Goal: Task Accomplishment & Management: Use online tool/utility

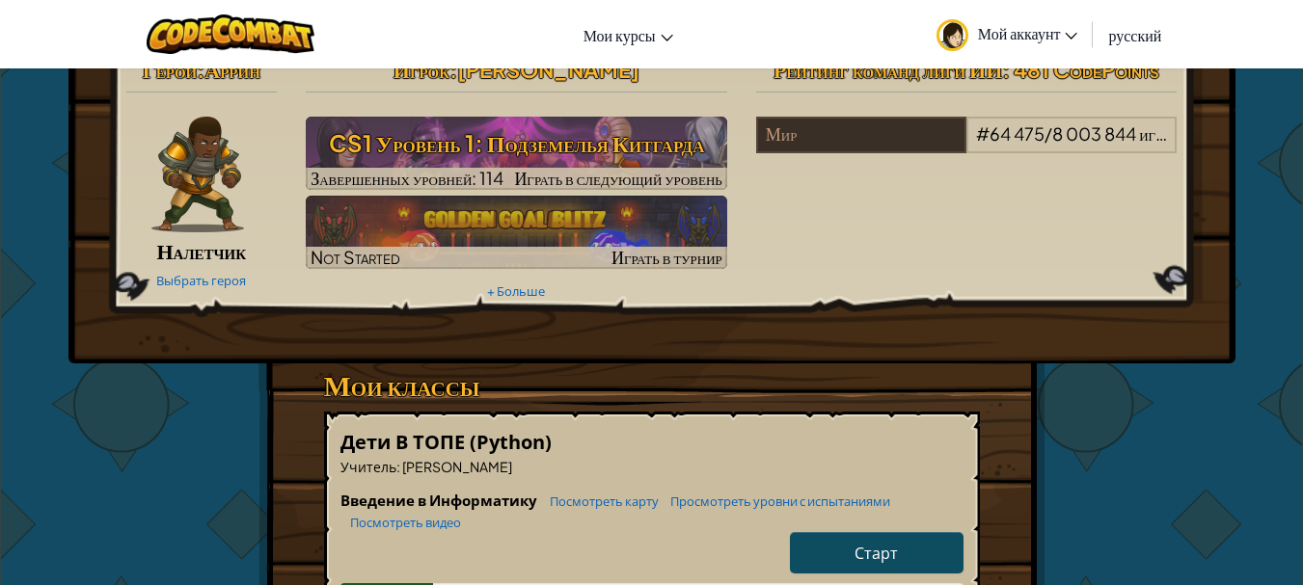
scroll to position [96, 0]
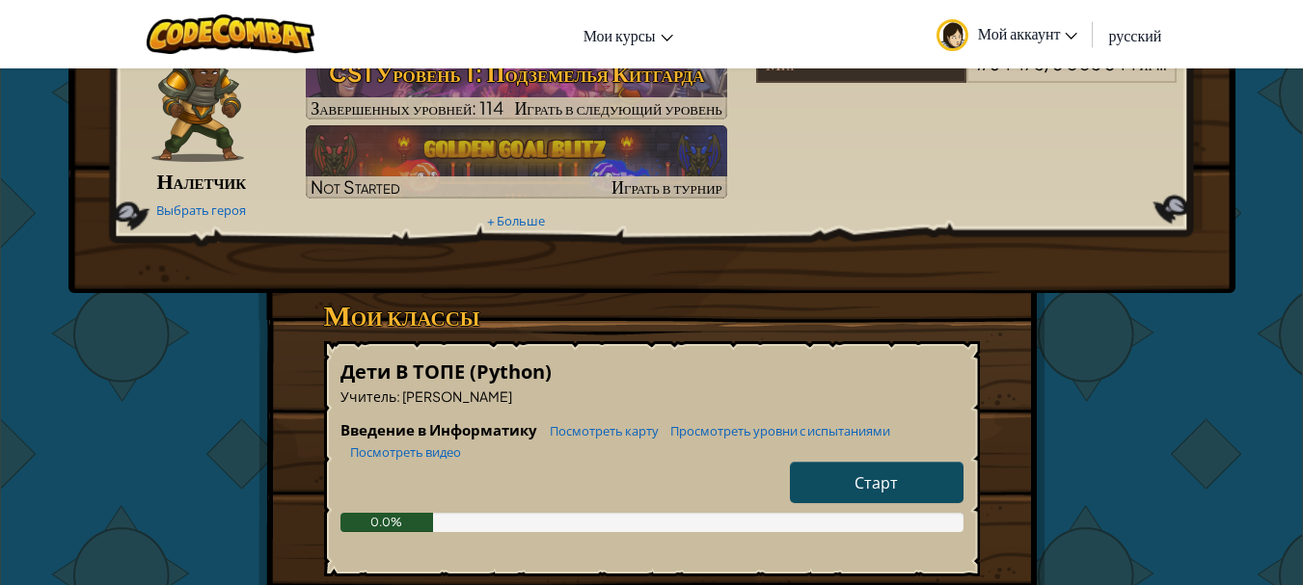
click at [882, 476] on span "Старт" at bounding box center [875, 483] width 43 height 20
click at [882, 387] on h5 "Дети В ТОПЕ (Python)" at bounding box center [651, 372] width 623 height 30
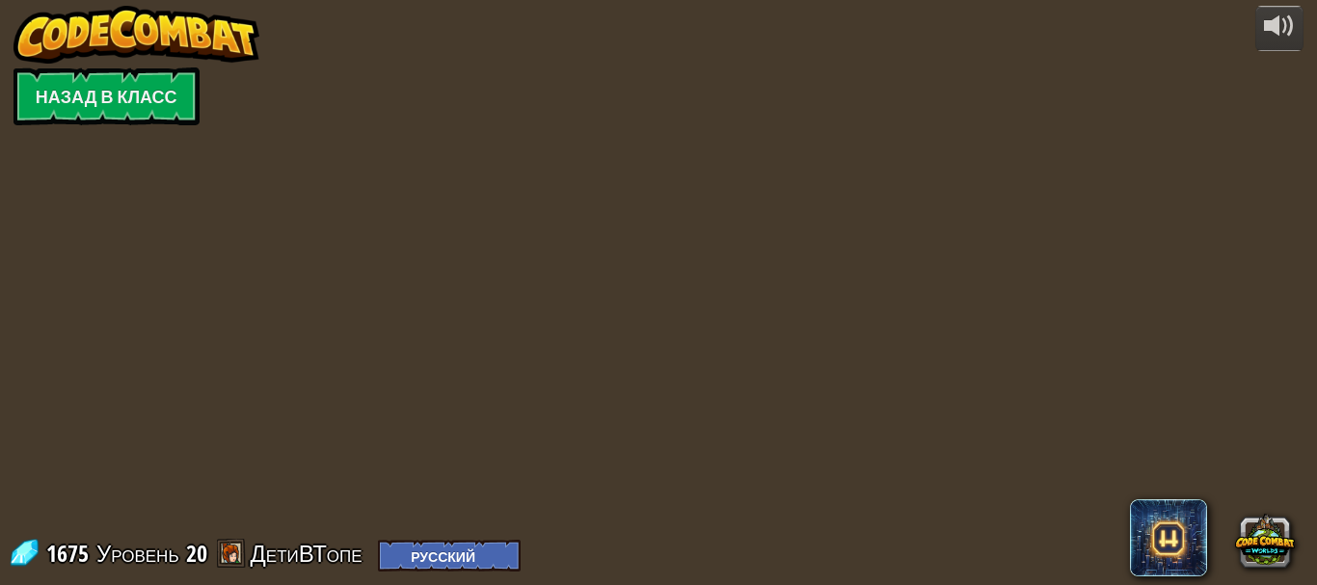
select select "ru"
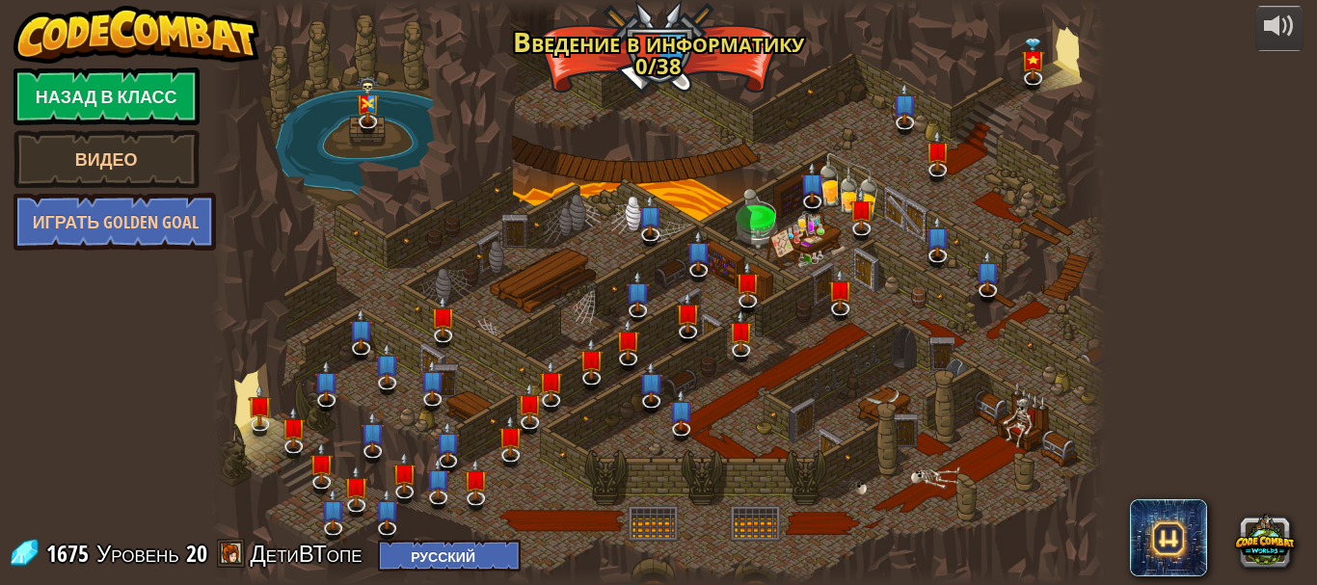
select select "ru"
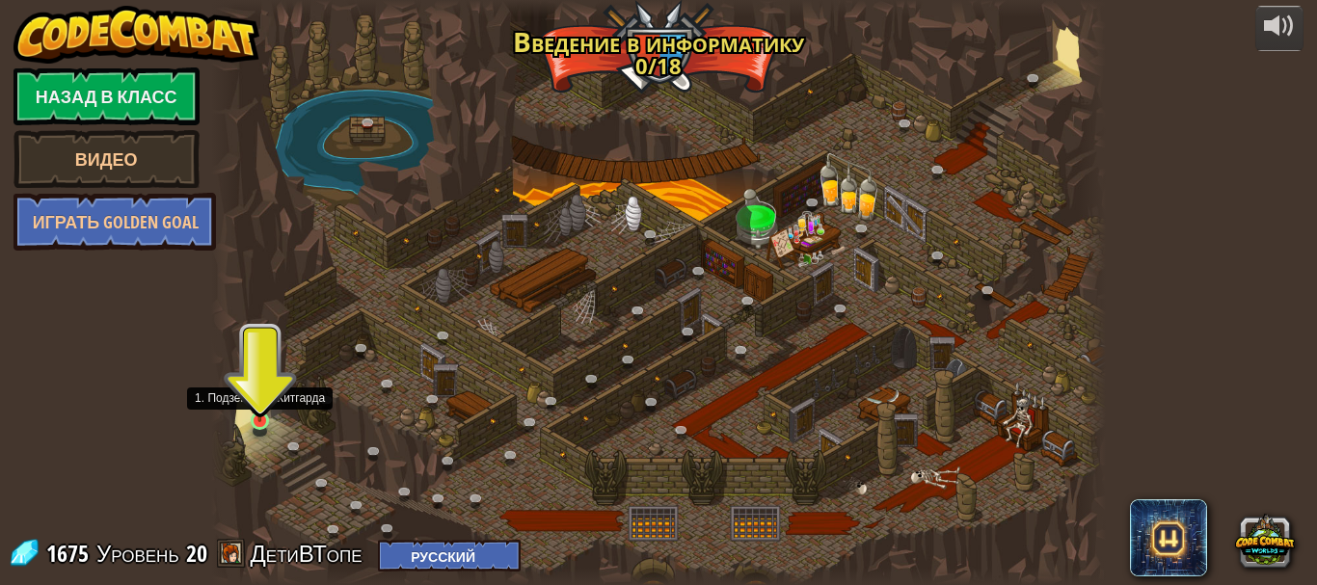
click at [266, 420] on img at bounding box center [260, 398] width 20 height 47
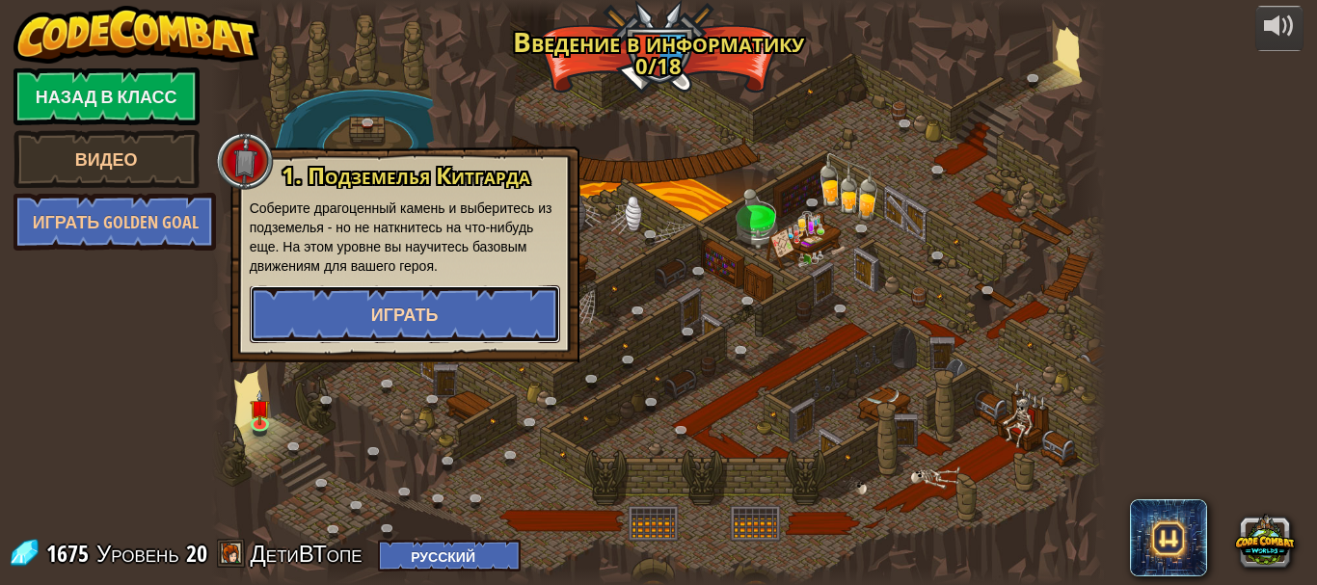
click at [388, 322] on span "Играть" at bounding box center [405, 315] width 68 height 24
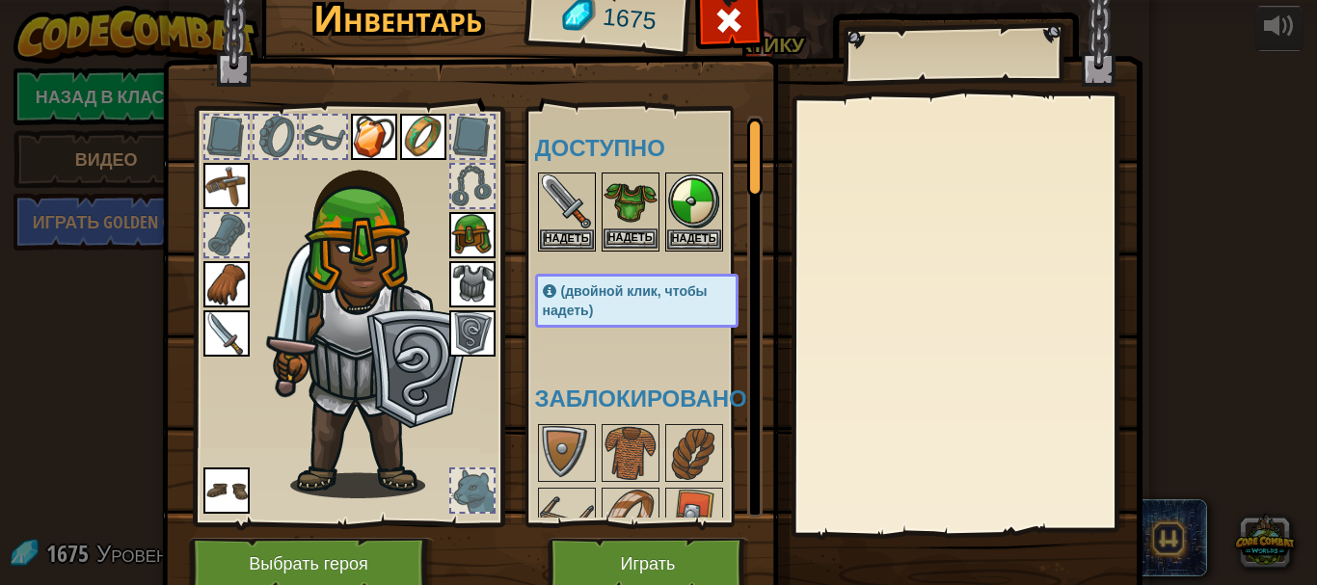
click at [621, 223] on img at bounding box center [631, 202] width 54 height 54
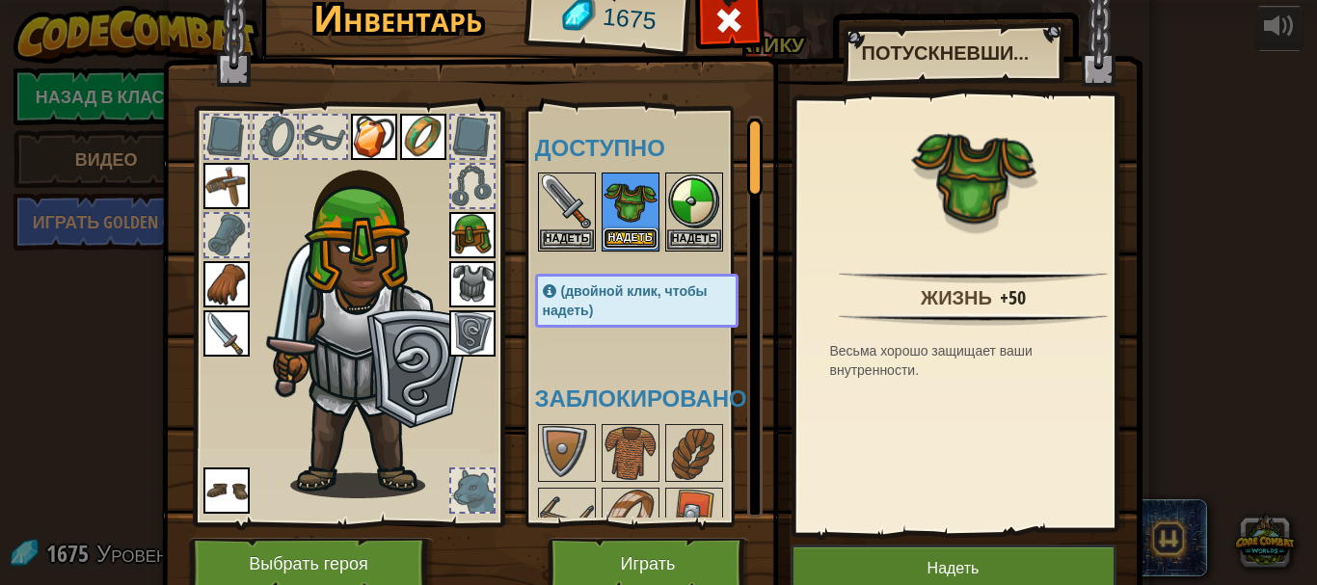
click at [612, 232] on button "Надеть" at bounding box center [631, 239] width 54 height 20
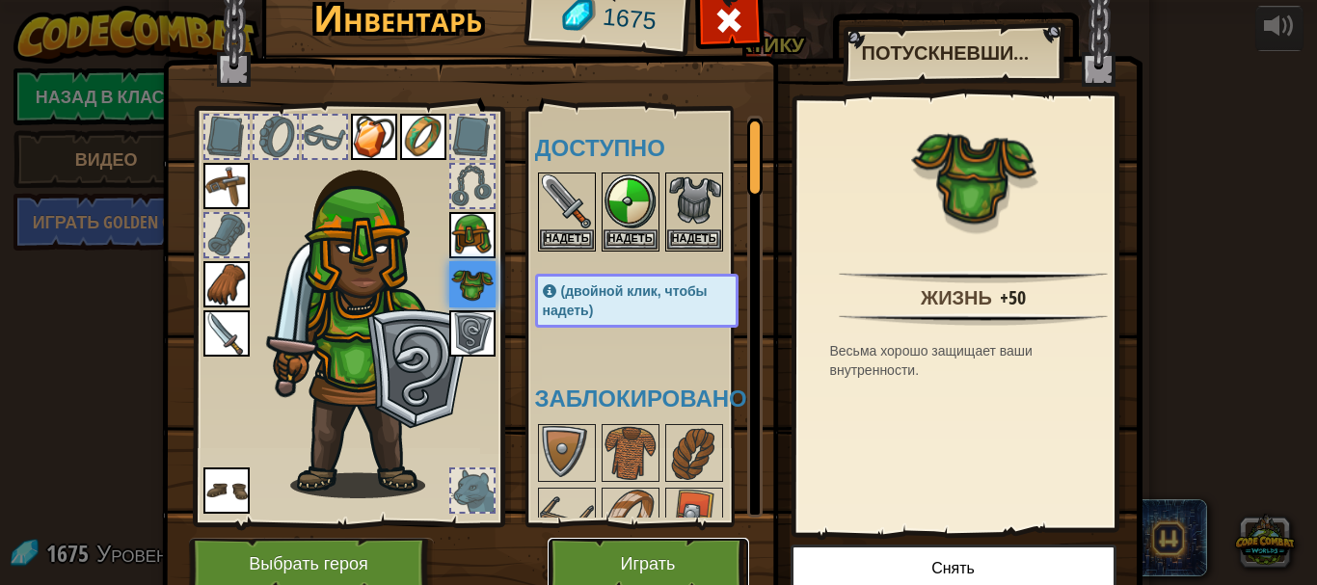
click at [678, 555] on button "Играть" at bounding box center [649, 564] width 202 height 53
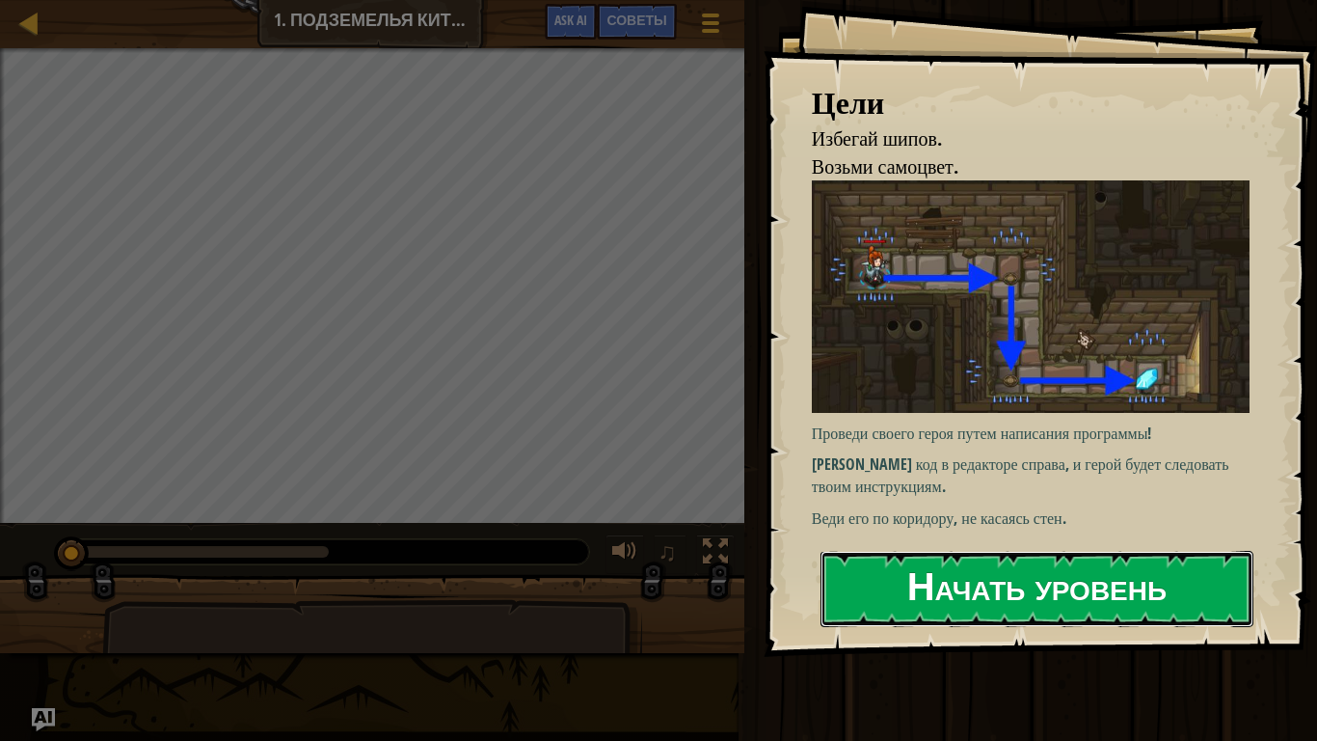
click at [920, 570] on button "Начать уровень" at bounding box center [1037, 589] width 433 height 76
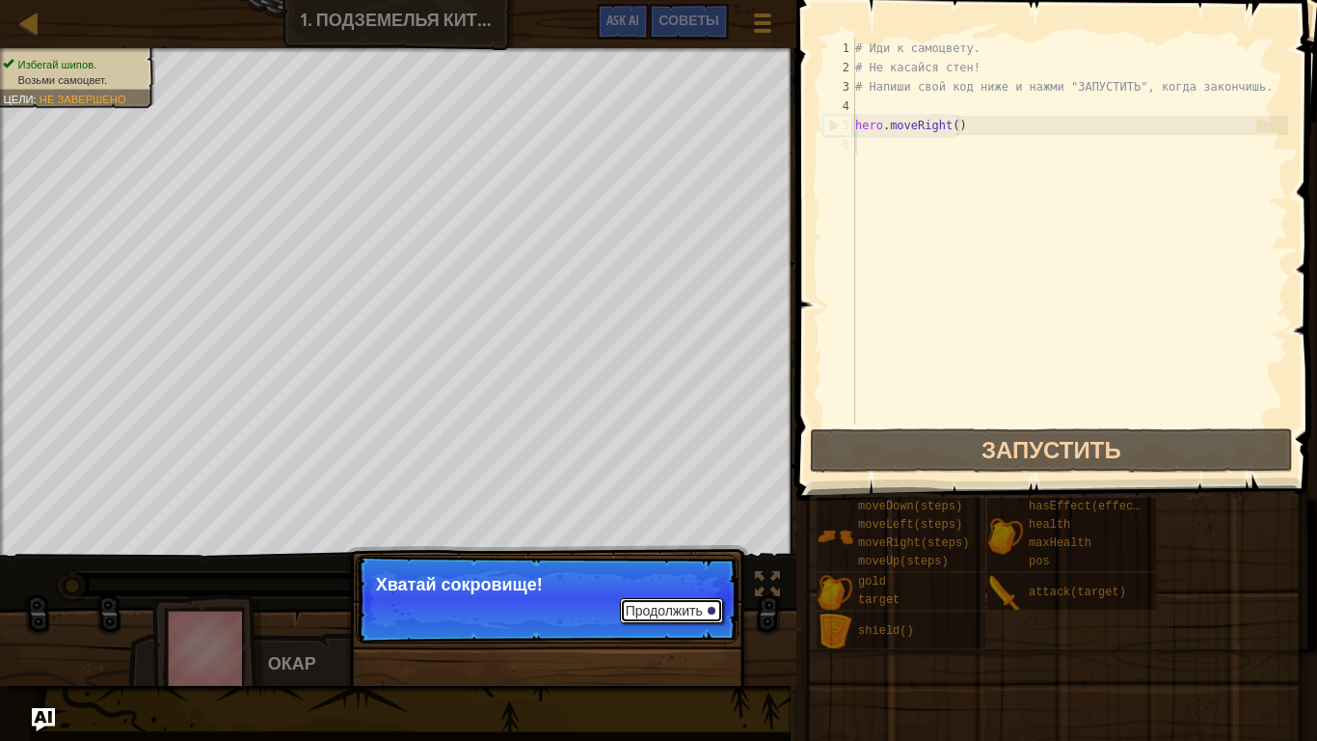
click at [655, 584] on button "Продолжить" at bounding box center [671, 610] width 103 height 25
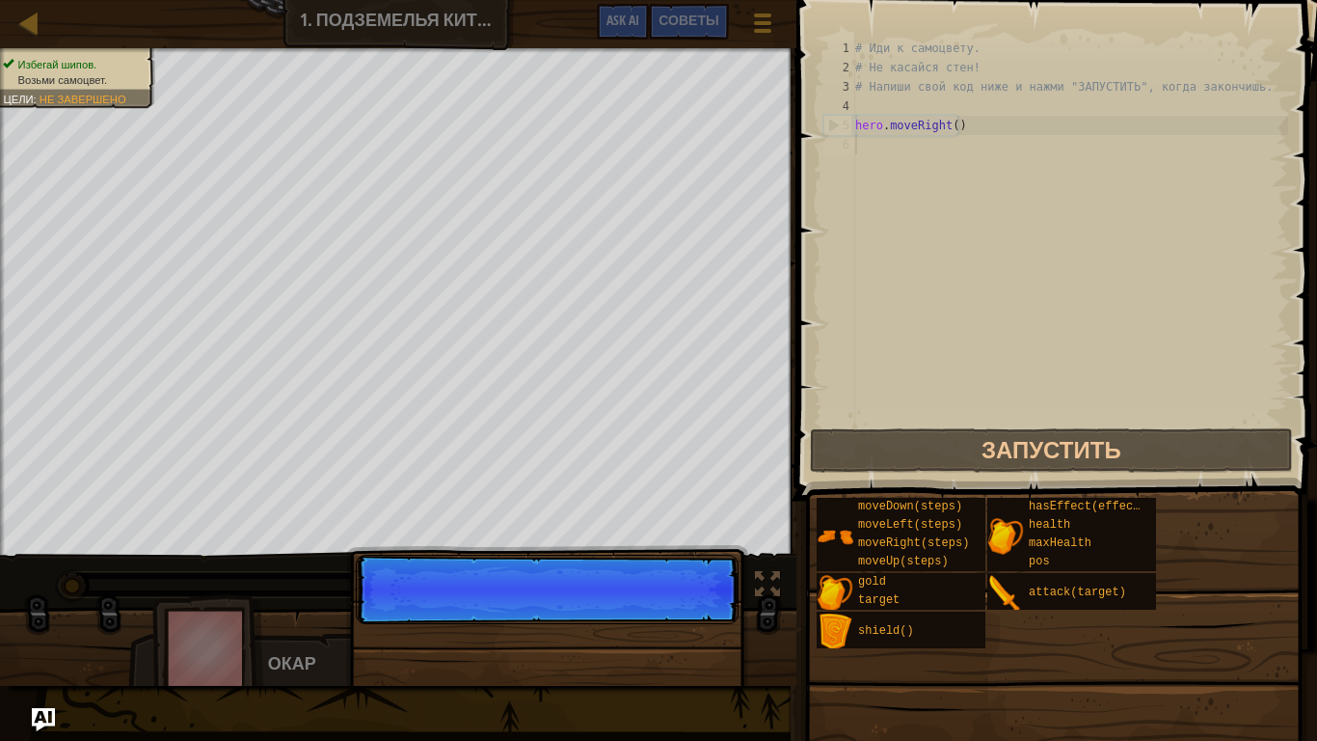
scroll to position [9, 0]
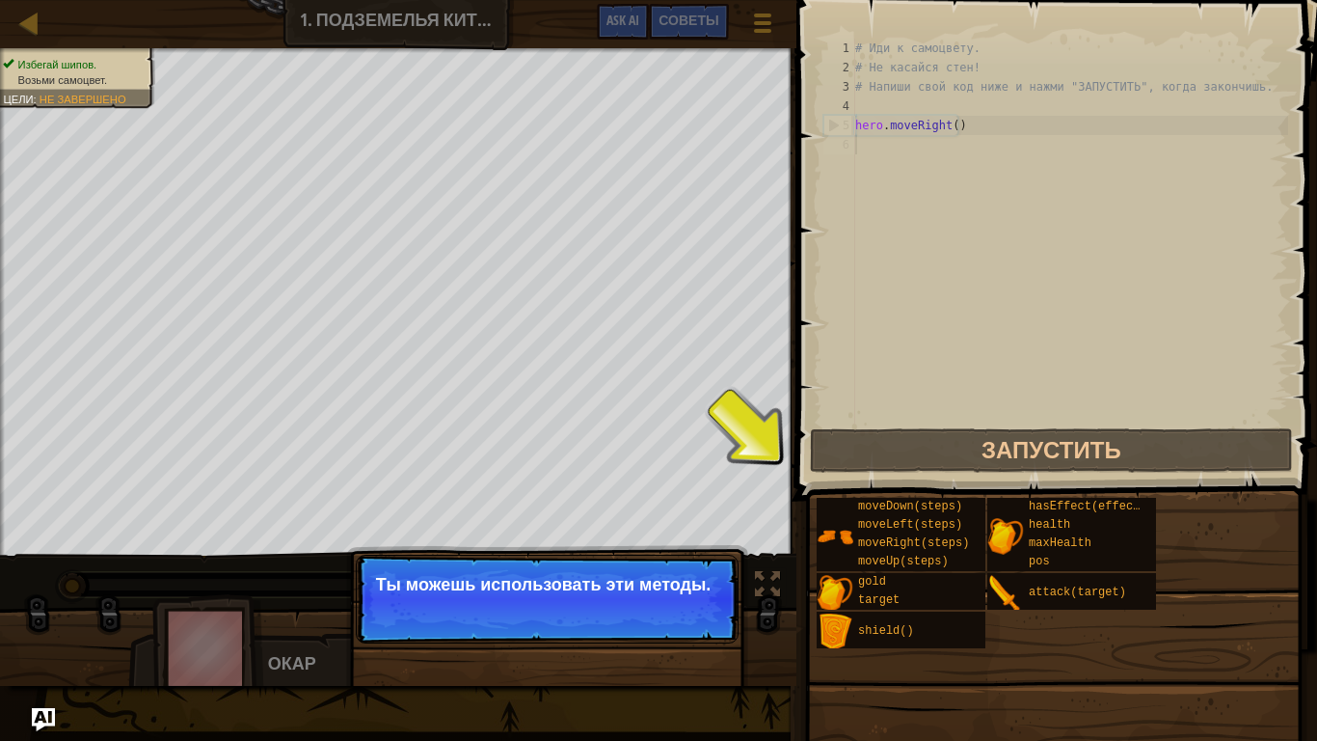
click at [680, 584] on button "Продолжить" at bounding box center [671, 610] width 103 height 25
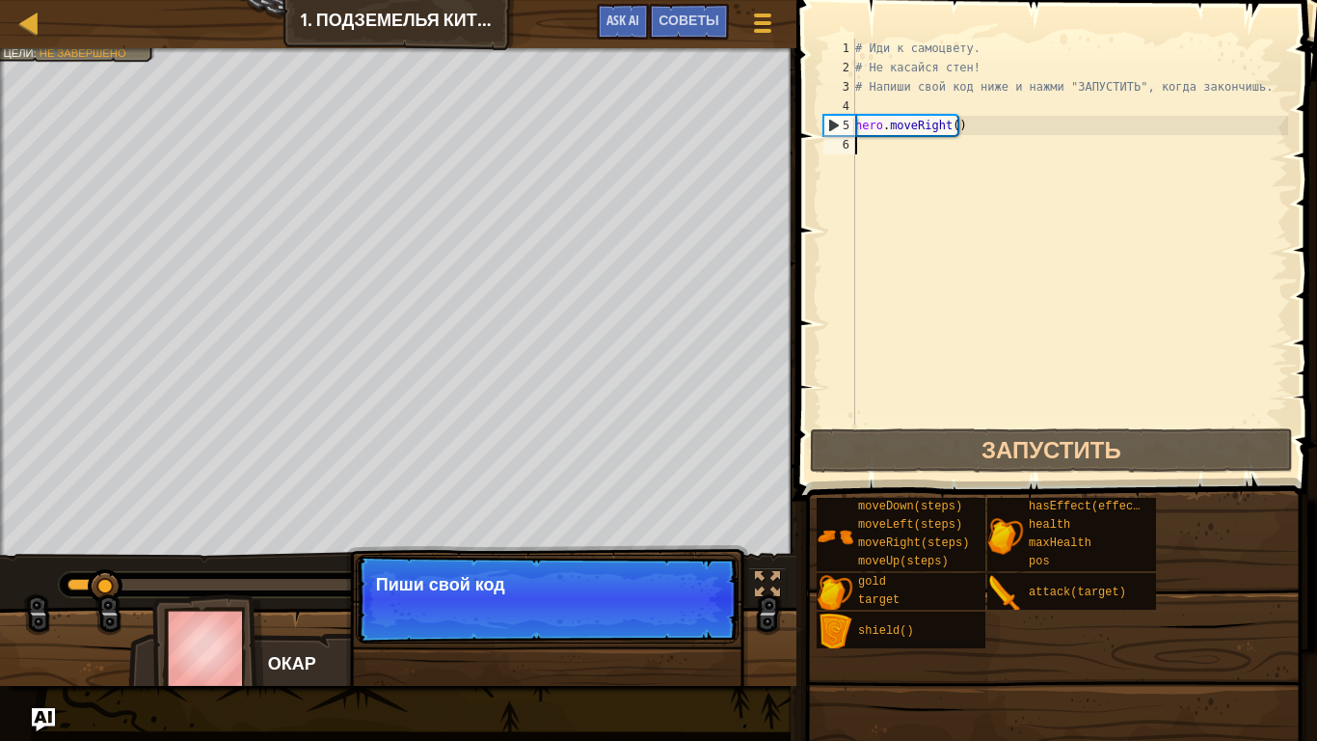
click at [688, 584] on p "Продолжить Пиши свой код" at bounding box center [547, 599] width 383 height 89
click at [689, 584] on p "Продолжить Пиши свой код справа." at bounding box center [547, 599] width 383 height 89
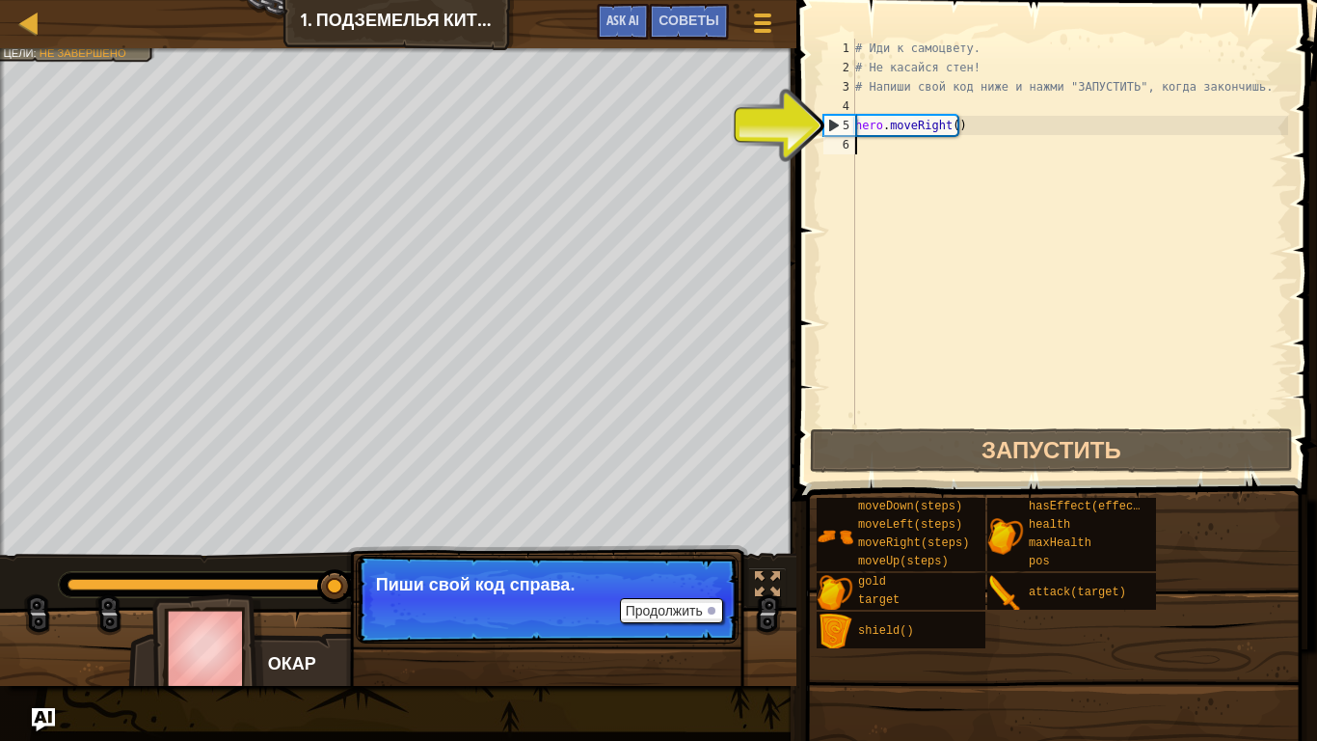
click at [866, 146] on div "# Иди к самоцвету. # Не касайся стен! # Напиши свой код ниже и нажми "ЗАПУСТИТЬ…" at bounding box center [1070, 251] width 437 height 424
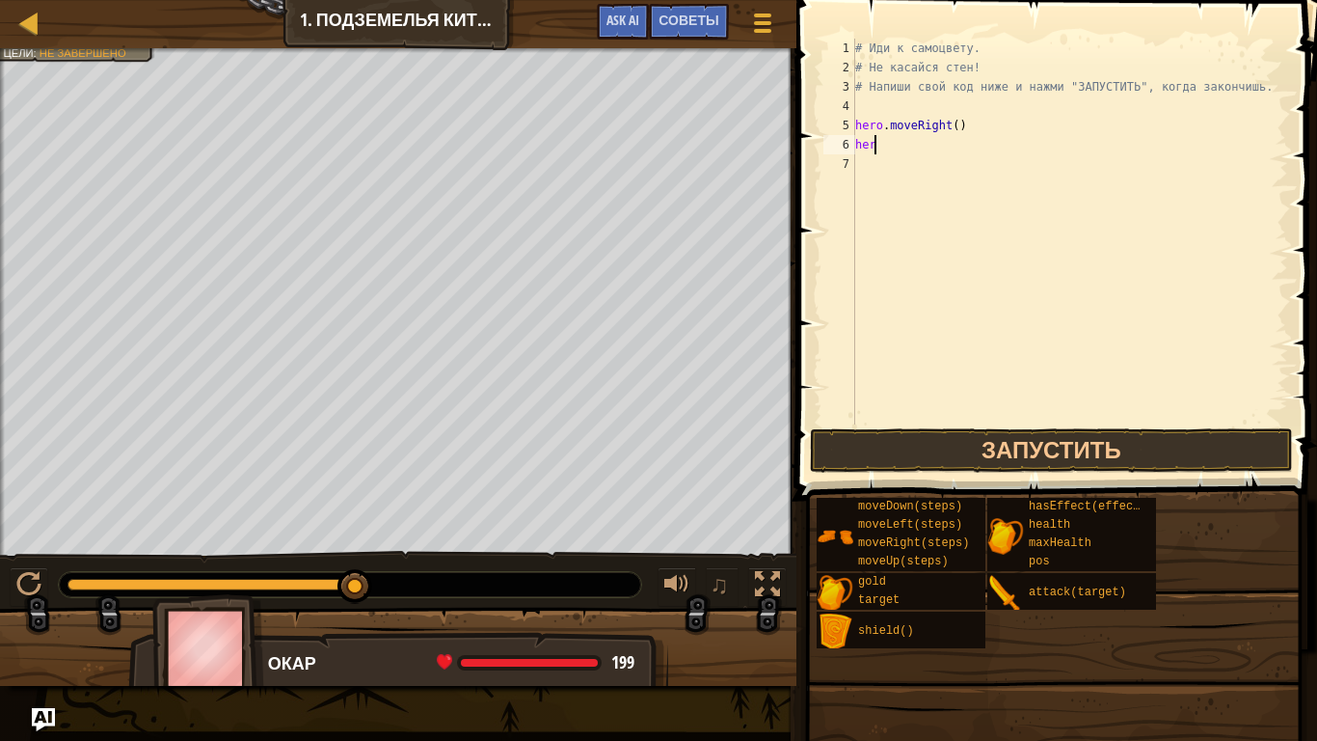
scroll to position [9, 1]
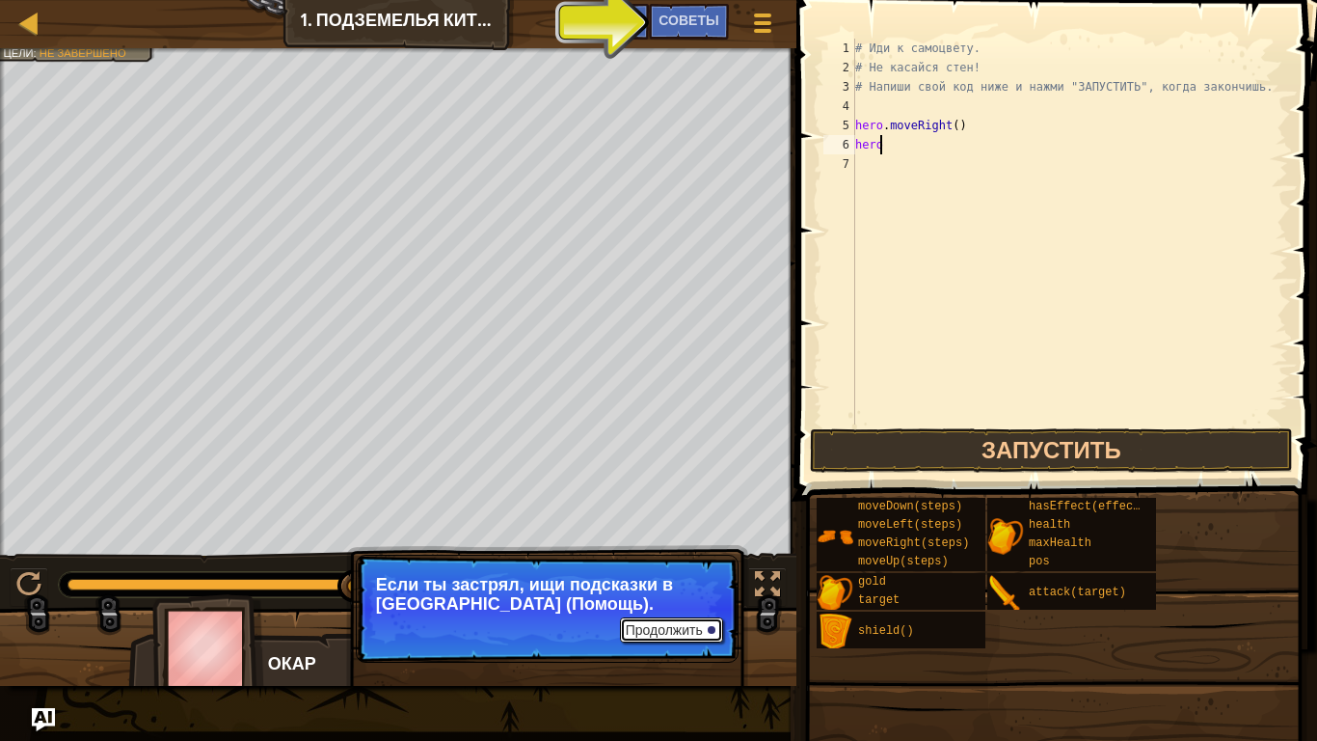
click at [694, 584] on button "Продолжить" at bounding box center [671, 629] width 103 height 25
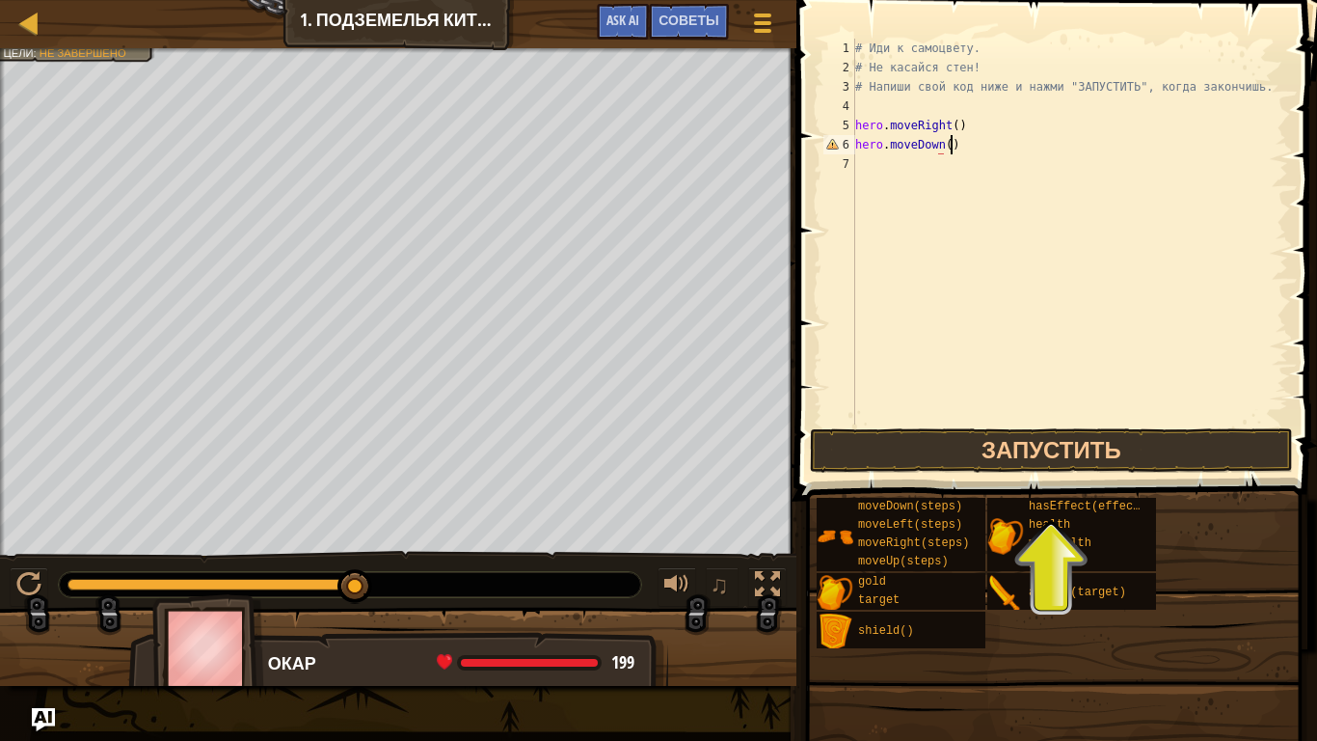
scroll to position [9, 7]
drag, startPoint x: 961, startPoint y: 125, endPoint x: 854, endPoint y: 129, distance: 107.1
click at [855, 129] on div "# Иди к самоцвету. # Не касайся стен! # Напиши свой код ниже и нажми "ЗАПУСТИТЬ…" at bounding box center [1070, 251] width 437 height 424
type textarea "hero.moveRight()"
click at [890, 164] on div "# Иди к самоцвету. # Не касайся стен! # Напиши свой код ниже и нажми "ЗАПУСТИТЬ…" at bounding box center [1070, 251] width 437 height 424
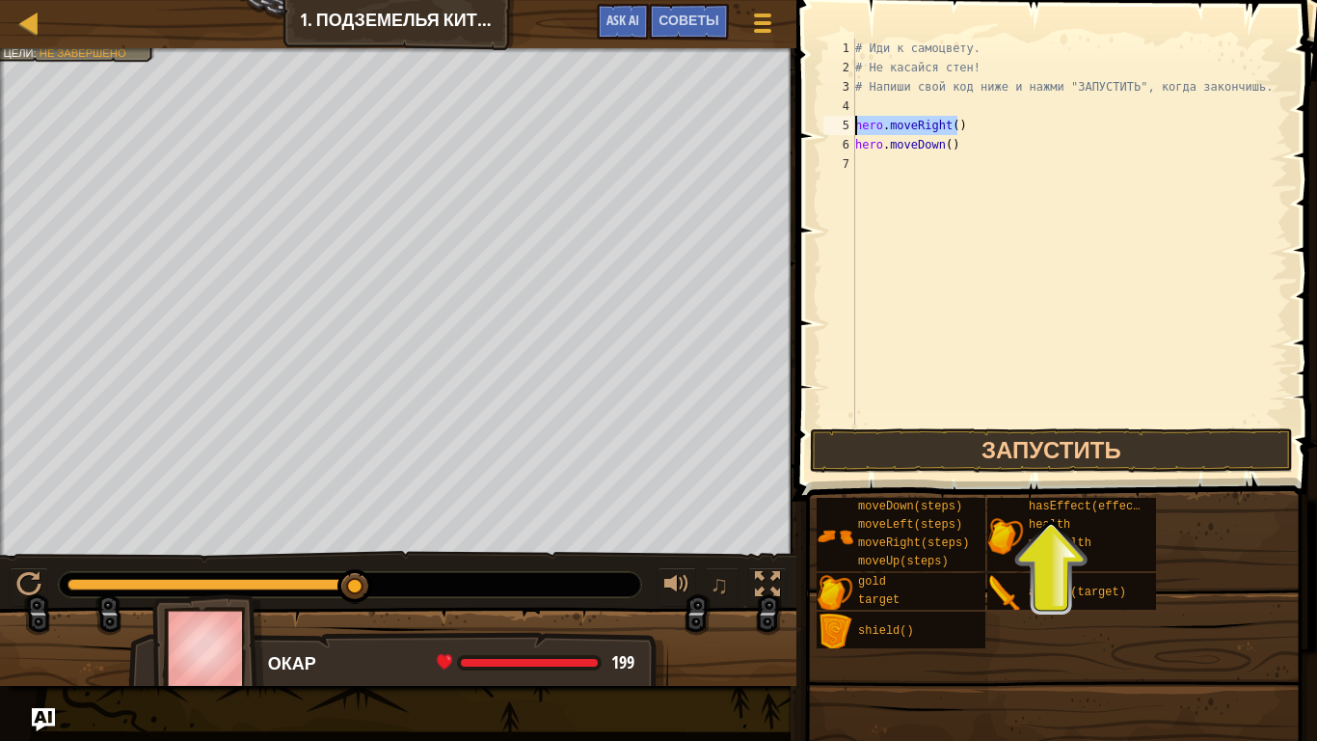
scroll to position [9, 0]
paste textarea "hero.moveRight()"
type textarea "hero.moveRight()"
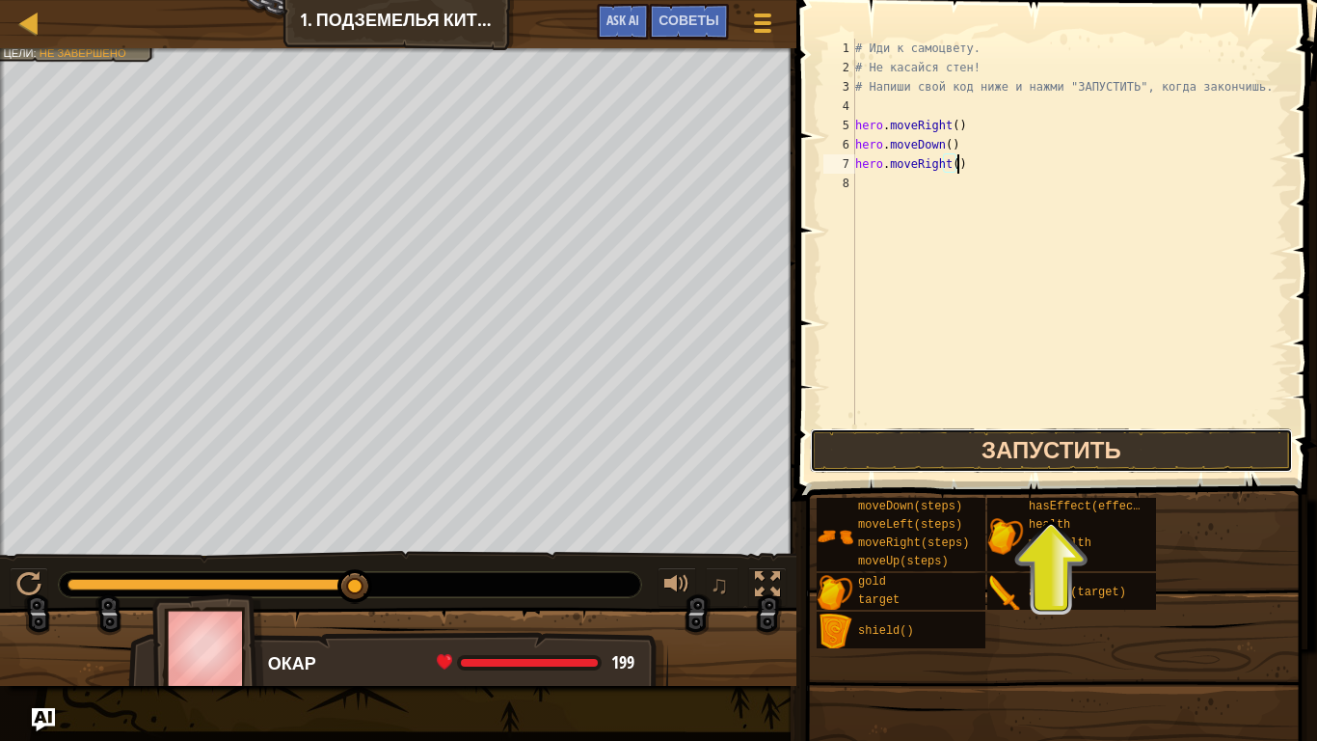
click at [945, 436] on button "Запустить" at bounding box center [1051, 450] width 483 height 44
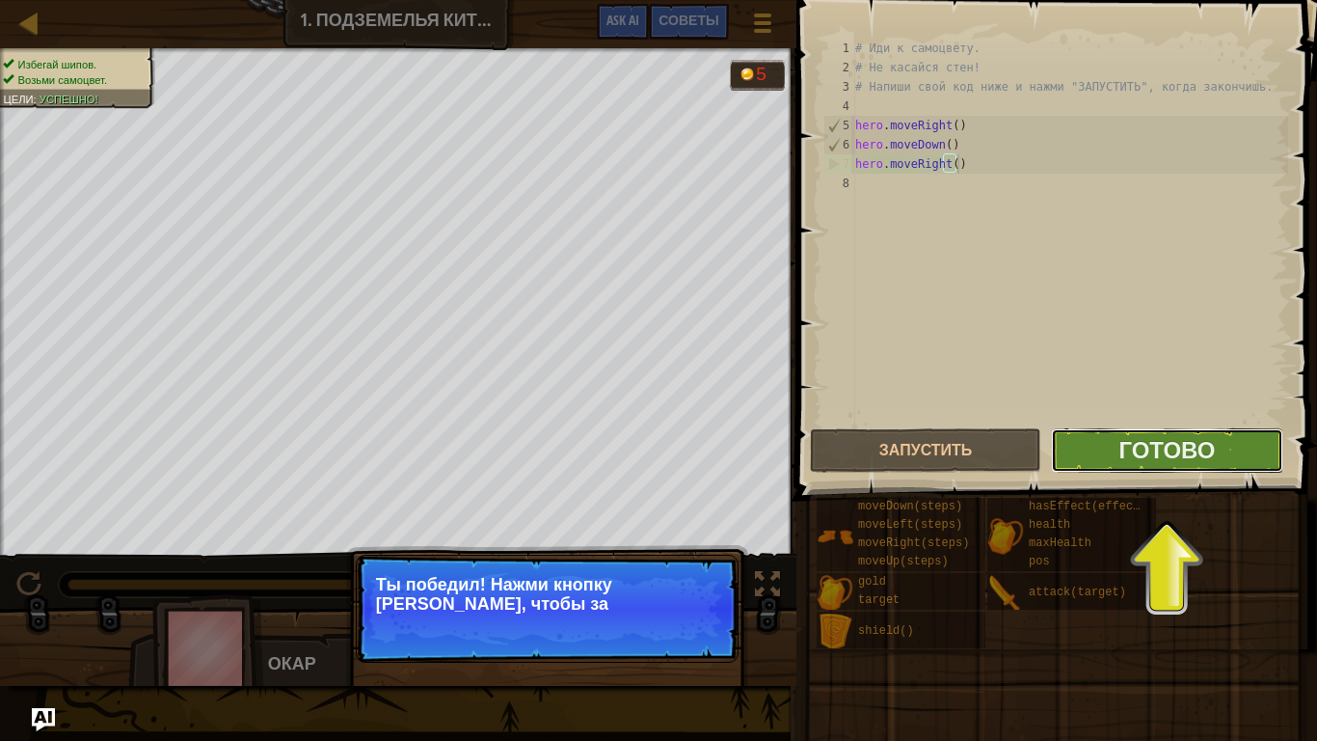
click at [1059, 469] on button "Готово" at bounding box center [1166, 450] width 231 height 44
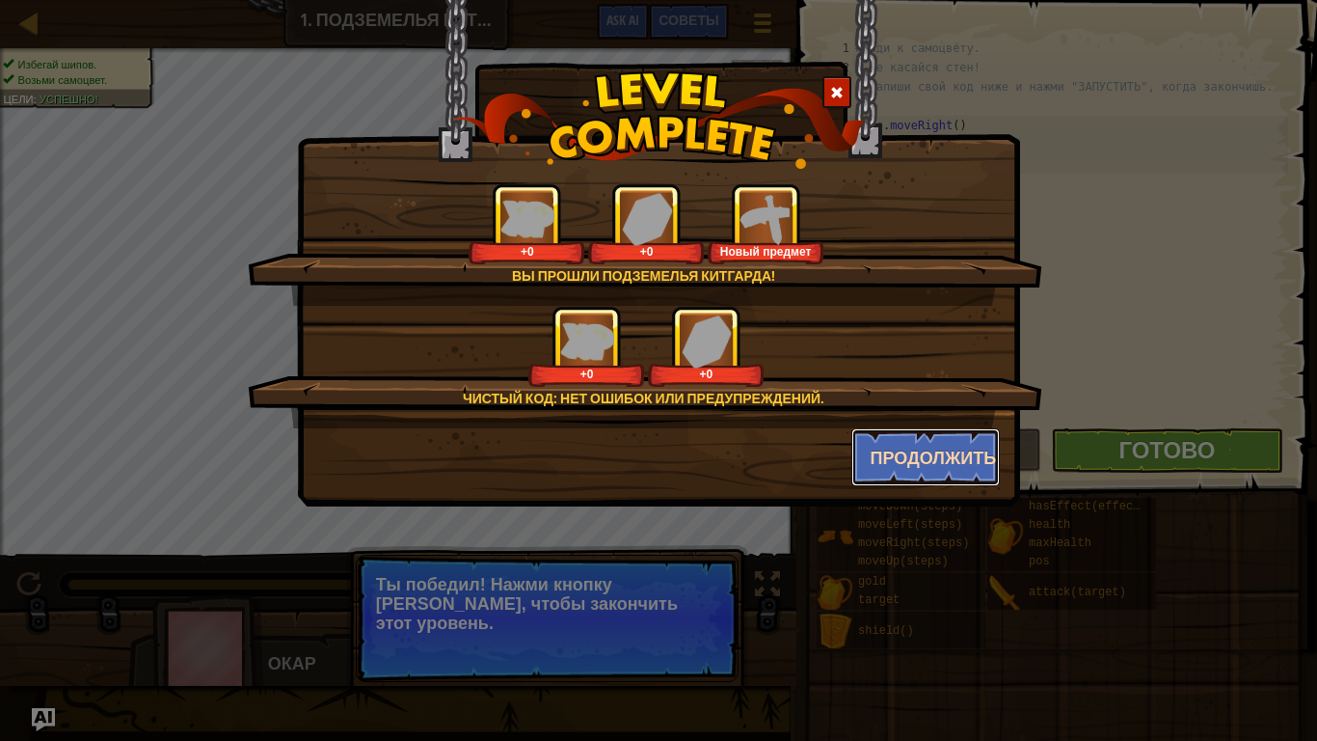
click at [939, 457] on button "Продолжить" at bounding box center [926, 457] width 149 height 58
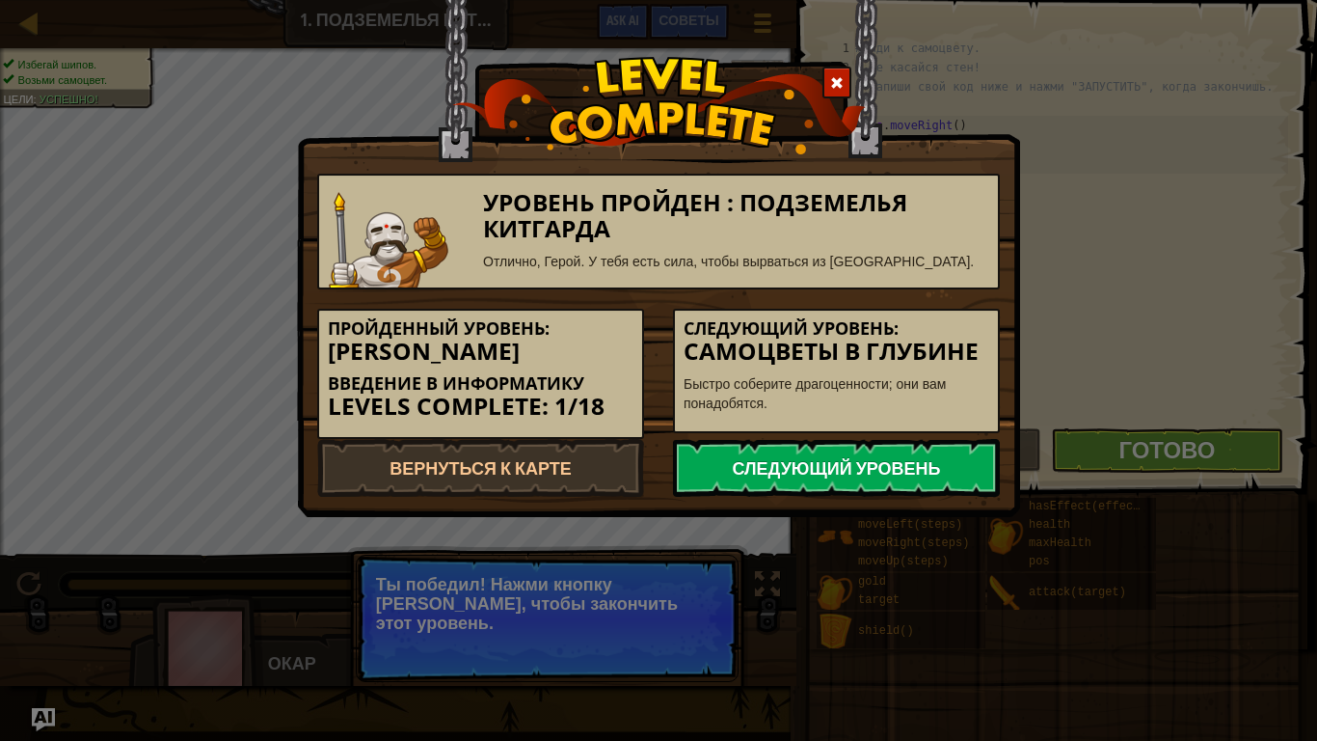
click at [799, 472] on link "Следующий уровень" at bounding box center [836, 468] width 327 height 58
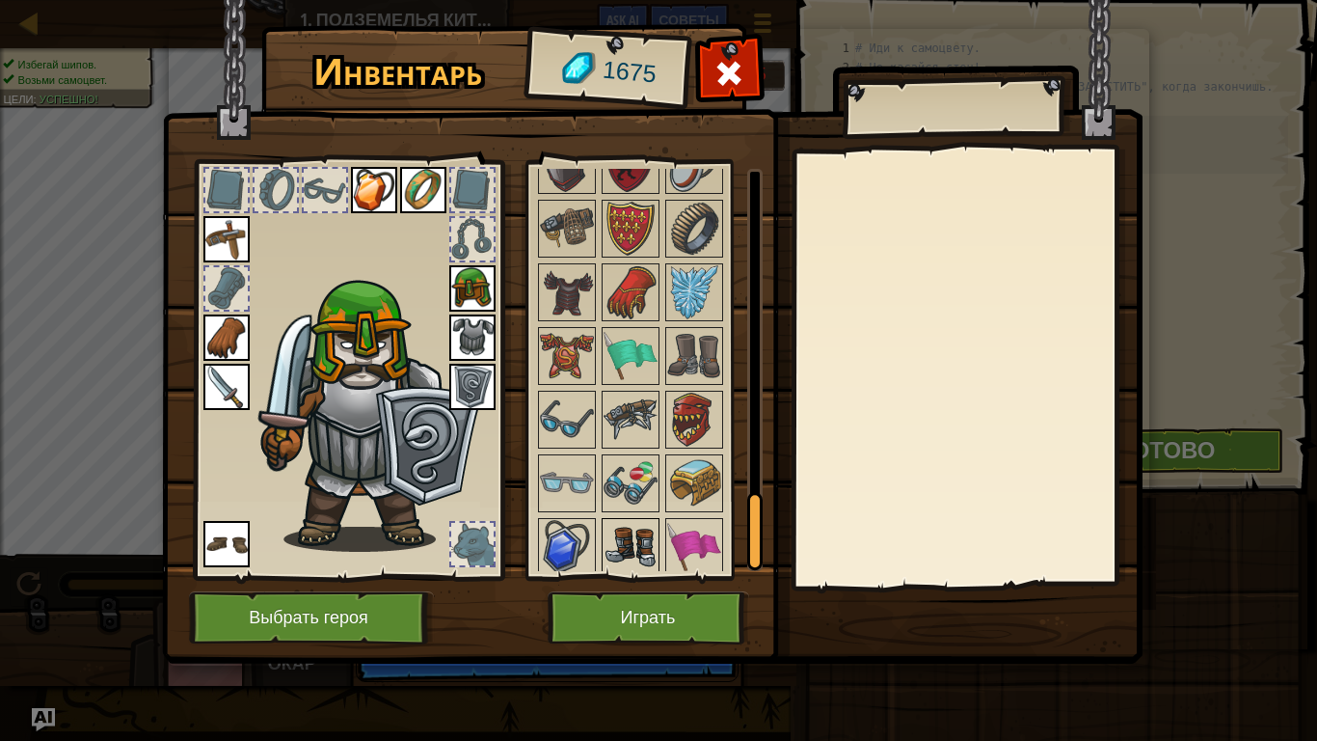
scroll to position [1813, 0]
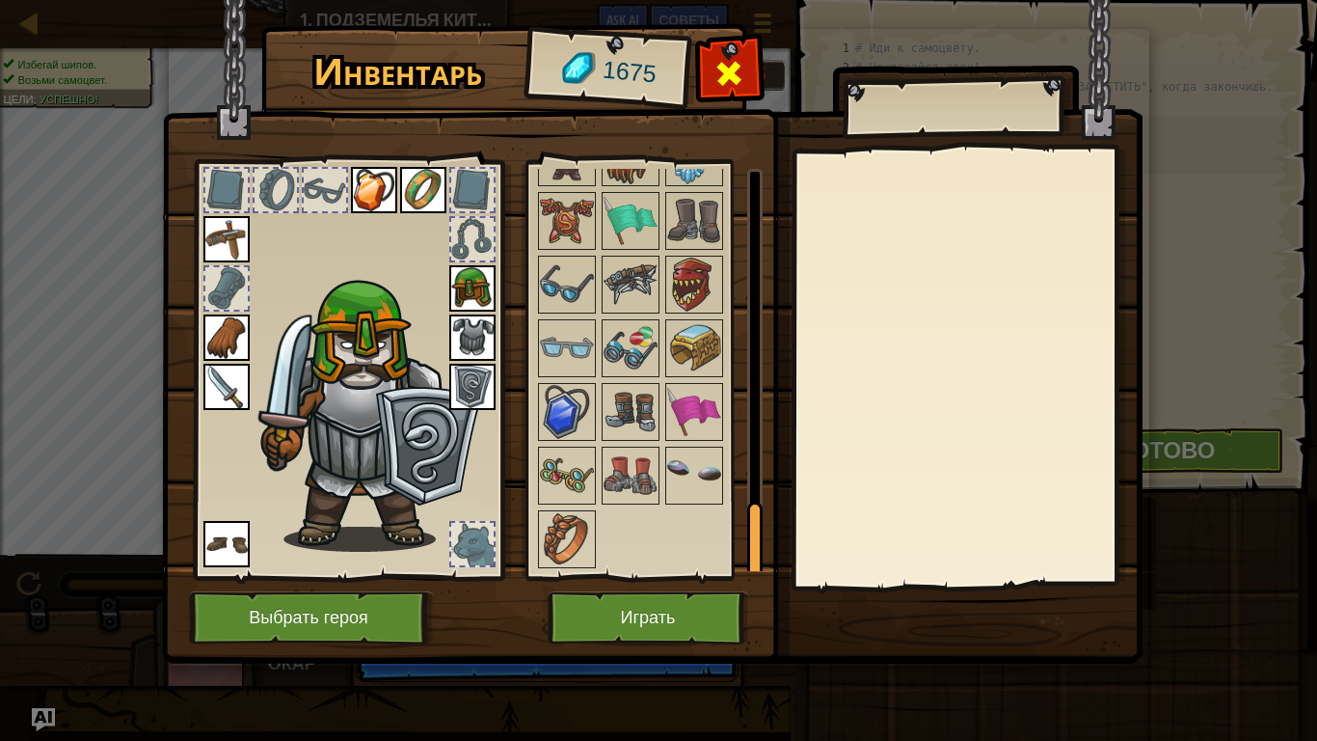
click at [728, 50] on div "Инвентарь 1675 Доступно Надеть Надеть Надеть Надеть Надеть Надеть Надеть Надеть…" at bounding box center [659, 347] width 981 height 636
click at [728, 51] on div at bounding box center [729, 78] width 61 height 61
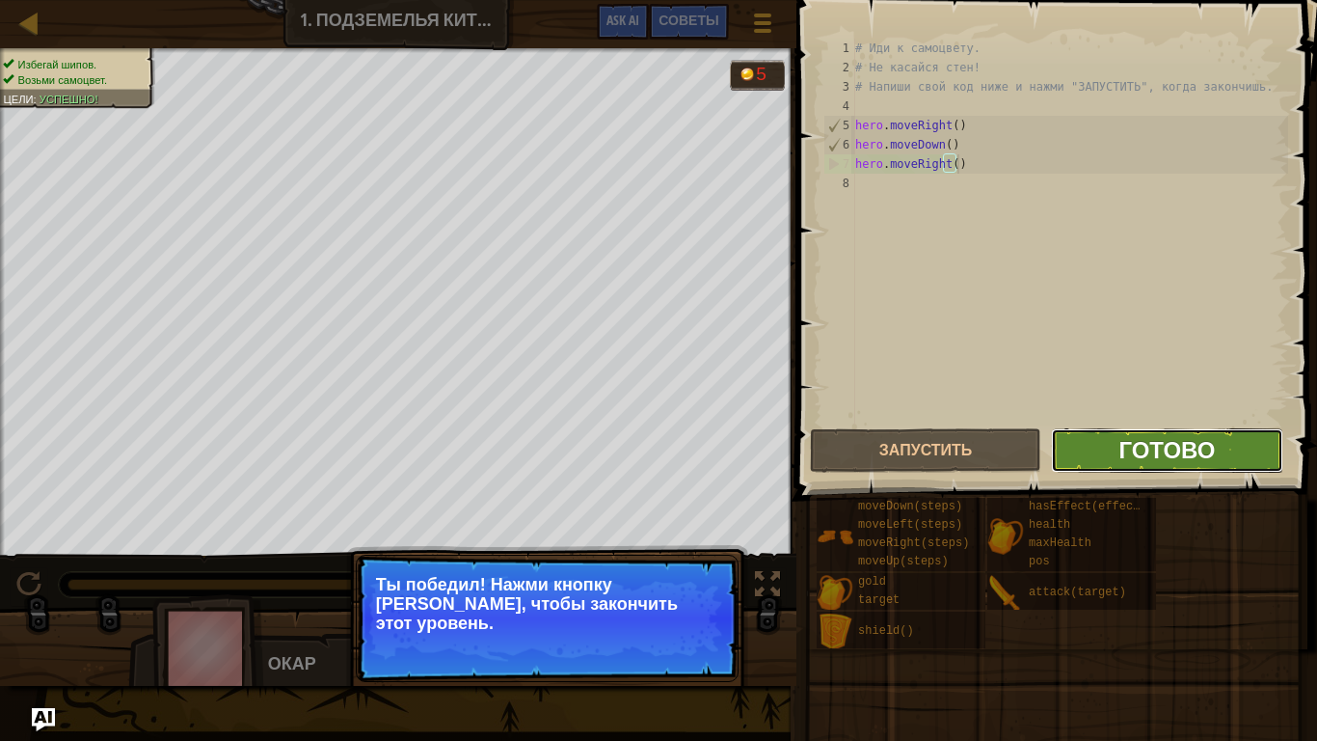
click at [1124, 447] on span "Готово" at bounding box center [1167, 449] width 96 height 31
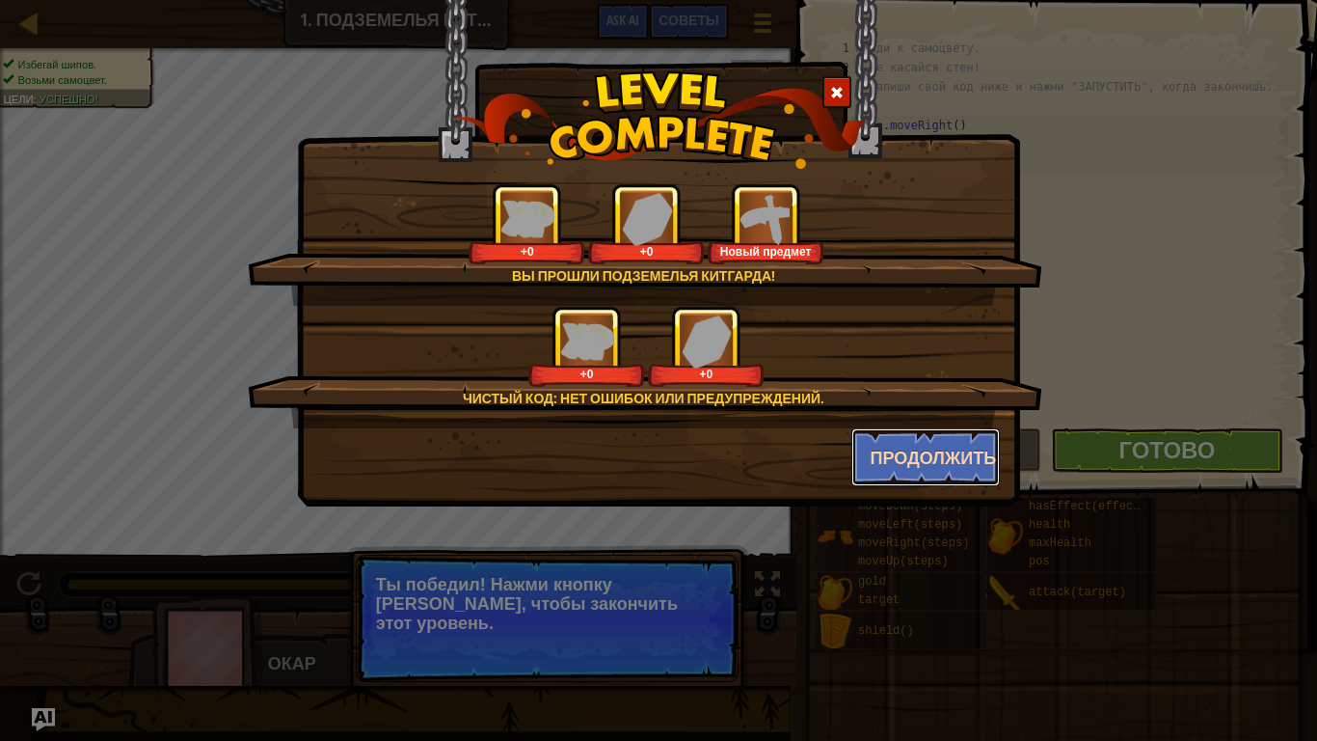
click at [902, 440] on button "Продолжить" at bounding box center [926, 457] width 149 height 58
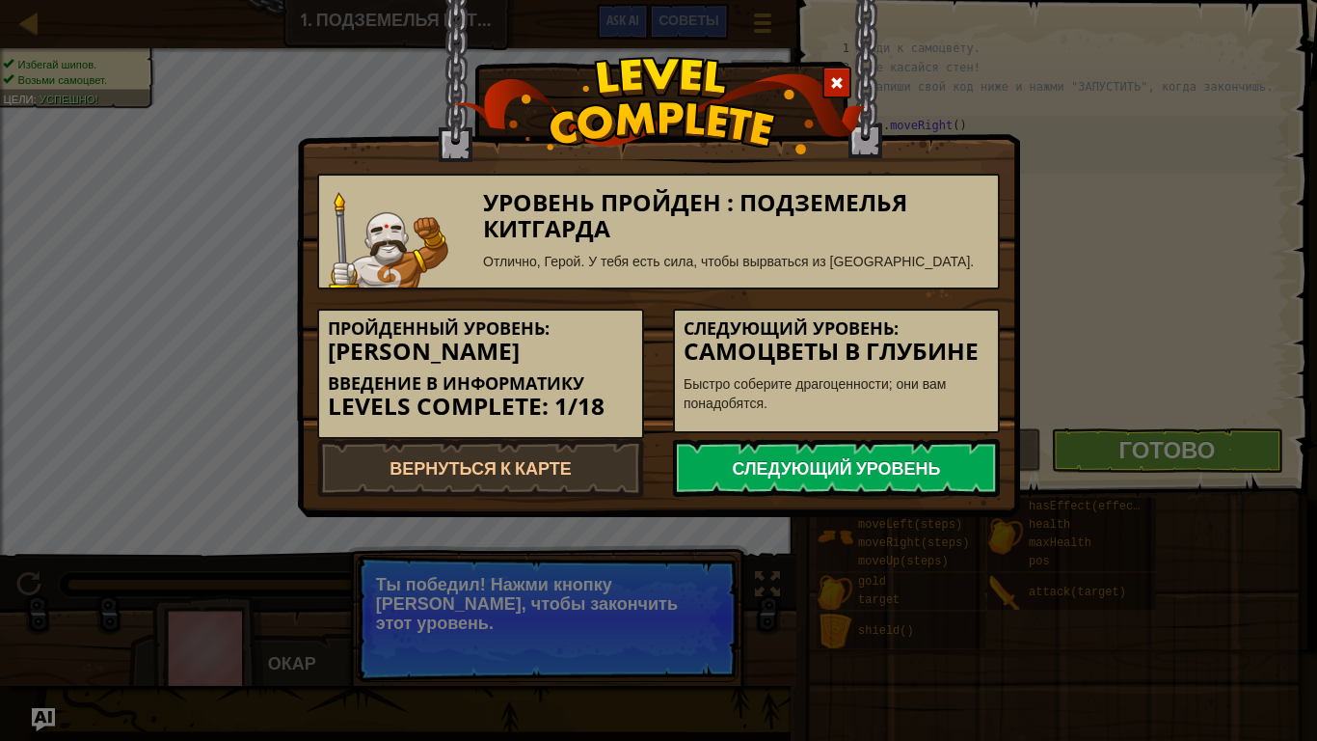
click at [826, 488] on link "Следующий уровень" at bounding box center [836, 468] width 327 height 58
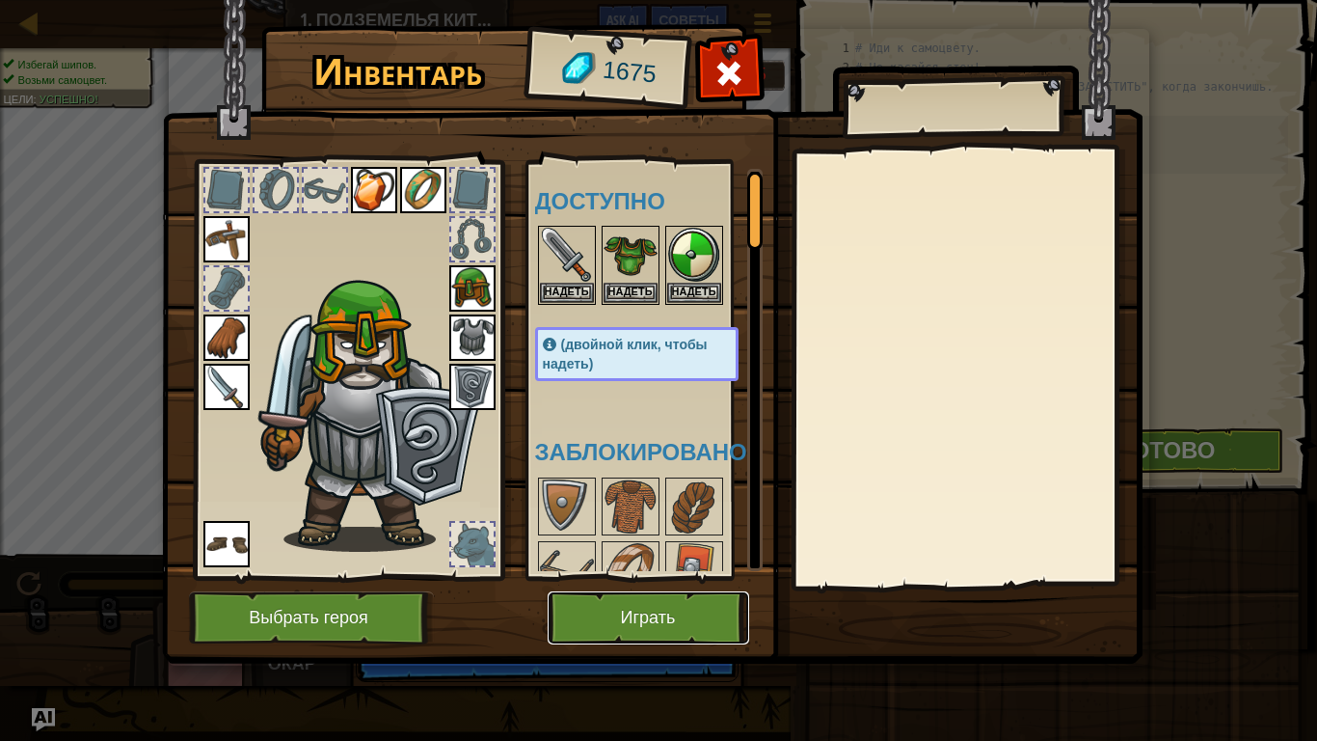
click at [666, 584] on button "Играть" at bounding box center [649, 617] width 202 height 53
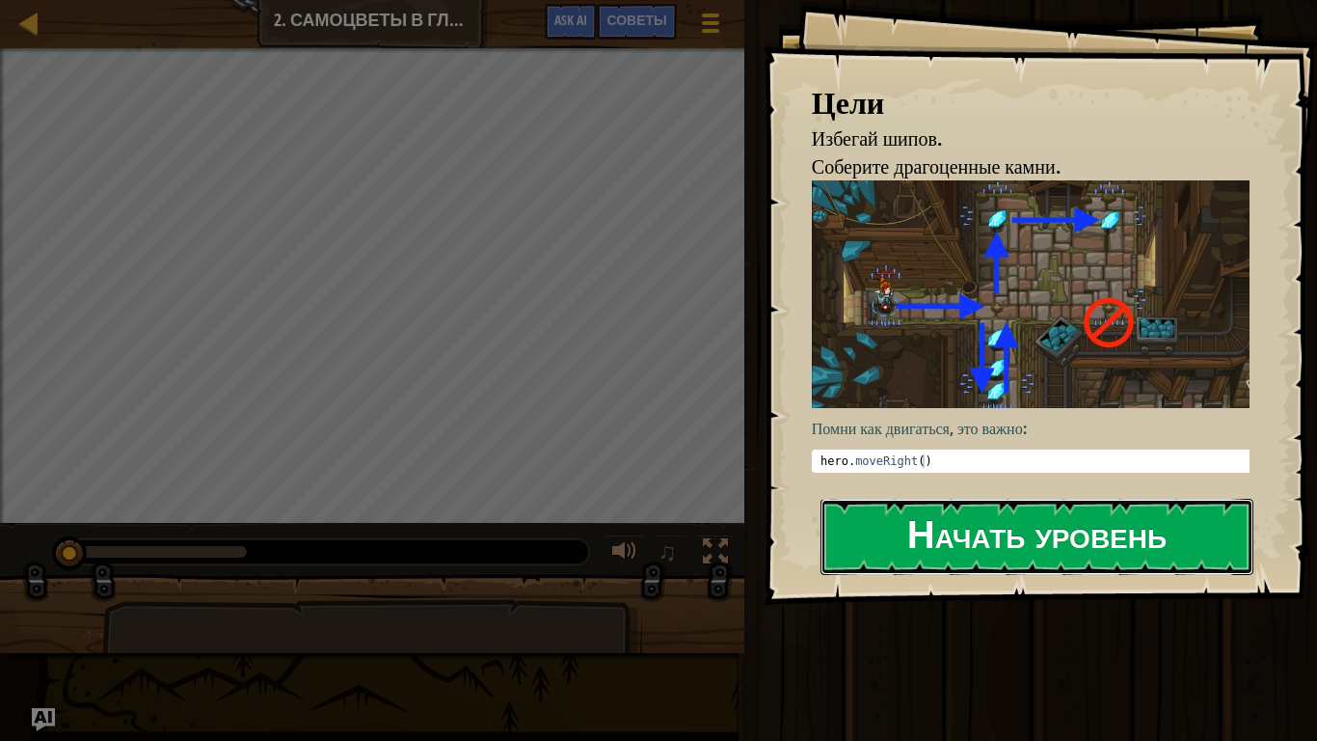
click at [953, 499] on button "Начать уровень" at bounding box center [1037, 537] width 433 height 76
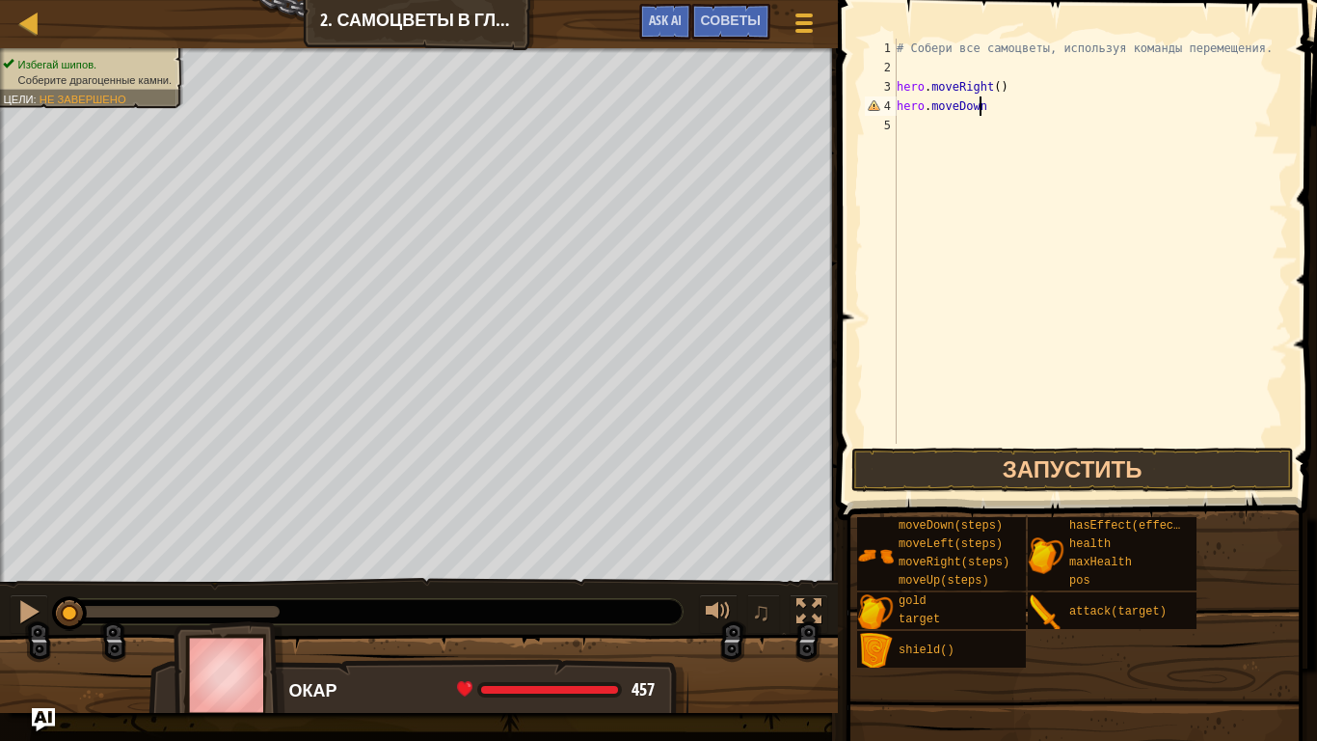
scroll to position [9, 6]
type textarea "hero.moveDown()"
click at [928, 135] on div "# Собери все самоцветы, используя команды перемещения. hero . moveRight ( ) her…" at bounding box center [1090, 261] width 395 height 444
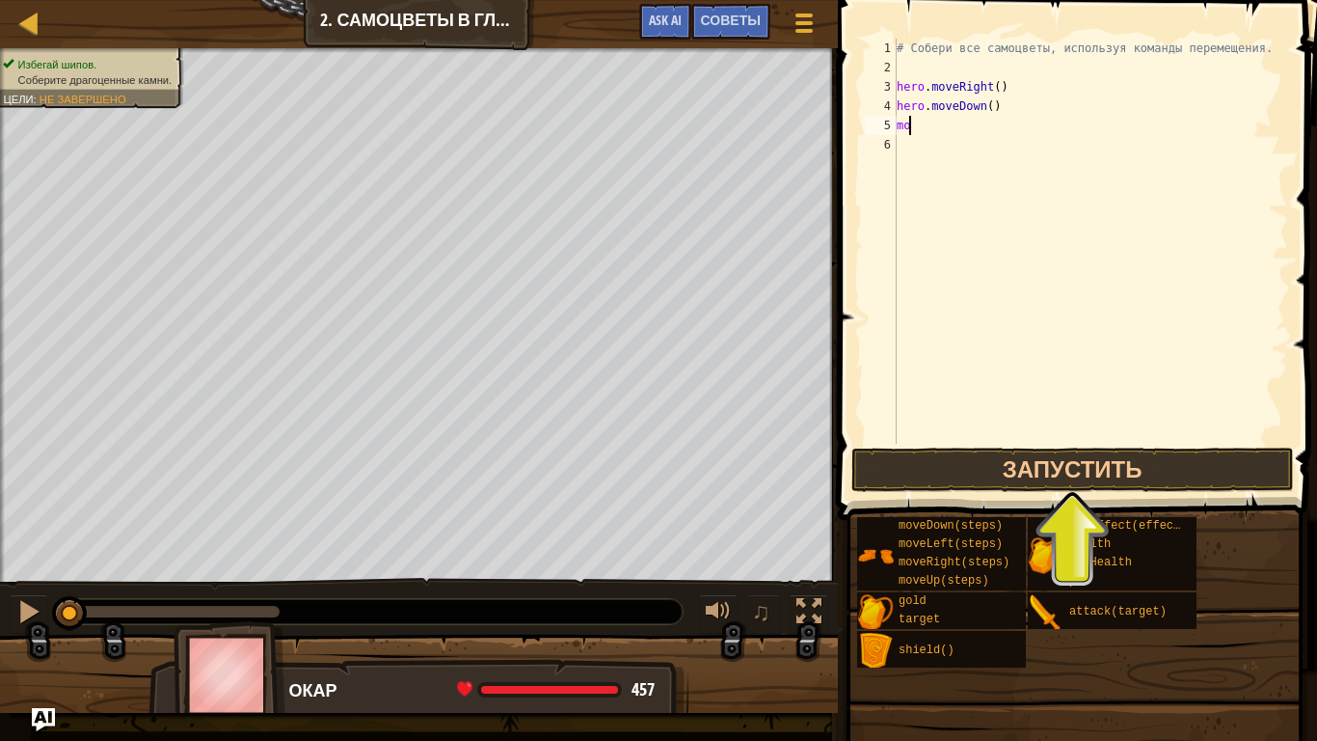
type textarea "m"
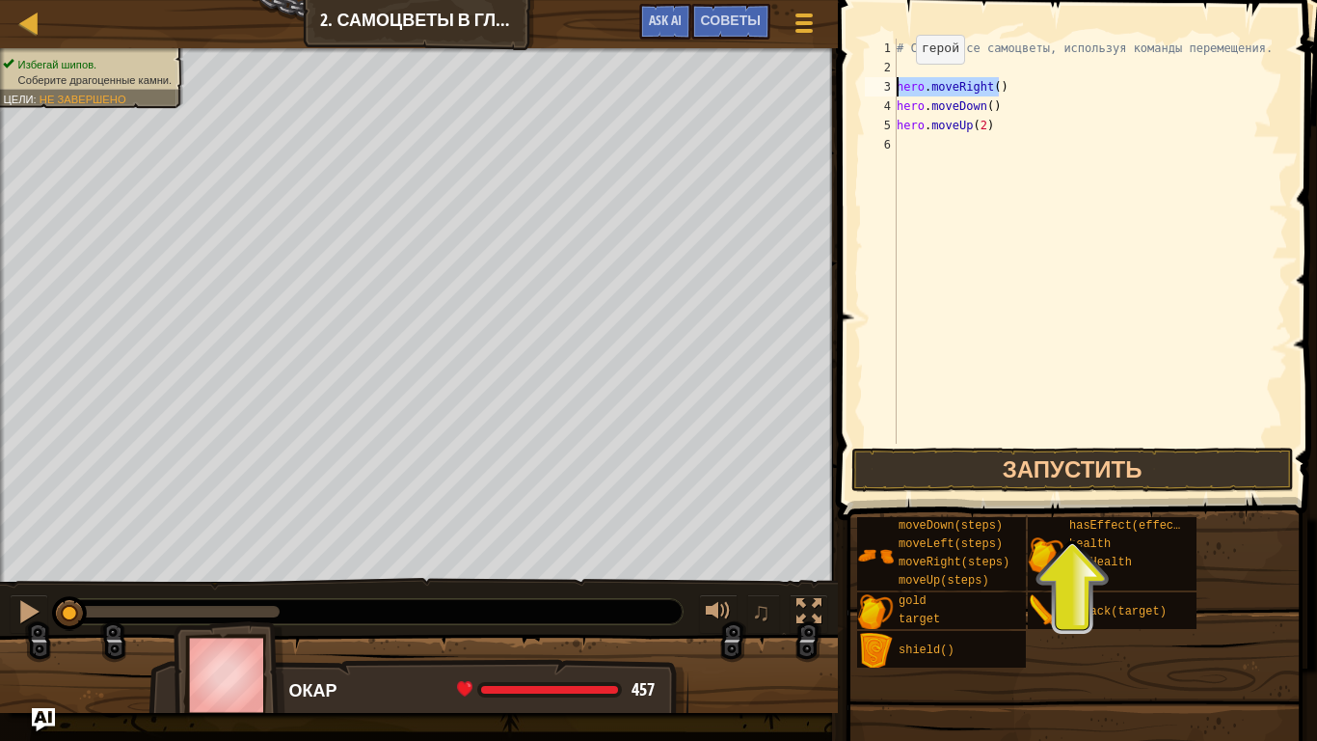
drag, startPoint x: 992, startPoint y: 93, endPoint x: 900, endPoint y: 83, distance: 93.1
click at [900, 83] on div "# Собери все самоцветы, используя команды перемещения. hero . moveRight ( ) her…" at bounding box center [1090, 261] width 395 height 444
type textarea "hero.moveRight()"
click at [906, 145] on div "# Собери все самоцветы, используя команды перемещения. hero . moveRight ( ) her…" at bounding box center [1090, 261] width 395 height 444
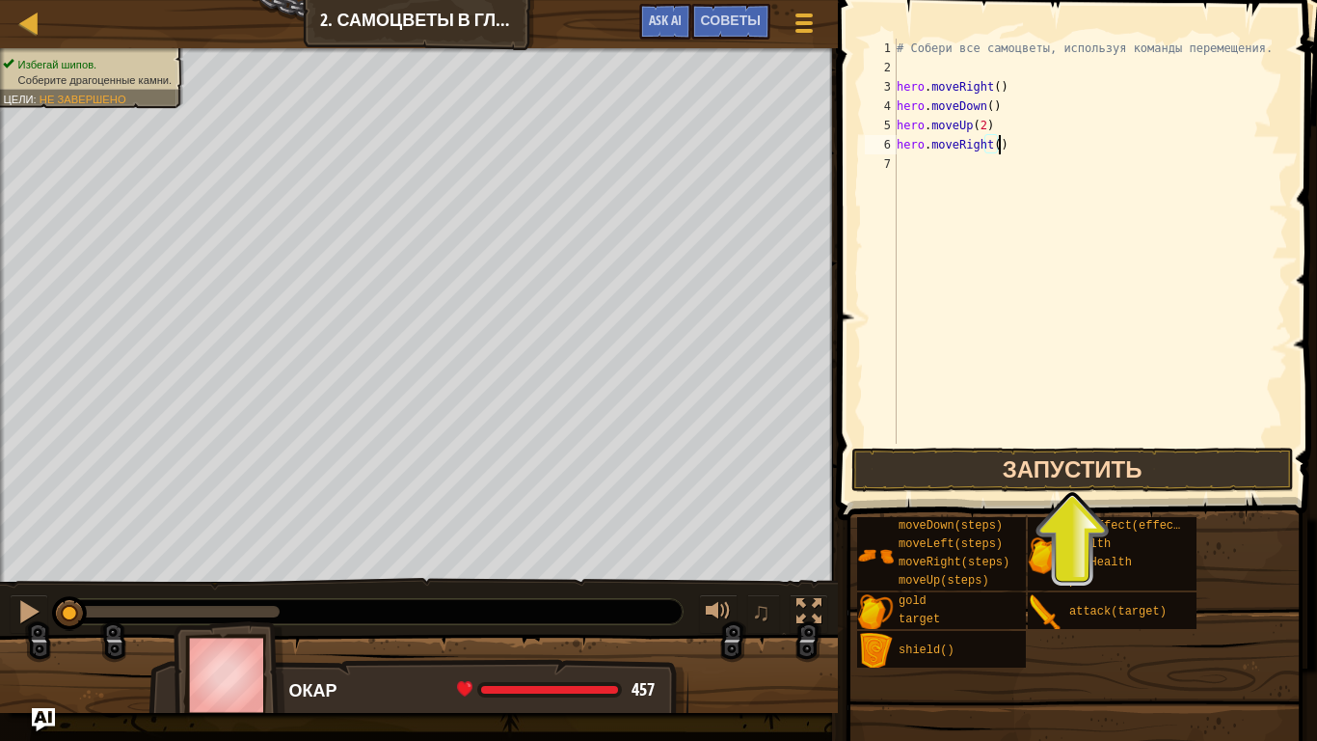
type textarea "hero.moveRight()"
click at [1042, 460] on button "Запустить" at bounding box center [1073, 469] width 443 height 44
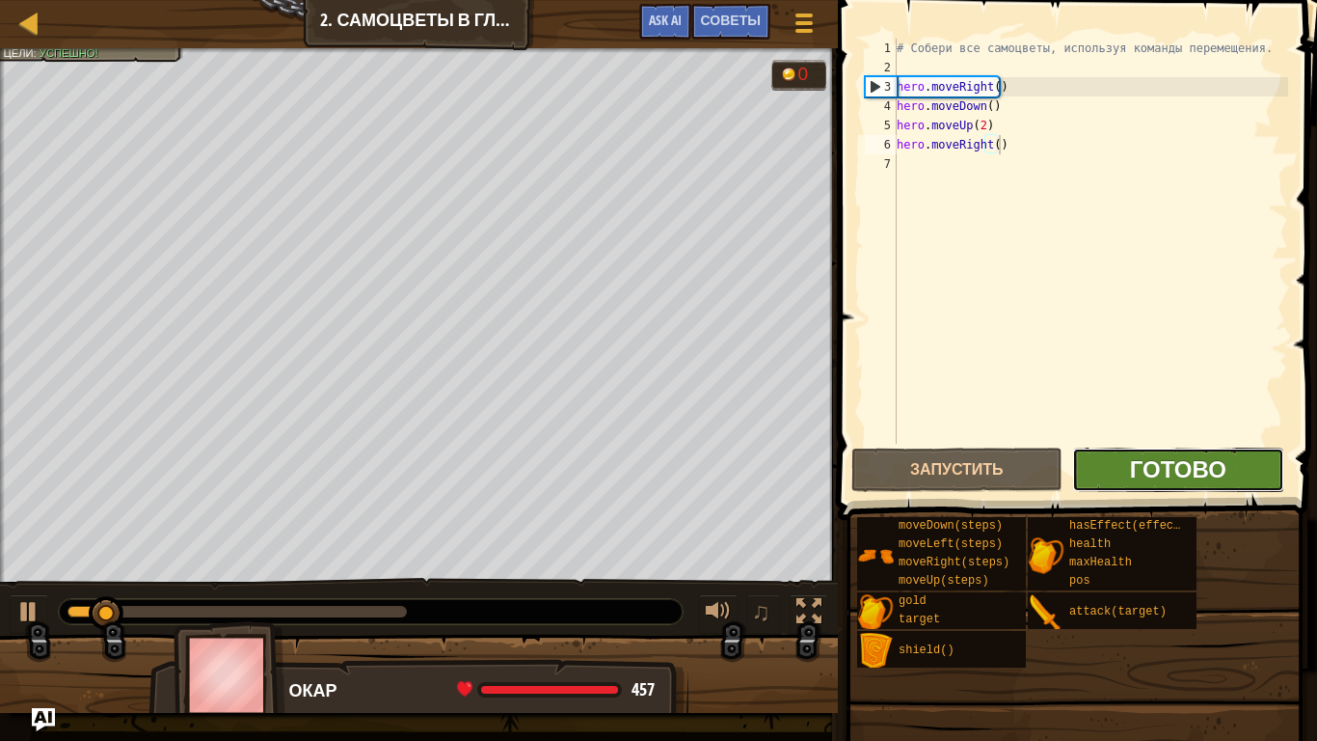
click at [1183, 458] on span "Готово" at bounding box center [1178, 468] width 96 height 31
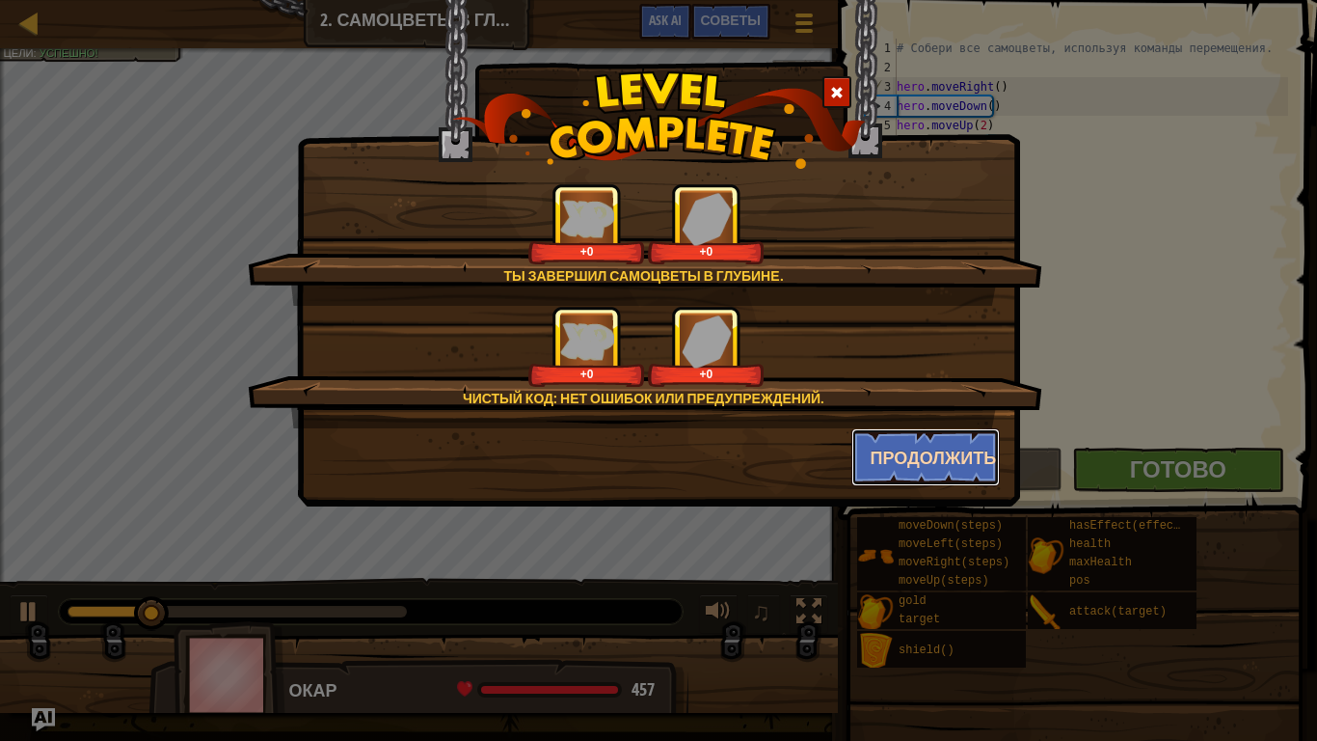
click at [915, 444] on button "Продолжить" at bounding box center [926, 457] width 149 height 58
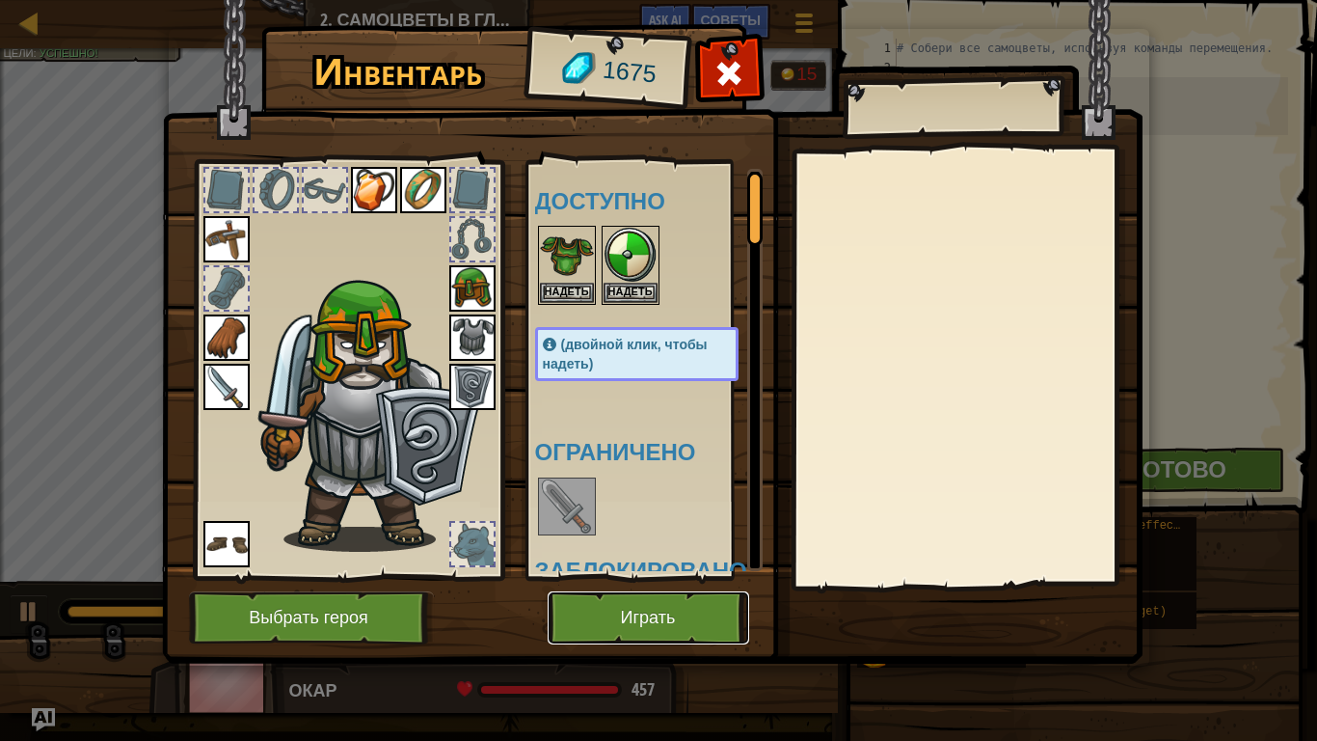
click at [675, 584] on button "Играть" at bounding box center [649, 617] width 202 height 53
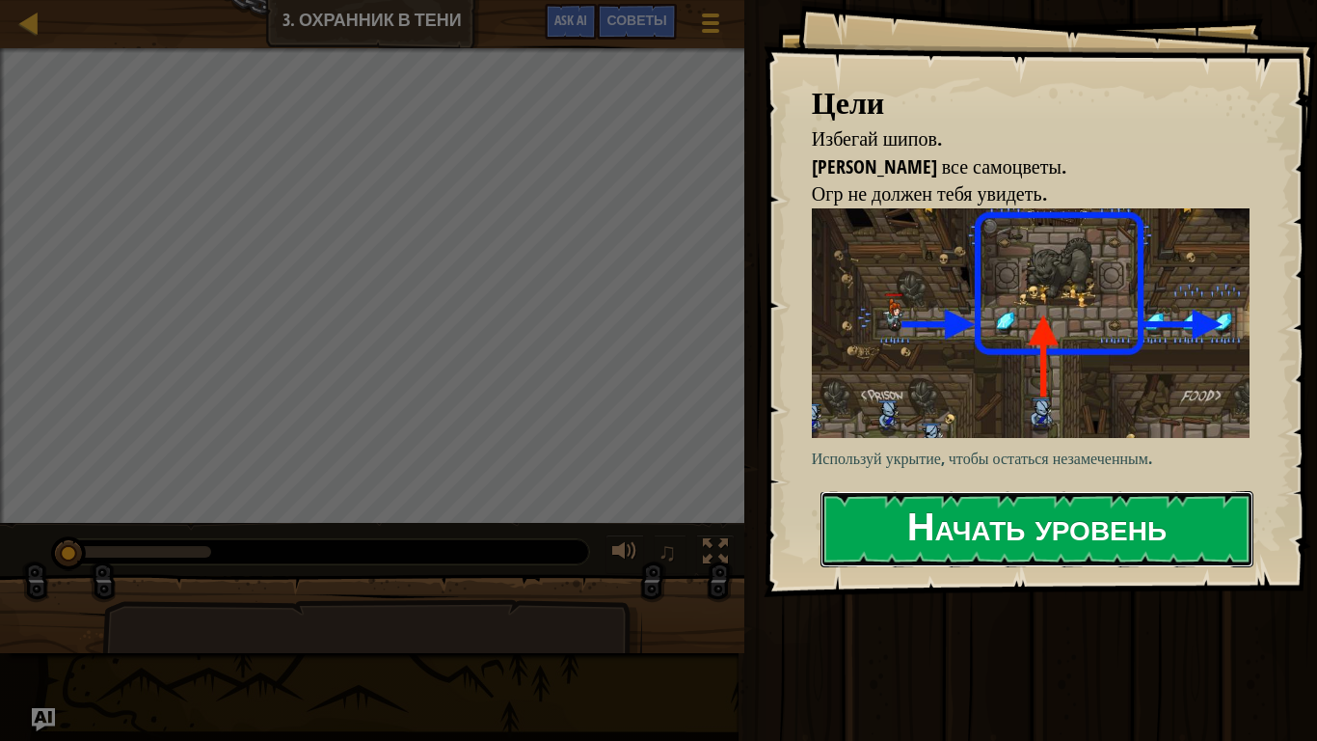
click at [894, 523] on button "Начать уровень" at bounding box center [1037, 529] width 433 height 76
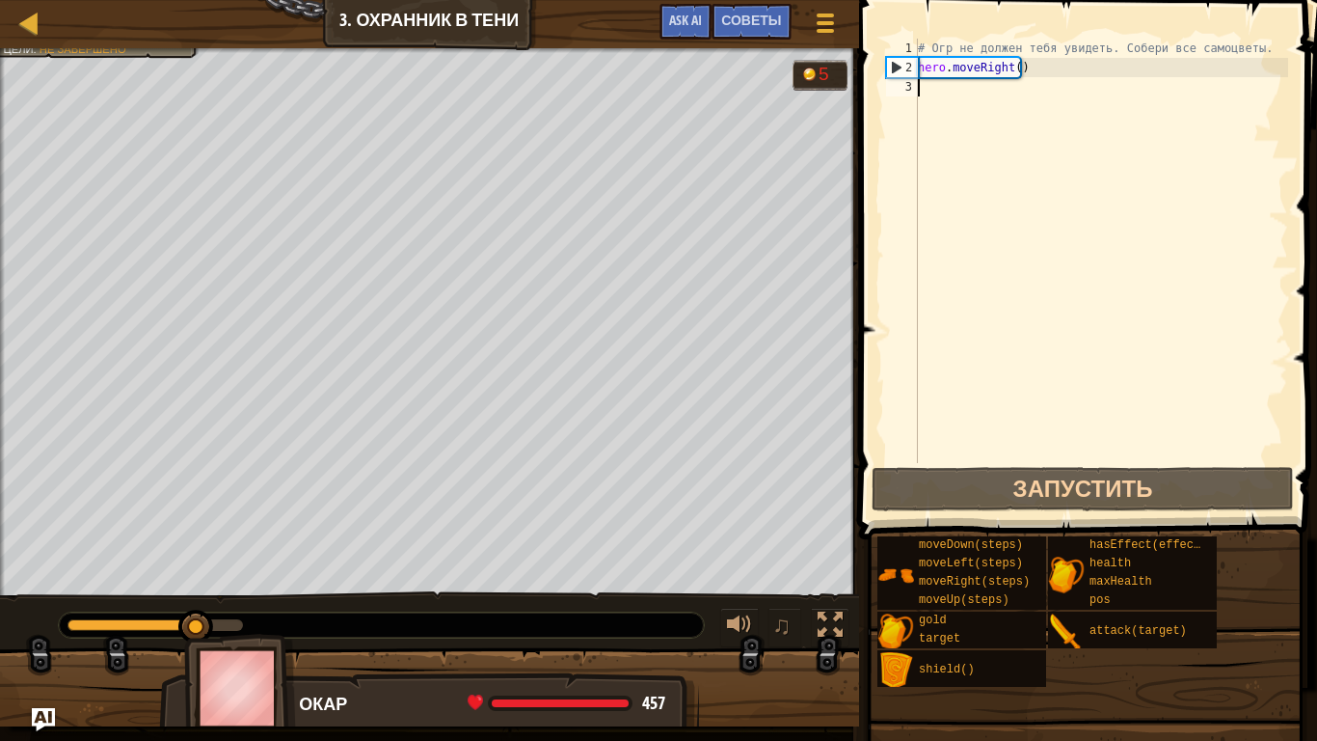
click at [986, 94] on div "# Огр не должен тебя увидеть. Собери все самоцветы. hero . moveRight ( )" at bounding box center [1101, 270] width 374 height 463
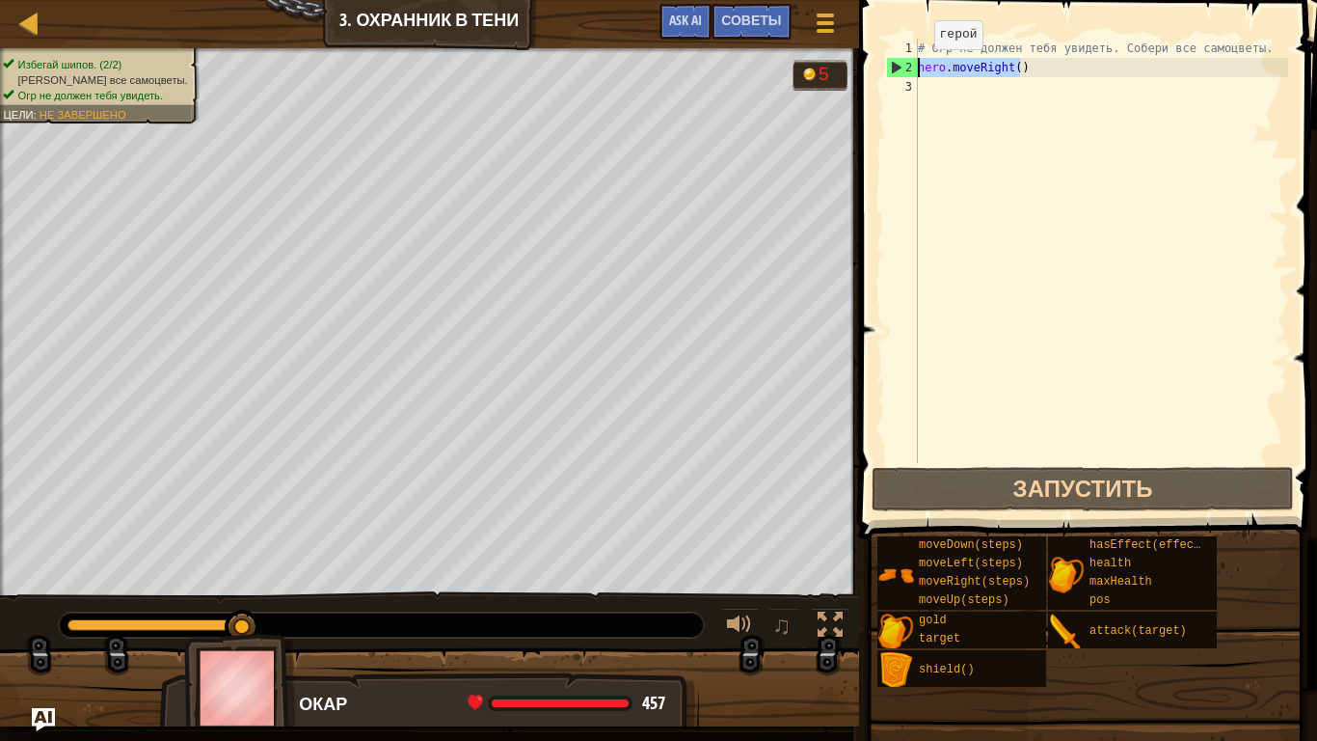
drag, startPoint x: 1020, startPoint y: 67, endPoint x: 917, endPoint y: 70, distance: 103.3
click at [917, 70] on div "1 2 3 # Огр не должен тебя увидеть. Собери все самоцветы. hero . moveRight ( ) …" at bounding box center [1085, 251] width 406 height 424
type textarea "hero.moveRight()"
click at [959, 92] on div "# Огр не должен тебя увидеть. Собери все самоцветы. hero . moveRight ( )" at bounding box center [1101, 270] width 374 height 463
click at [958, 92] on div "# Огр не должен тебя увидеть. Собери все самоцветы. hero . moveRight ( )" at bounding box center [1101, 270] width 374 height 463
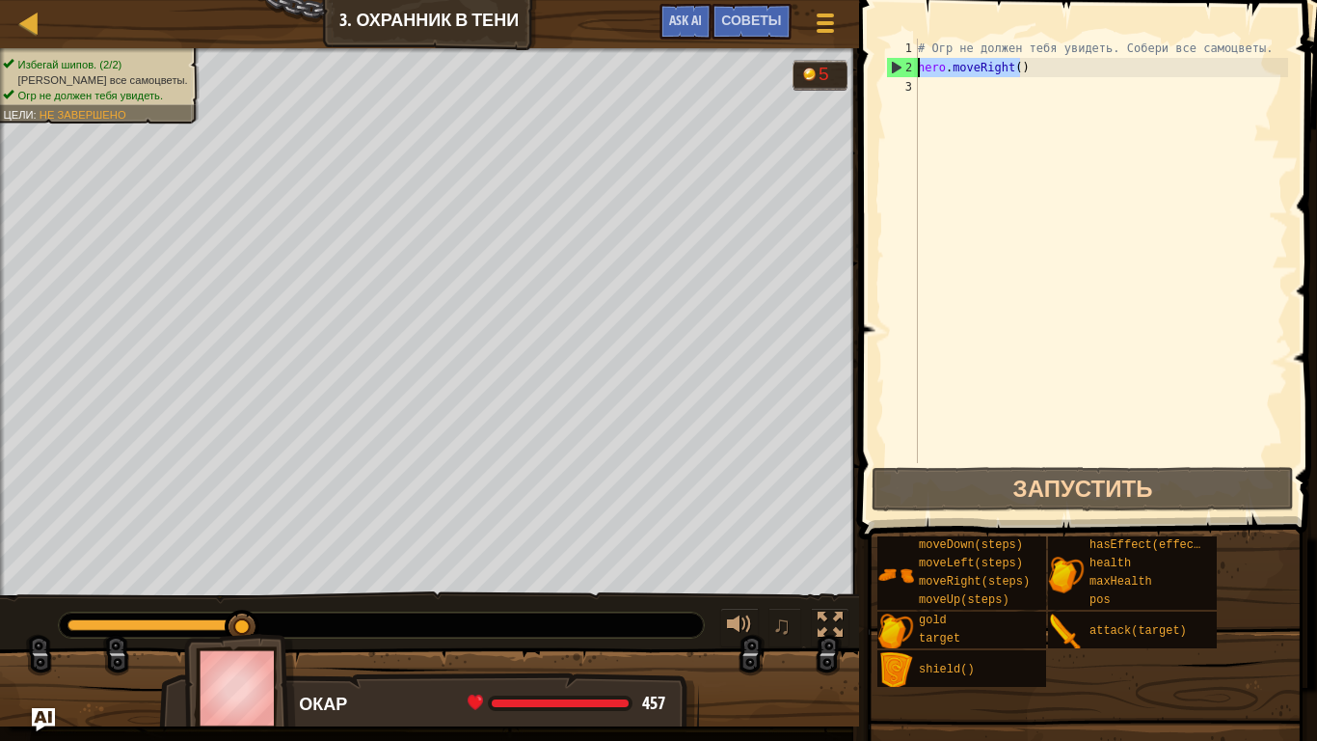
type textarea "hero.moveRight()"
click at [954, 89] on div "# Огр не должен тебя увидеть. Собери все самоцветы. hero . moveRight ( )" at bounding box center [1101, 270] width 374 height 463
type textarea "hero.moveRight()"
click at [954, 89] on div "# Огр не должен тебя увидеть. Собери все самоцветы. hero . moveRight ( )" at bounding box center [1101, 270] width 374 height 463
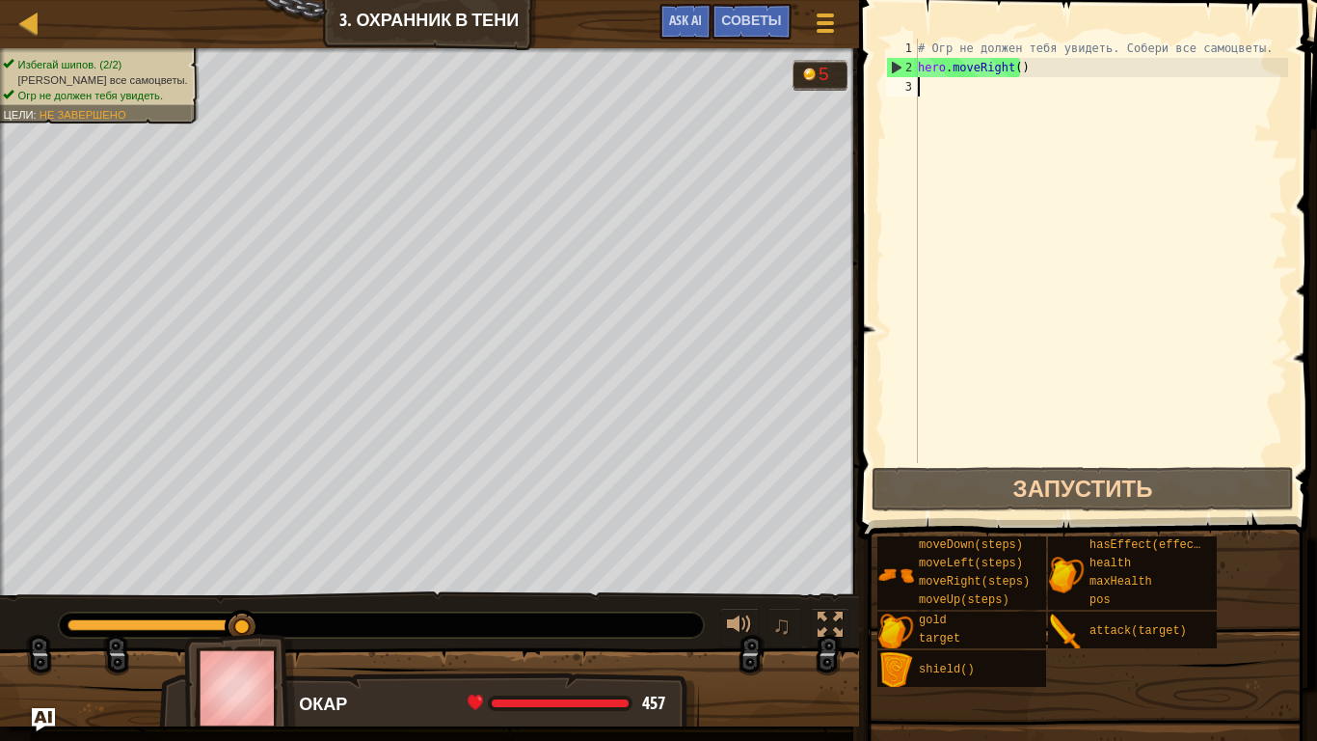
click at [954, 89] on div "# Огр не должен тебя увидеть. Собери все самоцветы. hero . moveRight ( )" at bounding box center [1101, 270] width 374 height 463
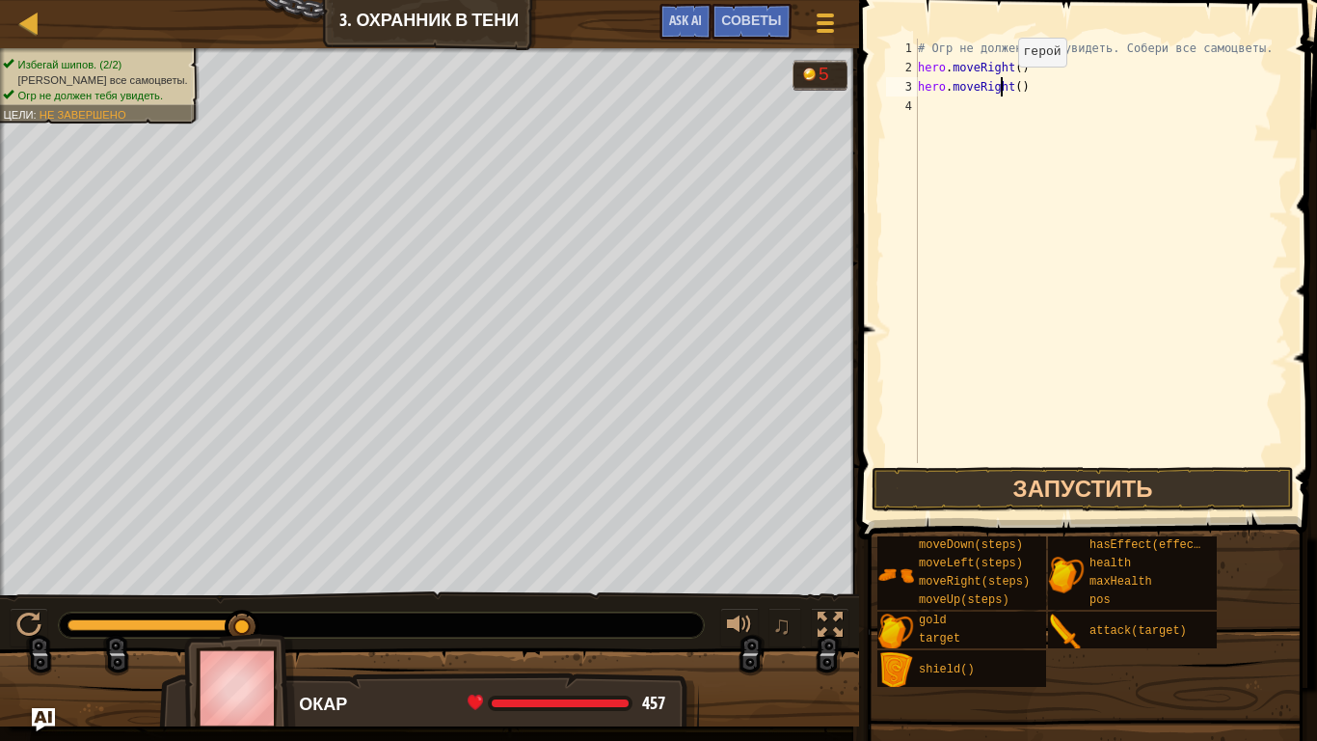
click at [1002, 86] on div "# Огр не должен тебя увидеть. Собери все самоцветы. hero . moveRight ( ) hero .…" at bounding box center [1101, 270] width 374 height 463
click at [1005, 84] on div "# Огр не должен тебя увидеть. Собери все самоцветы. hero . moveRight ( ) hero .…" at bounding box center [1101, 270] width 374 height 463
drag, startPoint x: 1027, startPoint y: 68, endPoint x: 918, endPoint y: 70, distance: 109.0
click at [918, 70] on div "# Огр не должен тебя увидеть. Собери все самоцветы. hero . moveRight ( ) hero .…" at bounding box center [1101, 270] width 374 height 463
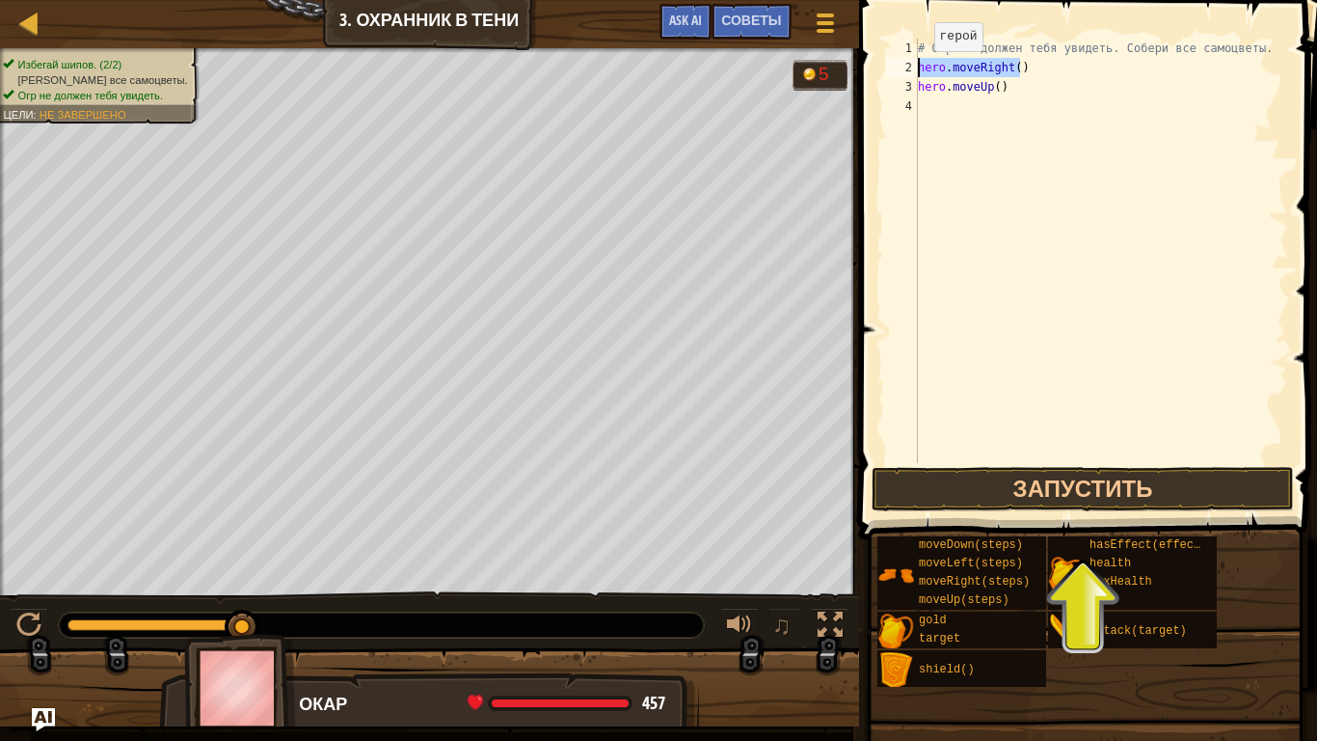
type textarea "hero.moveRight()"
click at [943, 104] on div "# Огр не должен тебя увидеть. Собери все самоцветы. hero . moveRight ( ) hero .…" at bounding box center [1101, 270] width 374 height 463
type textarea "hero.moveRight()"
click at [934, 126] on div "# Огр не должен тебя увидеть. Собери все самоцветы. hero . moveRight ( ) hero .…" at bounding box center [1101, 270] width 374 height 463
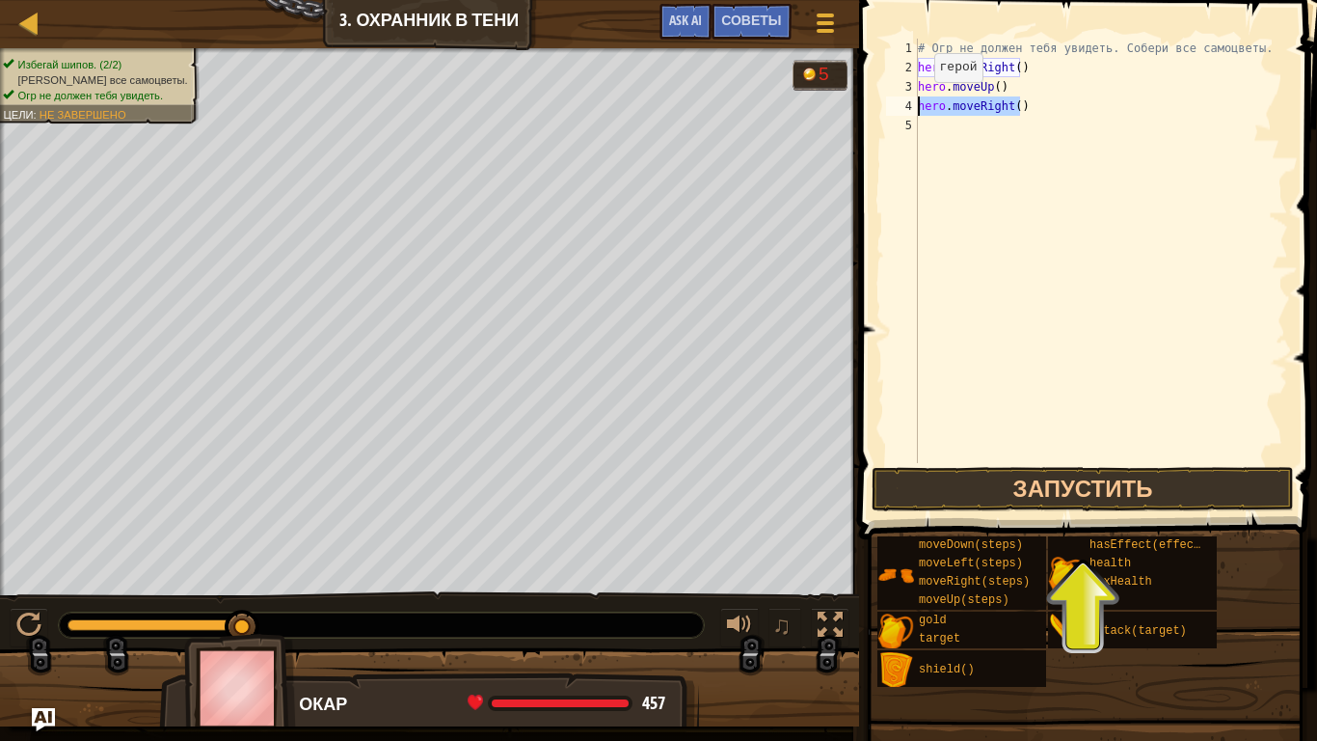
drag, startPoint x: 1026, startPoint y: 111, endPoint x: 902, endPoint y: 101, distance: 124.8
click at [902, 101] on div "1 2 3 4 5 # Огр не должен тебя увидеть. Собери все самоцветы. hero . moveRight …" at bounding box center [1085, 251] width 406 height 424
type textarea "hero.moveRight()"
click at [935, 122] on div "# Огр не должен тебя увидеть. Собери все самоцветы. hero . moveRight ( ) hero .…" at bounding box center [1101, 270] width 374 height 463
click at [1003, 122] on div "# Огр не должен тебя увидеть. Собери все самоцветы. hero . moveRight ( ) hero .…" at bounding box center [1101, 270] width 374 height 463
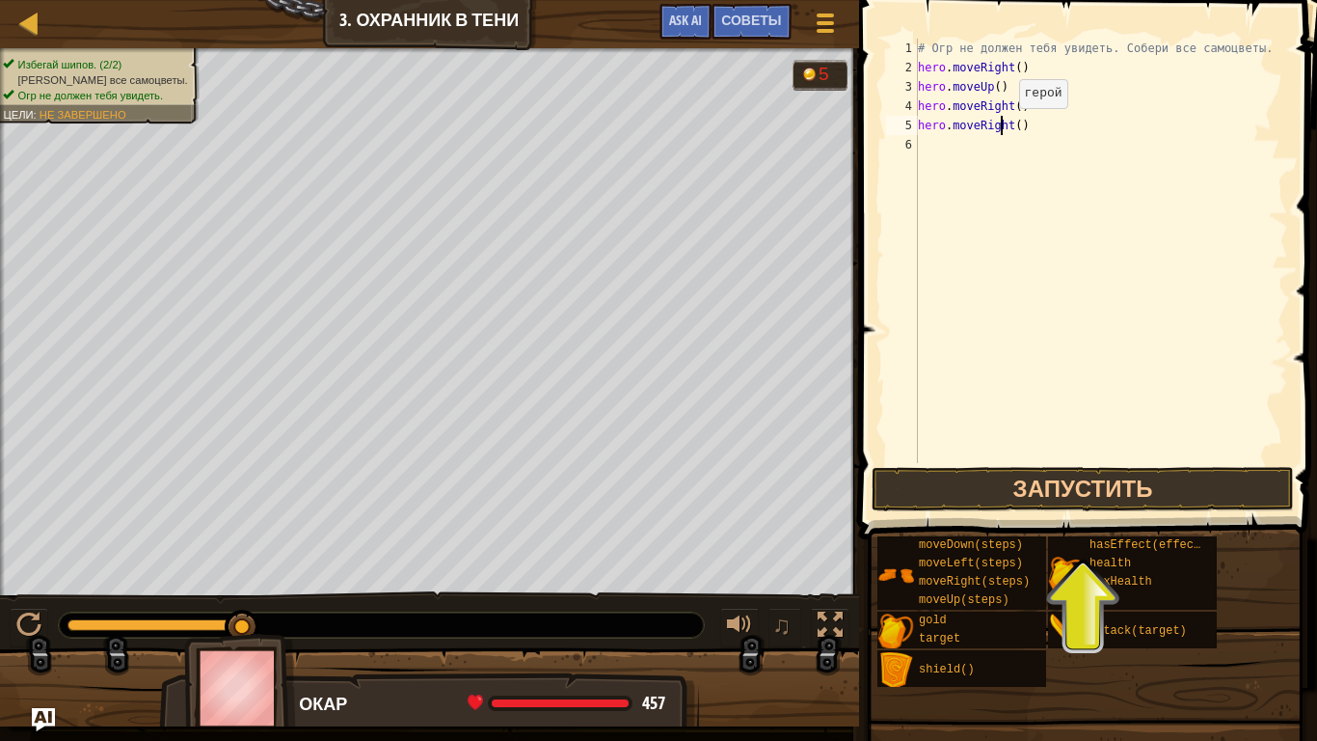
click at [1003, 127] on div "# Огр не должен тебя увидеть. Собери все самоцветы. hero . moveRight ( ) hero .…" at bounding box center [1101, 270] width 374 height 463
click at [1004, 127] on div "# Огр не должен тебя увидеть. Собери все самоцветы. hero . moveRight ( ) hero .…" at bounding box center [1101, 270] width 374 height 463
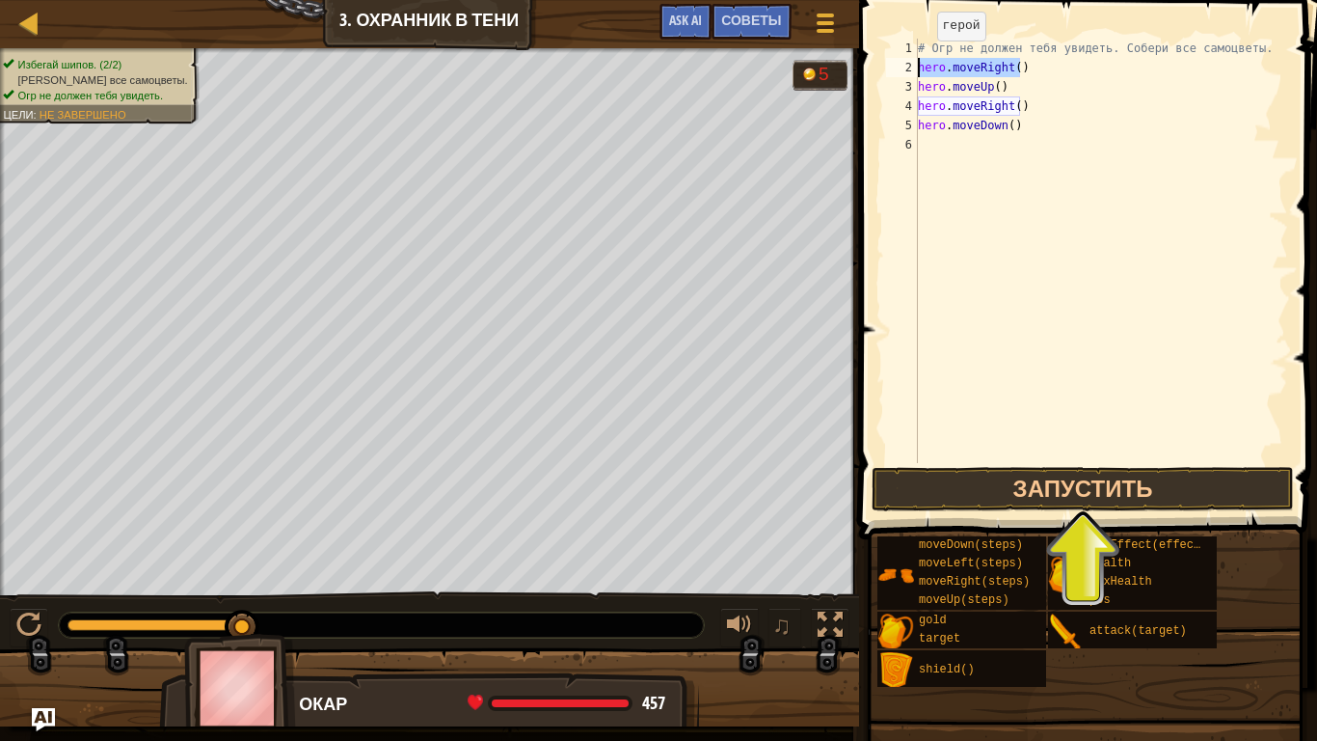
drag, startPoint x: 989, startPoint y: 67, endPoint x: 909, endPoint y: 59, distance: 80.4
click at [909, 59] on div "hero.moveDown() 1 2 3 4 5 6 # Огр не должен тебя увидеть. Собери все самоцветы.…" at bounding box center [1085, 251] width 406 height 424
type textarea "hero.moveRight()"
click at [960, 144] on div "# Огр не должен тебя увидеть. Собери все самоцветы. hero . moveRight ( ) hero .…" at bounding box center [1101, 270] width 374 height 463
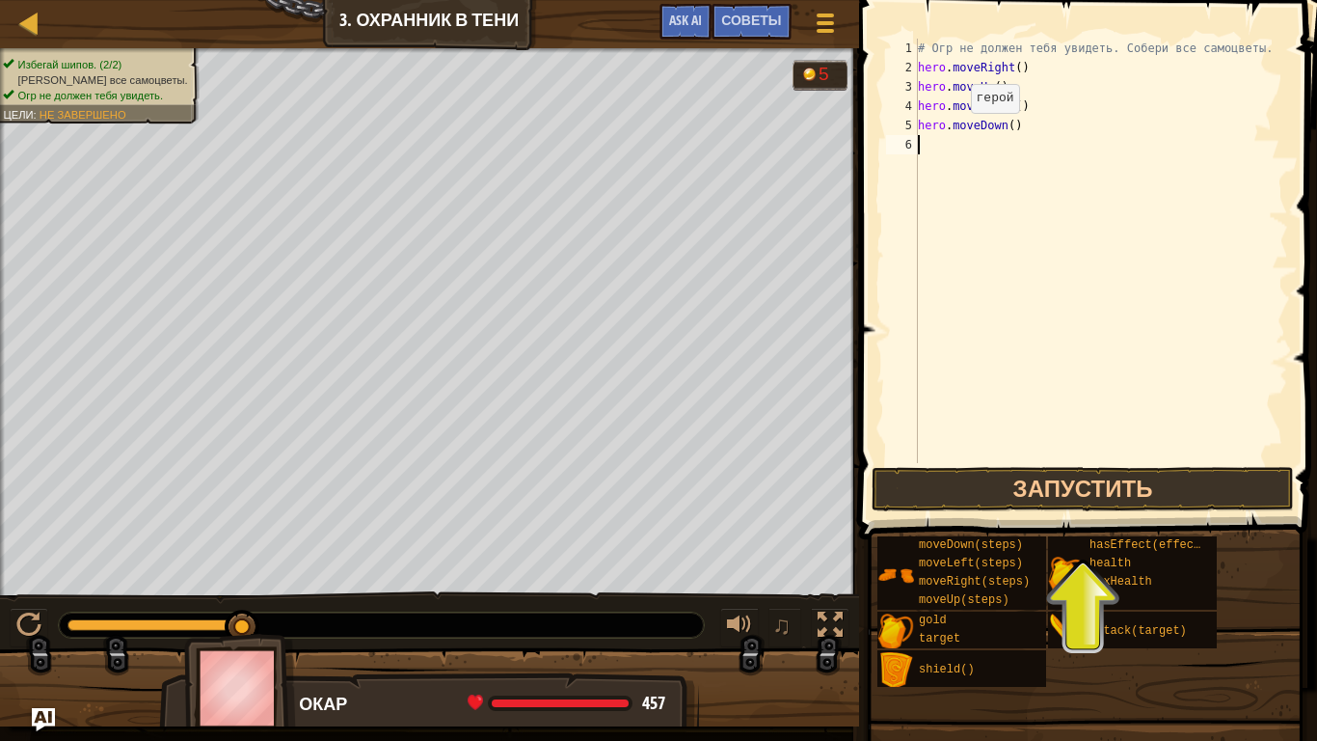
type textarea "hero.moveRight()"
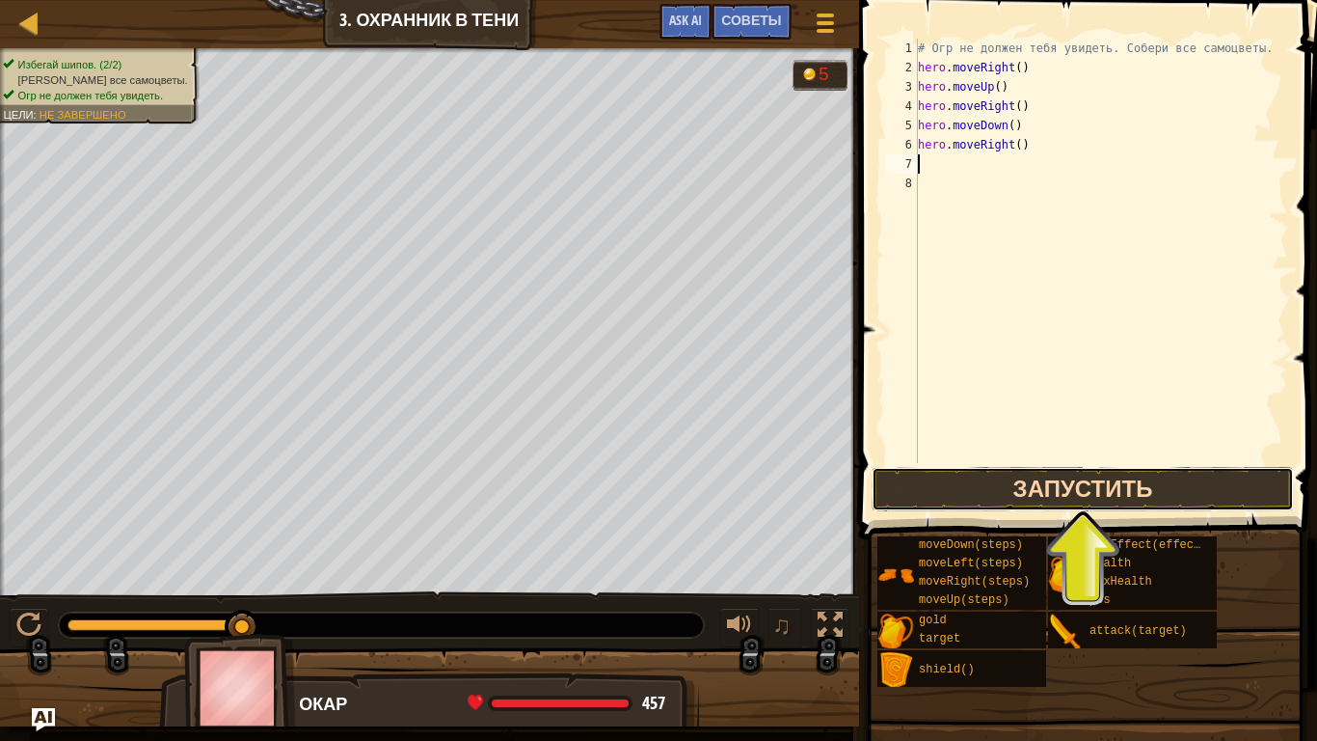
click at [1069, 482] on button "Запустить" at bounding box center [1083, 489] width 422 height 44
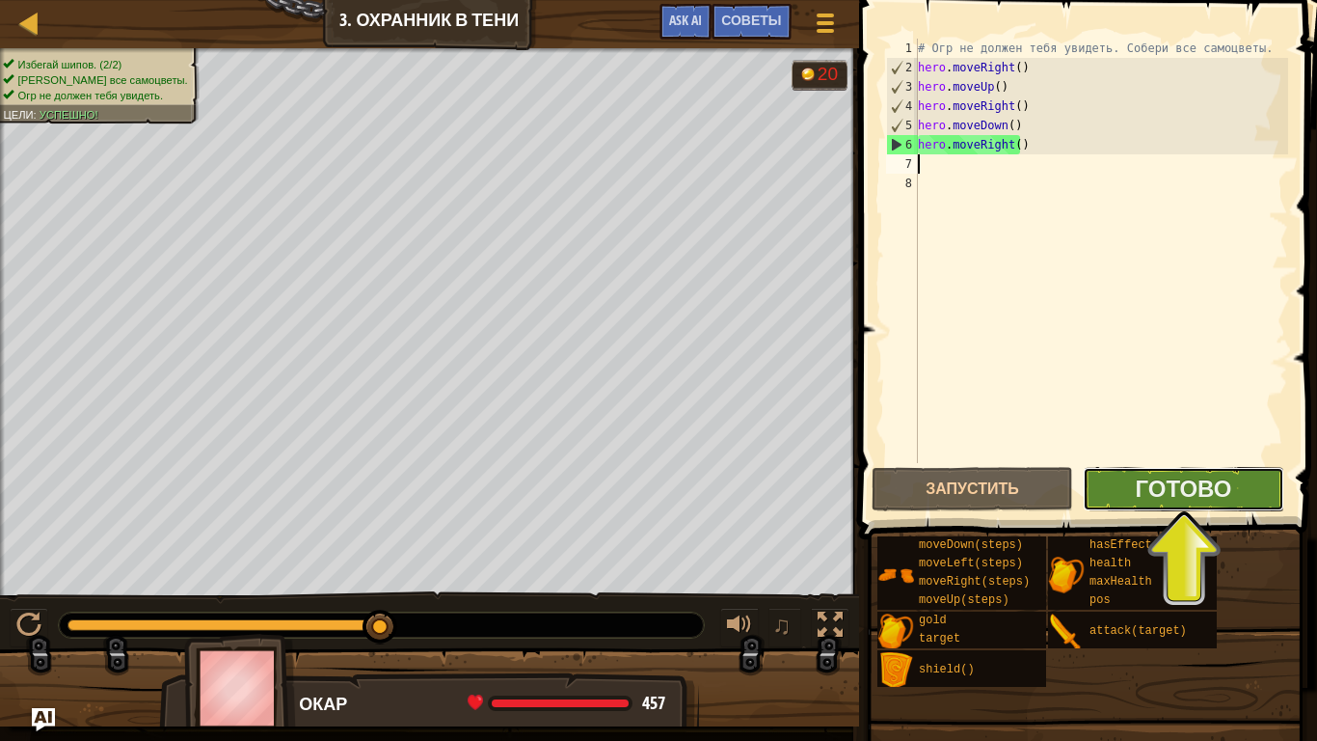
click at [1193, 505] on button "Готово" at bounding box center [1184, 489] width 202 height 44
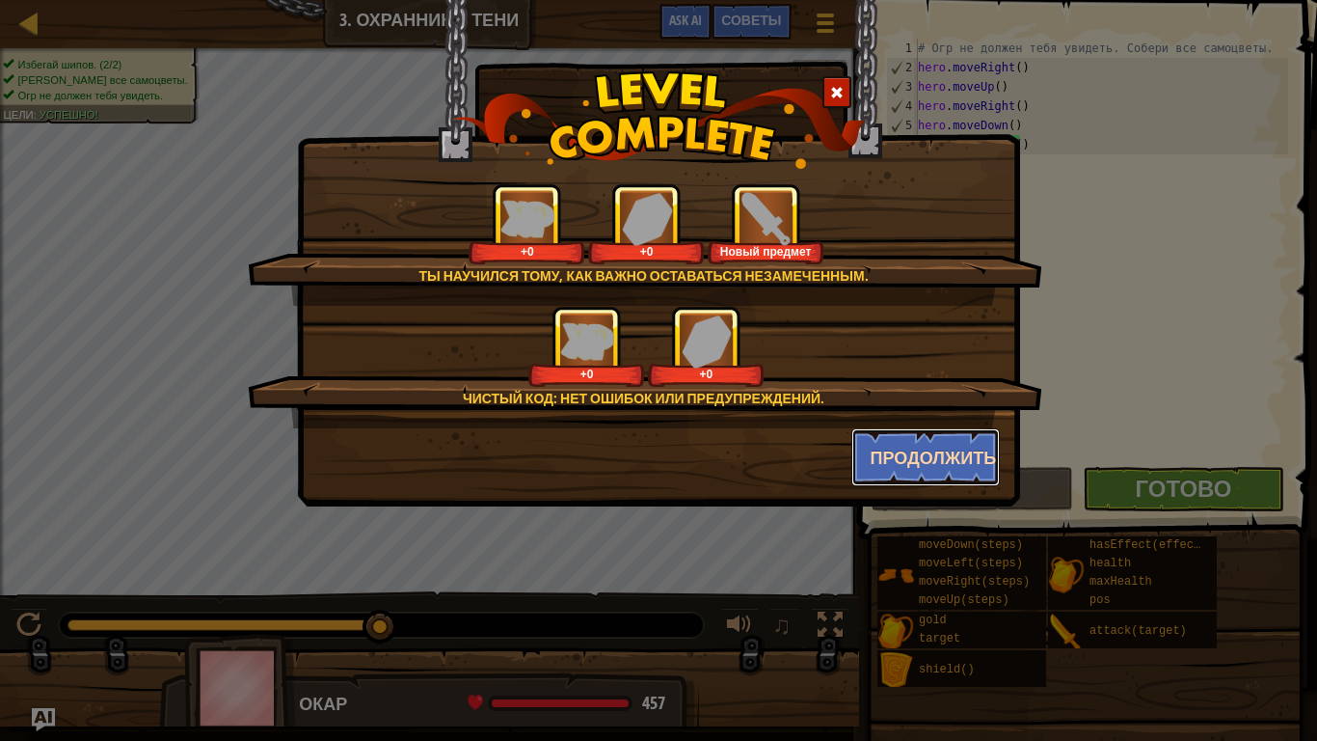
click at [940, 458] on button "Продолжить" at bounding box center [926, 457] width 149 height 58
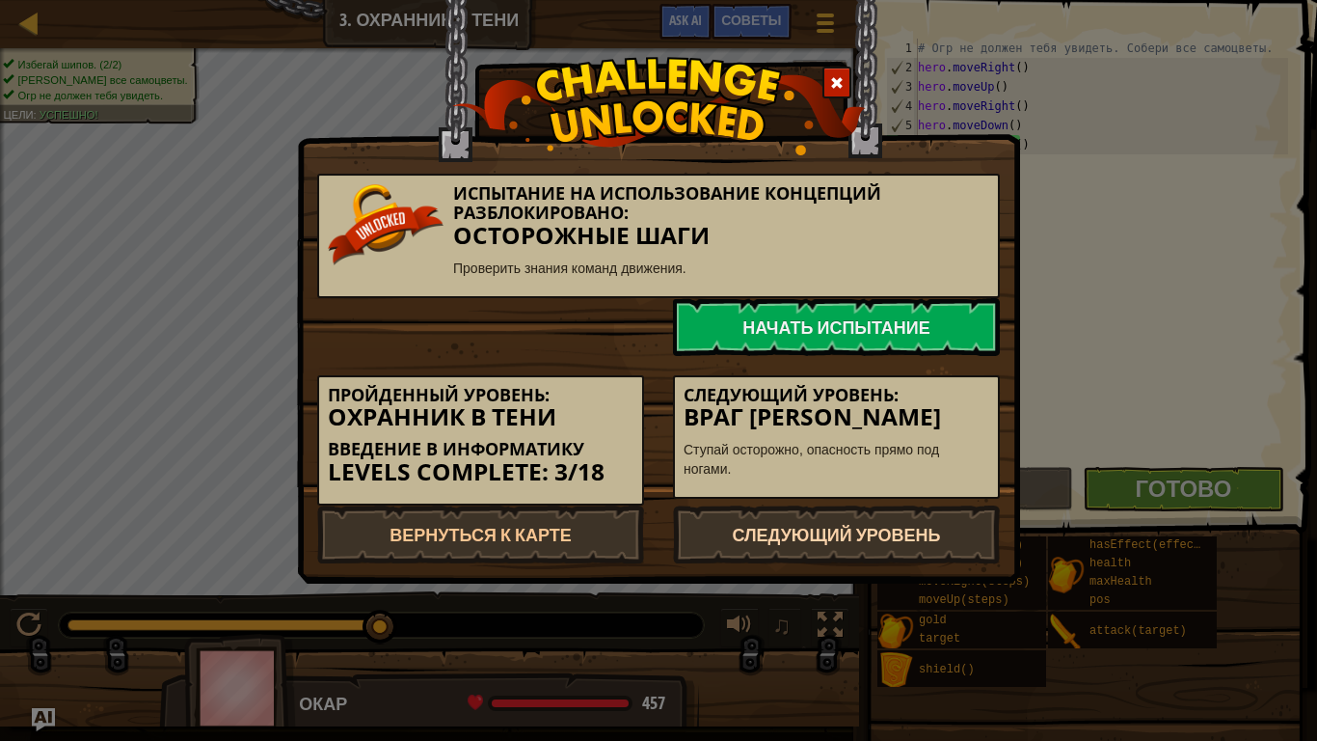
drag, startPoint x: 891, startPoint y: 544, endPoint x: 888, endPoint y: 519, distance: 25.2
click at [892, 544] on link "Следующий уровень" at bounding box center [836, 534] width 327 height 58
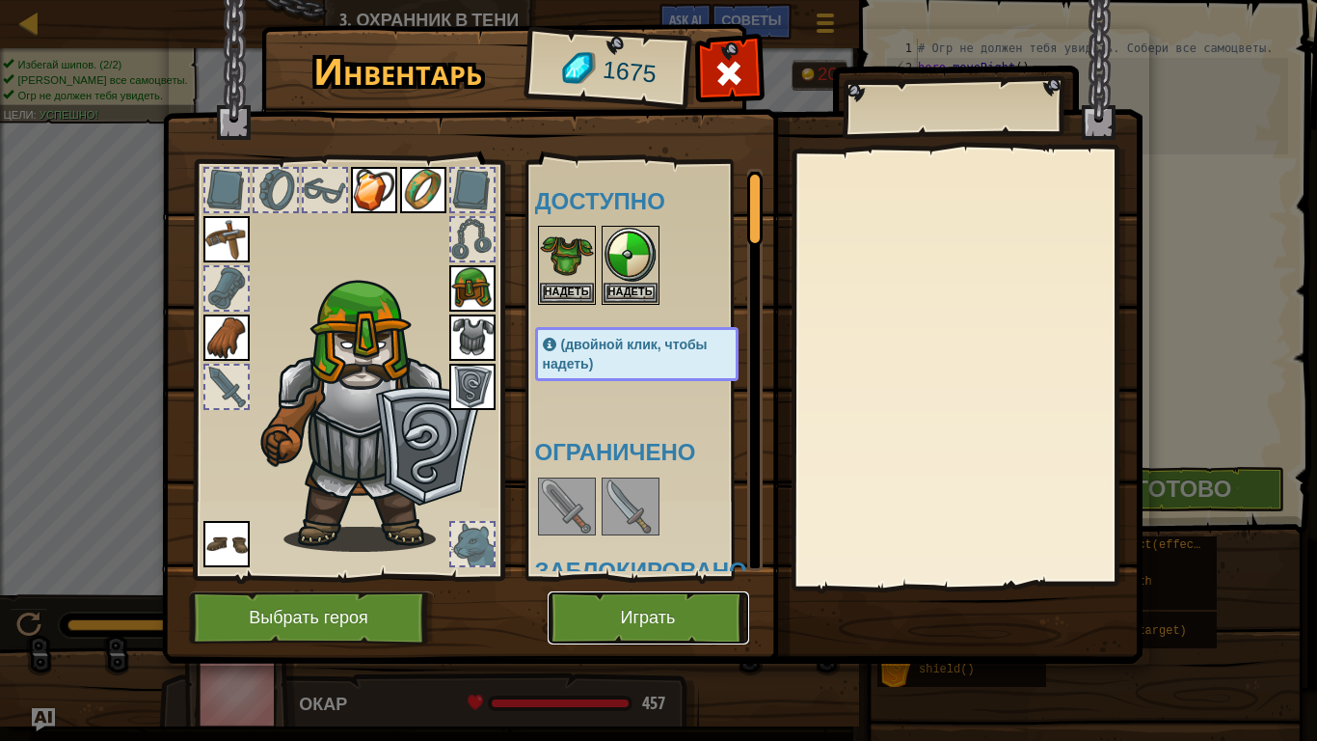
click at [647, 584] on button "Играть" at bounding box center [649, 617] width 202 height 53
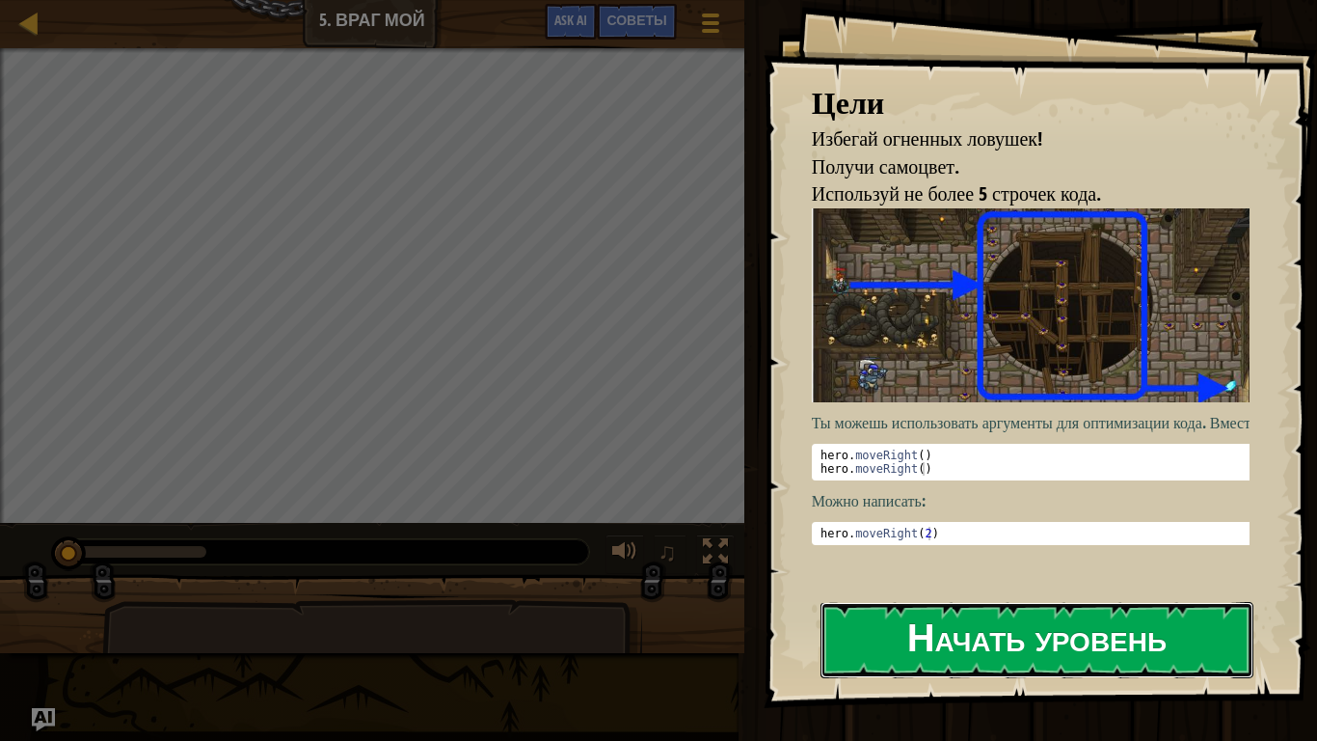
click at [976, 584] on button "Начать уровень" at bounding box center [1037, 640] width 433 height 76
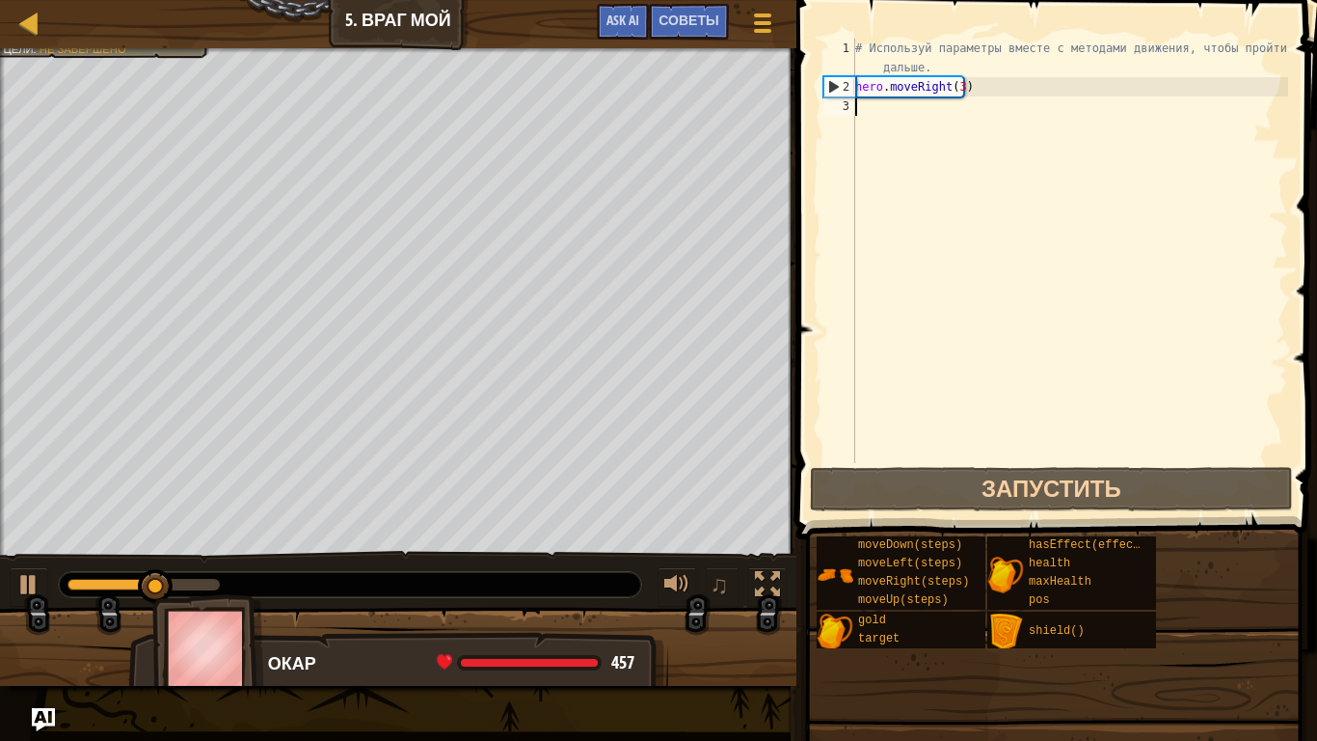
click at [880, 111] on div "# Используй параметры вместе с методами движения, чтобы пройти дальше. hero . m…" at bounding box center [1070, 280] width 437 height 482
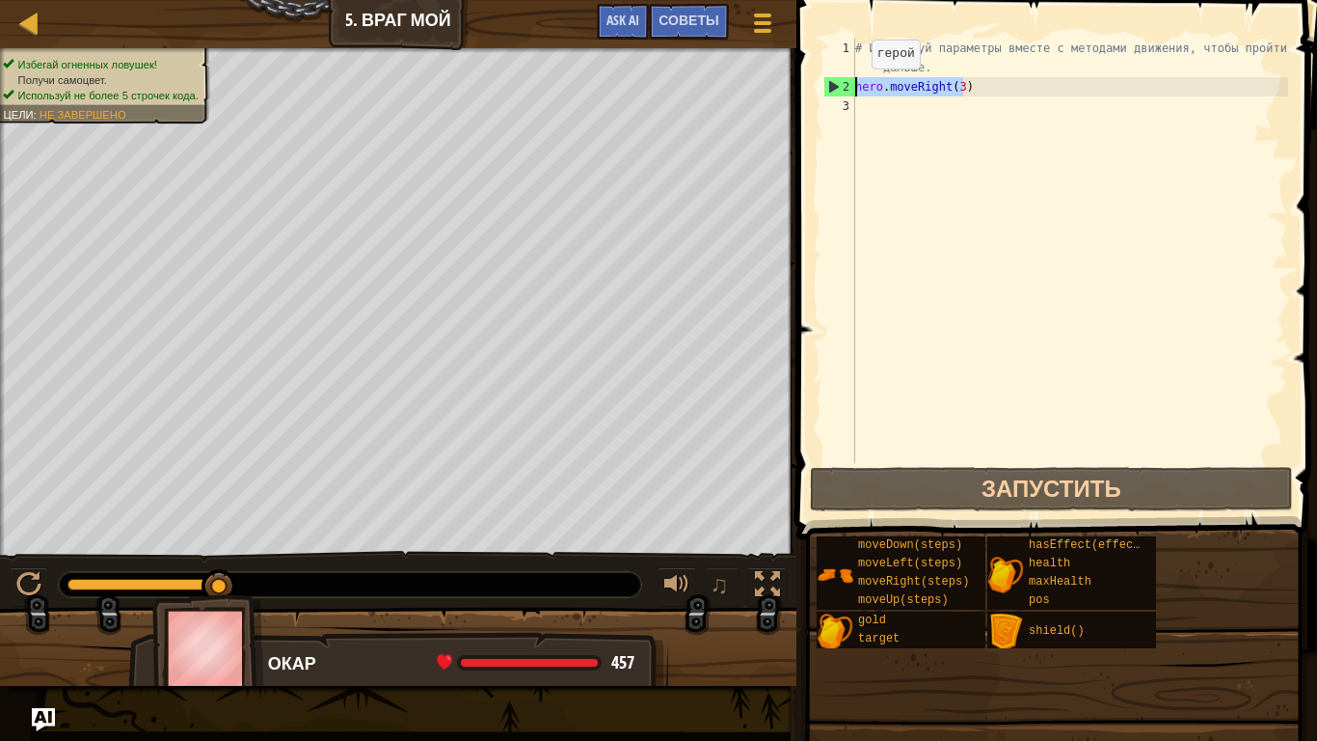
drag, startPoint x: 957, startPoint y: 84, endPoint x: 852, endPoint y: 88, distance: 105.2
click at [852, 88] on div "1 2 3 # Используй параметры вместе с методами движения, чтобы пройти дальше. he…" at bounding box center [1054, 251] width 469 height 424
type textarea "hero.moveRight(3)"
click at [933, 114] on div "# Используй параметры вместе с методами движения, чтобы пройти дальше. hero . m…" at bounding box center [1070, 280] width 437 height 482
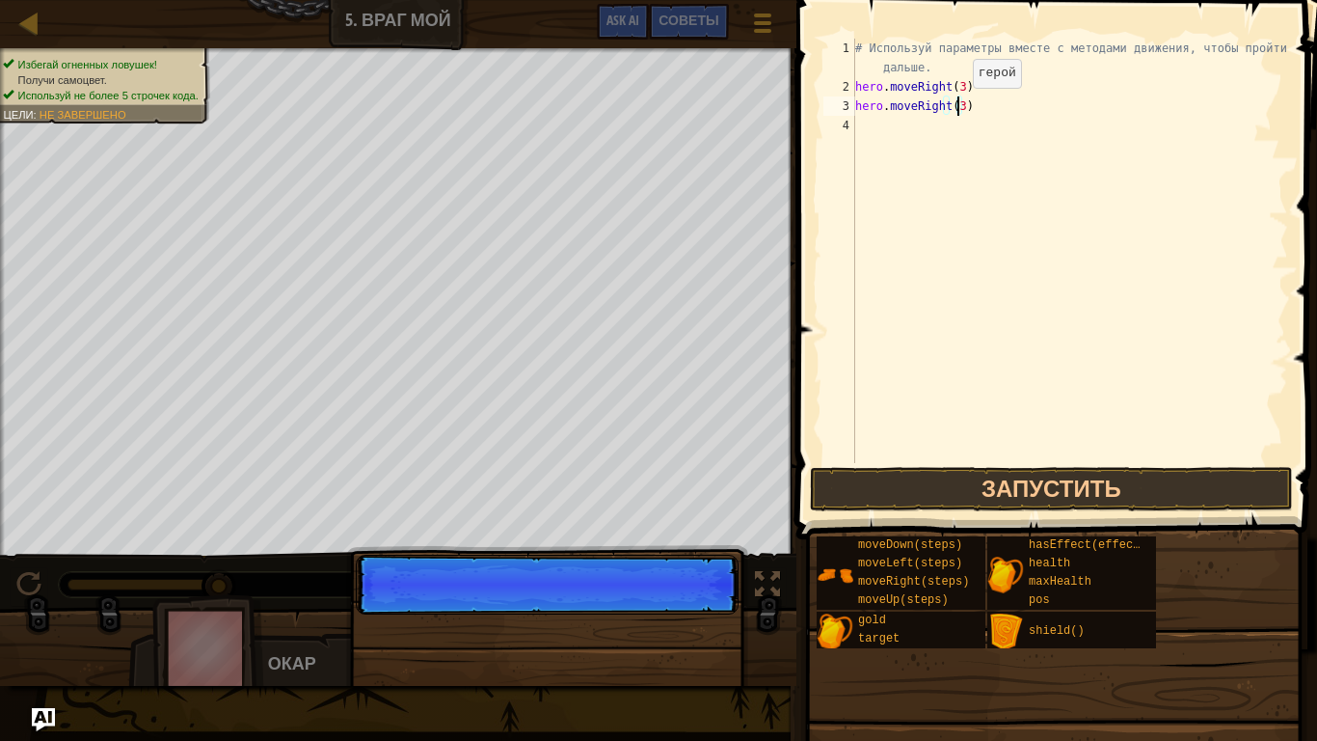
click at [956, 107] on div "# Используй параметры вместе с методами движения, чтобы пройти дальше. hero . m…" at bounding box center [1070, 280] width 437 height 482
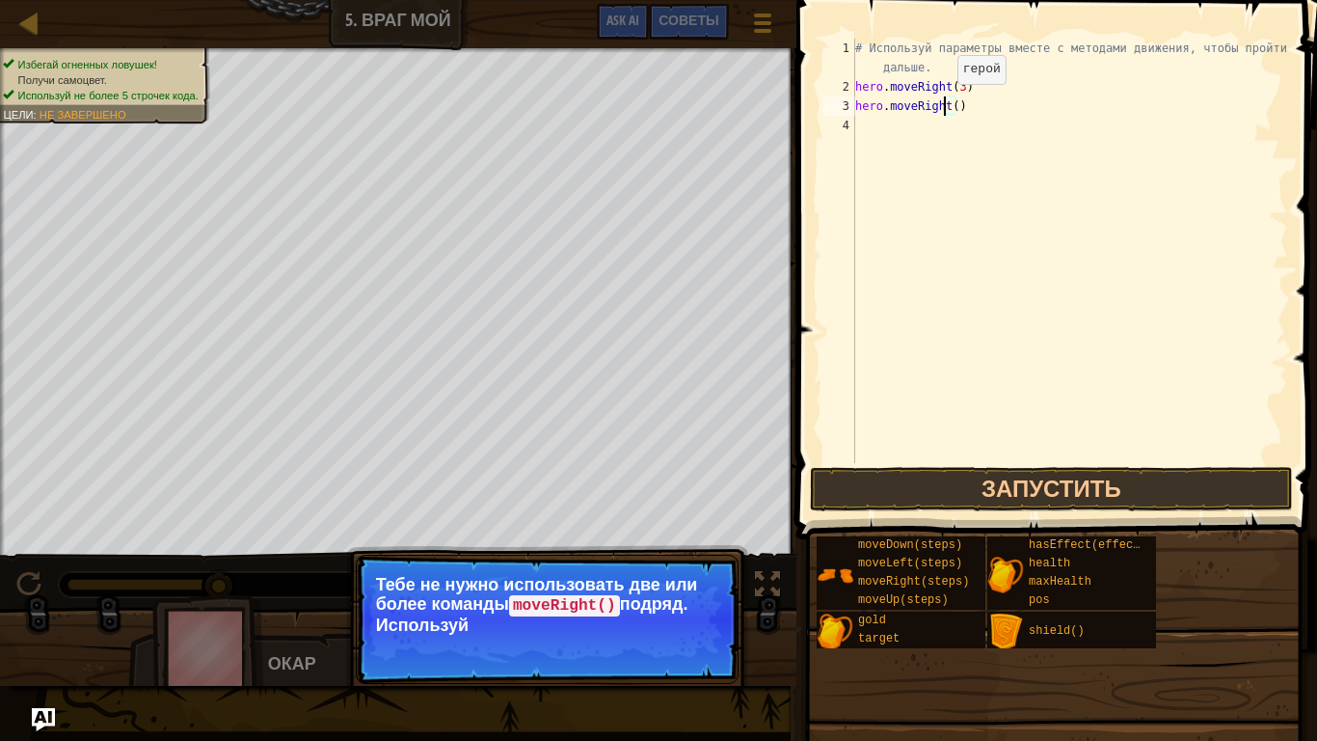
click at [941, 103] on div "# Используй параметры вместе с методами движения, чтобы пройти дальше. hero . m…" at bounding box center [1070, 280] width 437 height 482
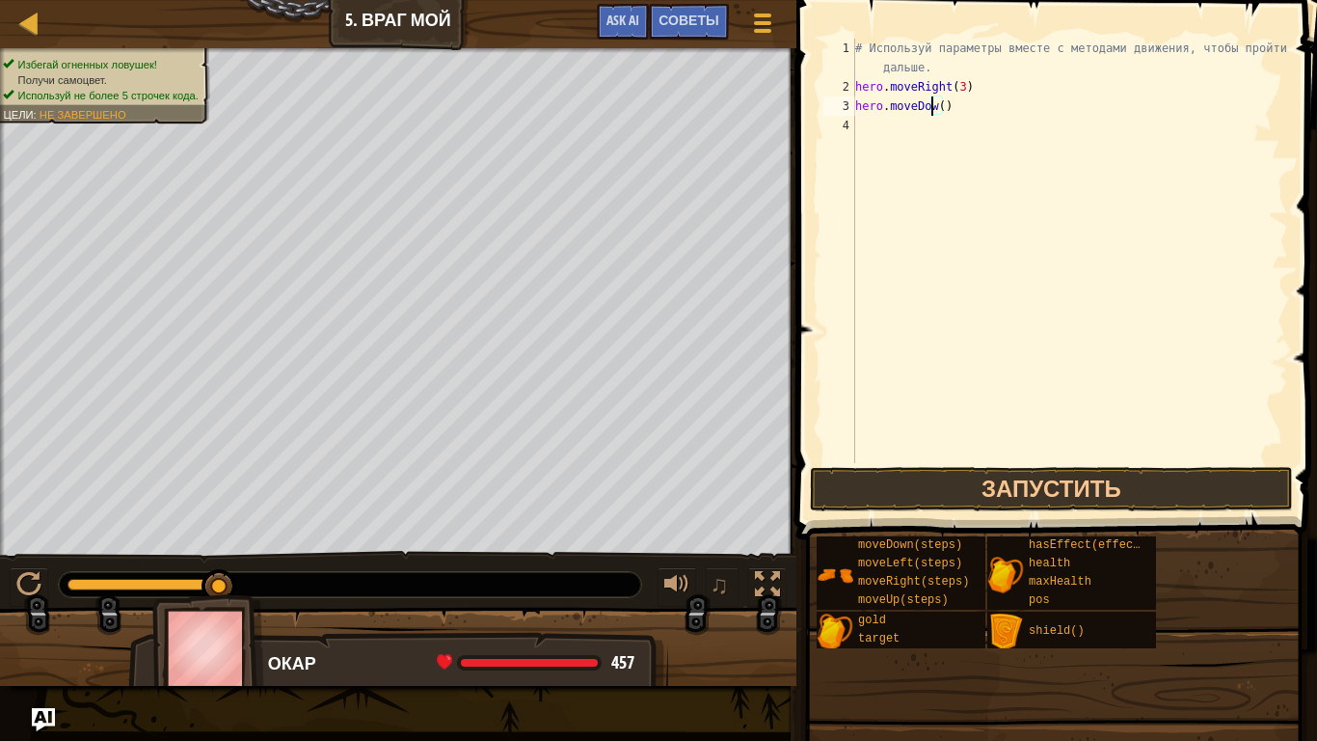
scroll to position [9, 7]
drag, startPoint x: 966, startPoint y: 84, endPoint x: 853, endPoint y: 86, distance: 112.8
click at [853, 86] on div "hero.moveDown() 1 2 3 4 # Используй параметры вместе с методами движения, чтобы…" at bounding box center [1054, 251] width 469 height 424
type textarea "hero.moveRight(3)"
click at [866, 124] on div "# Используй параметры вместе с методами движения, чтобы пройти дальше. hero . m…" at bounding box center [1070, 280] width 437 height 482
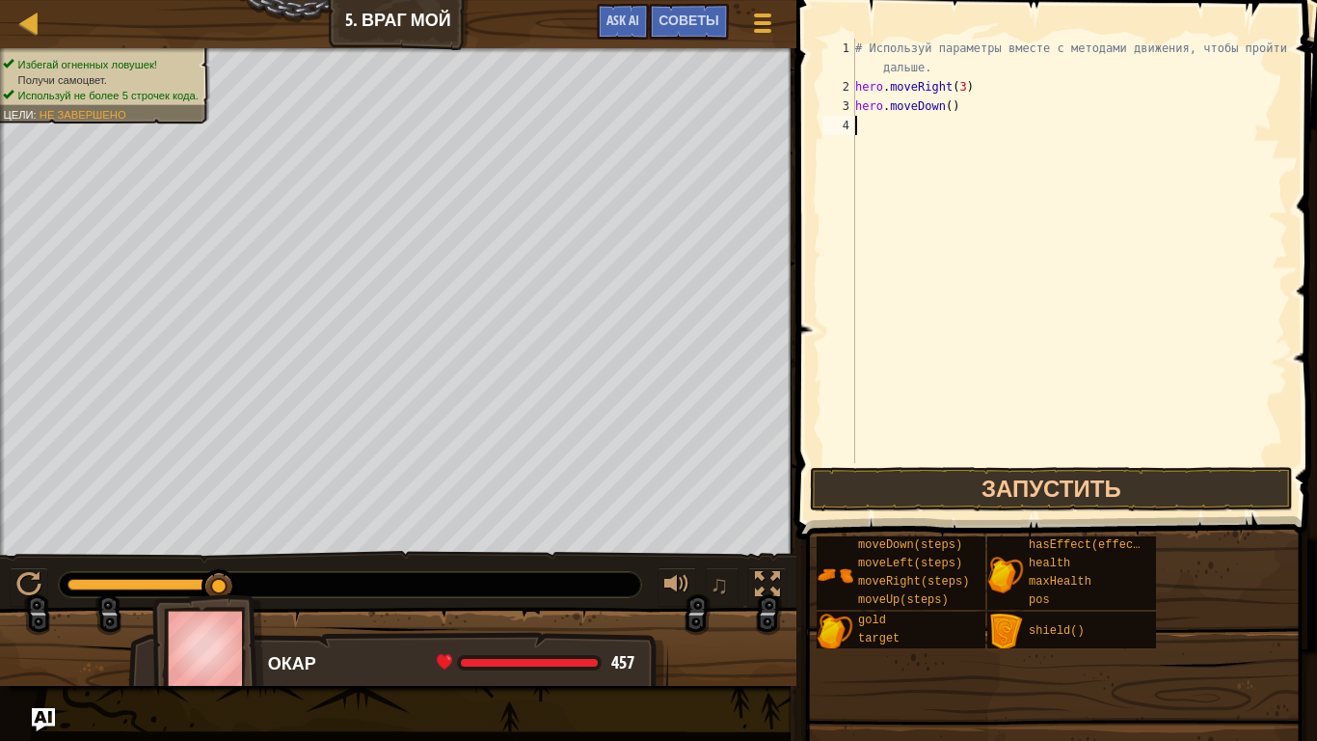
scroll to position [9, 0]
click at [956, 129] on div "# Используй параметры вместе с методами движения, чтобы пройти дальше. hero . m…" at bounding box center [1070, 280] width 437 height 482
type textarea "hero.moveRight()"
click at [876, 137] on div "# Используй параметры вместе с методами движения, чтобы пройти дальше. hero . m…" at bounding box center [1070, 280] width 437 height 482
drag, startPoint x: 961, startPoint y: 124, endPoint x: 850, endPoint y: 123, distance: 111.9
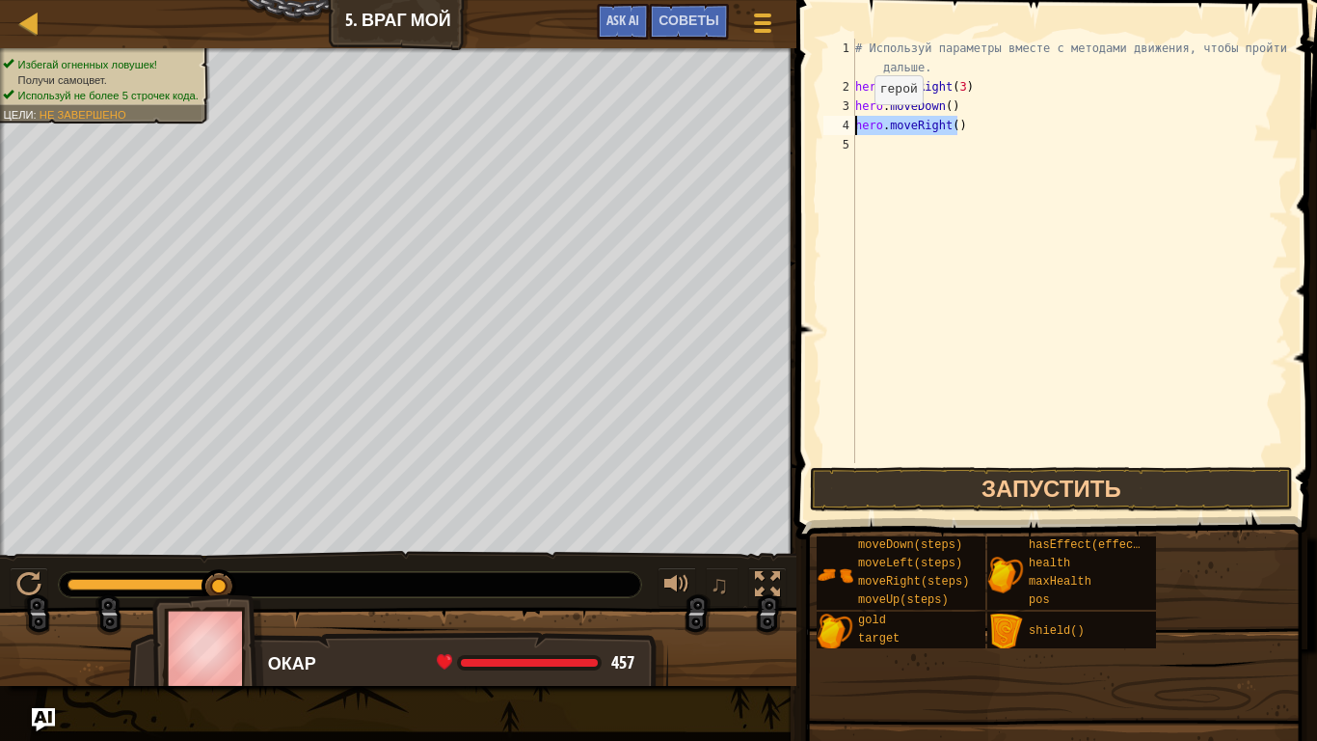
click at [850, 123] on div "1 2 3 4 5 # Используй параметры вместе с методами движения, чтобы пройти дальше…" at bounding box center [1054, 251] width 469 height 424
type textarea "hero.moveRight()"
click at [872, 151] on div "# Используй параметры вместе с методами движения, чтобы пройти дальше. hero . m…" at bounding box center [1070, 280] width 437 height 482
click at [940, 143] on div "# Используй параметры вместе с методами движения, чтобы пройти дальше. hero . m…" at bounding box center [1070, 280] width 437 height 482
click at [943, 144] on div "# Используй параметры вместе с методами движения, чтобы пройти дальше. hero . m…" at bounding box center [1070, 280] width 437 height 482
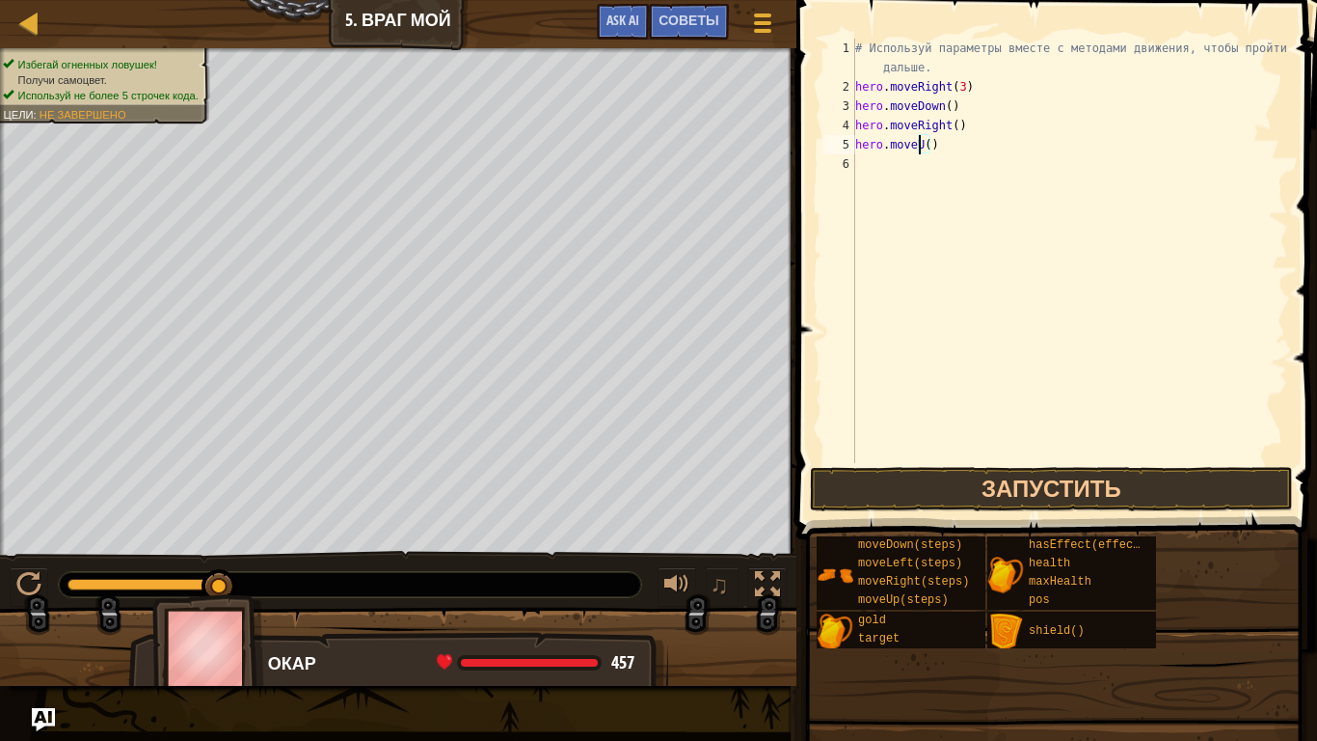
scroll to position [9, 6]
drag, startPoint x: 945, startPoint y: 144, endPoint x: 832, endPoint y: 141, distance: 112.9
click at [832, 141] on div "hero.moveUp() 1 2 3 4 5 6 # Используй параметры вместе с методами движения, что…" at bounding box center [1054, 251] width 469 height 424
click at [965, 111] on div "# Используй параметры вместе с методами движения, чтобы пройти дальше. hero . m…" at bounding box center [1070, 280] width 437 height 482
drag, startPoint x: 915, startPoint y: 144, endPoint x: 812, endPoint y: 145, distance: 103.2
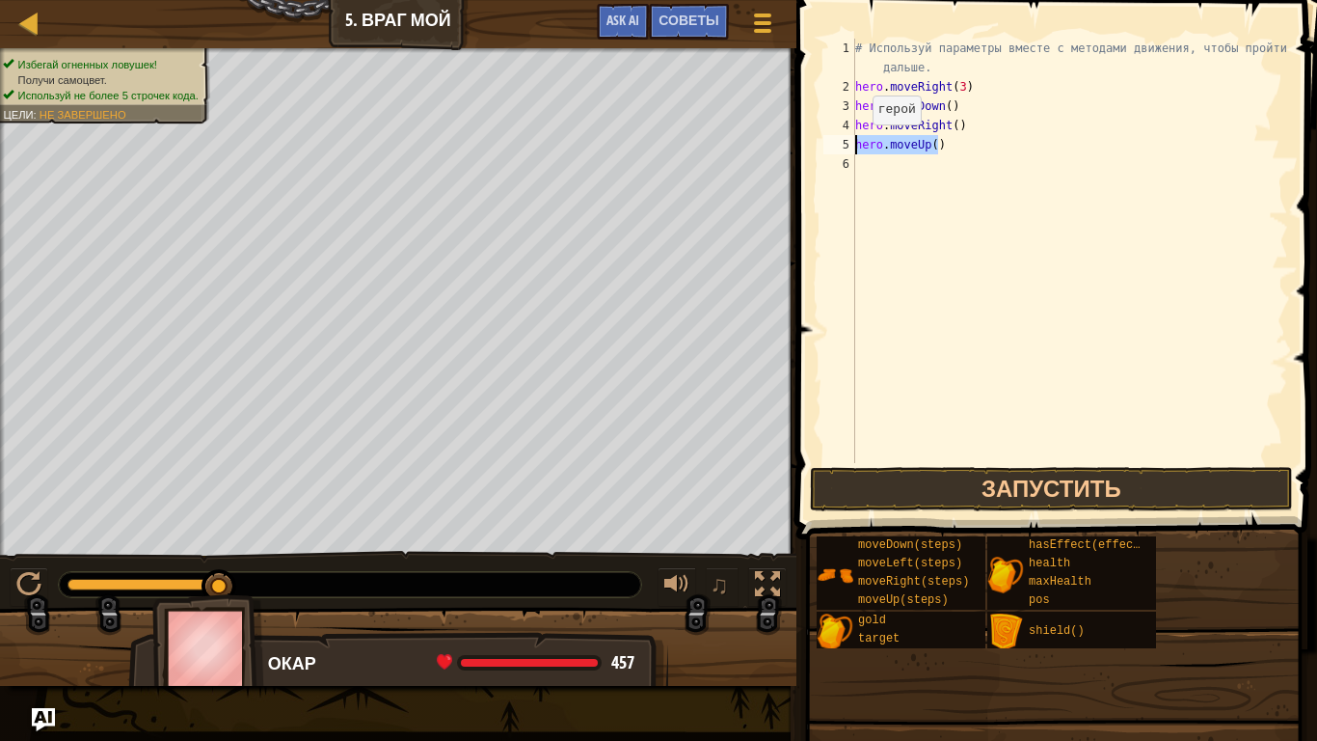
click at [812, 145] on div "hero.moveDown() 1 2 3 4 5 6 # Используй параметры вместе с методами движения, ч…" at bounding box center [1054, 308] width 527 height 596
click at [983, 106] on div "# Используй параметры вместе с методами движения, чтобы пройти дальше. hero . m…" at bounding box center [1070, 280] width 437 height 482
drag, startPoint x: 949, startPoint y: 112, endPoint x: 955, endPoint y: 103, distance: 10.4
click at [955, 103] on div "# Используй параметры вместе с методами движения, чтобы пройти дальше. hero . m…" at bounding box center [1070, 280] width 437 height 482
click at [950, 101] on div "# Используй параметры вместе с методами движения, чтобы пройти дальше. hero . m…" at bounding box center [1070, 280] width 437 height 482
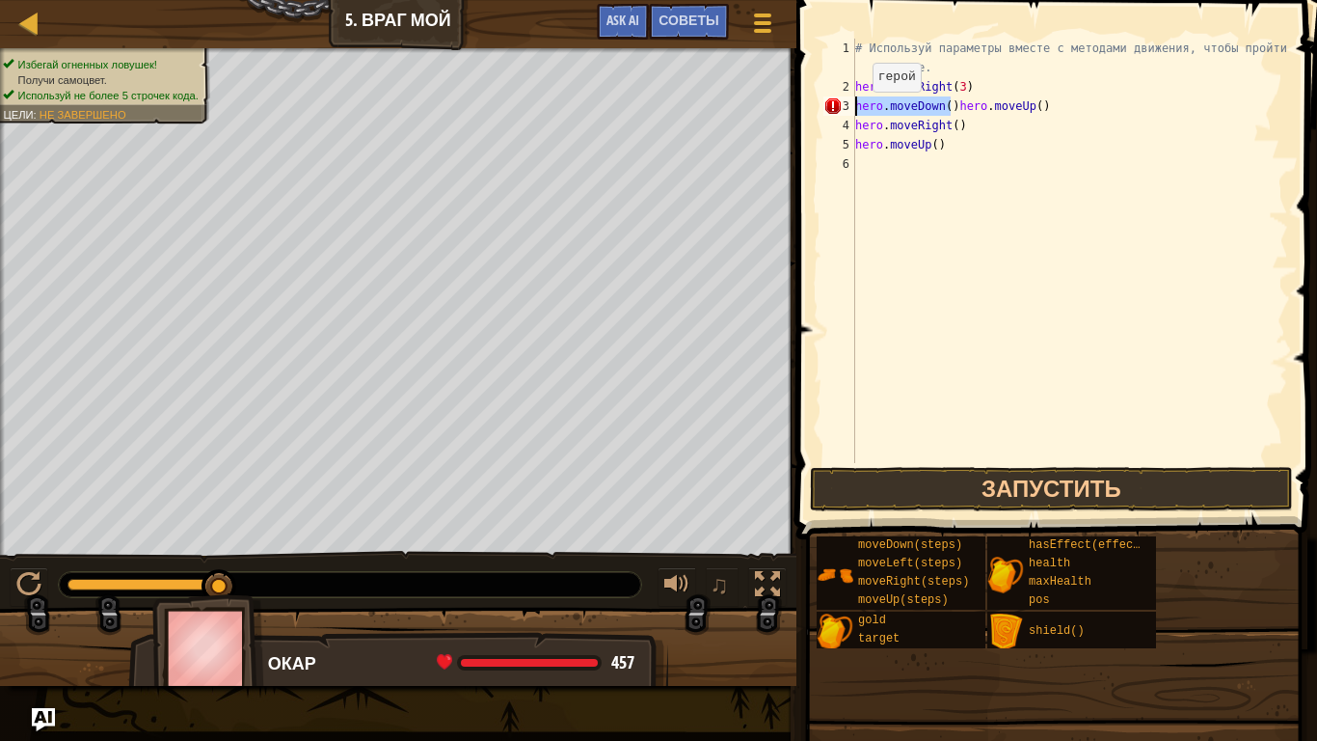
drag, startPoint x: 952, startPoint y: 108, endPoint x: 853, endPoint y: 114, distance: 99.5
click at [853, 114] on div "hero.moveDown()hero.moveUp() 1 2 3 4 5 6 # Используй параметры вместе с методам…" at bounding box center [1054, 251] width 469 height 424
click at [943, 149] on div "# Используй параметры вместе с методами движения, чтобы пройти дальше. hero . m…" at bounding box center [1070, 280] width 437 height 482
click at [937, 147] on div "# Используй параметры вместе с методами движения, чтобы пройти дальше. hero . m…" at bounding box center [1070, 280] width 437 height 482
click at [951, 106] on div "# Используй параметры вместе с методами движения, чтобы пройти дальше. hero . m…" at bounding box center [1070, 280] width 437 height 482
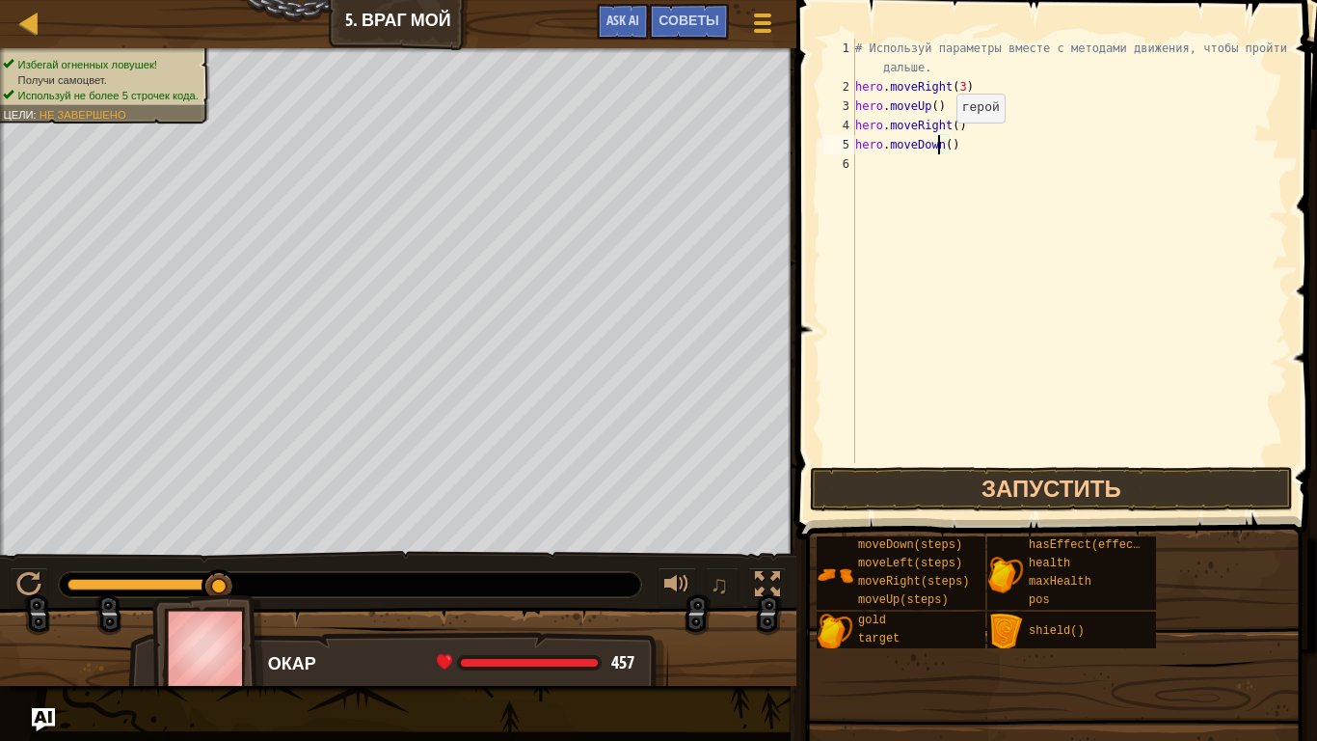
click at [940, 142] on div "# Используй параметры вместе с методами движения, чтобы пройти дальше. hero . m…" at bounding box center [1070, 280] width 437 height 482
click at [942, 145] on div "# Используй параметры вместе с методами движения, чтобы пройти дальше. hero . m…" at bounding box center [1070, 280] width 437 height 482
type textarea "hero.moveDown(3)"
click at [877, 166] on div "# Используй параметры вместе с методами движения, чтобы пройти дальше. hero . m…" at bounding box center [1070, 280] width 437 height 482
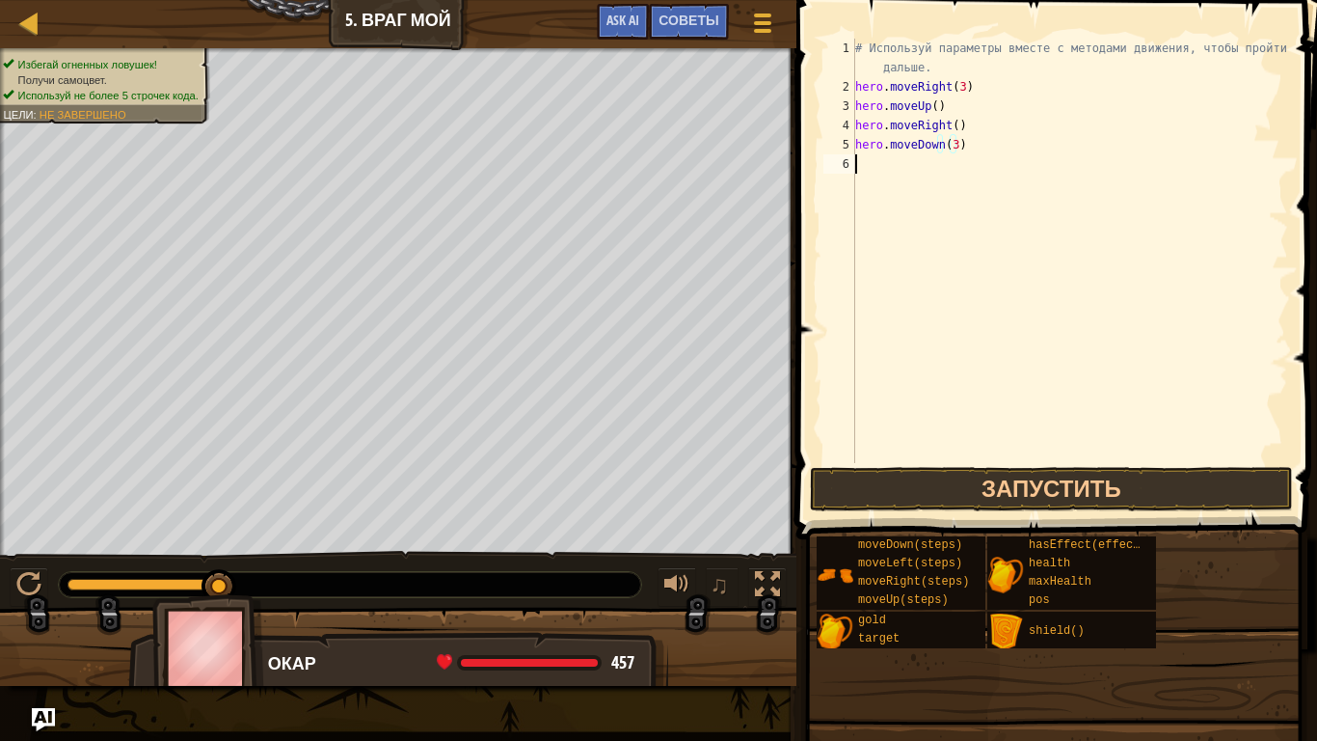
scroll to position [9, 0]
drag, startPoint x: 957, startPoint y: 86, endPoint x: 968, endPoint y: 89, distance: 11.9
click at [968, 89] on div "# Используй параметры вместе с методами движения, чтобы пройти дальше. hero . m…" at bounding box center [1070, 280] width 437 height 482
drag, startPoint x: 949, startPoint y: 126, endPoint x: 856, endPoint y: 125, distance: 92.6
click at [856, 125] on div "# Используй параметры вместе с методами движения, чтобы пройти дальше. hero . m…" at bounding box center [1070, 280] width 437 height 482
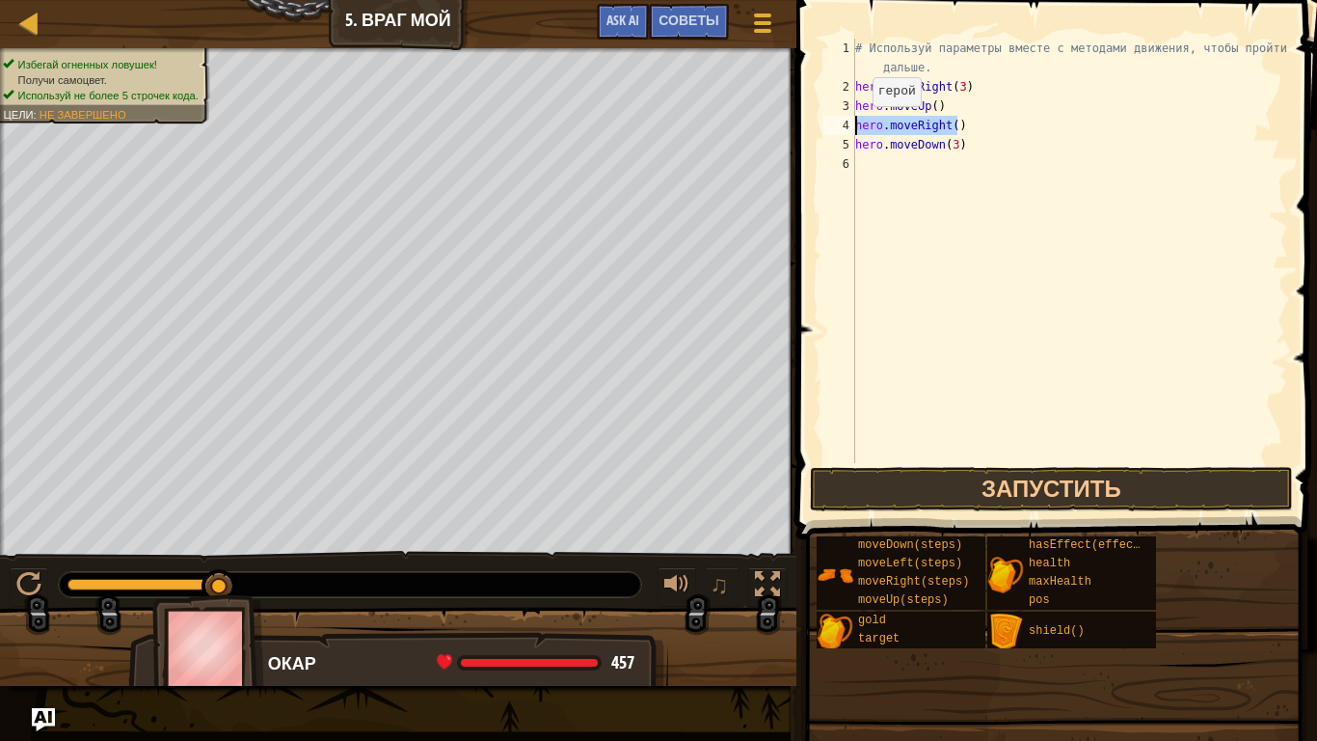
type textarea "hero.moveRight()"
click at [870, 161] on div "# Используй параметры вместе с методами движения, чтобы пройти дальше. hero . m…" at bounding box center [1070, 280] width 437 height 482
click at [949, 162] on div "# Используй параметры вместе с методами движения, чтобы пройти дальше. hero . m…" at bounding box center [1070, 280] width 437 height 482
type textarea "hero.moveRight(2)"
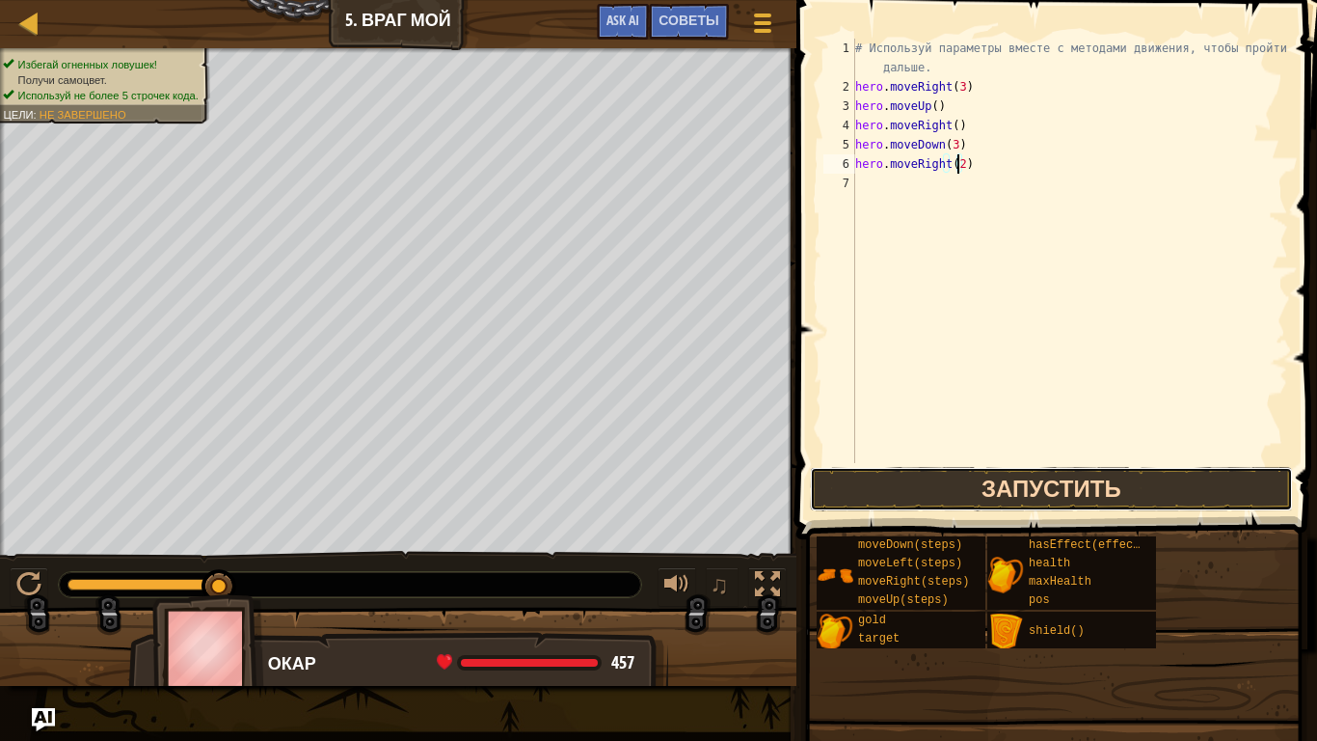
click at [1001, 496] on button "Запустить" at bounding box center [1051, 489] width 483 height 44
click at [999, 489] on button "Запустить" at bounding box center [1051, 489] width 483 height 44
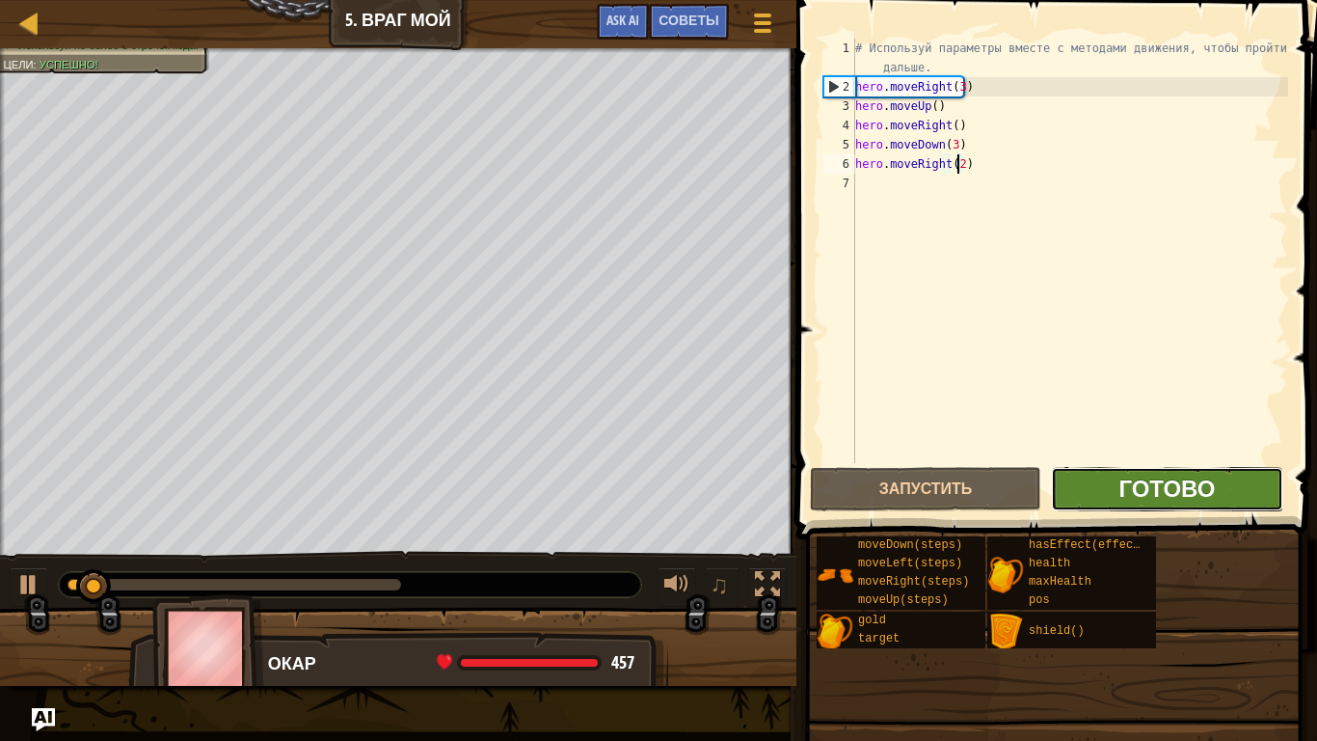
click at [1149, 481] on span "Готово" at bounding box center [1167, 488] width 96 height 31
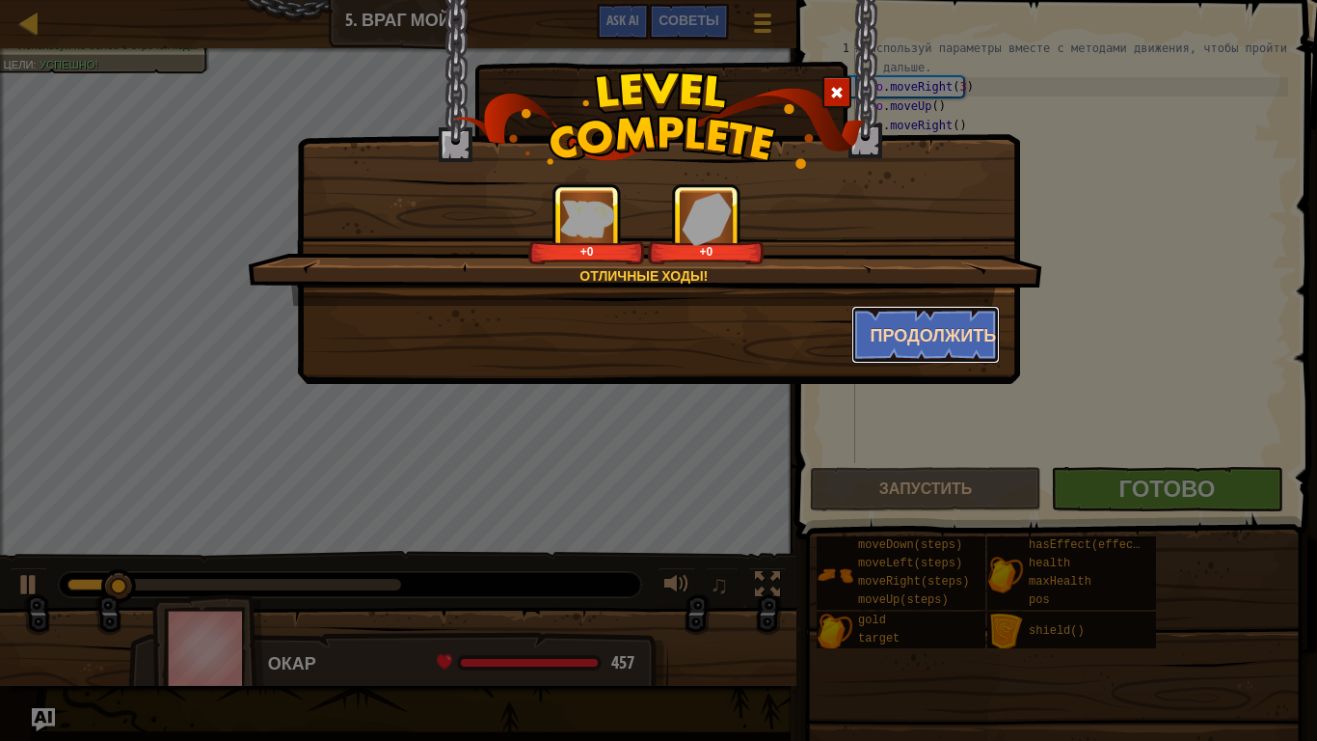
click at [911, 331] on button "Продолжить" at bounding box center [926, 335] width 149 height 58
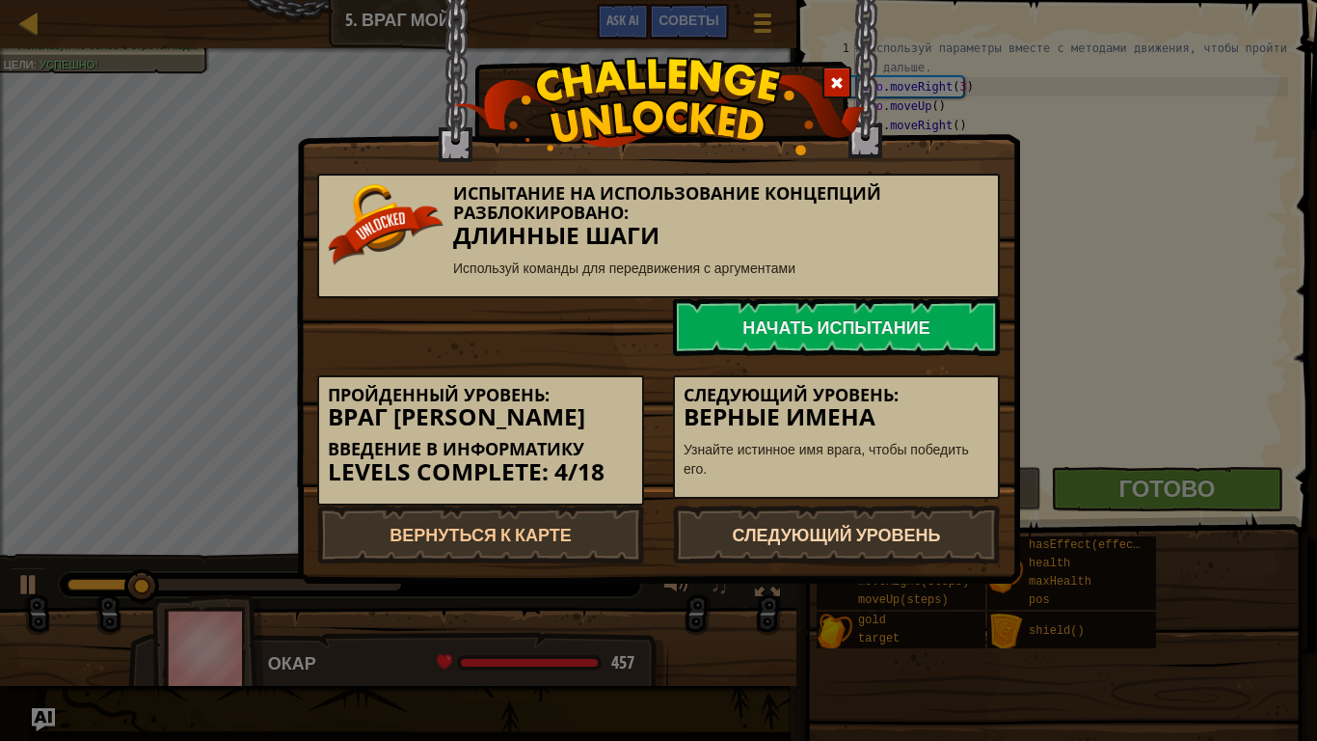
click at [882, 534] on link "Следующий уровень" at bounding box center [836, 534] width 327 height 58
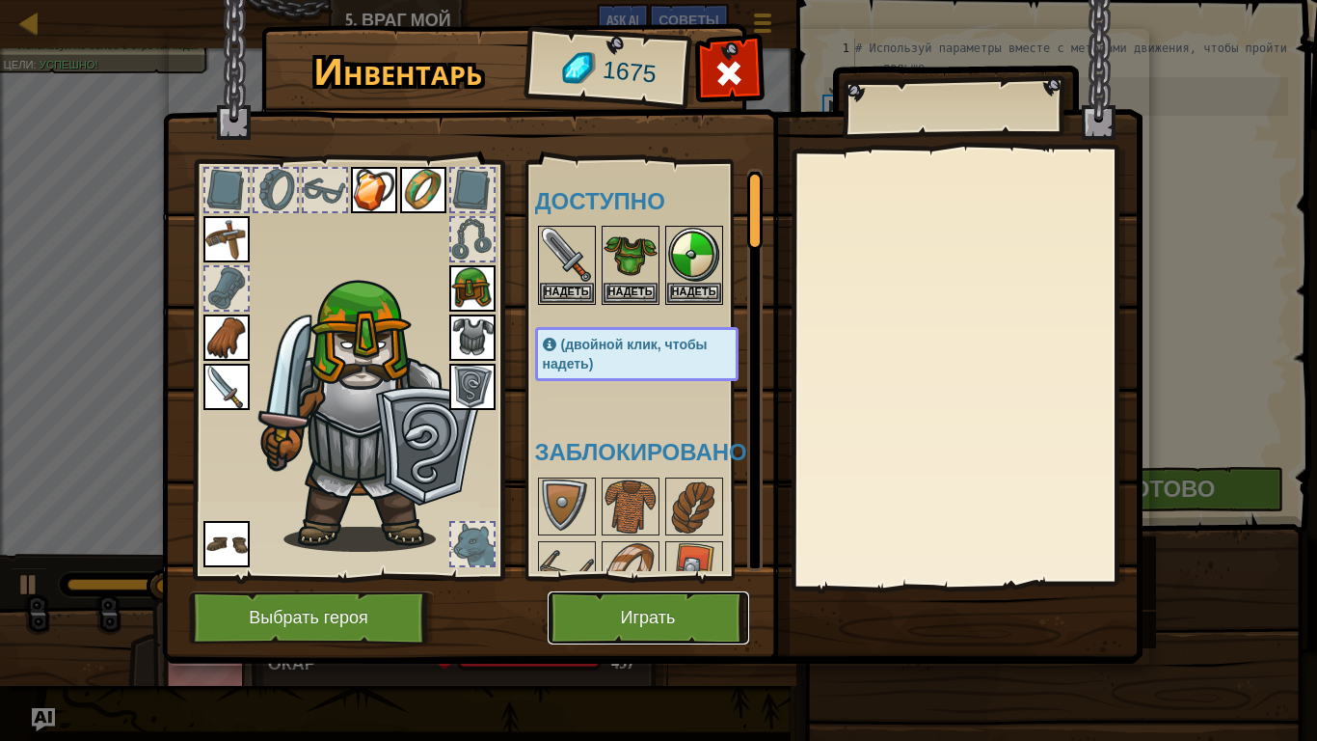
click at [644, 584] on button "Играть" at bounding box center [649, 617] width 202 height 53
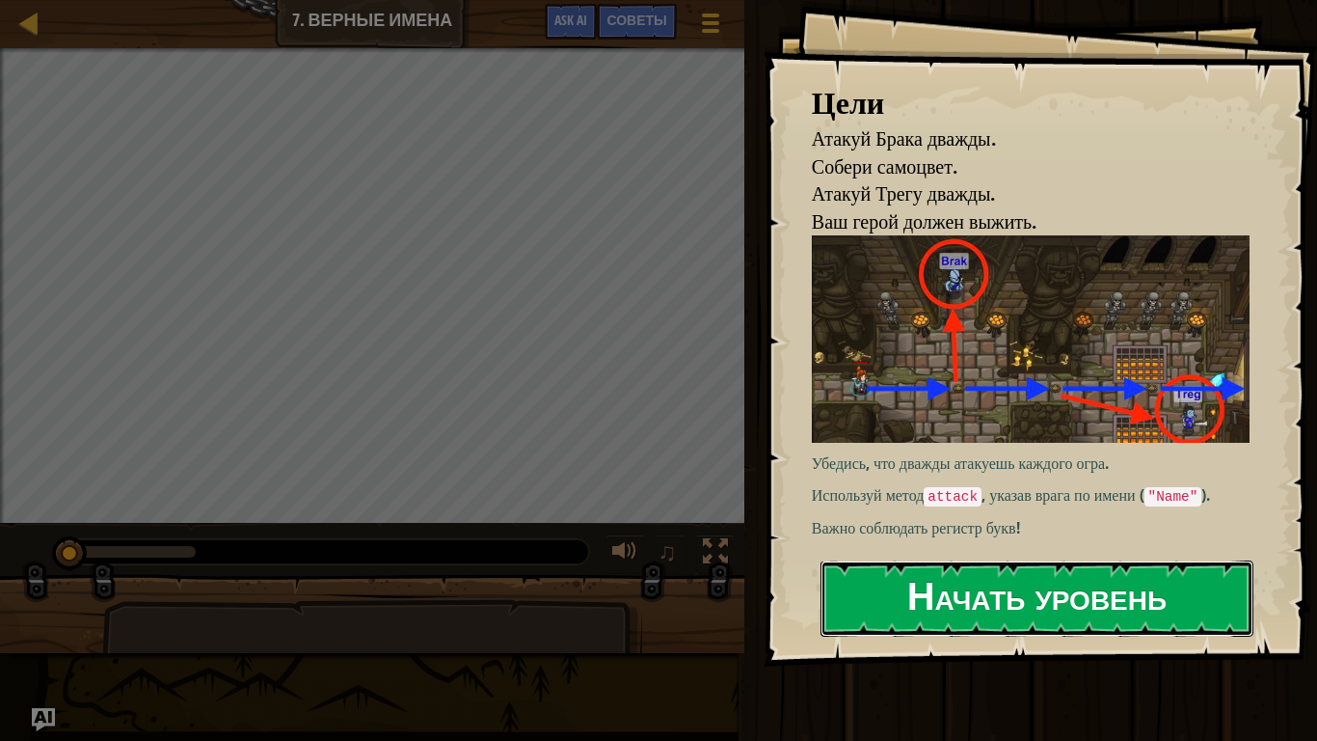
click at [979, 584] on button "Начать уровень" at bounding box center [1037, 598] width 433 height 76
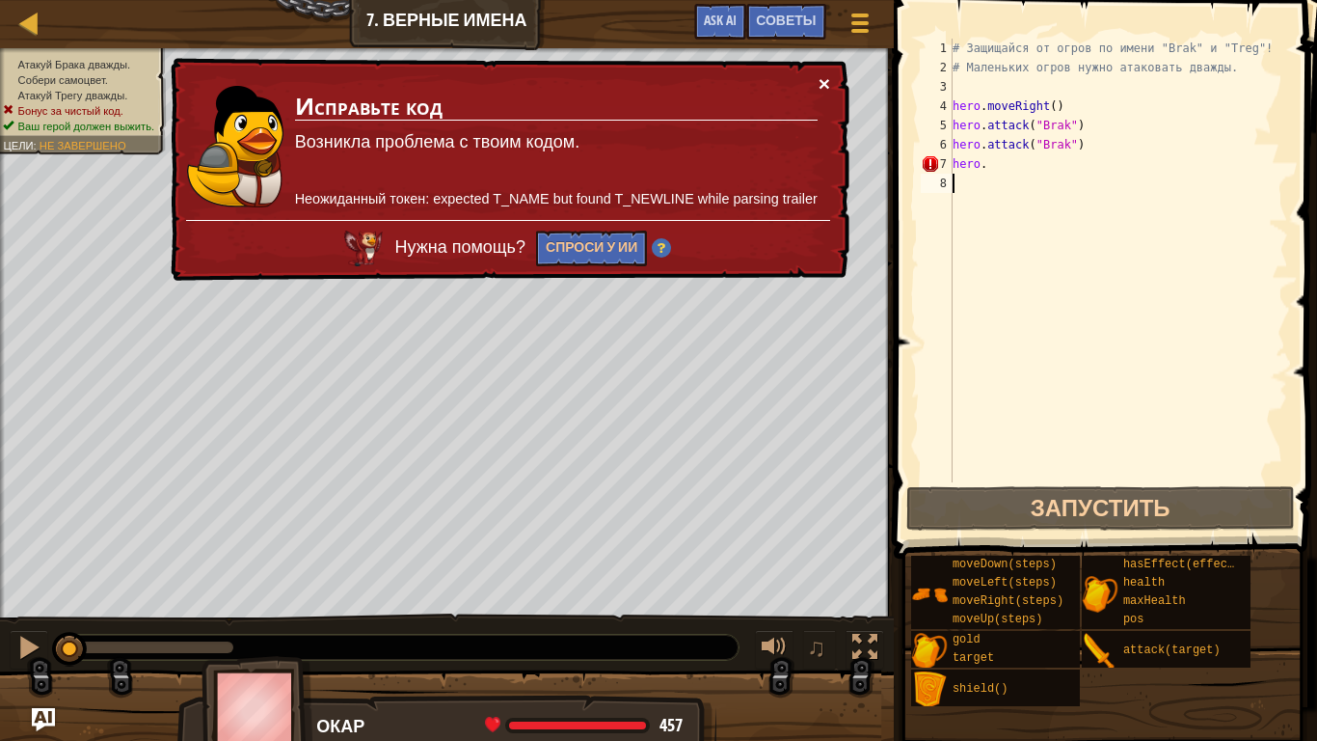
click at [820, 81] on button "×" at bounding box center [825, 83] width 12 height 20
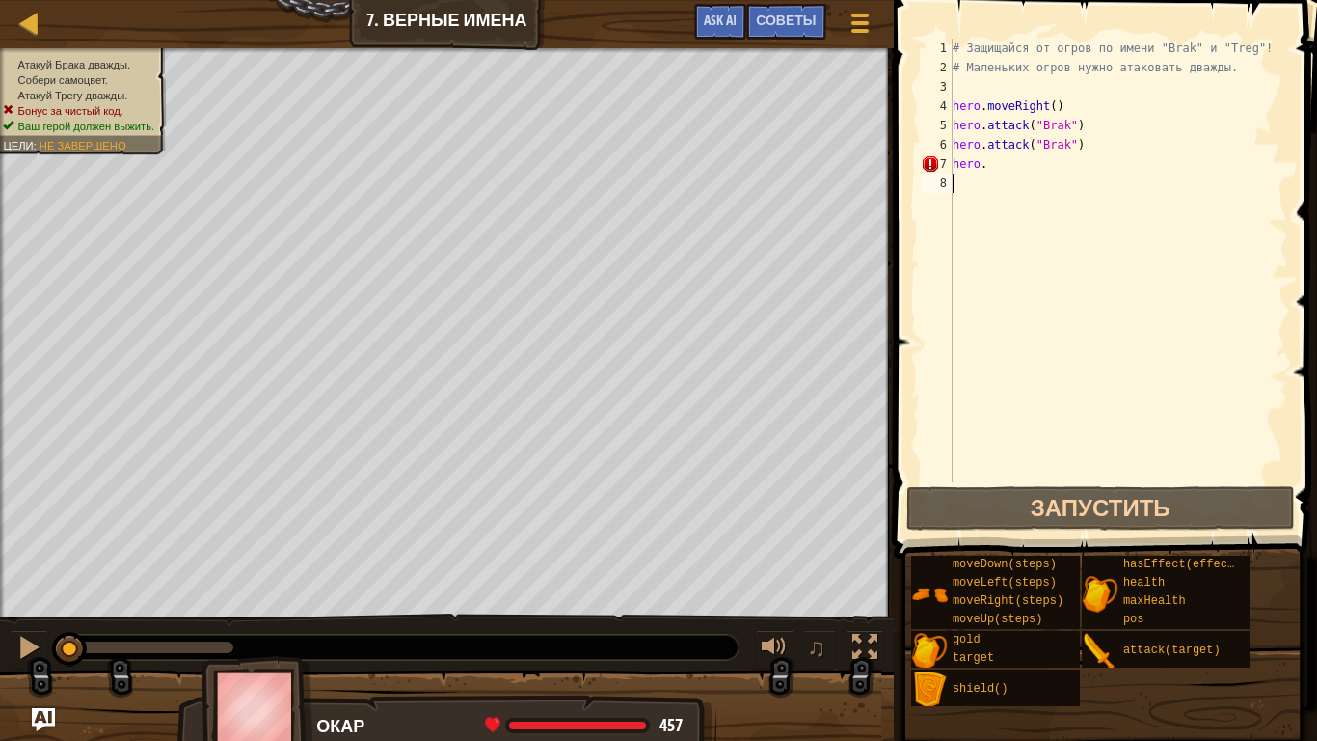
click at [1011, 171] on div "# Защищайся от огров по имени "Brak" и "Treg"! # Маленьких огров нужно атаковат…" at bounding box center [1118, 280] width 339 height 482
drag, startPoint x: 1055, startPoint y: 101, endPoint x: 906, endPoint y: 98, distance: 149.5
click at [906, 98] on div "hero. 1 2 3 4 5 6 7 8 # Защищайся от огров по имени "Brak" и "Treg"! # Маленьки…" at bounding box center [1102, 317] width 429 height 615
click at [1014, 170] on div "# Защищайся от огров по имени "Brak" и "Treg"! # Маленьких огров нужно атаковат…" at bounding box center [1118, 280] width 339 height 482
paste textarea "hero.moveRight()"
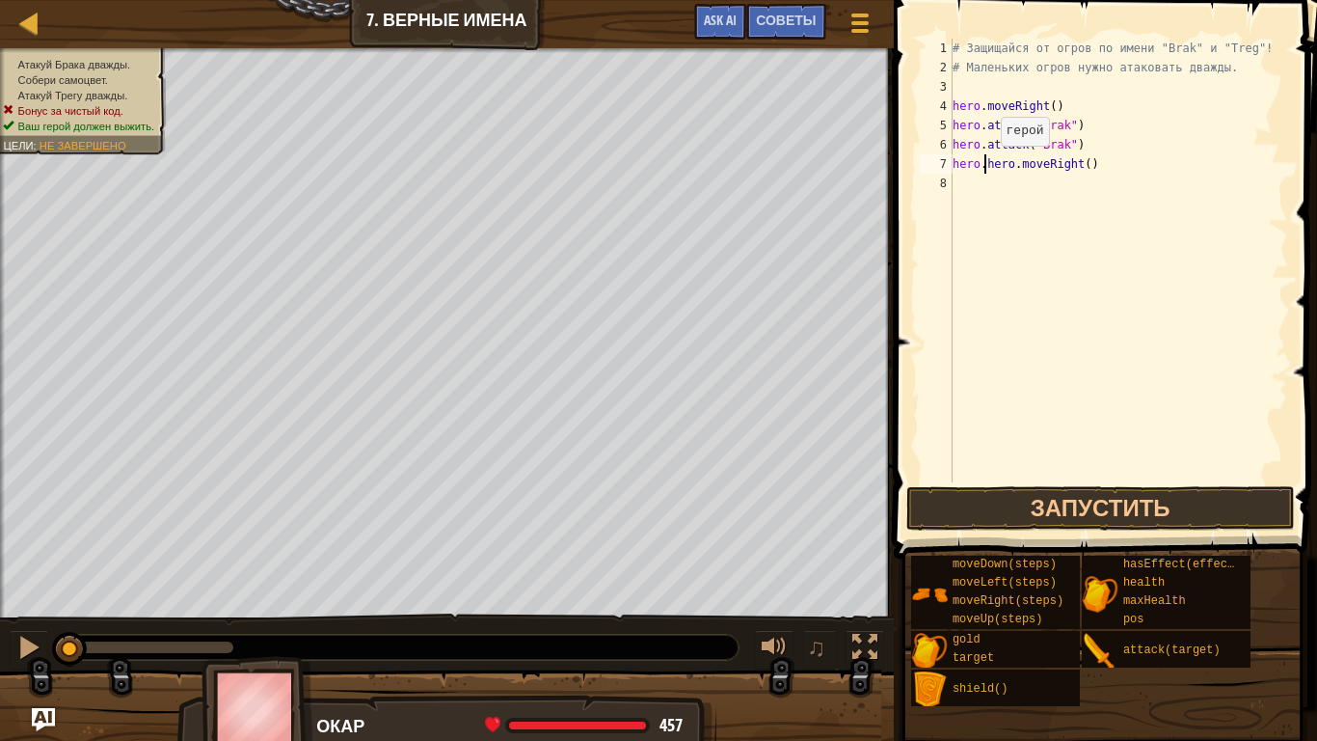
click at [984, 166] on div "# Защищайся от огров по имени "Brak" и "Treg"! # Маленьких огров нужно атаковат…" at bounding box center [1118, 280] width 339 height 482
type textarea "hero.moveRight()"
drag, startPoint x: 1010, startPoint y: 164, endPoint x: 916, endPoint y: 160, distance: 93.6
click at [917, 160] on div "hero.moveRight() 1 2 3 4 5 6 7 8 # Защищайся от огров по имени "Brak" и "Treg"!…" at bounding box center [1102, 261] width 371 height 444
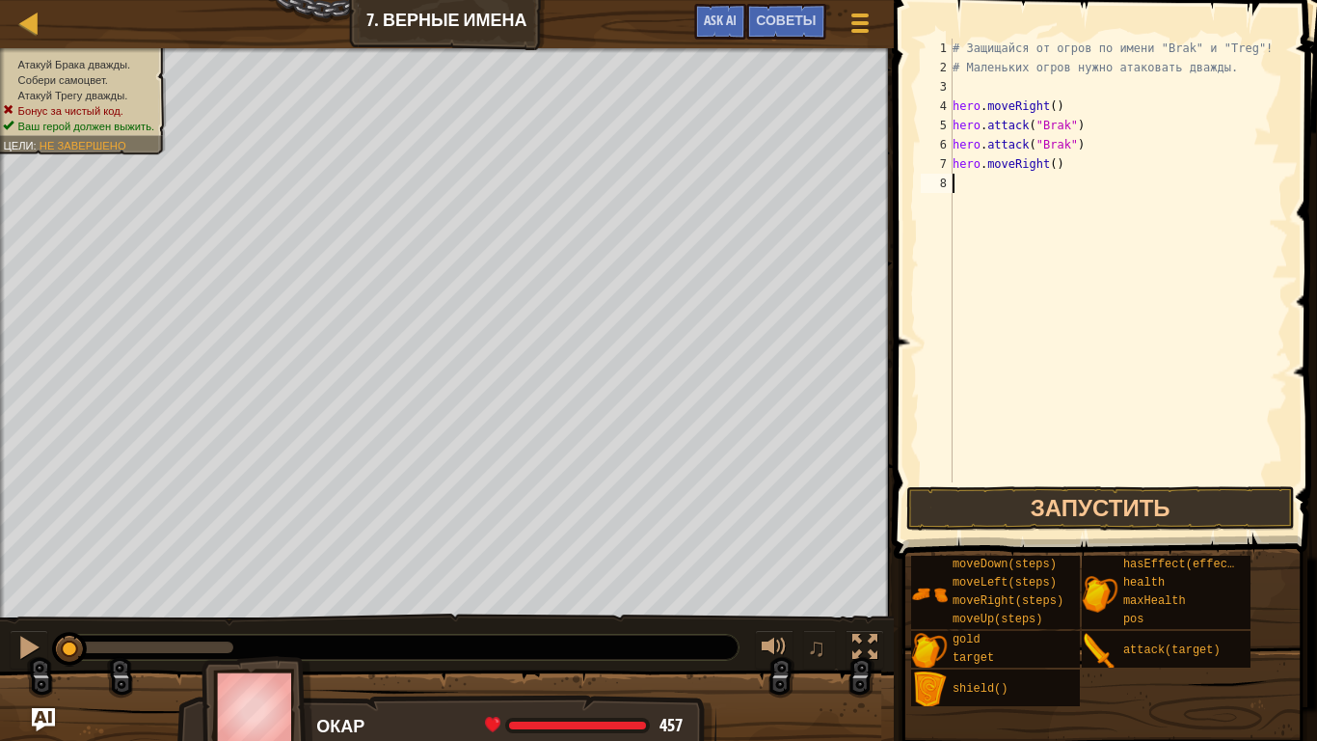
click at [962, 182] on div "# Защищайся от огров по имени "Brak" и "Treg"! # Маленьких огров нужно атаковат…" at bounding box center [1118, 280] width 339 height 482
paste textarea "hero.moveRight()"
click at [1035, 183] on div "# Защищайся от огров по имени "Brak" и "Treg"! # Маленьких огров нужно атаковат…" at bounding box center [1118, 280] width 339 height 482
click at [1041, 187] on div "# Защищайся от огров по имени "Brak" и "Treg"! # Маленьких огров нужно атаковат…" at bounding box center [1118, 280] width 339 height 482
click at [1022, 184] on div "# Защищайся от огров по имени "Brak" и "Treg"! # Маленьких огров нужно атаковат…" at bounding box center [1118, 280] width 339 height 482
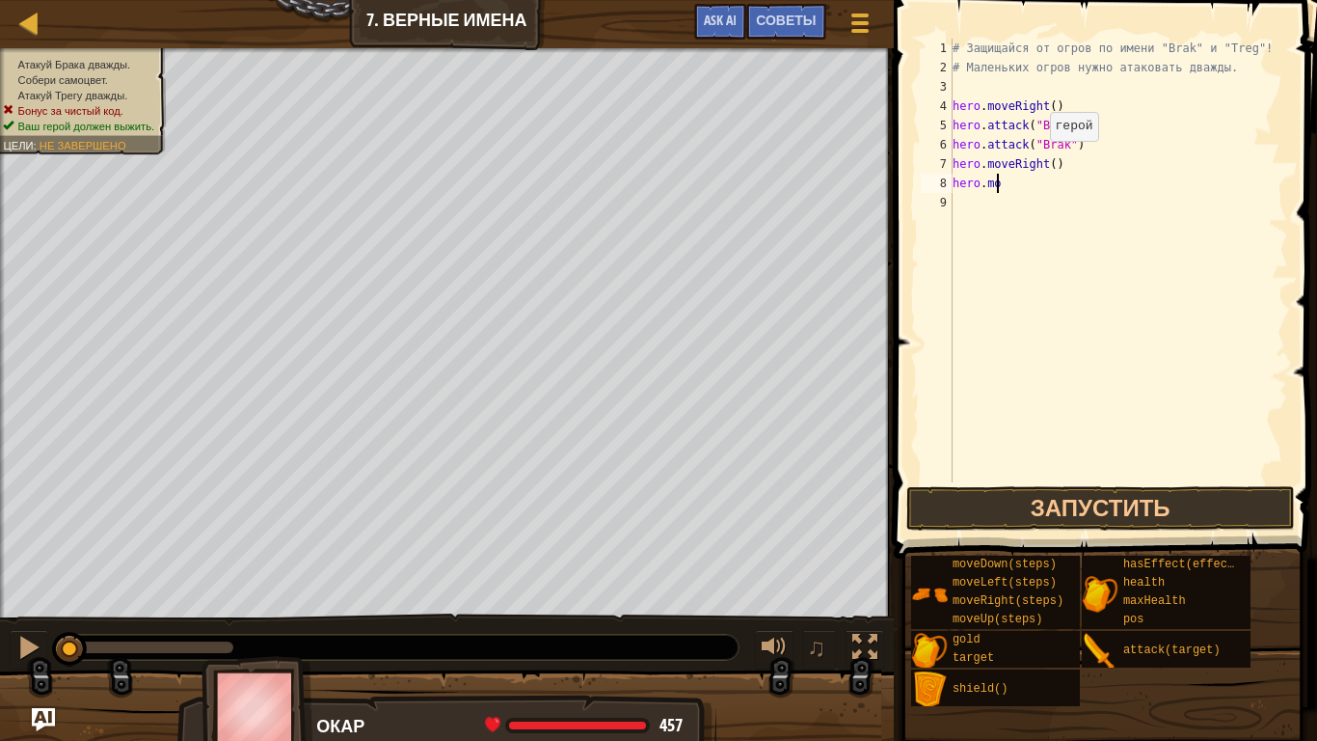
type textarea "h"
drag, startPoint x: 1076, startPoint y: 144, endPoint x: 943, endPoint y: 139, distance: 133.2
click at [943, 139] on div "1 2 3 4 5 6 7 8 9 # Защищайся от огров по имени "Brak" и "Treg"! # Маленьких ог…" at bounding box center [1102, 261] width 371 height 444
type textarea "hero.attack("Brak")"
click at [979, 179] on div "# Защищайся от огров по имени "Brak" и "Treg"! # Маленьких огров нужно атаковат…" at bounding box center [1118, 280] width 339 height 482
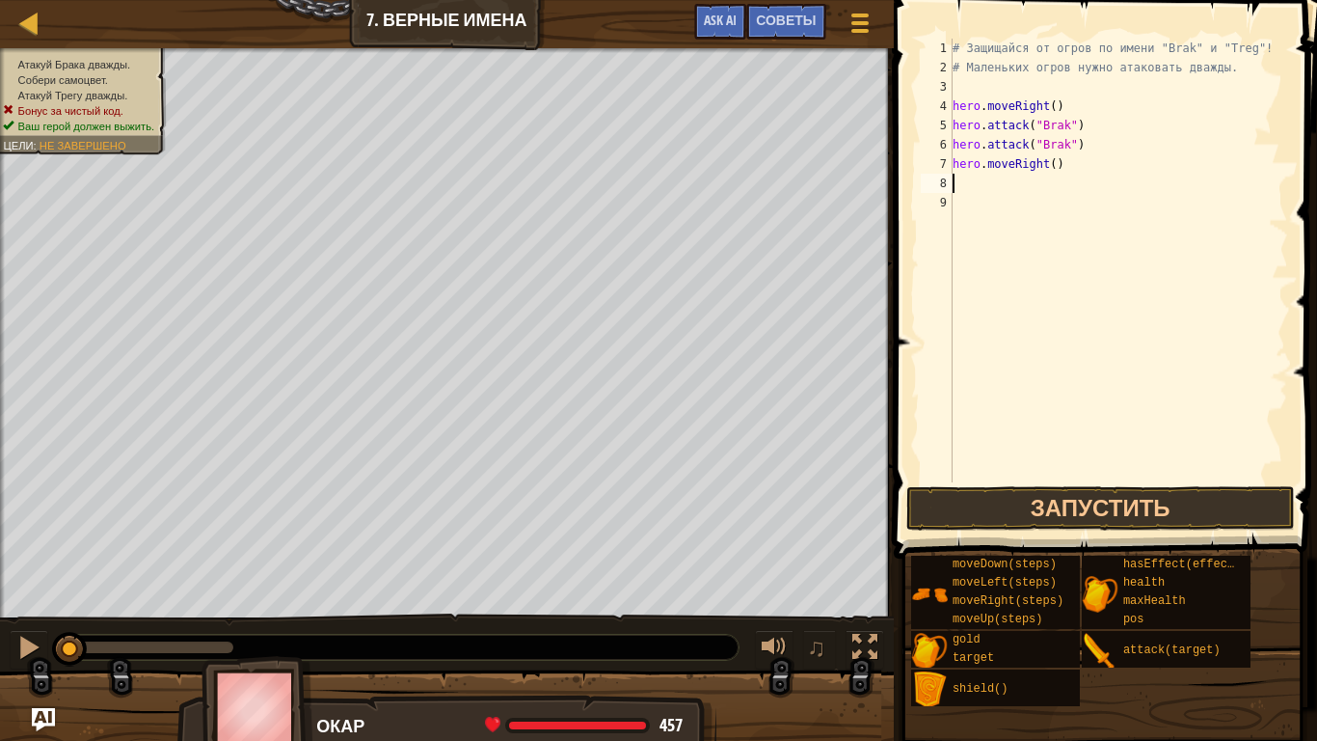
paste textarea "hero.attack("Brak")"
click at [1065, 181] on div "# Защищайся от огров по имени "Brak" и "Treg"! # Маленьких огров нужно атаковат…" at bounding box center [1118, 280] width 339 height 482
click at [1060, 185] on div "# Защищайся от огров по имени "Brak" и "Treg"! # Маленьких огров нужно атаковат…" at bounding box center [1118, 280] width 339 height 482
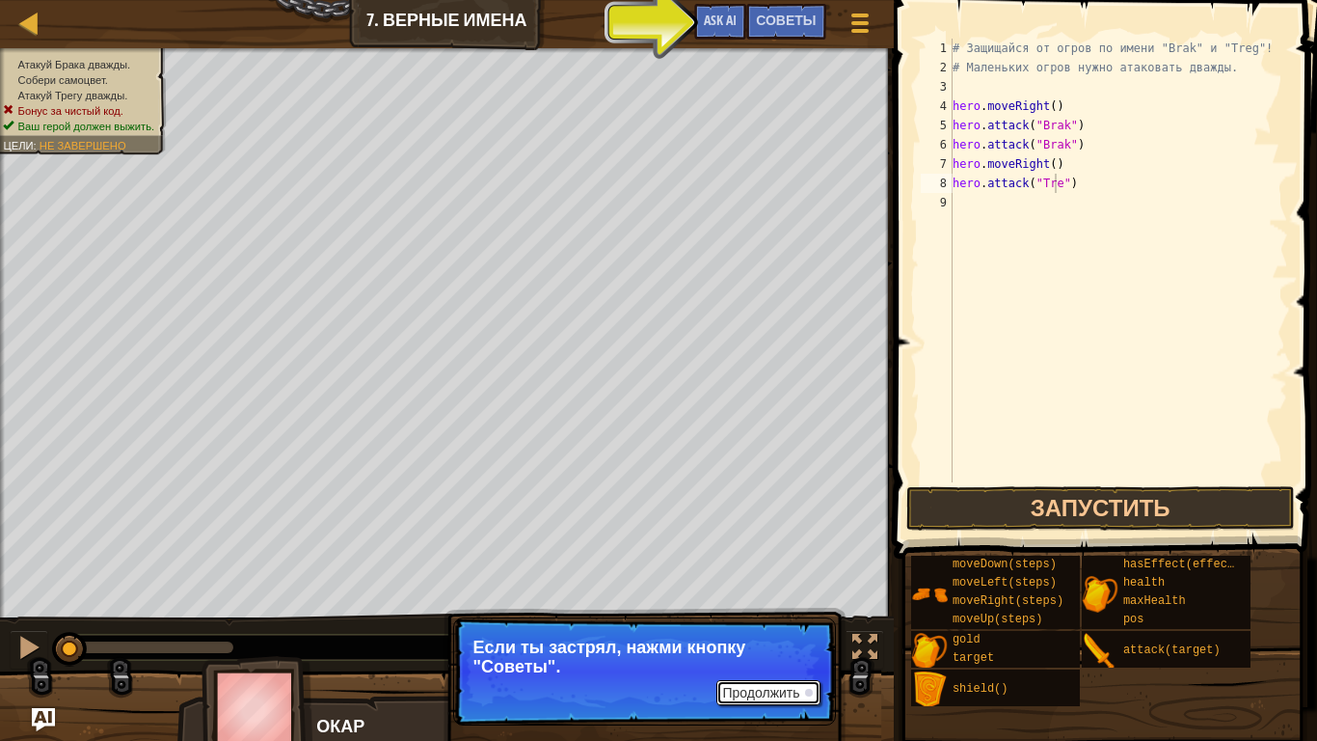
click at [765, 584] on button "Продолжить" at bounding box center [768, 692] width 103 height 25
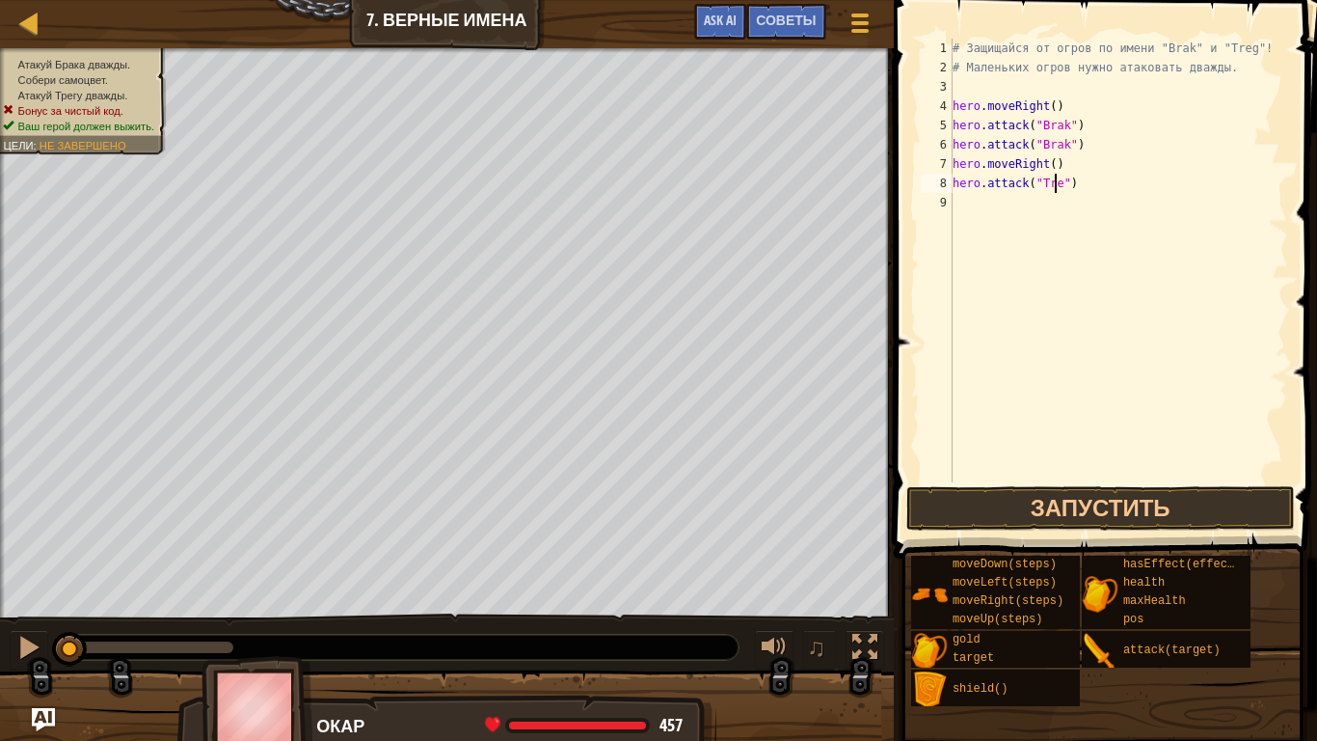
type textarea "hero.attack("Treg")"
drag, startPoint x: 1075, startPoint y: 182, endPoint x: 943, endPoint y: 187, distance: 132.2
click at [943, 187] on div "hero.attack("Treg") 1 2 3 4 5 6 7 8 9 # Защищайся от огров по имени "Brak" и "T…" at bounding box center [1102, 261] width 371 height 444
click at [966, 207] on div "# Защищайся от огров по имени "Brak" и "Treg"! # Маленьких огров нужно атаковат…" at bounding box center [1118, 280] width 339 height 482
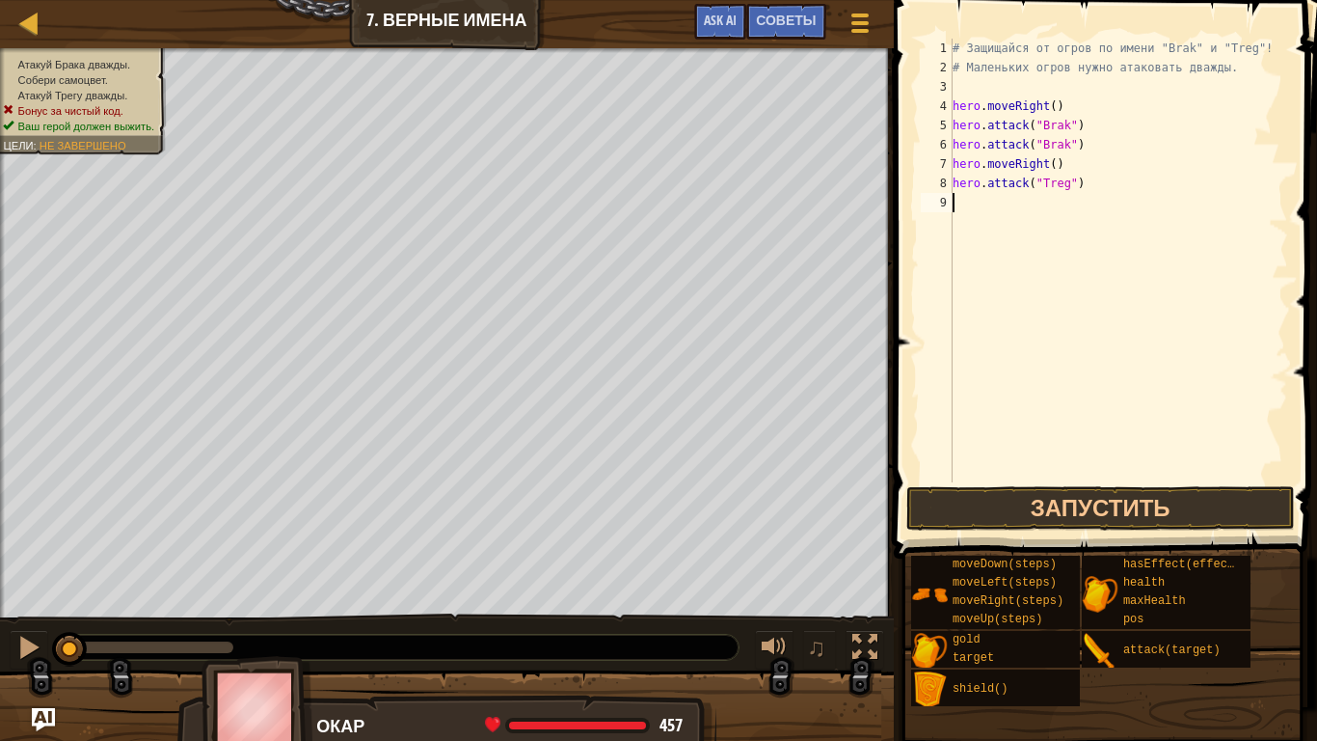
scroll to position [9, 0]
paste textarea "hero.attack("Treg")"
type textarea "hero.attack("Treg")"
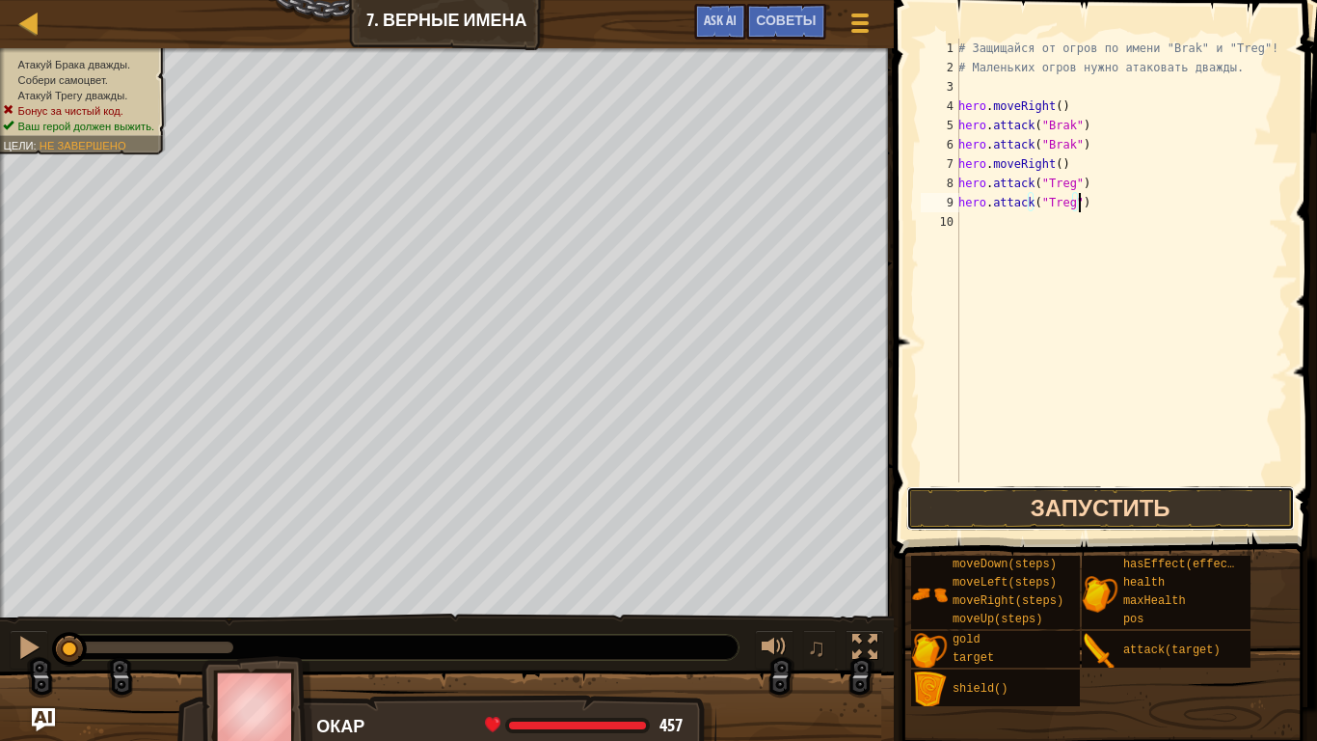
click at [1007, 512] on button "Запустить" at bounding box center [1101, 508] width 389 height 44
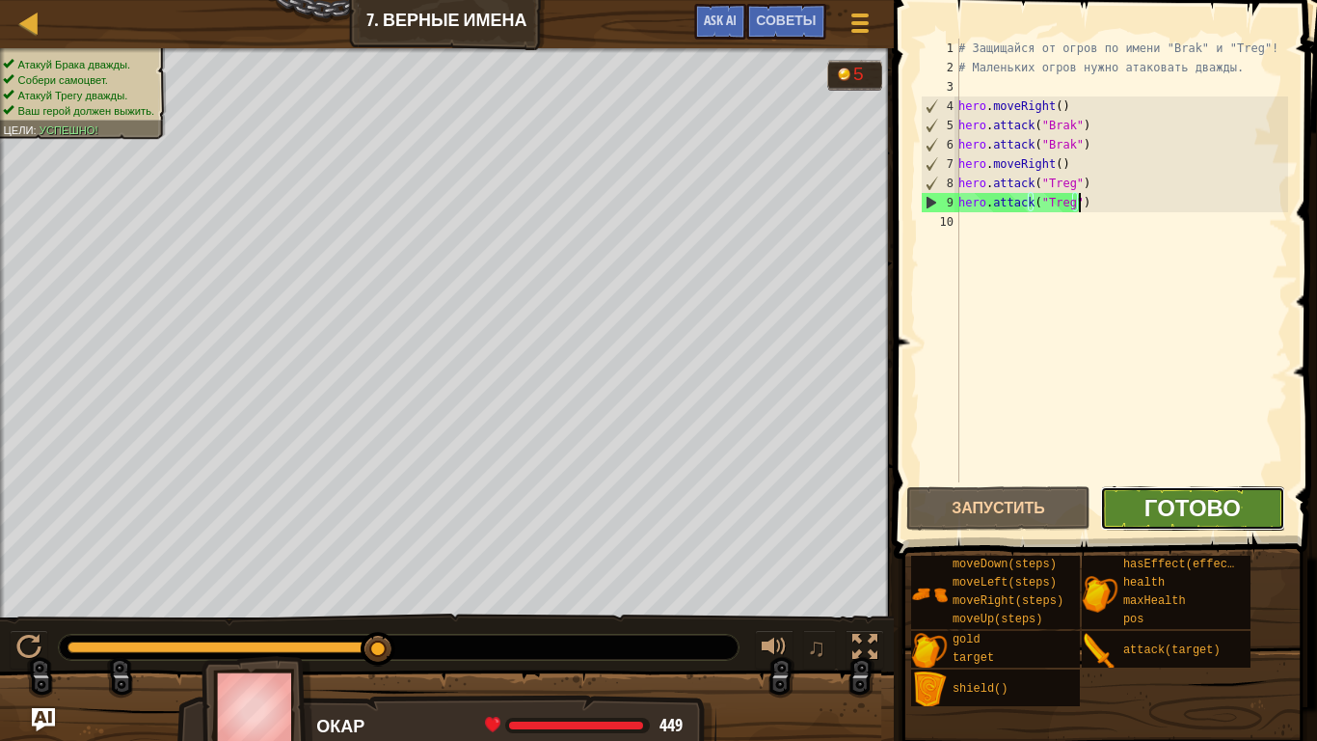
click at [1148, 500] on span "Готово" at bounding box center [1193, 507] width 96 height 31
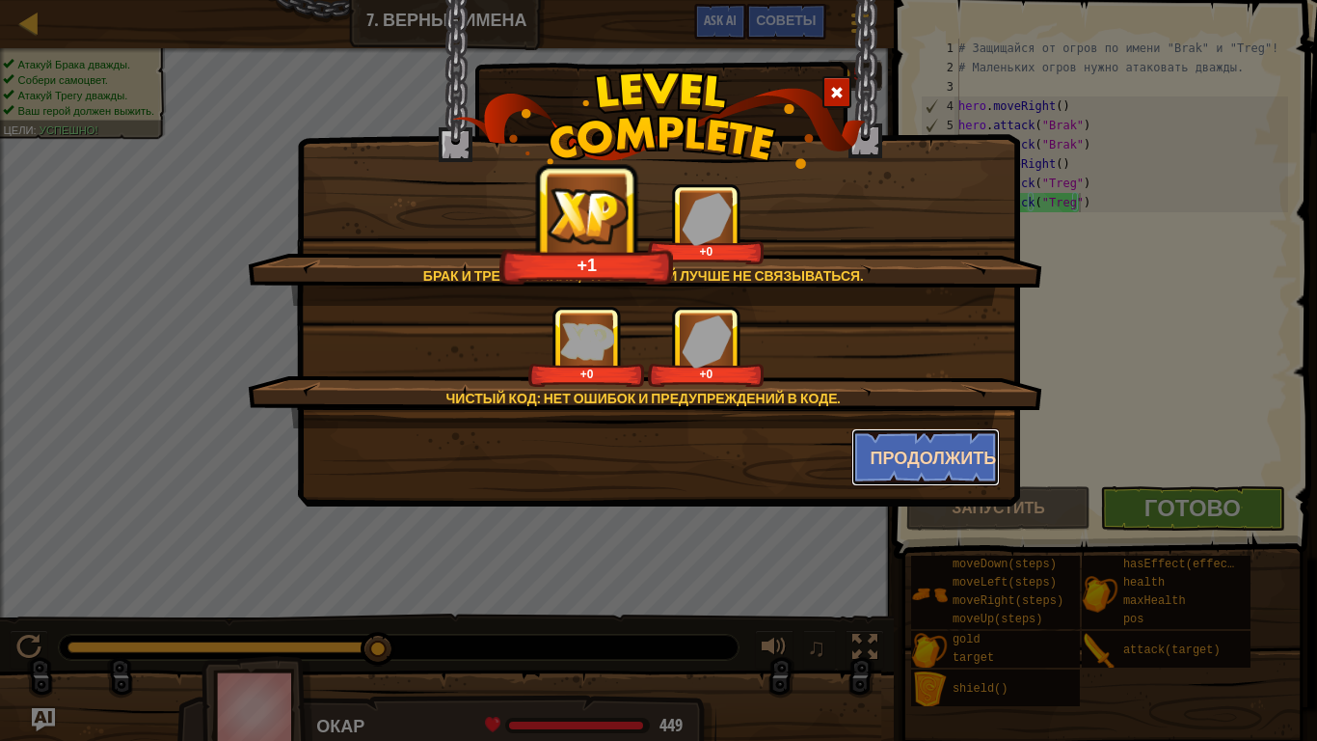
click at [952, 459] on button "Продолжить" at bounding box center [926, 457] width 149 height 58
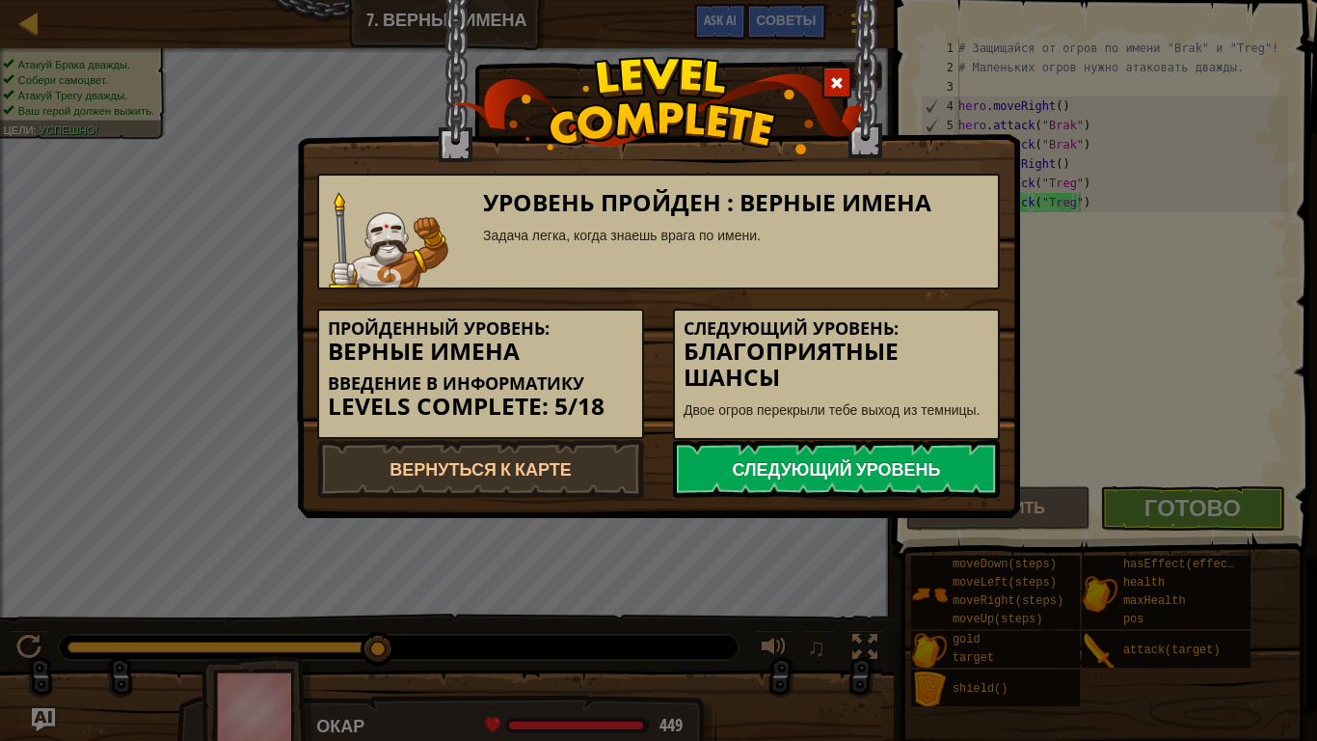
click at [838, 465] on link "Следующий уровень" at bounding box center [836, 469] width 327 height 58
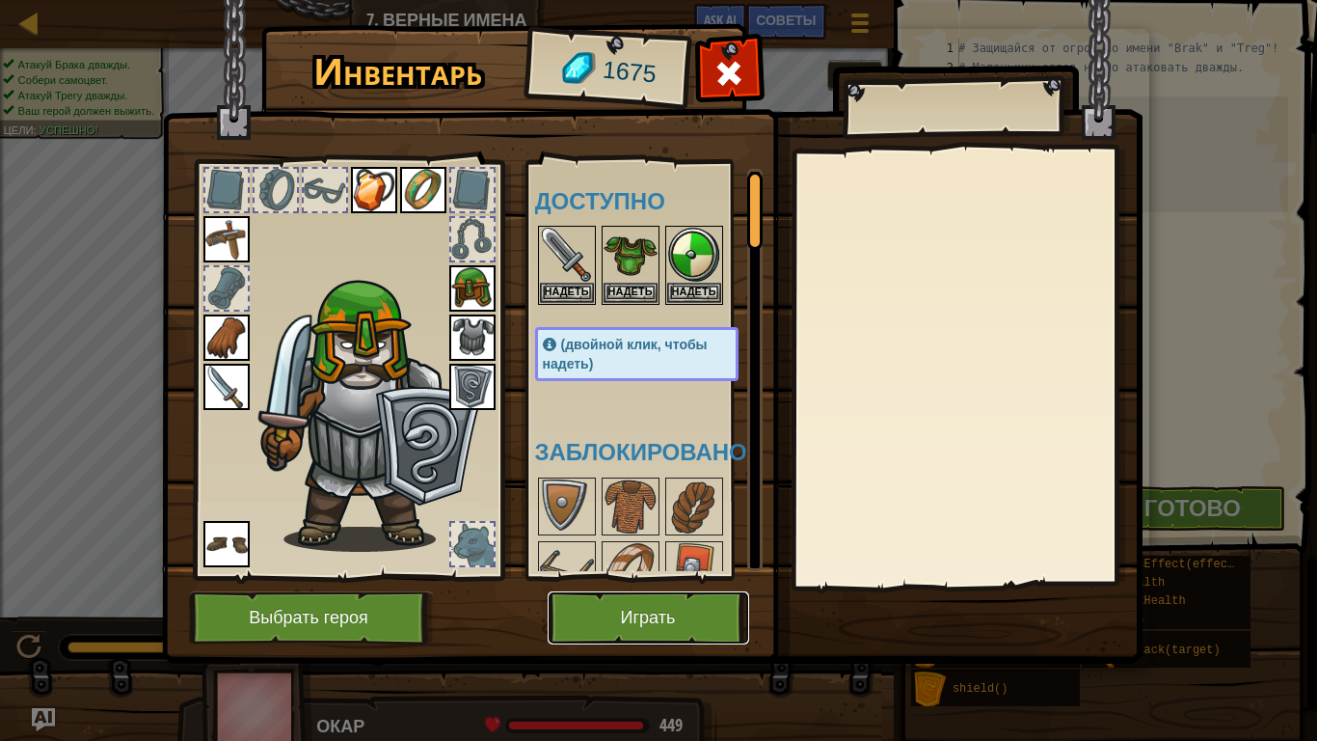
click at [674, 584] on button "Играть" at bounding box center [649, 617] width 202 height 53
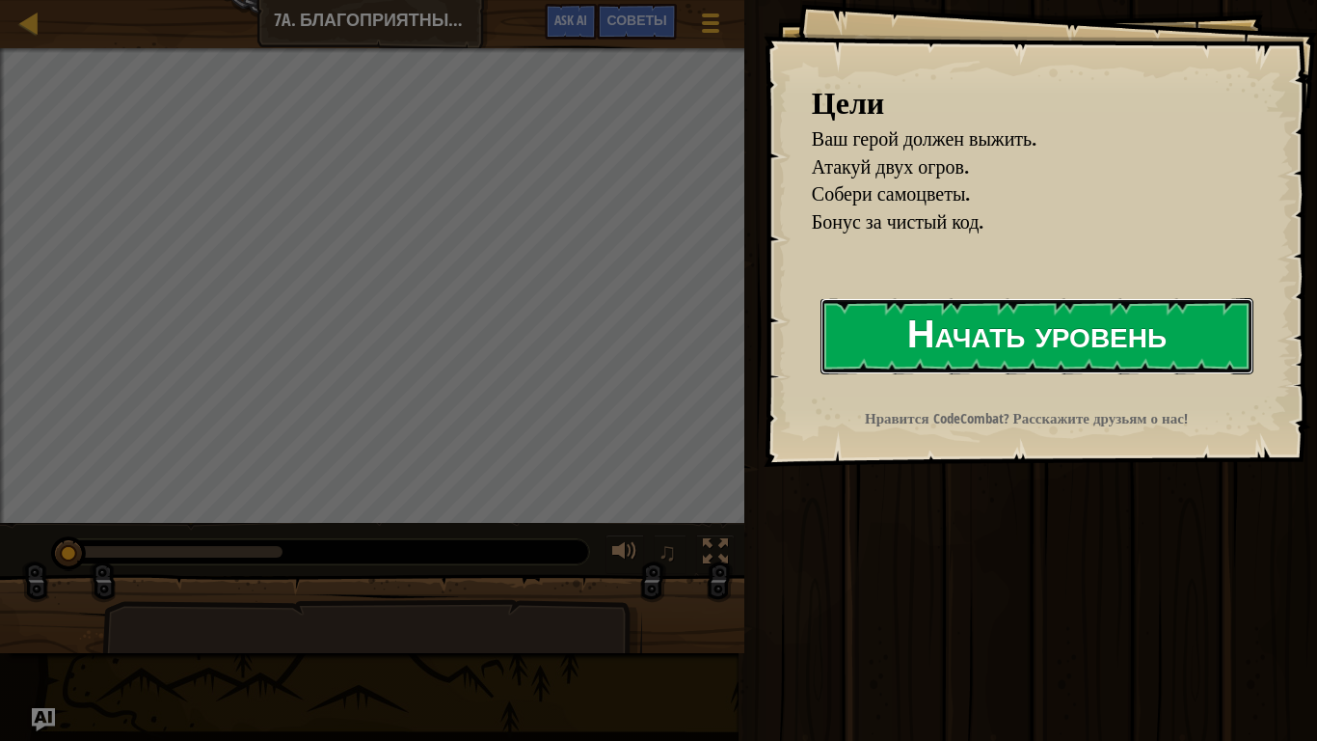
click at [1013, 343] on button "Начать уровень" at bounding box center [1037, 336] width 433 height 76
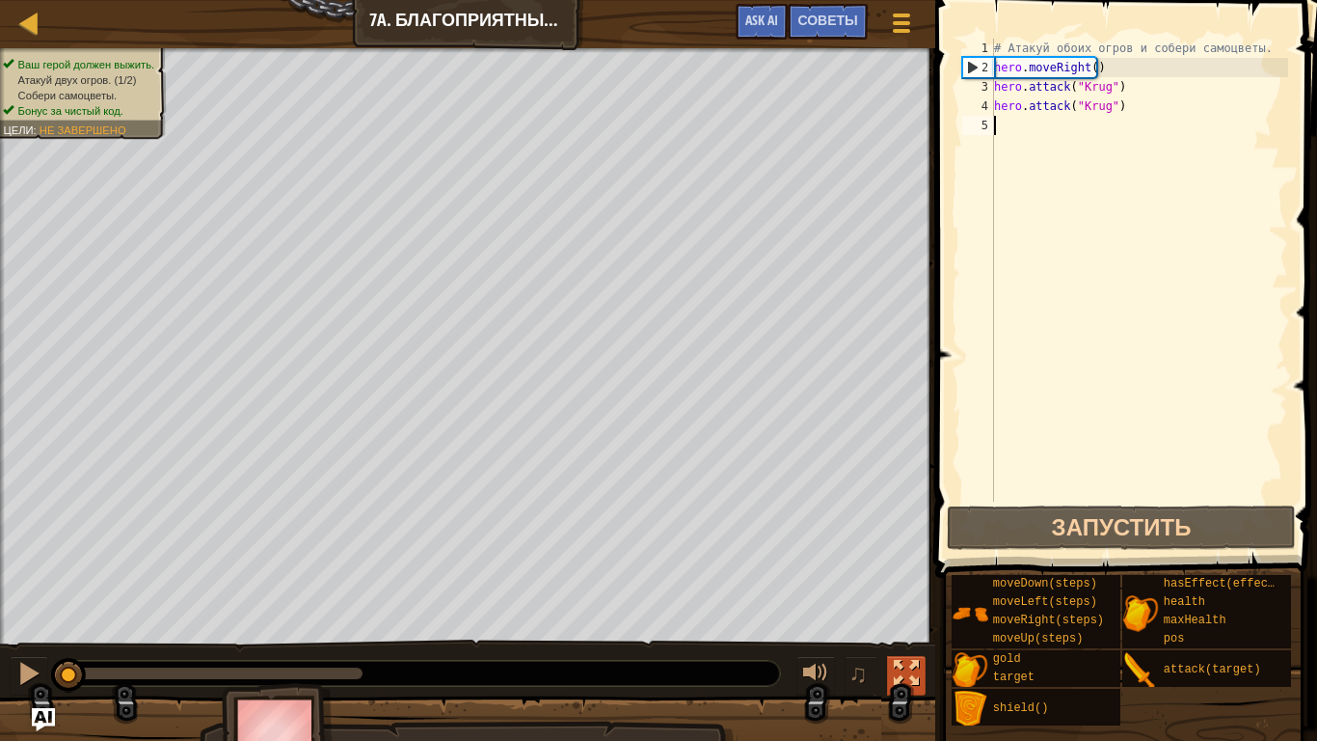
click at [904, 584] on div at bounding box center [906, 673] width 25 height 25
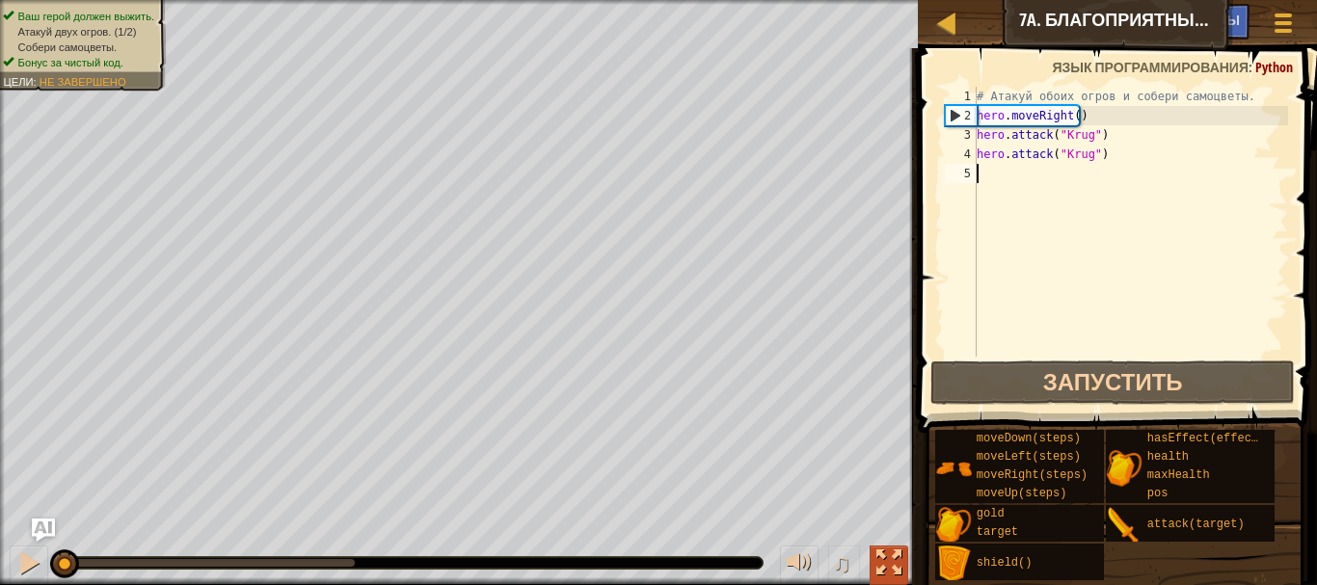
click at [891, 555] on div at bounding box center [889, 563] width 25 height 25
click at [891, 584] on div "Карта Введение в Информатику 7a. Благоприятные шансы Меню игры Готово Советы As…" at bounding box center [658, 292] width 1317 height 585
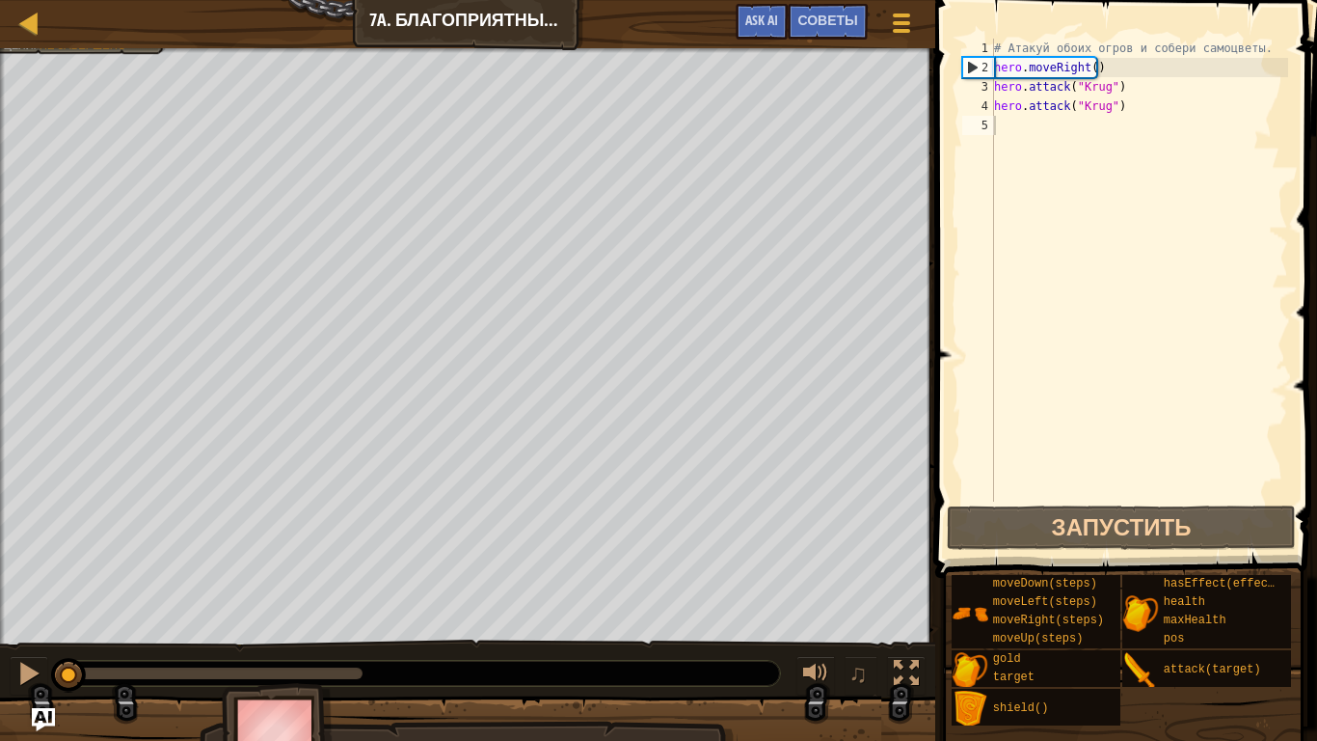
click at [1017, 127] on div "# Атакуй обоих огров и собери самоцветы. hero . moveRight ( ) hero . attack ( "…" at bounding box center [1139, 289] width 298 height 501
drag, startPoint x: 1097, startPoint y: 68, endPoint x: 947, endPoint y: 69, distance: 150.5
click at [947, 69] on div "1 2 3 4 5 # Атакуй обоих огров и собери самоцветы. hero . moveRight ( ) hero . …" at bounding box center [1124, 327] width 388 height 635
type textarea "hero.moveRight()"
click at [1015, 135] on div "# Атакуй обоих огров и собери самоцветы. hero . moveRight ( ) hero . attack ( "…" at bounding box center [1139, 289] width 298 height 501
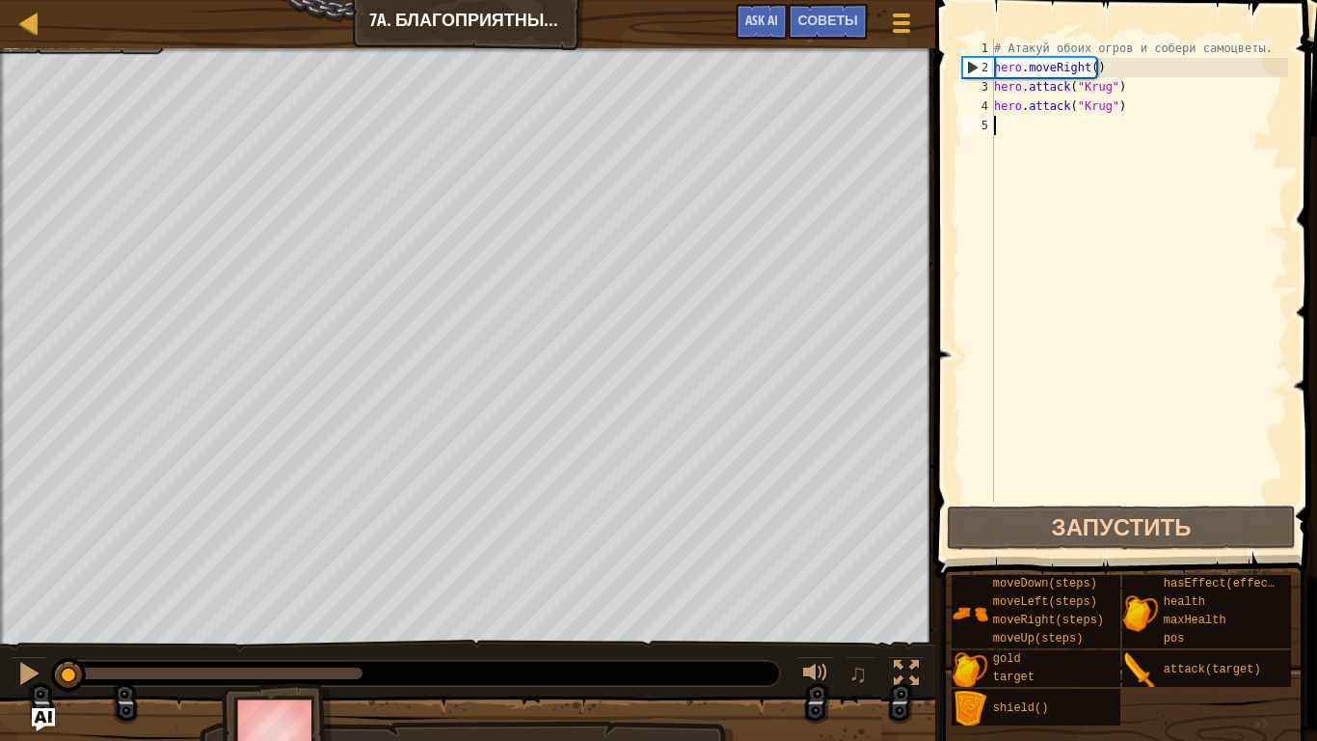
paste textarea "hero.moveRight()"
type textarea "hero.moveRight()"
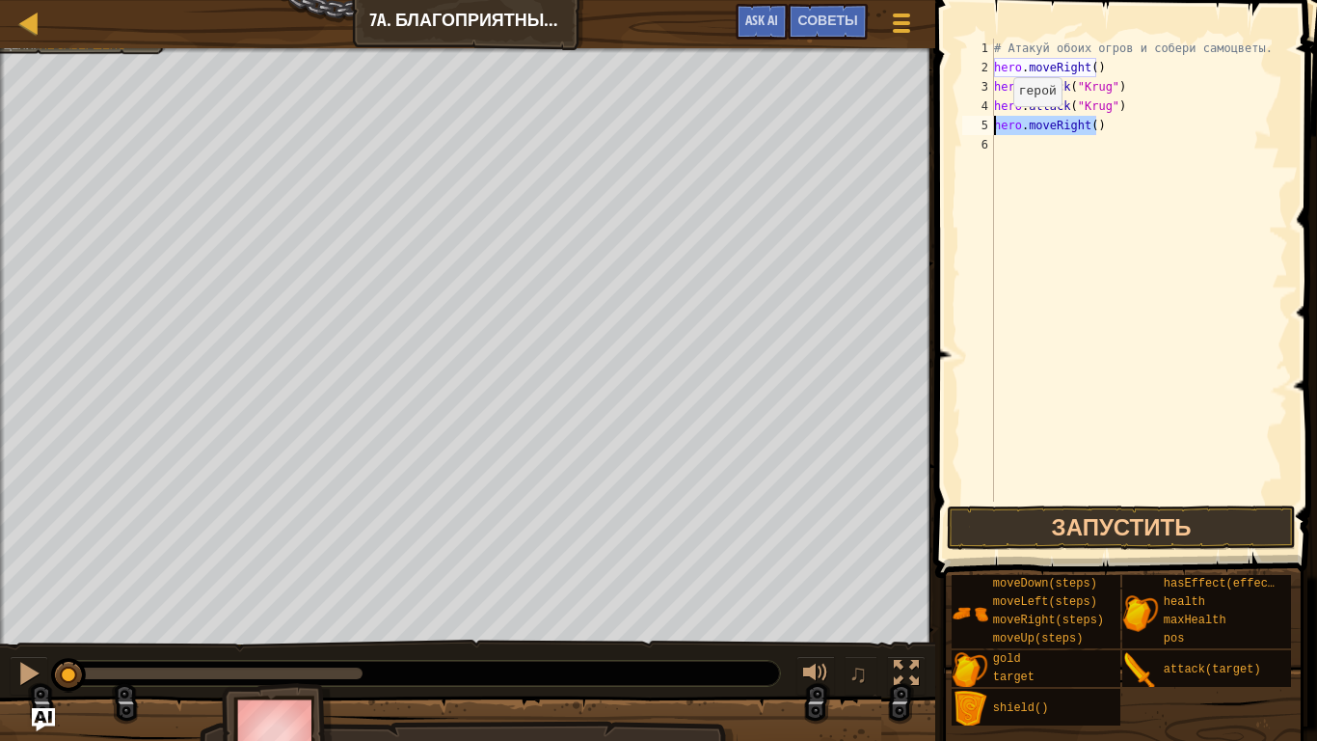
click at [717, 121] on div "Карта Введение в Информатику 7a. Благоприятные шансы Меню игры Готово Советы As…" at bounding box center [658, 370] width 1317 height 741
click at [996, 142] on div "# Атакуй обоих огров и собери самоцветы. hero . moveRight ( ) hero . attack ( "…" at bounding box center [1139, 289] width 298 height 501
paste textarea "hero.moveRight()"
click at [1081, 144] on div "# Атакуй обоих огров и собери самоцветы. hero . moveRight ( ) hero . attack ( "…" at bounding box center [1139, 289] width 298 height 501
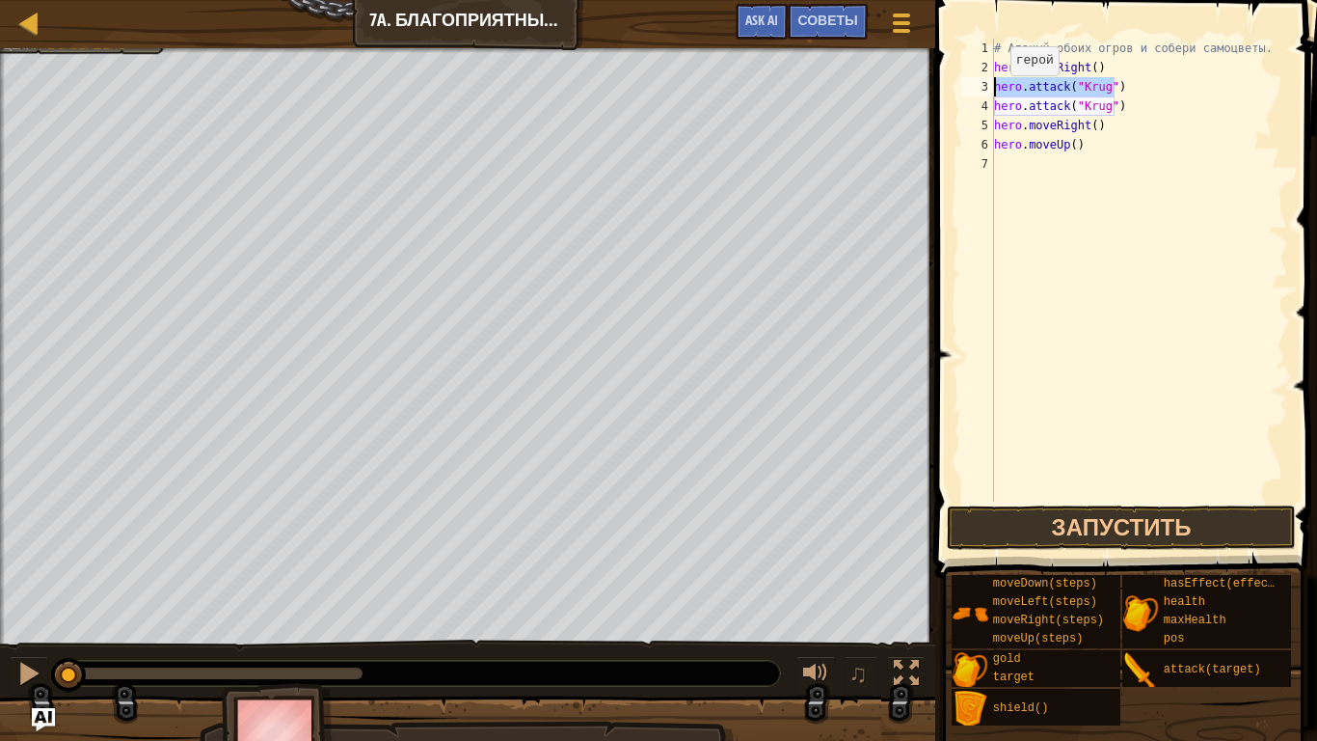
drag, startPoint x: 1115, startPoint y: 87, endPoint x: 986, endPoint y: 95, distance: 129.5
click at [986, 95] on div "hero.moveUp() 1 2 3 4 5 6 7 # Атакуй обоих огров и собери самоцветы. hero . mov…" at bounding box center [1124, 270] width 330 height 463
type textarea "hero.attack("Krug")"
click at [1010, 154] on div "# Атакуй обоих огров и собери самоцветы. hero . moveRight ( ) hero . attack ( "…" at bounding box center [1139, 289] width 298 height 501
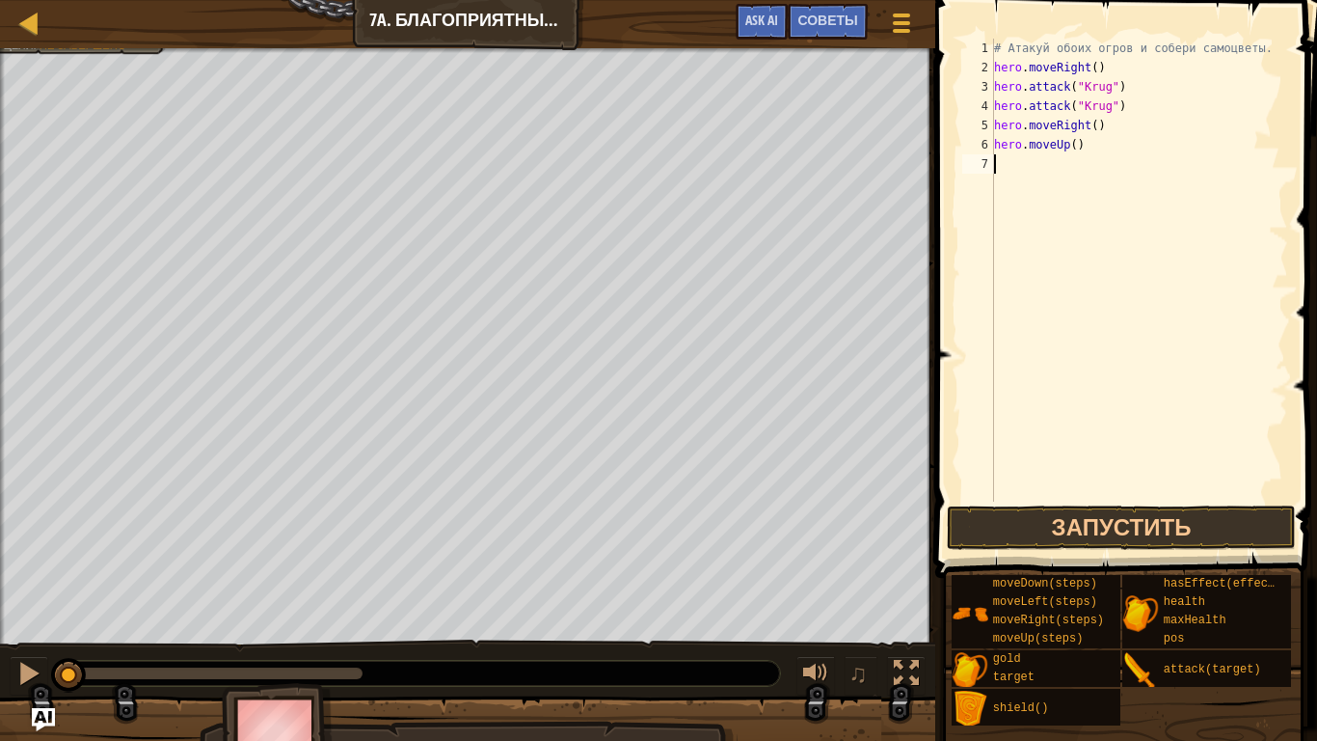
paste textarea "hero.attack("Krug")"
click at [1100, 164] on div "# Атакуй обоих огров и собери самоцветы. hero . moveRight ( ) hero . attack ( "…" at bounding box center [1139, 289] width 298 height 501
type textarea "hero.attack("grump")"
drag, startPoint x: 1124, startPoint y: 171, endPoint x: 993, endPoint y: 172, distance: 131.2
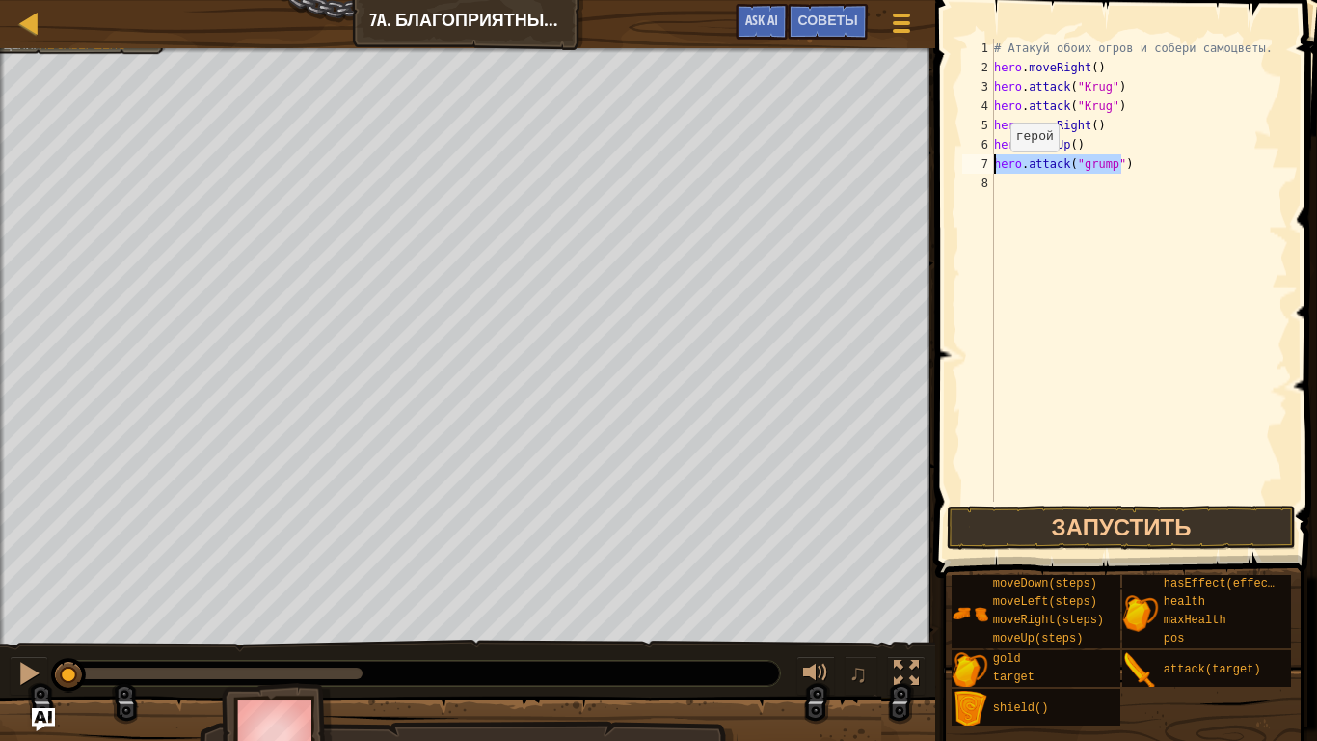
click at [993, 172] on div "hero.attack("grump") 1 2 3 4 5 6 7 8 # Атакуй обоих огров и собери самоцветы. h…" at bounding box center [1124, 270] width 330 height 463
click at [1032, 196] on div "# Атакуй обоих огров и собери самоцветы. hero . moveRight ( ) hero . attack ( "…" at bounding box center [1139, 289] width 298 height 501
paste textarea "hero.attack("grump")"
click at [1152, 514] on button "Запустить" at bounding box center [1121, 527] width 348 height 44
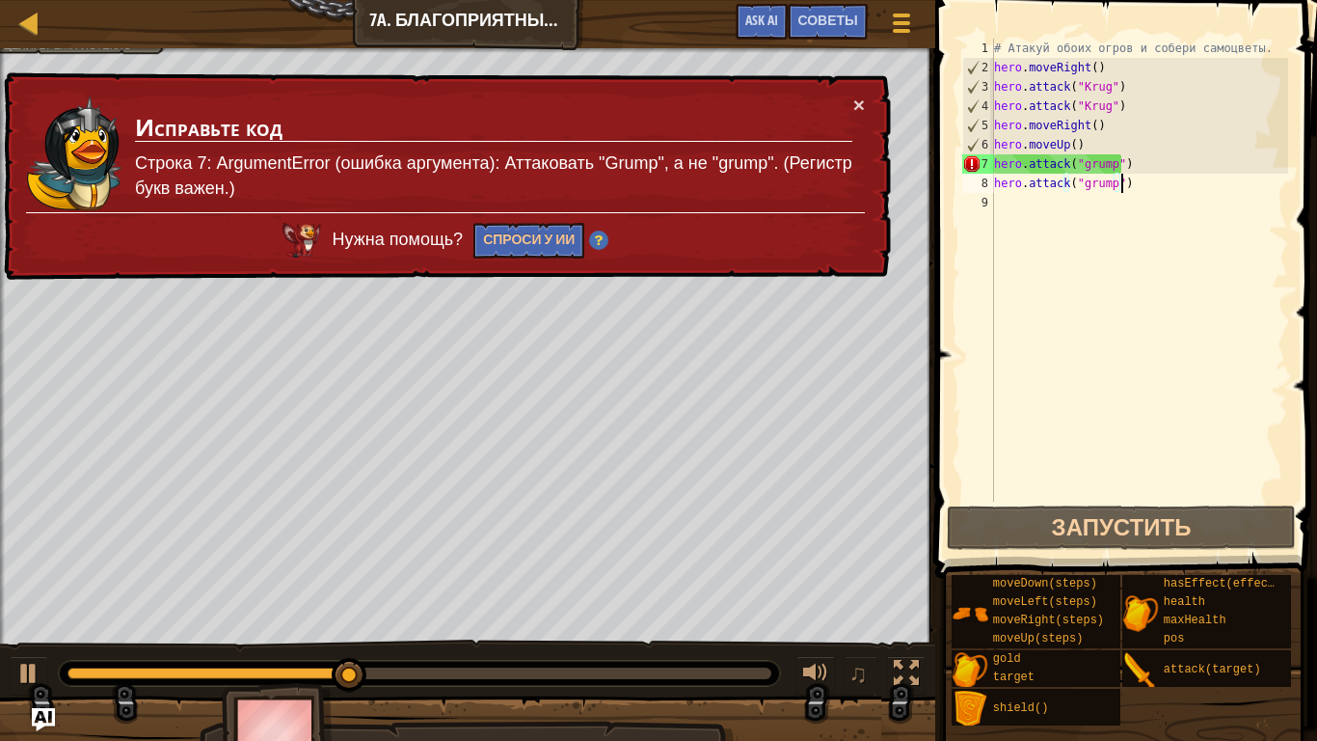
click at [851, 101] on td "Исправьте код Строка 7: ArgumentError (ошибка аргумента): Аттаковать "Grump", а…" at bounding box center [493, 154] width 719 height 118
click at [856, 101] on button "×" at bounding box center [859, 105] width 12 height 20
click at [862, 106] on button "×" at bounding box center [859, 105] width 12 height 20
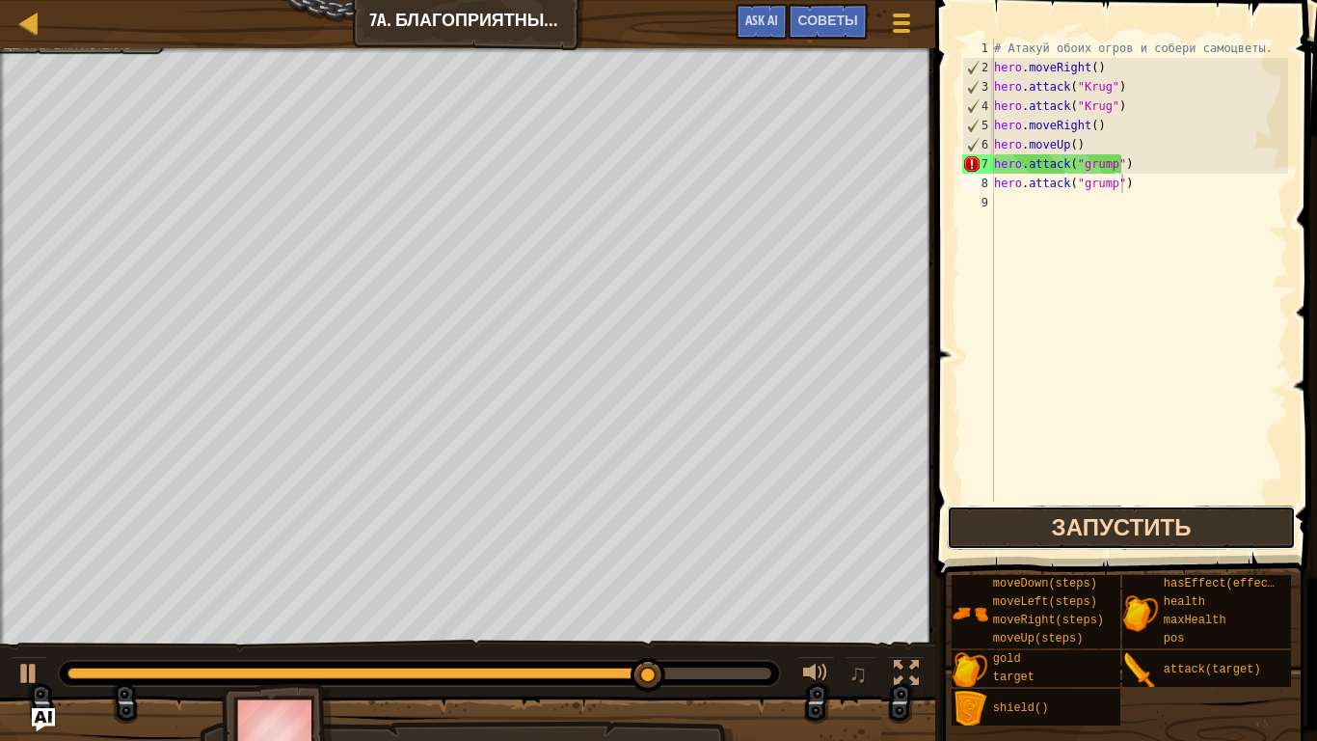
click at [1103, 523] on button "Запустить" at bounding box center [1121, 527] width 348 height 44
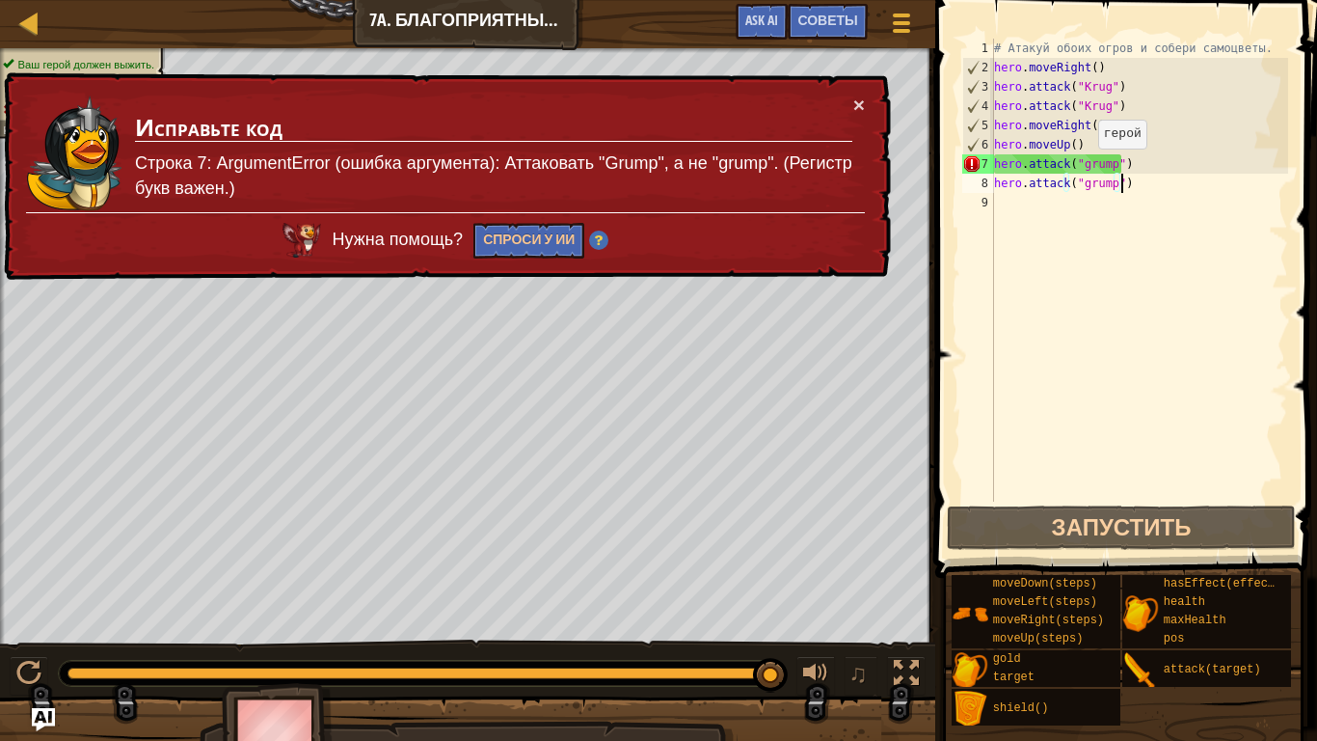
click at [1082, 168] on div "# Атакуй обоих огров и собери самоцветы. hero . moveRight ( ) hero . attack ( "…" at bounding box center [1139, 289] width 298 height 501
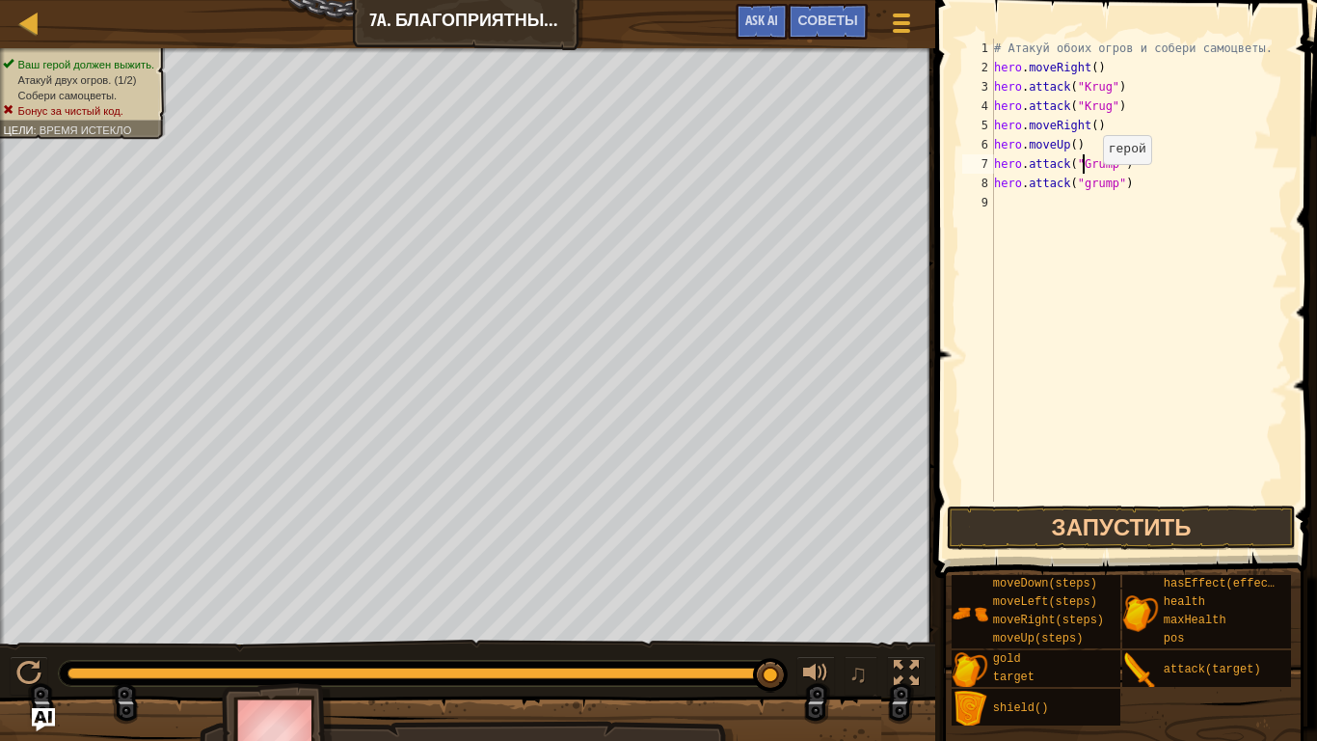
scroll to position [9, 7]
click at [1087, 183] on div "# Атакуй обоих огров и собери самоцветы. hero . moveRight ( ) hero . attack ( "…" at bounding box center [1139, 289] width 298 height 501
click at [1083, 185] on div "# Атакуй обоих огров и собери самоцветы. hero . moveRight ( ) hero . attack ( "…" at bounding box center [1139, 270] width 298 height 463
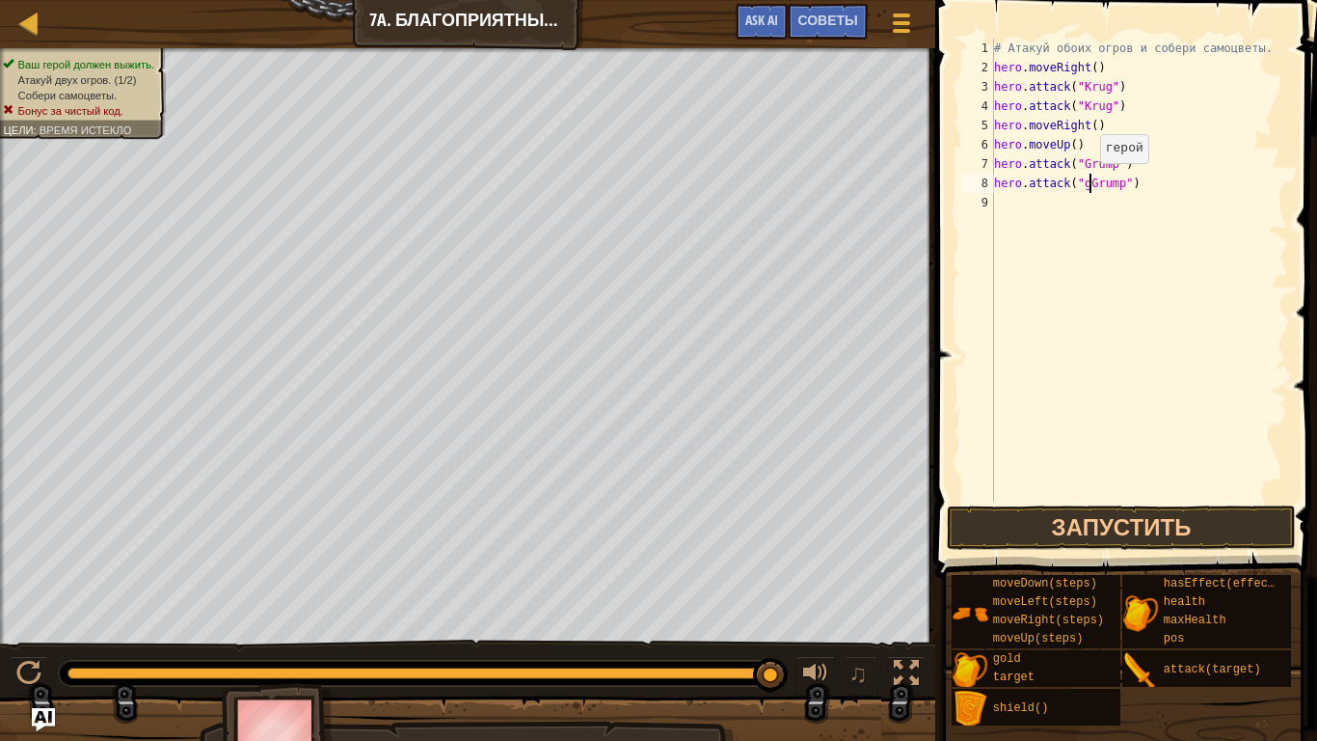
click at [1082, 184] on div "# Атакуй обоих огров и собери самоцветы. hero . moveRight ( ) hero . attack ( "…" at bounding box center [1139, 289] width 298 height 501
type textarea "hero.attack("Grump")"
click at [1095, 519] on button "Запустить" at bounding box center [1121, 527] width 348 height 44
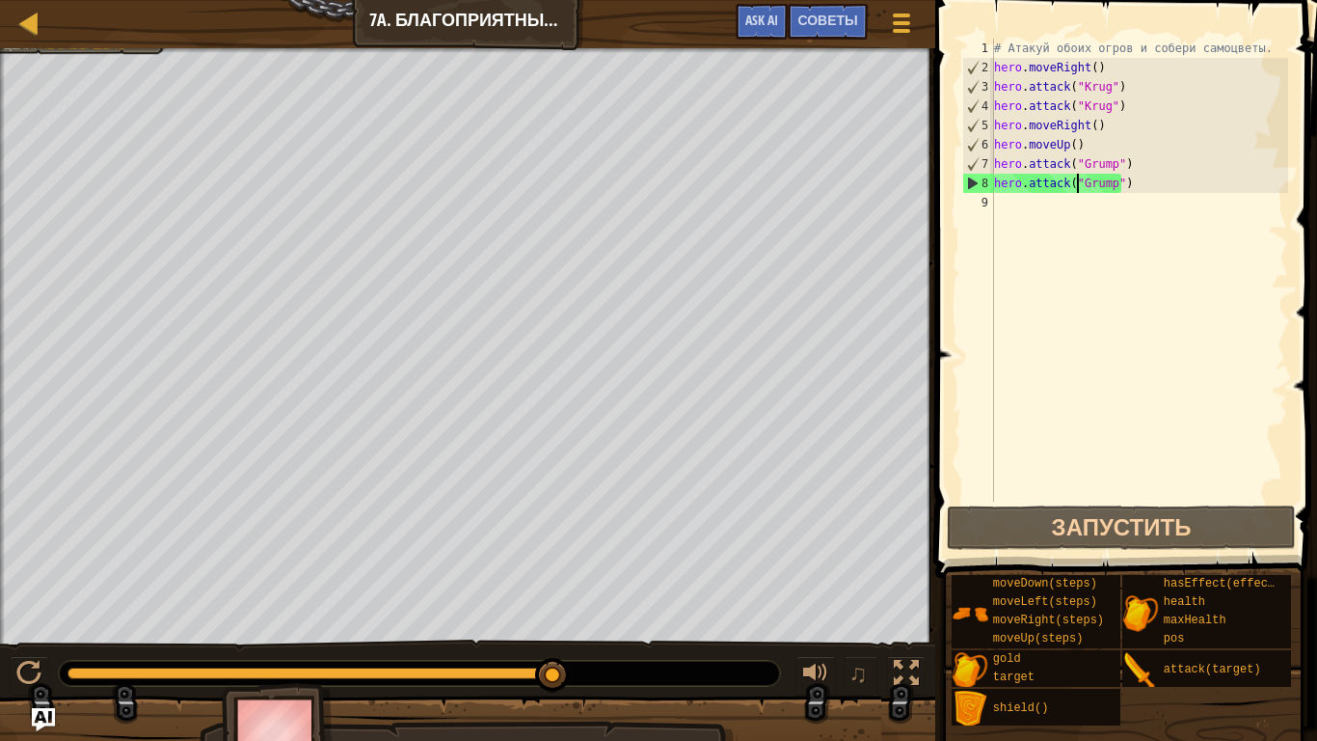
click at [1017, 209] on div "# Атакуй обоих огров и собери самоцветы. hero . moveRight ( ) hero . attack ( "…" at bounding box center [1139, 289] width 298 height 501
drag, startPoint x: 1100, startPoint y: 122, endPoint x: 971, endPoint y: 118, distance: 129.3
click at [971, 118] on div "1 2 3 4 5 6 7 8 9 # Атакуй обоих огров и собери самоцветы. hero . moveRight ( )…" at bounding box center [1124, 270] width 330 height 463
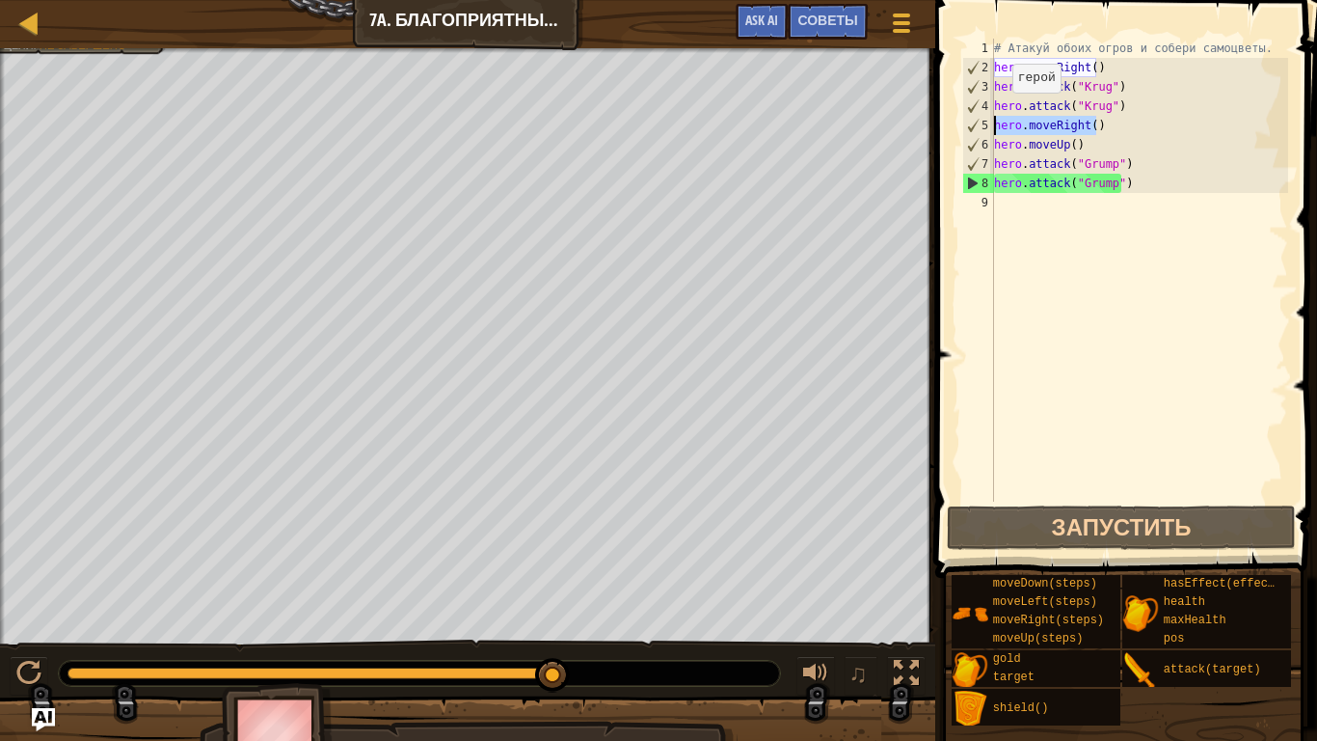
type textarea "hero.moveRight()"
click at [1015, 203] on div "# Атакуй обоих огров и собери самоцветы. hero . moveRight ( ) hero . attack ( "…" at bounding box center [1139, 289] width 298 height 501
paste textarea "hero.moveRight()"
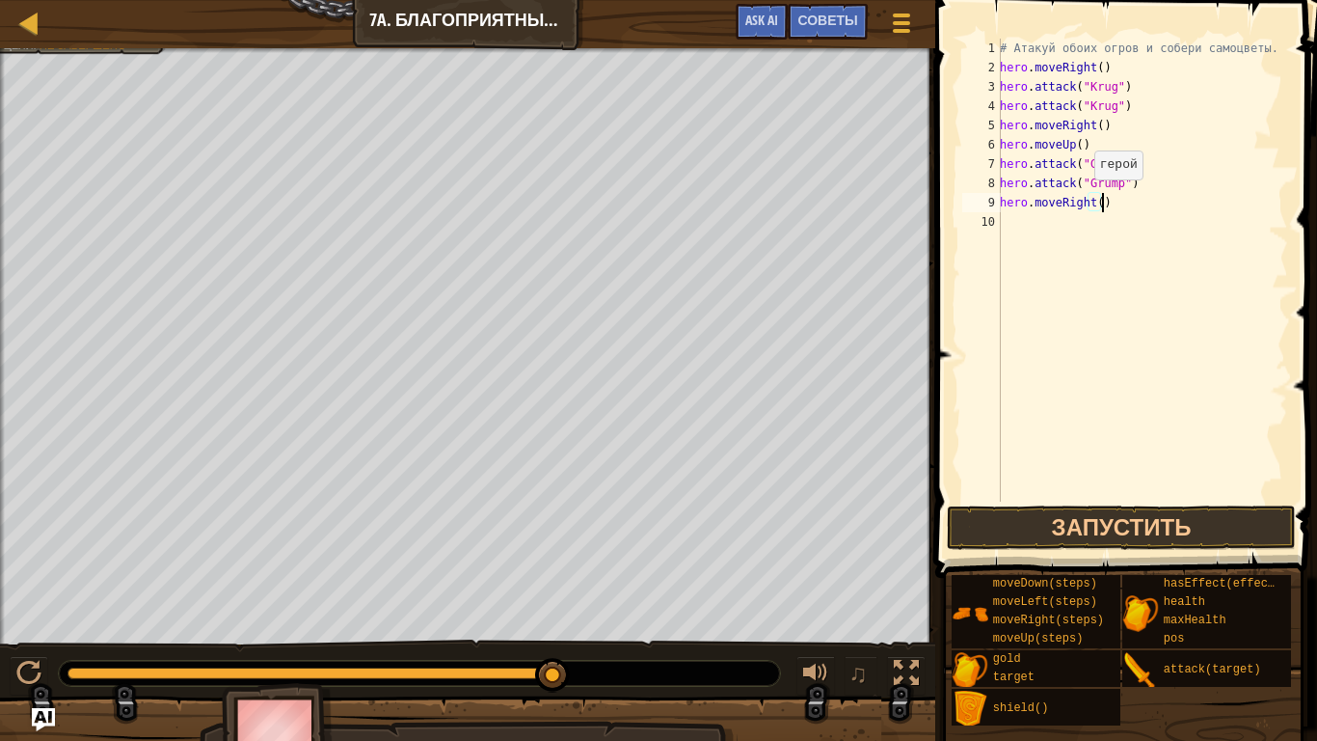
click at [1086, 198] on div "# Атакуй обоих огров и собери самоцветы. hero . moveRight ( ) hero . attack ( "…" at bounding box center [1142, 289] width 292 height 501
click at [1087, 203] on div "# Атакуй обоих огров и собери самоцветы. hero . moveRight ( ) hero . attack ( "…" at bounding box center [1142, 289] width 292 height 501
click at [1089, 207] on div "# Атакуй обоих огров и собери самоцветы. hero . moveRight ( ) hero . attack ( "…" at bounding box center [1142, 289] width 292 height 501
type textarea "hero.moveLeft(2)"
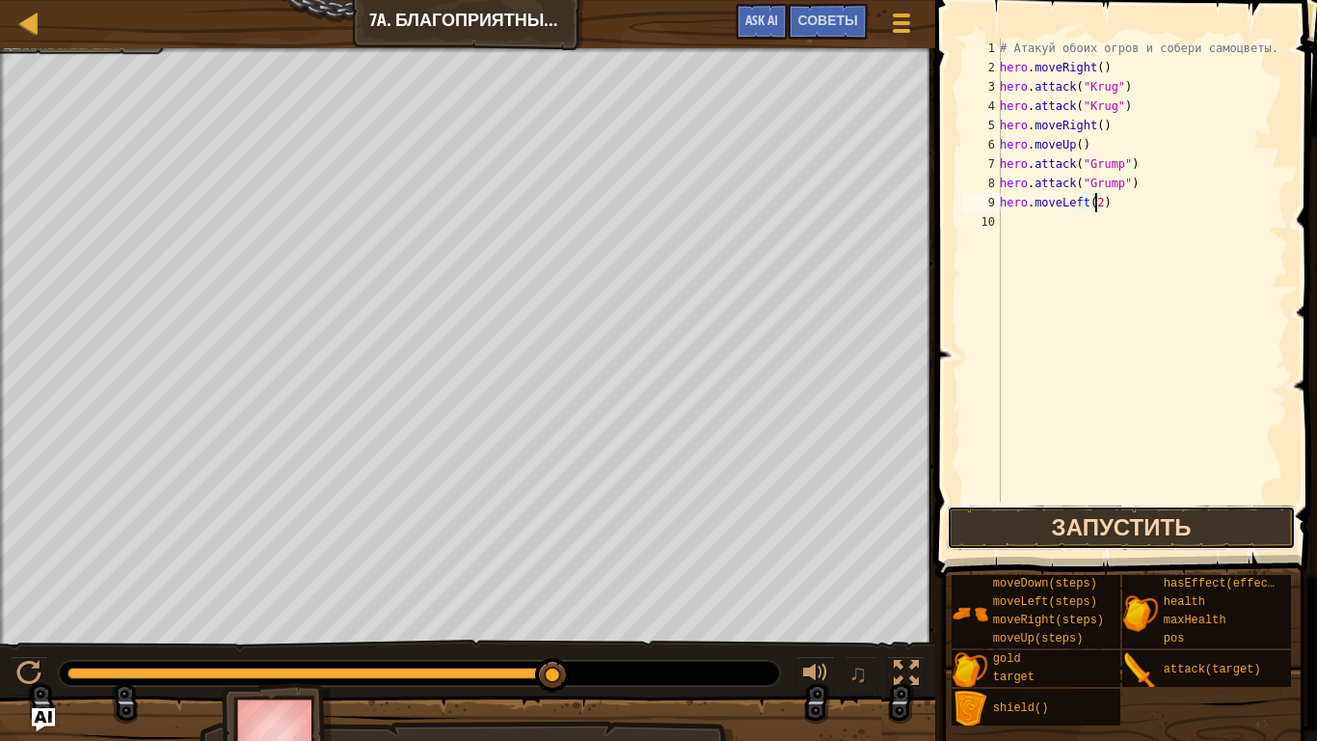
drag, startPoint x: 1020, startPoint y: 530, endPoint x: 1010, endPoint y: 521, distance: 14.3
click at [1021, 530] on button "Запустить" at bounding box center [1121, 527] width 348 height 44
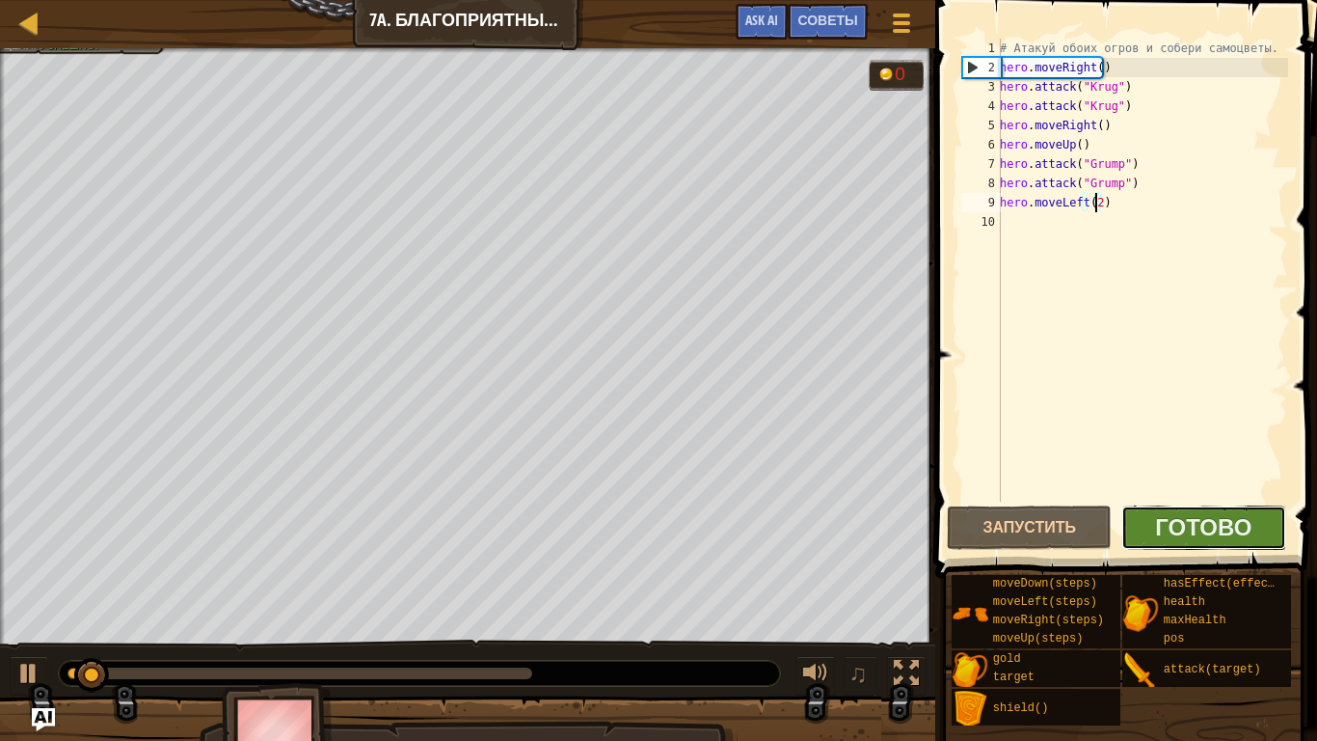
click at [1259, 529] on button "Готово" at bounding box center [1204, 527] width 165 height 44
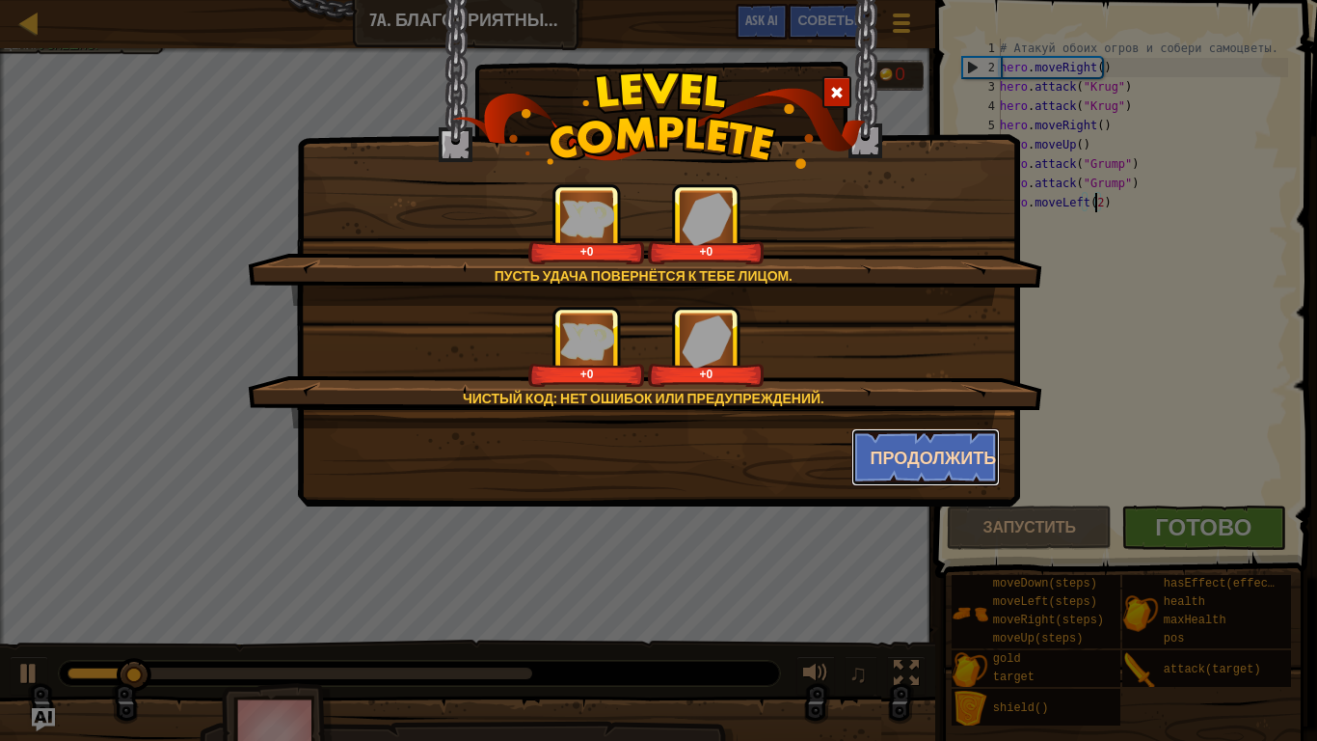
click at [919, 453] on button "Продолжить" at bounding box center [926, 457] width 149 height 58
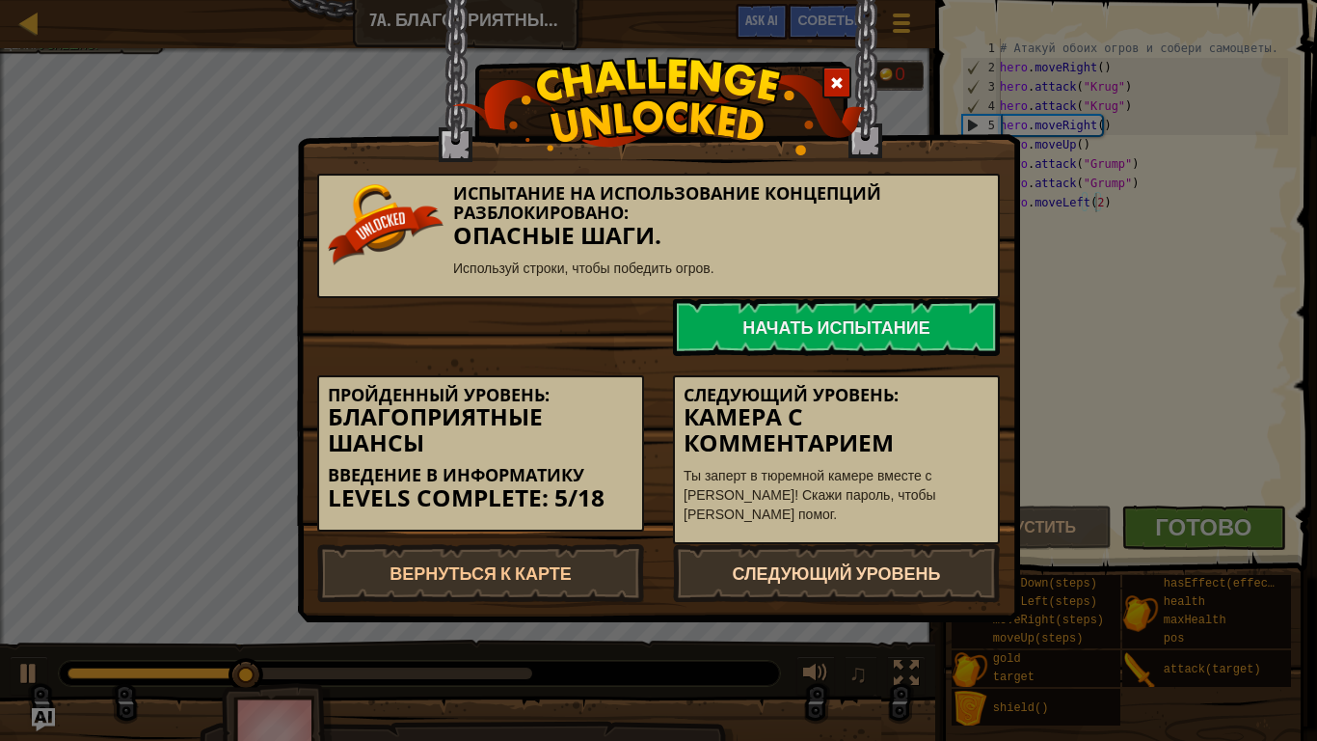
click at [852, 570] on link "Следующий уровень" at bounding box center [836, 573] width 327 height 58
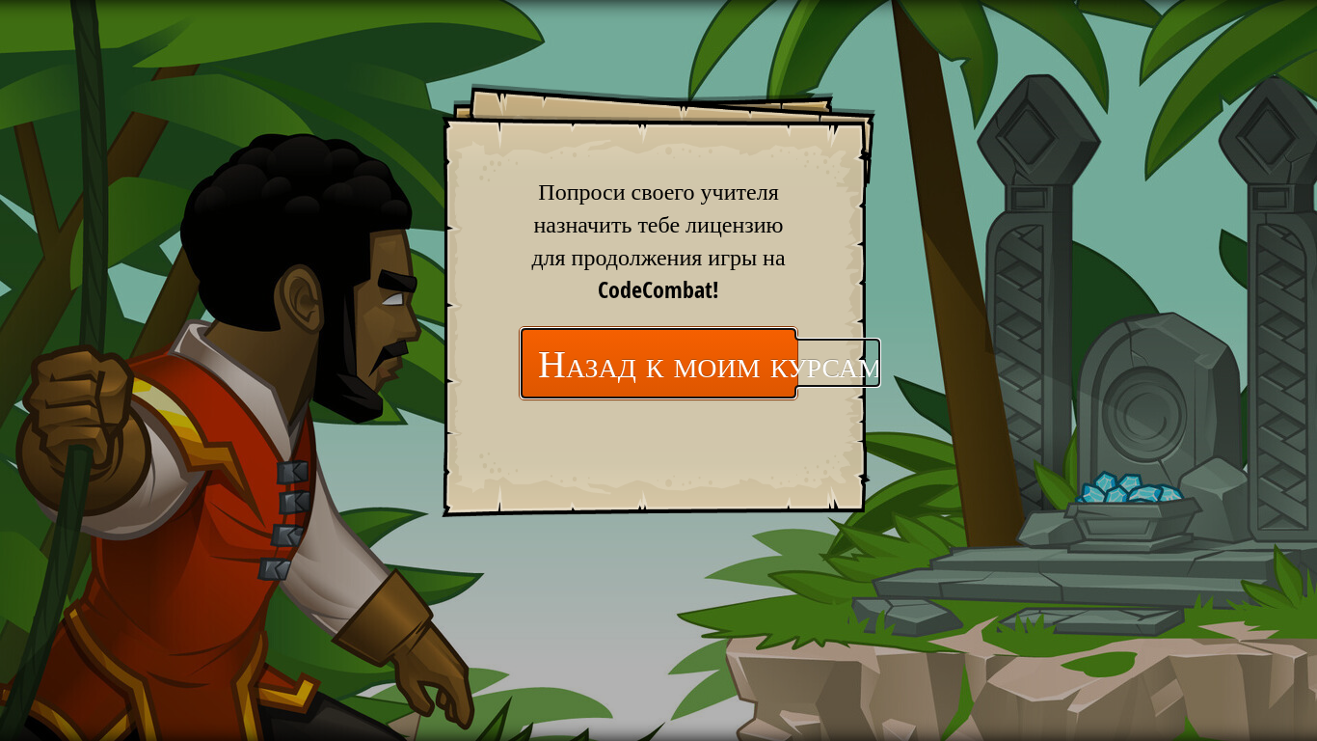
click at [731, 364] on link "Назад к моим курсам" at bounding box center [659, 363] width 280 height 74
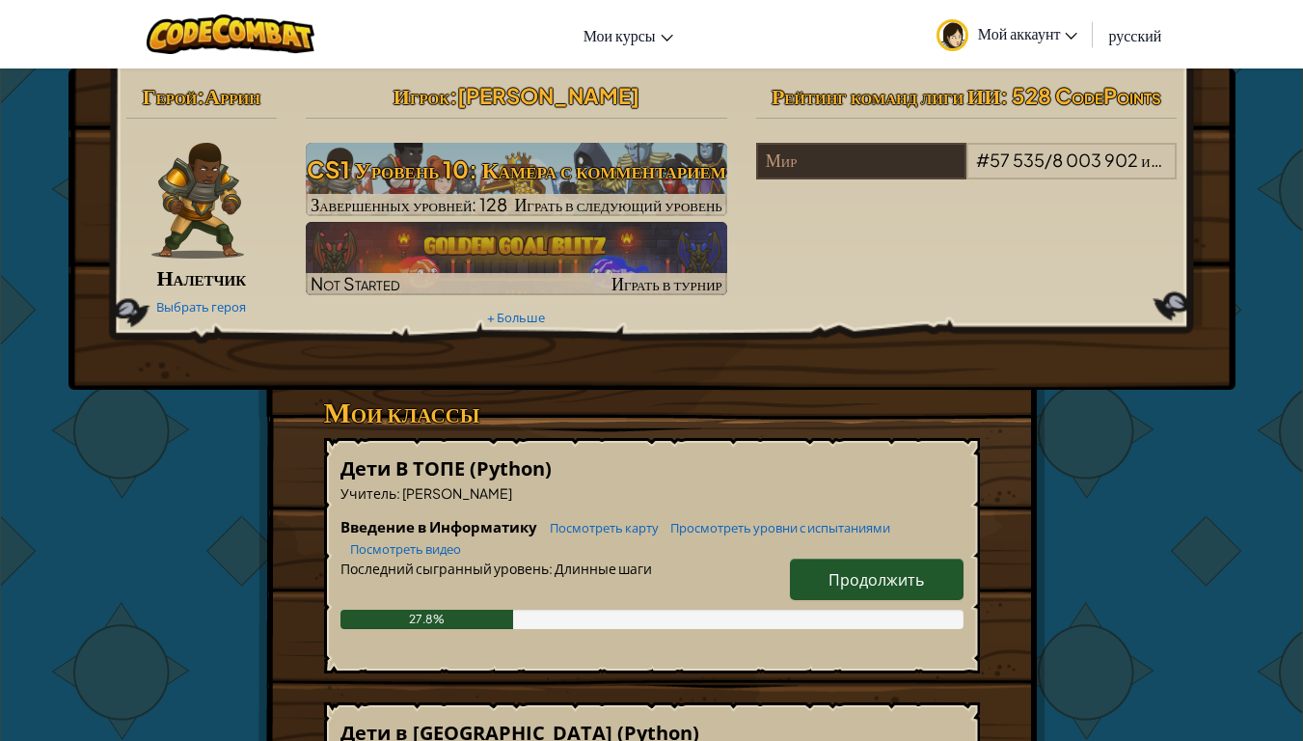
click at [907, 576] on span "Продолжить" at bounding box center [875, 579] width 95 height 20
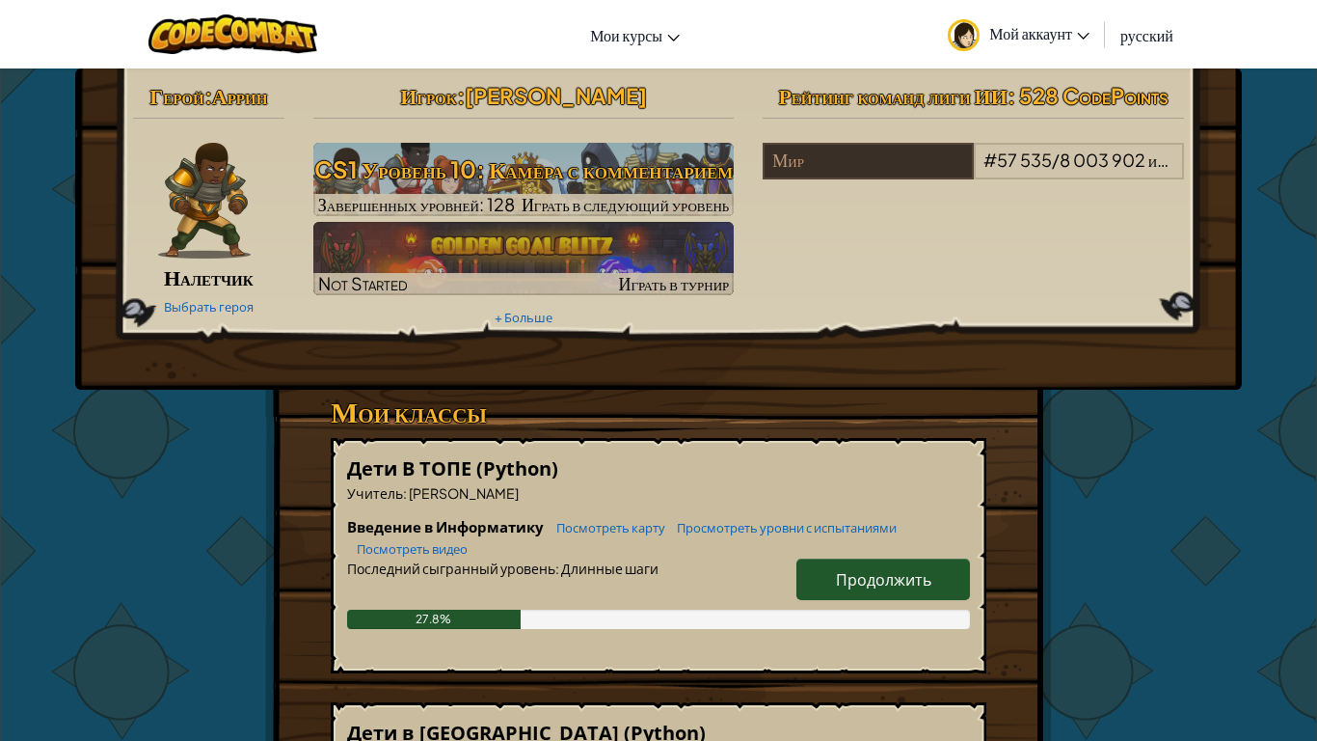
select select "ru"
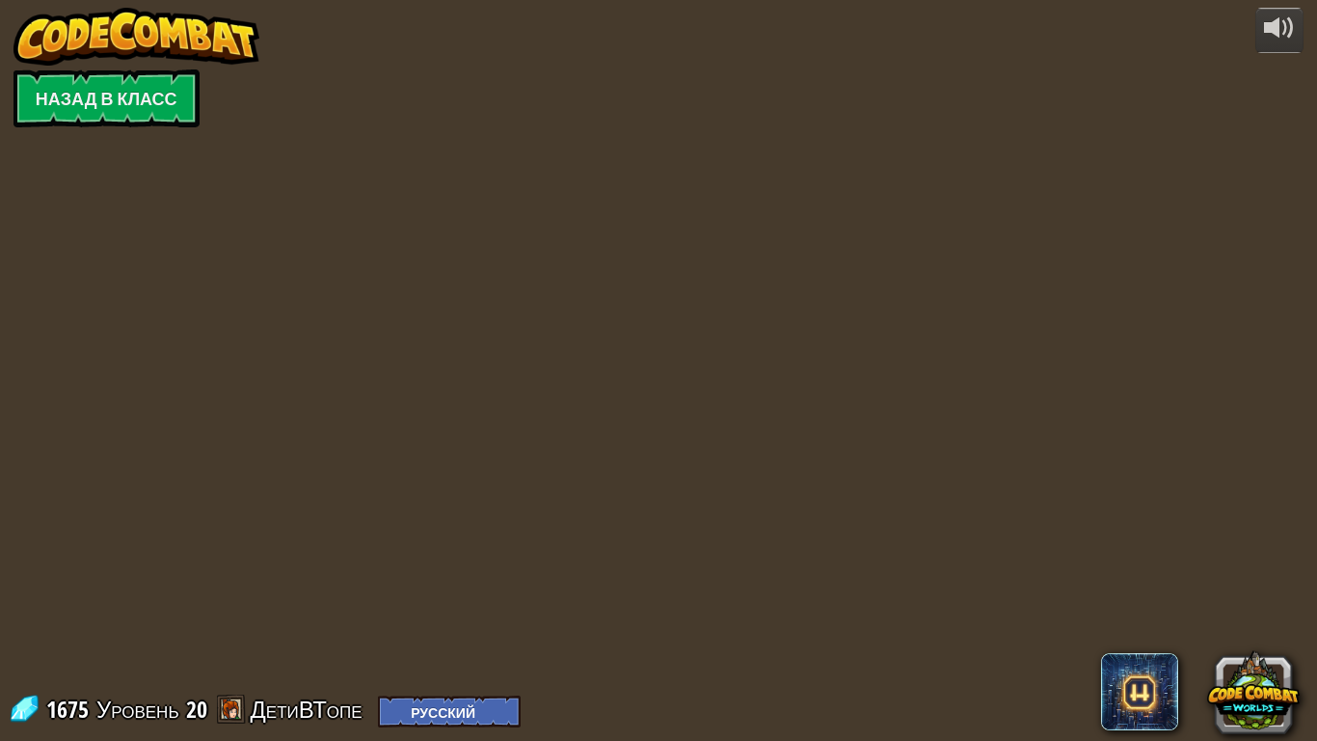
select select "ru"
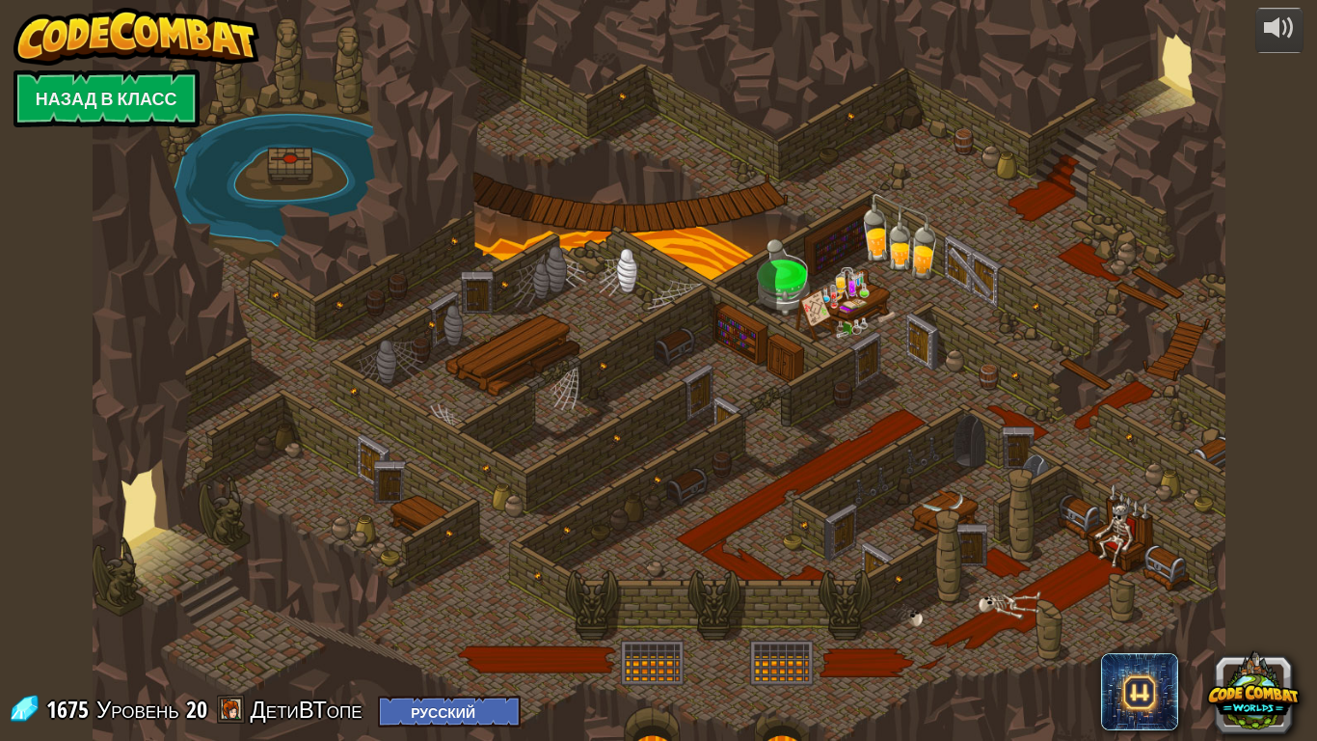
select select "ru"
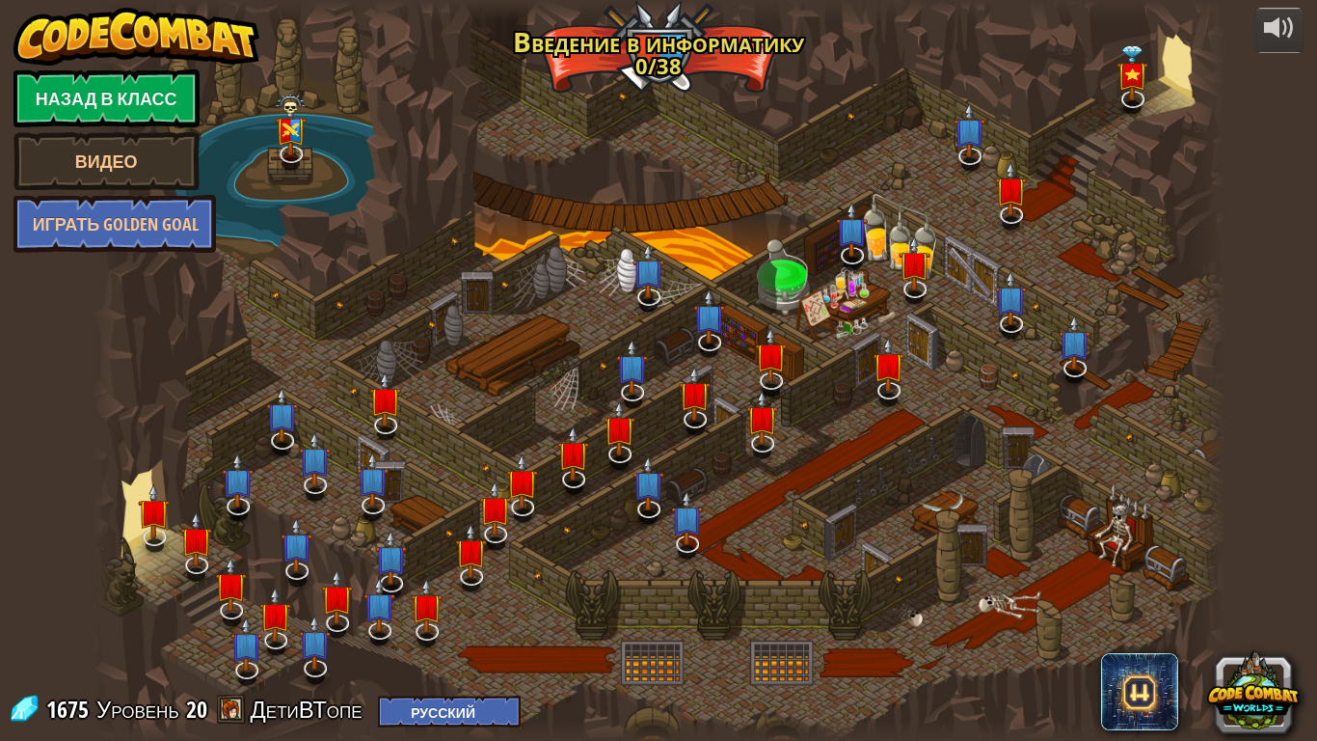
select select "ru"
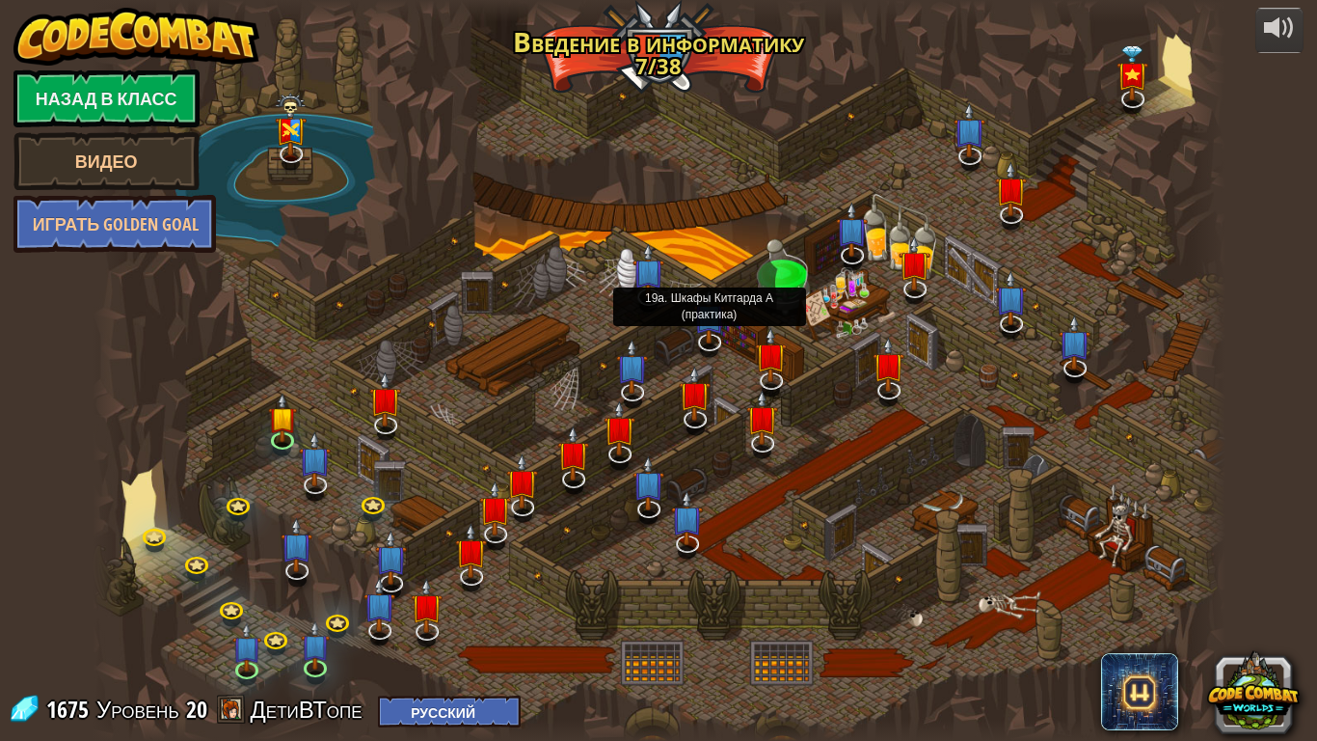
select select "ru"
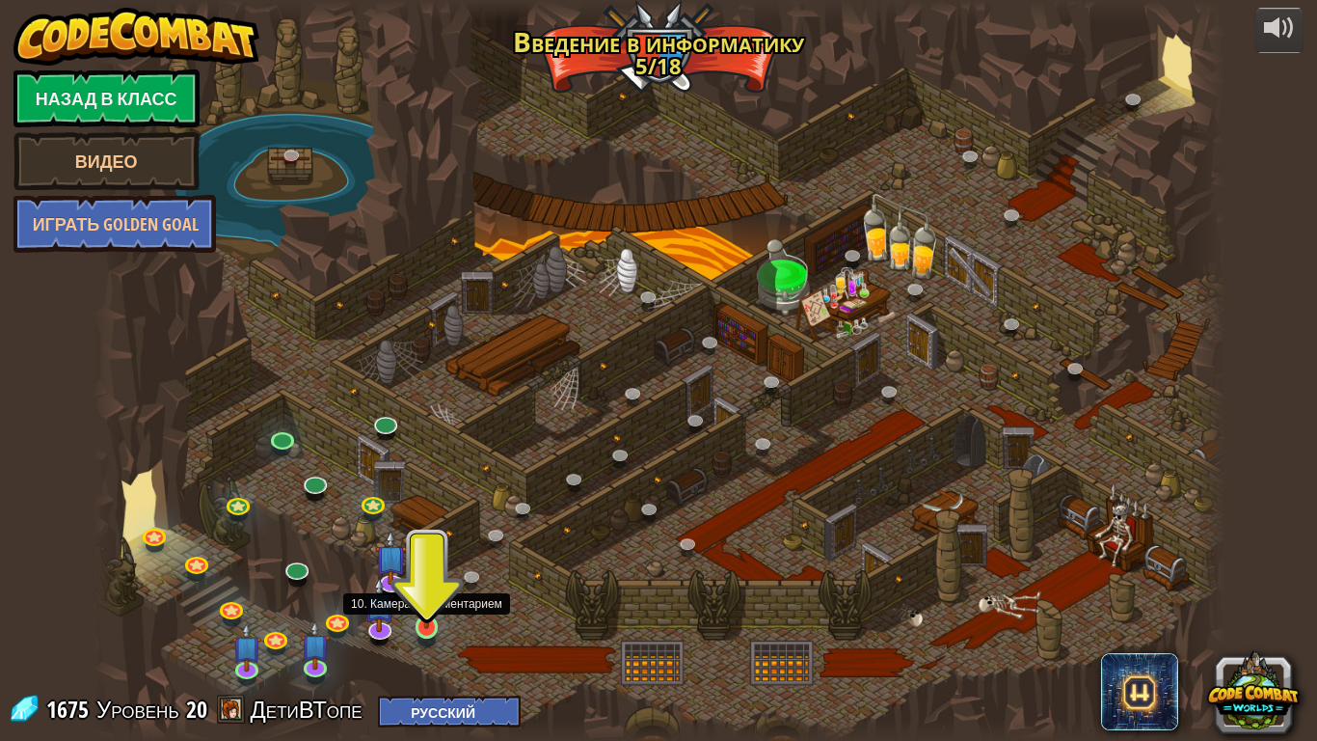
click at [424, 584] on img at bounding box center [427, 596] width 29 height 66
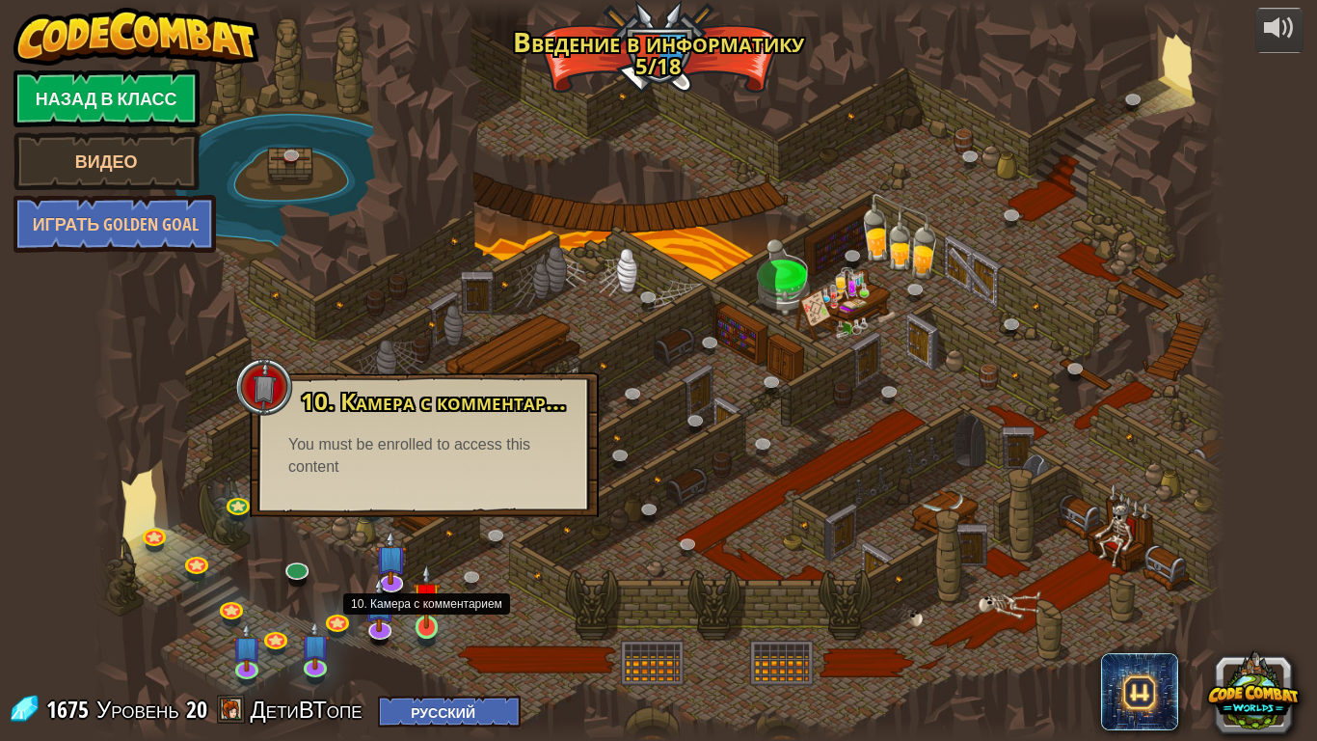
click at [424, 584] on img at bounding box center [427, 596] width 29 height 66
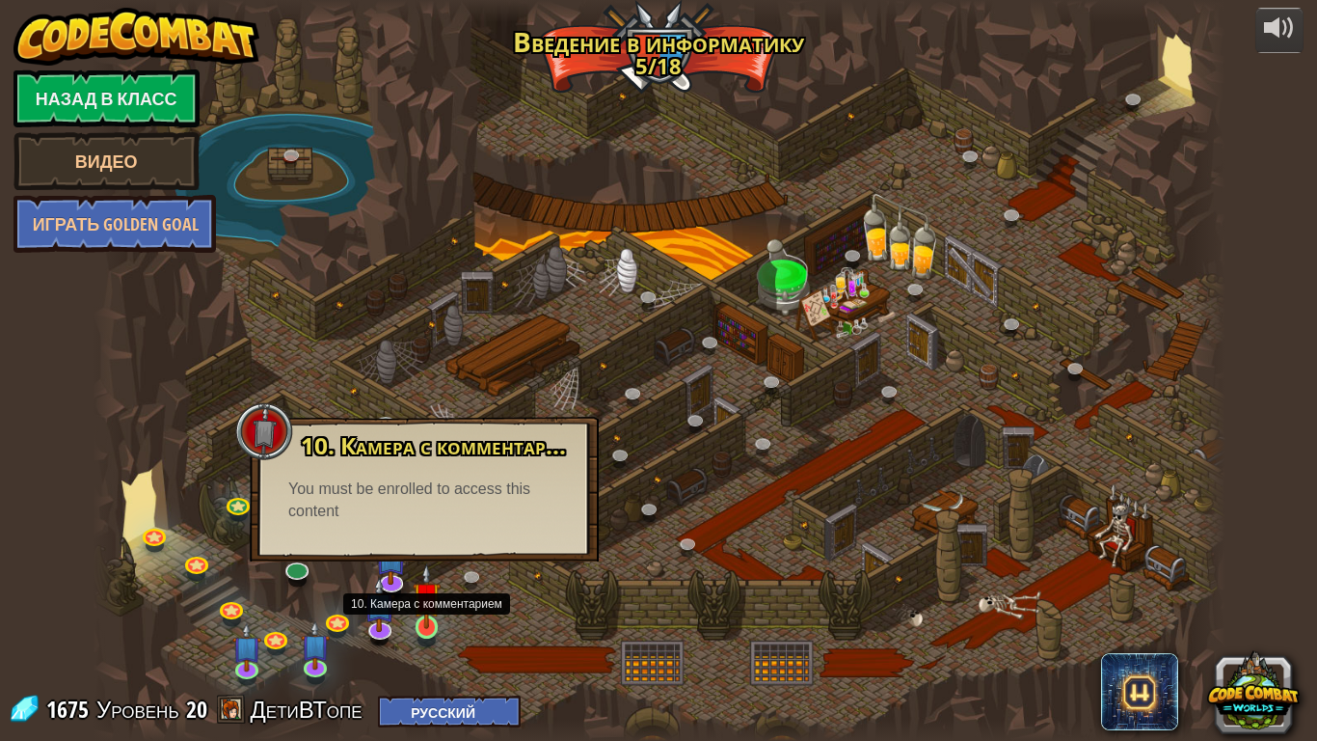
click at [424, 584] on img at bounding box center [427, 596] width 29 height 66
drag, startPoint x: 424, startPoint y: 619, endPoint x: 350, endPoint y: 487, distance: 151.6
click at [353, 485] on div "You must be enrolled to access this content" at bounding box center [424, 500] width 272 height 44
click at [421, 584] on img at bounding box center [427, 596] width 29 height 66
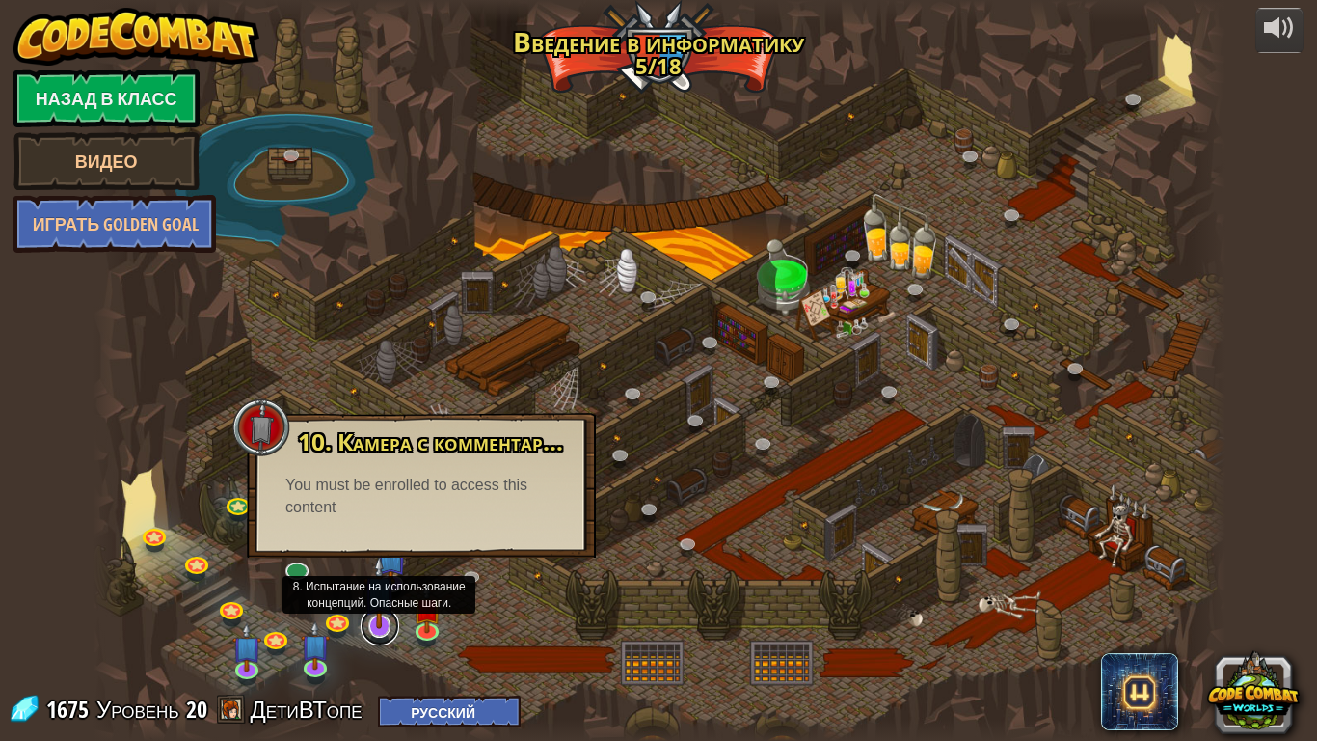
click at [385, 584] on link at bounding box center [380, 626] width 39 height 39
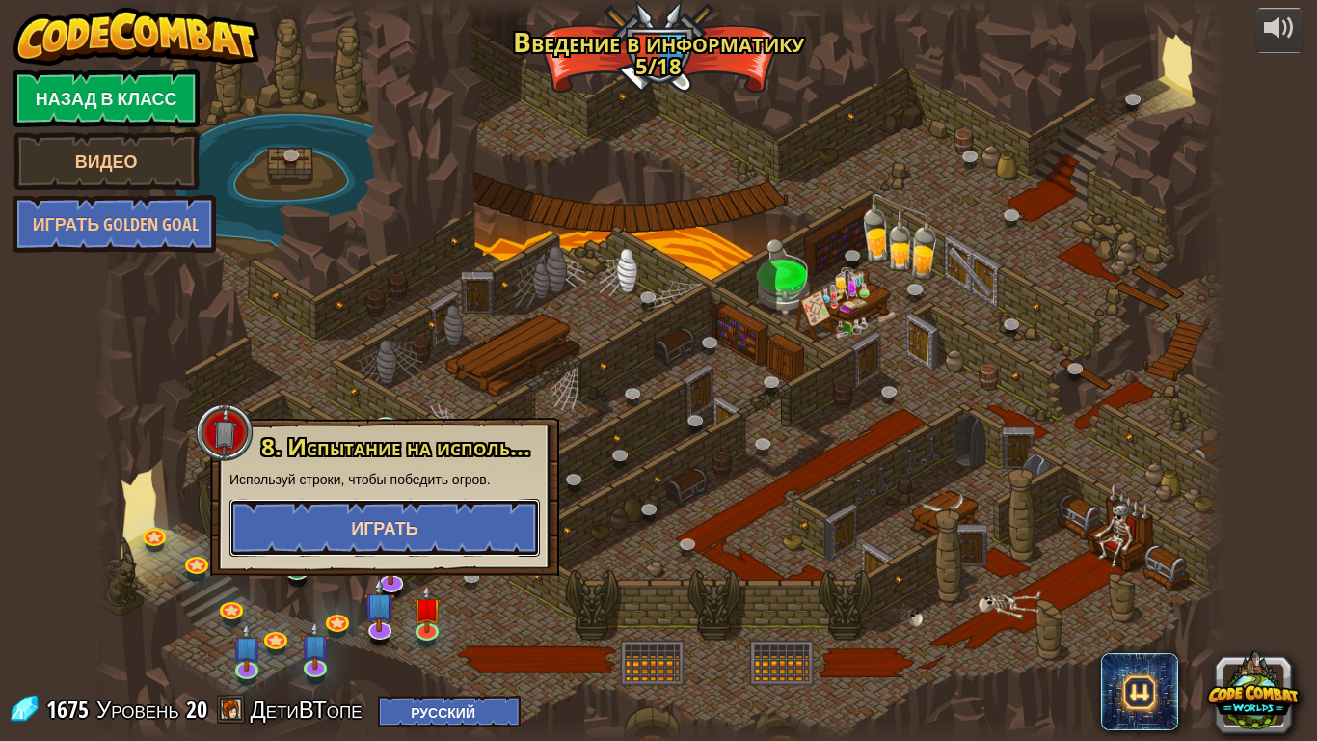
click at [410, 518] on span "Играть" at bounding box center [385, 528] width 68 height 24
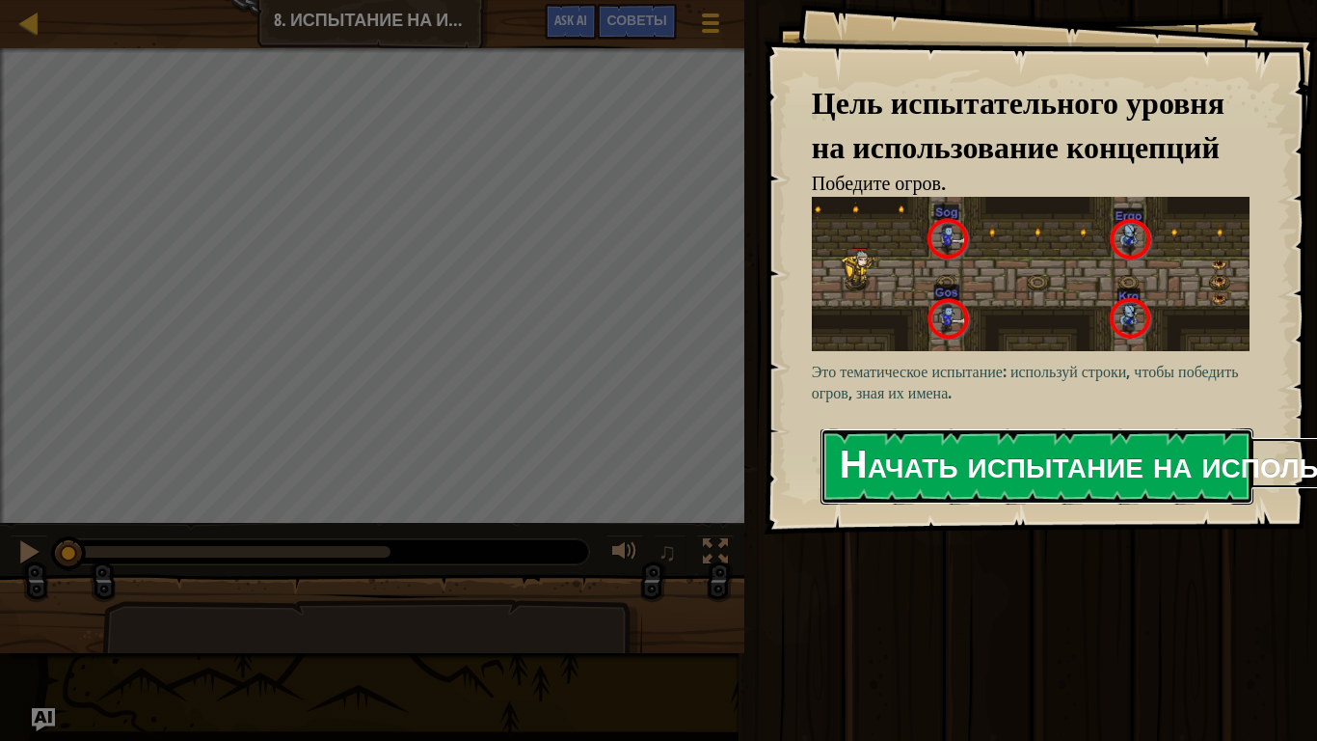
click at [913, 482] on button "Начать испытание на использование концепций" at bounding box center [1037, 466] width 433 height 76
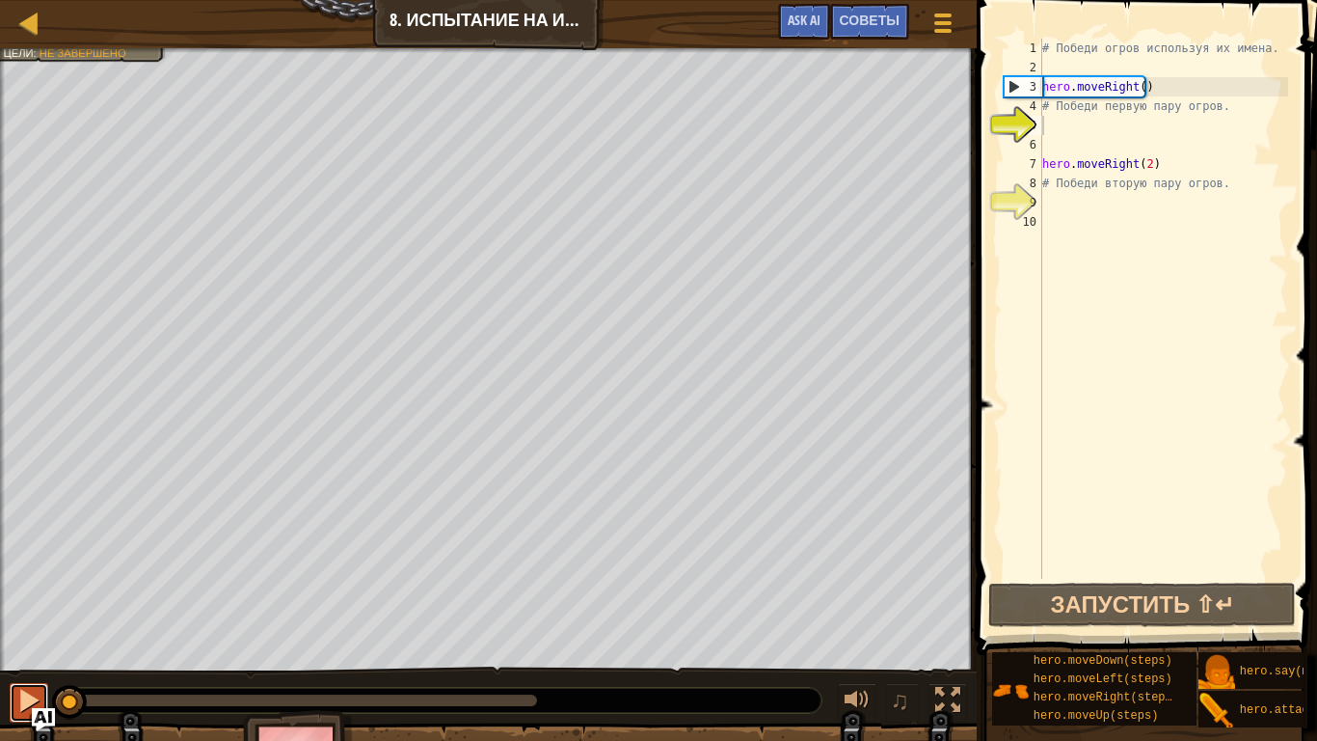
click at [17, 584] on div at bounding box center [28, 700] width 25 height 25
click at [19, 584] on div at bounding box center [28, 700] width 25 height 25
click at [29, 584] on div at bounding box center [28, 700] width 25 height 25
drag, startPoint x: 124, startPoint y: 693, endPoint x: 41, endPoint y: 718, distance: 86.6
click at [41, 584] on div "Карта Введение в Информатику 8. Испытание на использование концепций. Опасные ш…" at bounding box center [658, 370] width 1317 height 741
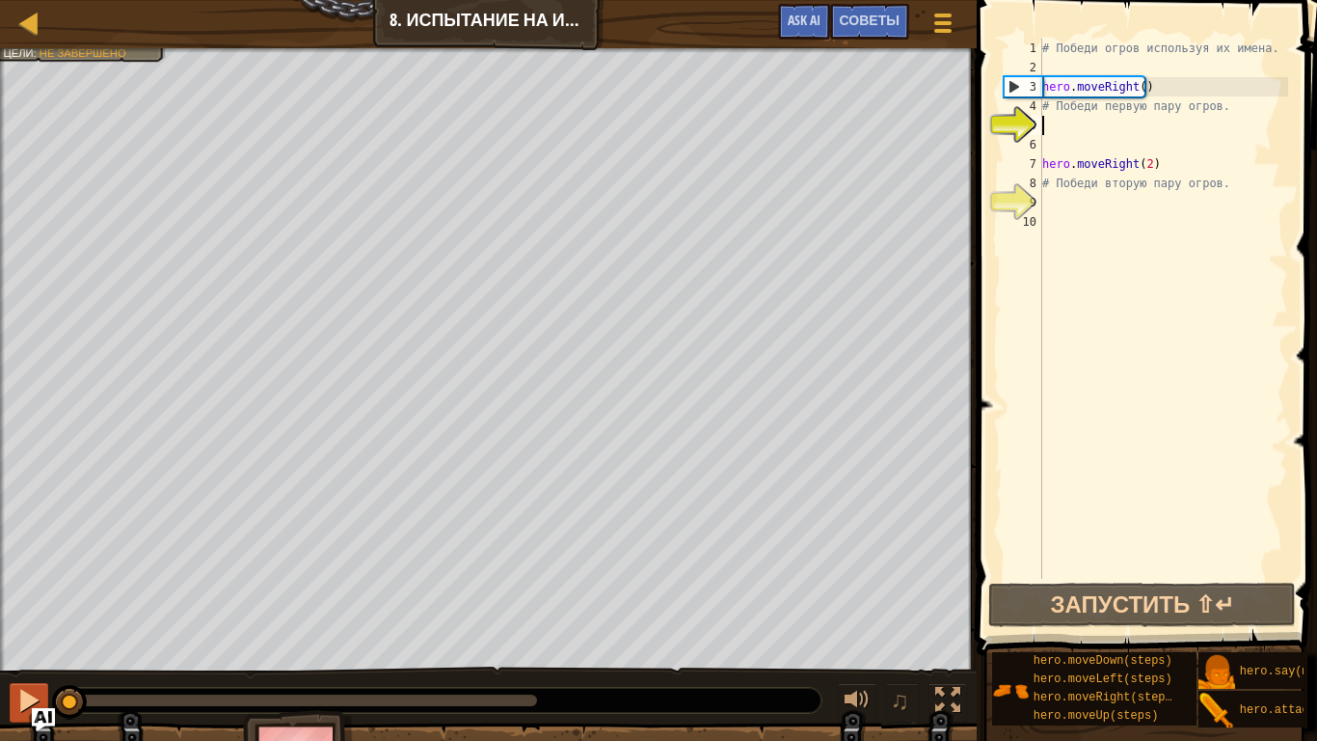
drag, startPoint x: 108, startPoint y: 707, endPoint x: 22, endPoint y: 701, distance: 86.0
click at [39, 584] on div "Карта Введение в Информатику 8. Испытание на использование концепций. Опасные ш…" at bounding box center [658, 370] width 1317 height 741
click at [39, 584] on img "Ask AI" at bounding box center [43, 719] width 23 height 23
click at [0, 0] on div "AI Hint Нужен совет? Ты можешь спросить у ИИ. Спроси у ИИ" at bounding box center [0, 0] width 0 height 0
click at [27, 584] on div at bounding box center [28, 700] width 25 height 25
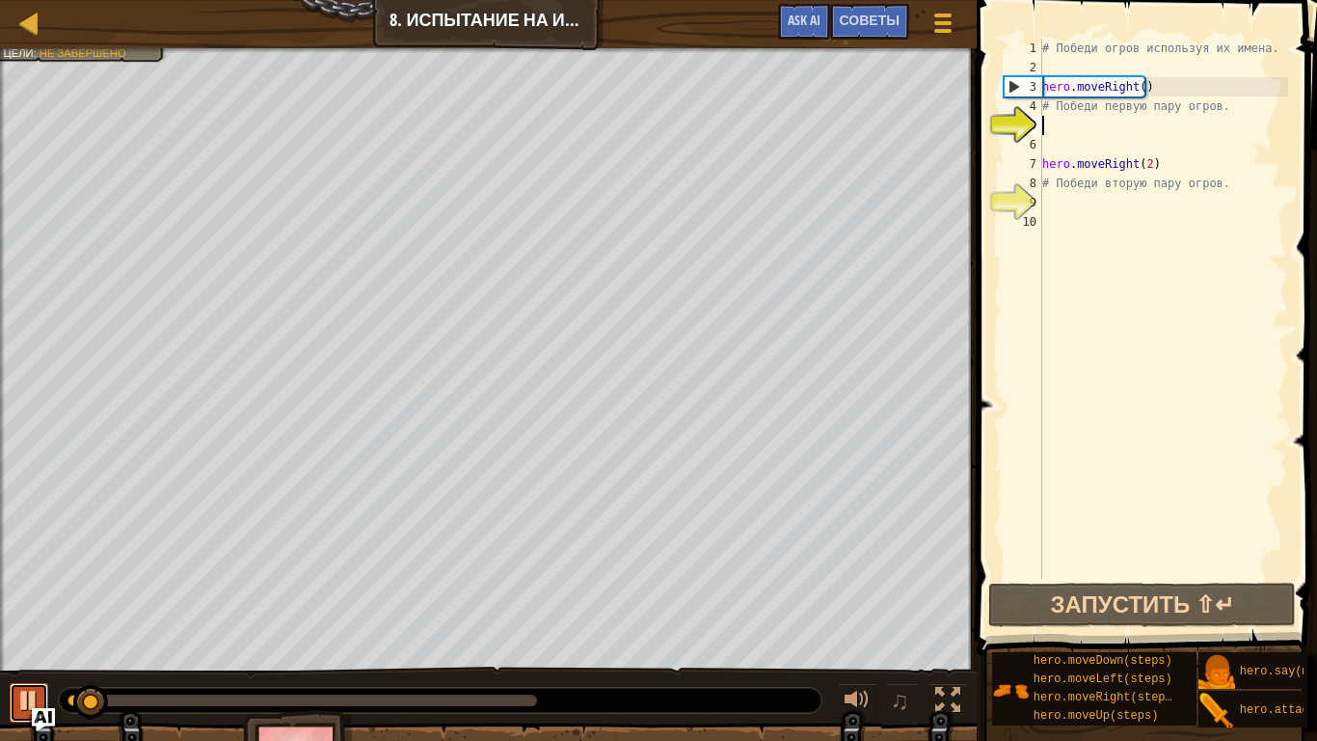
click at [0, 0] on div at bounding box center [0, 0] width 0 height 0
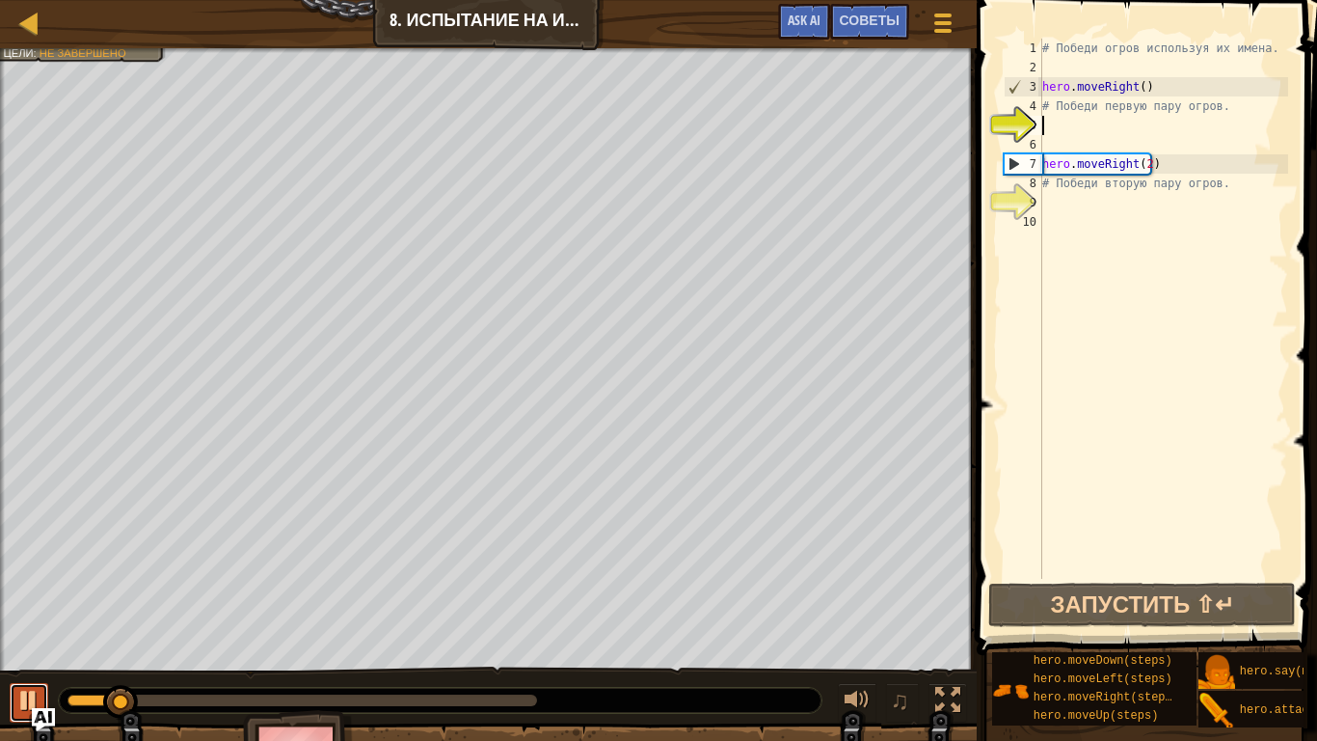
click at [26, 584] on div at bounding box center [28, 700] width 25 height 25
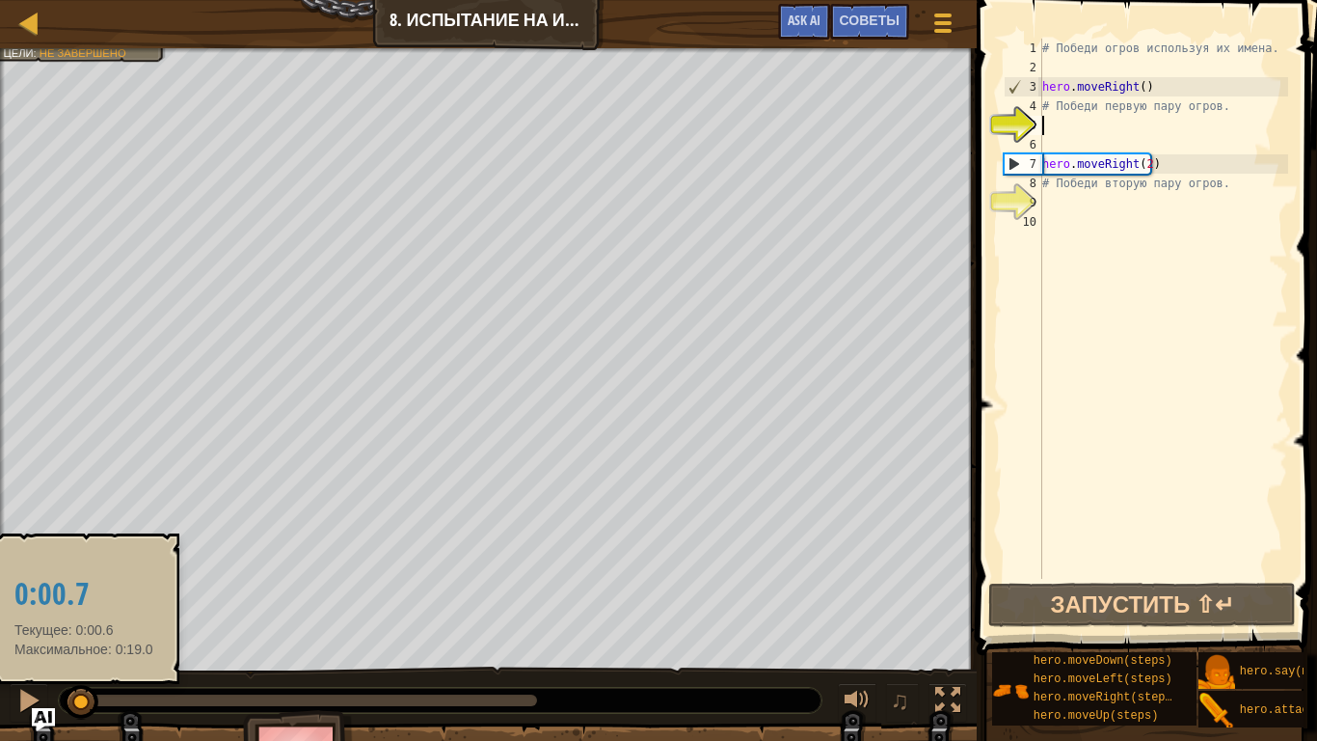
drag, startPoint x: 97, startPoint y: 705, endPoint x: 55, endPoint y: 702, distance: 42.5
click at [64, 584] on div at bounding box center [81, 702] width 35 height 35
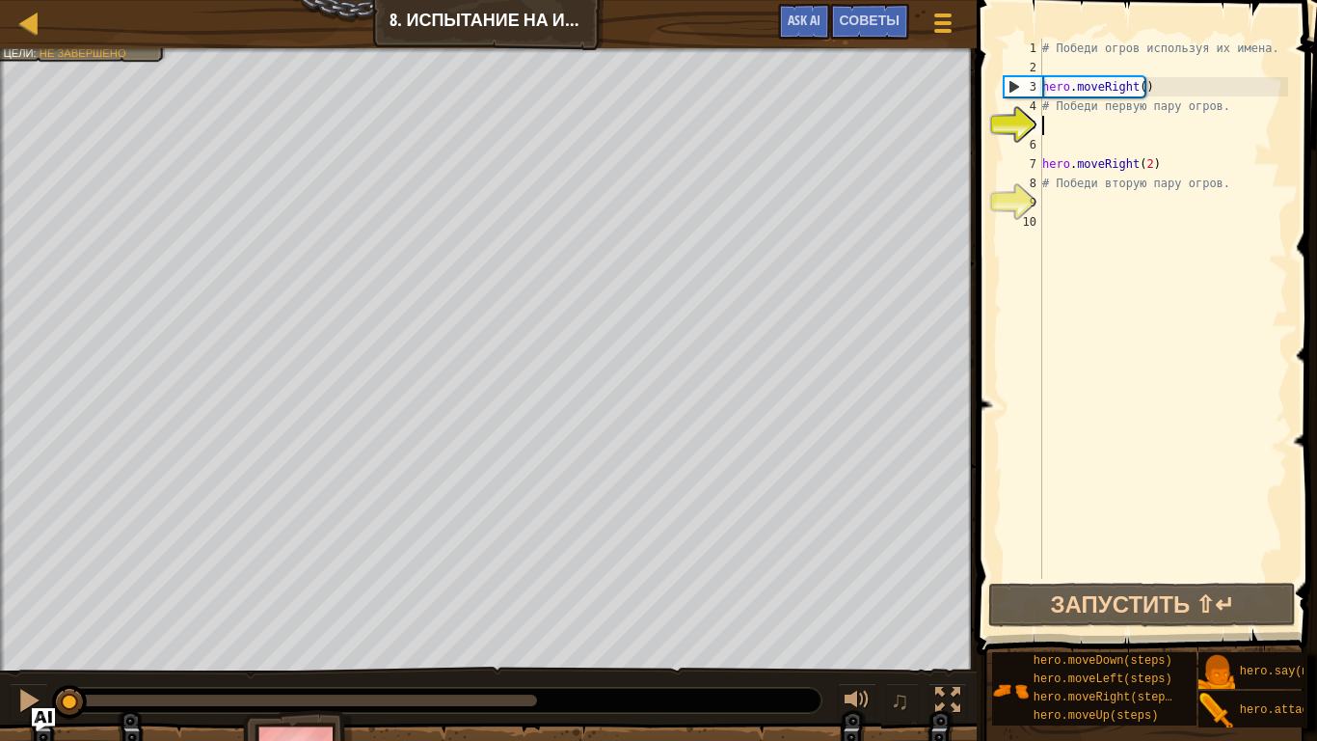
click at [1070, 215] on div "# Победи огров используя их имена. hero . moveRight ( ) # Победи первую пару ог…" at bounding box center [1164, 328] width 250 height 579
click at [1097, 212] on div "# Победи огров используя их имена. hero . moveRight ( ) # Победи первую пару ог…" at bounding box center [1164, 328] width 250 height 579
click at [1069, 212] on div "# Победи огров используя их имена. hero . moveRight ( ) # Победи первую пару ог…" at bounding box center [1164, 309] width 250 height 540
click at [1069, 212] on div "# Победи огров используя их имена. hero . moveRight ( ) # Победи первую пару ог…" at bounding box center [1164, 328] width 250 height 579
click at [1065, 199] on div "# Победи огров используя их имена. hero . moveRight ( ) # Победи первую пару ог…" at bounding box center [1164, 328] width 250 height 579
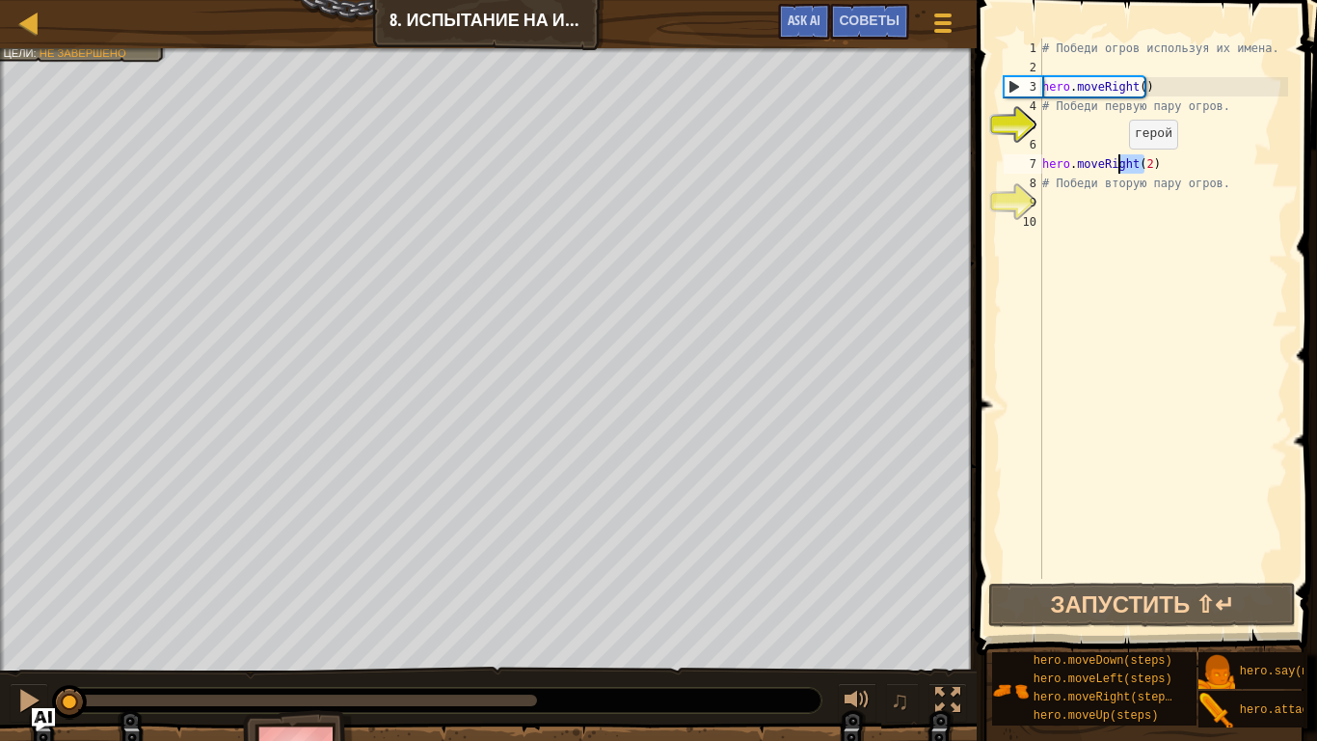
drag, startPoint x: 1145, startPoint y: 166, endPoint x: 1124, endPoint y: 168, distance: 21.3
click at [1124, 168] on div "# Победи огров используя их имена. hero . moveRight ( ) # Победи первую пару ог…" at bounding box center [1164, 328] width 250 height 579
type textarea "hero.moveRight(2)"
click at [1176, 168] on div "# Победи огров используя их имена. hero . moveRight ( ) # Победи первую пару ог…" at bounding box center [1164, 328] width 250 height 579
drag, startPoint x: 1160, startPoint y: 164, endPoint x: 1015, endPoint y: 155, distance: 144.9
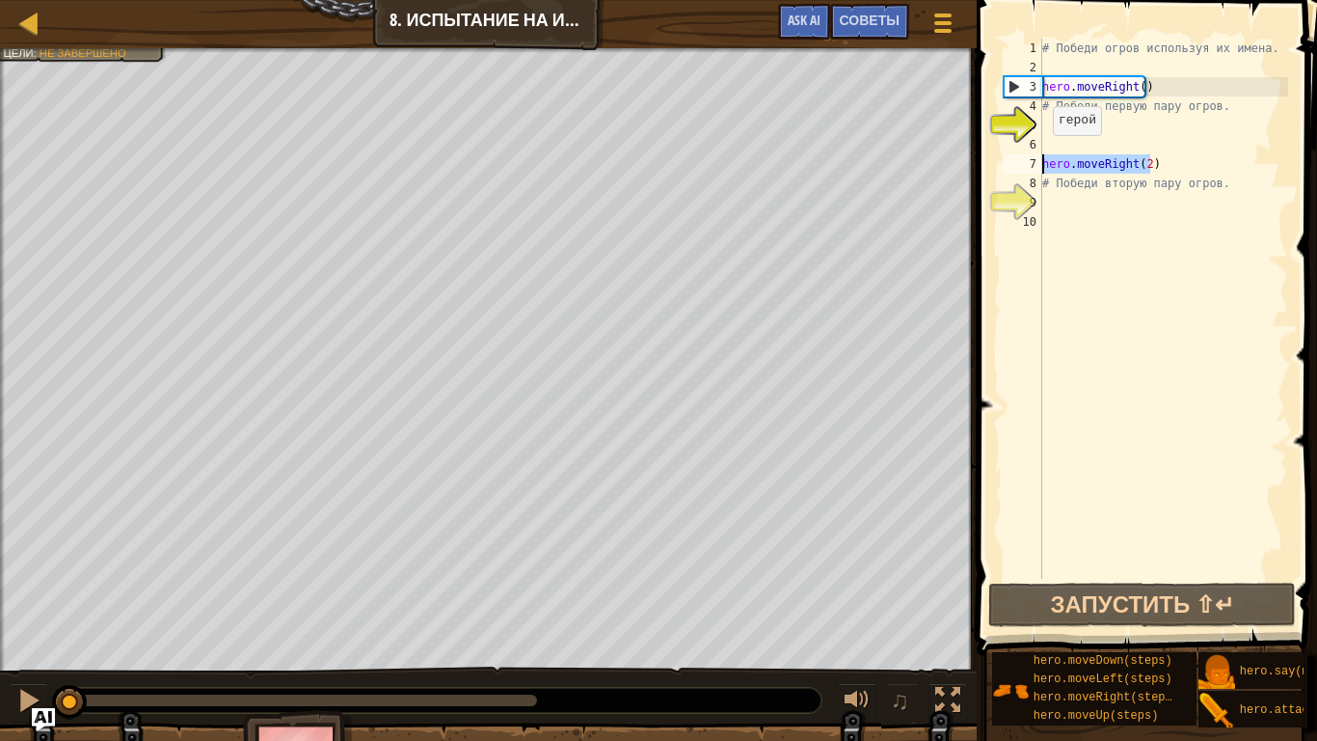
click at [1015, 155] on div "hero.moveRight(2) 1 2 3 4 5 6 7 8 9 10 # Победи огров используя их имена. hero …" at bounding box center [1144, 309] width 288 height 540
click at [1064, 199] on div "# Победи огров используя их имена. hero . moveRight ( ) # Победи первую пару ог…" at bounding box center [1164, 328] width 250 height 579
paste textarea "hero.moveRight(2)"
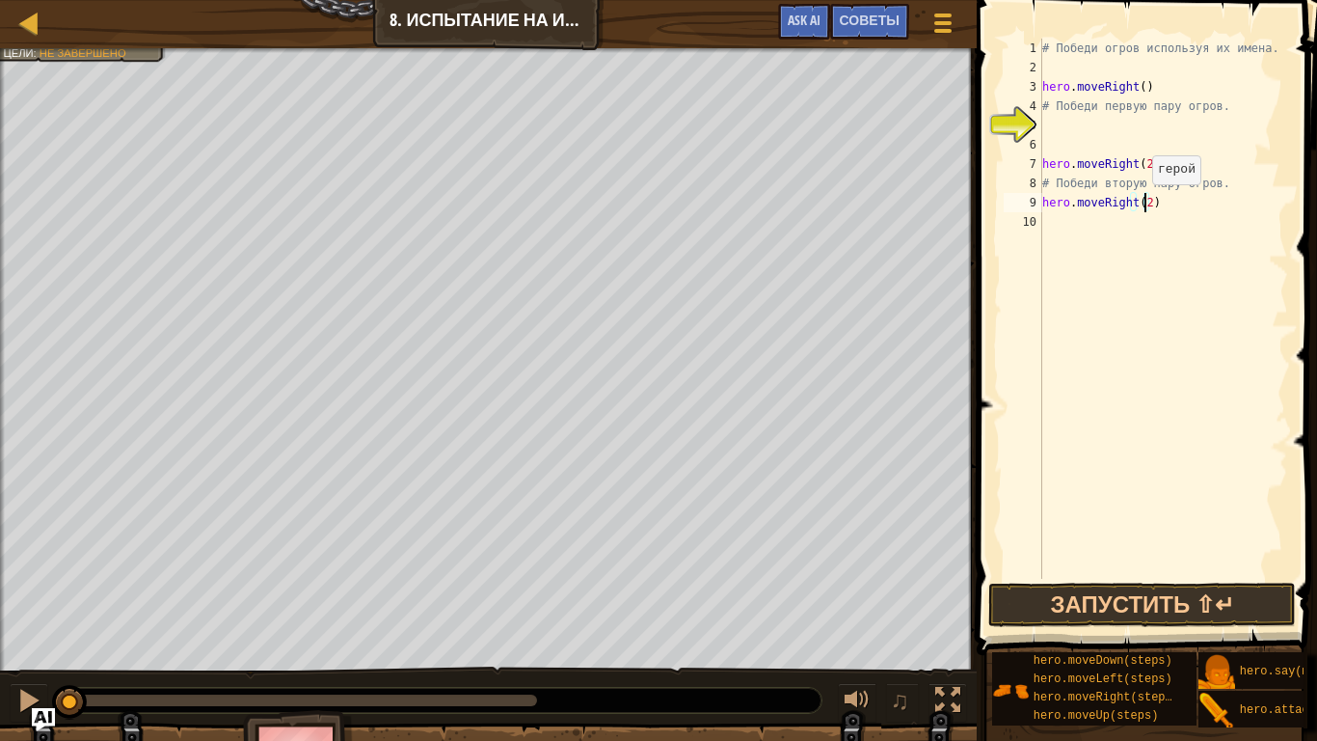
click at [1143, 203] on div "# Победи огров используя их имена. hero . moveRight ( ) # Победи первую пару ог…" at bounding box center [1164, 328] width 250 height 579
click at [1128, 203] on div "# Победи огров используя их имена. hero . moveRight ( ) # Победи первую пару ог…" at bounding box center [1164, 328] width 250 height 579
click at [1130, 203] on div "# Победи огров используя их имена. hero . moveRight ( ) # Победи первую пару ог…" at bounding box center [1164, 309] width 250 height 540
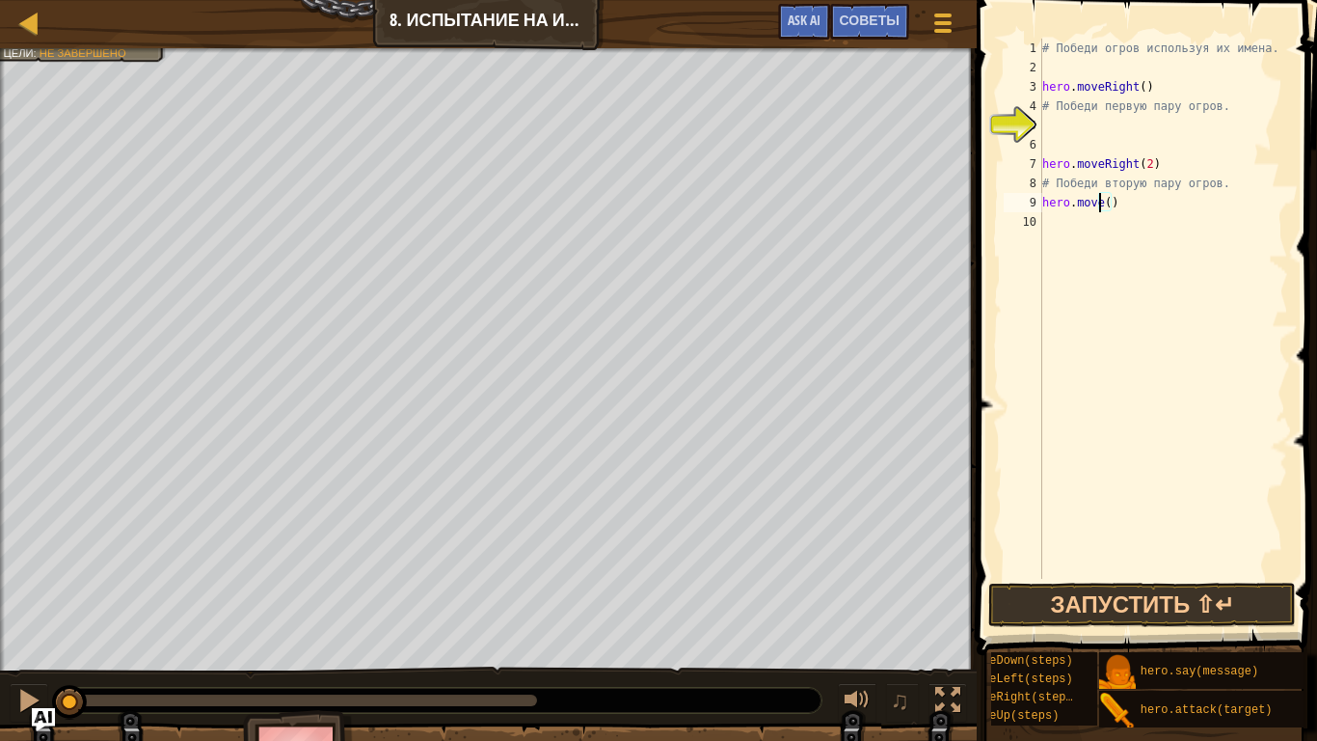
scroll to position [14, 0]
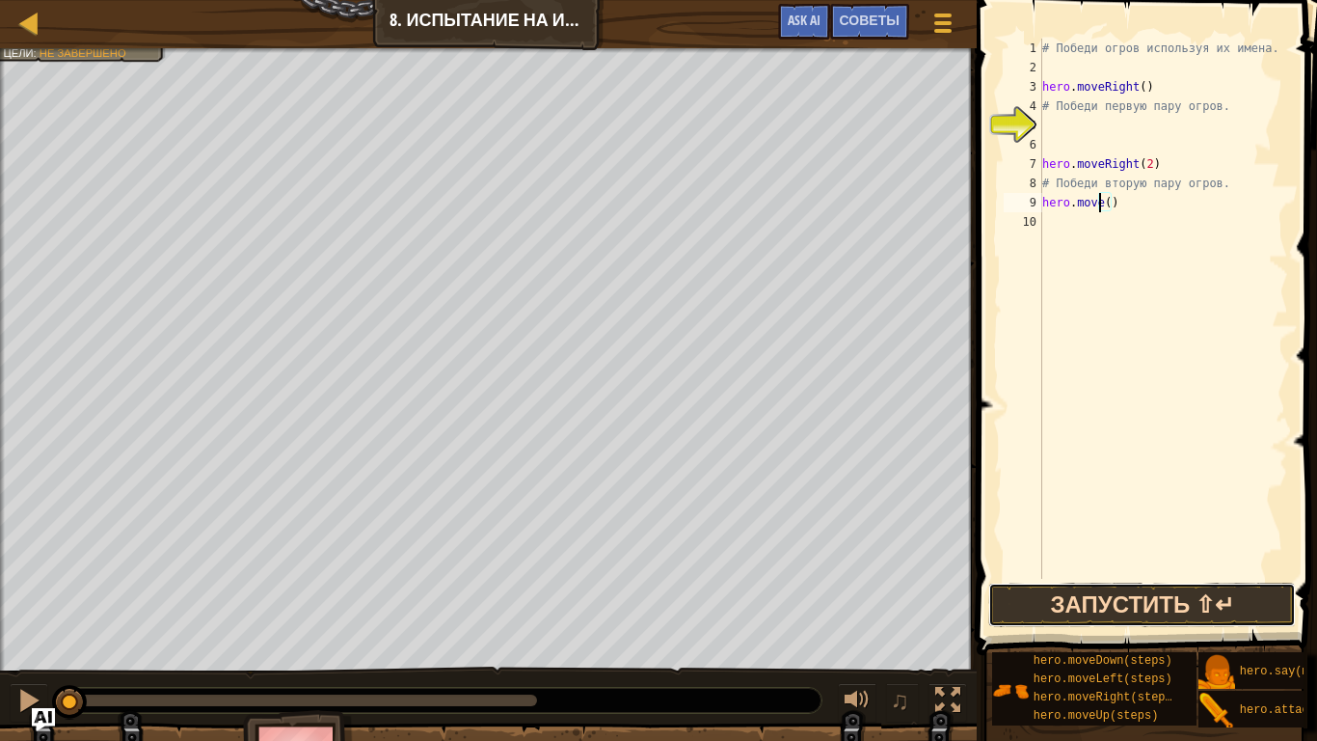
click at [1197, 584] on button "Запустить ⇧↵" at bounding box center [1142, 604] width 308 height 44
click at [1197, 584] on button "В процессе" at bounding box center [1142, 604] width 308 height 44
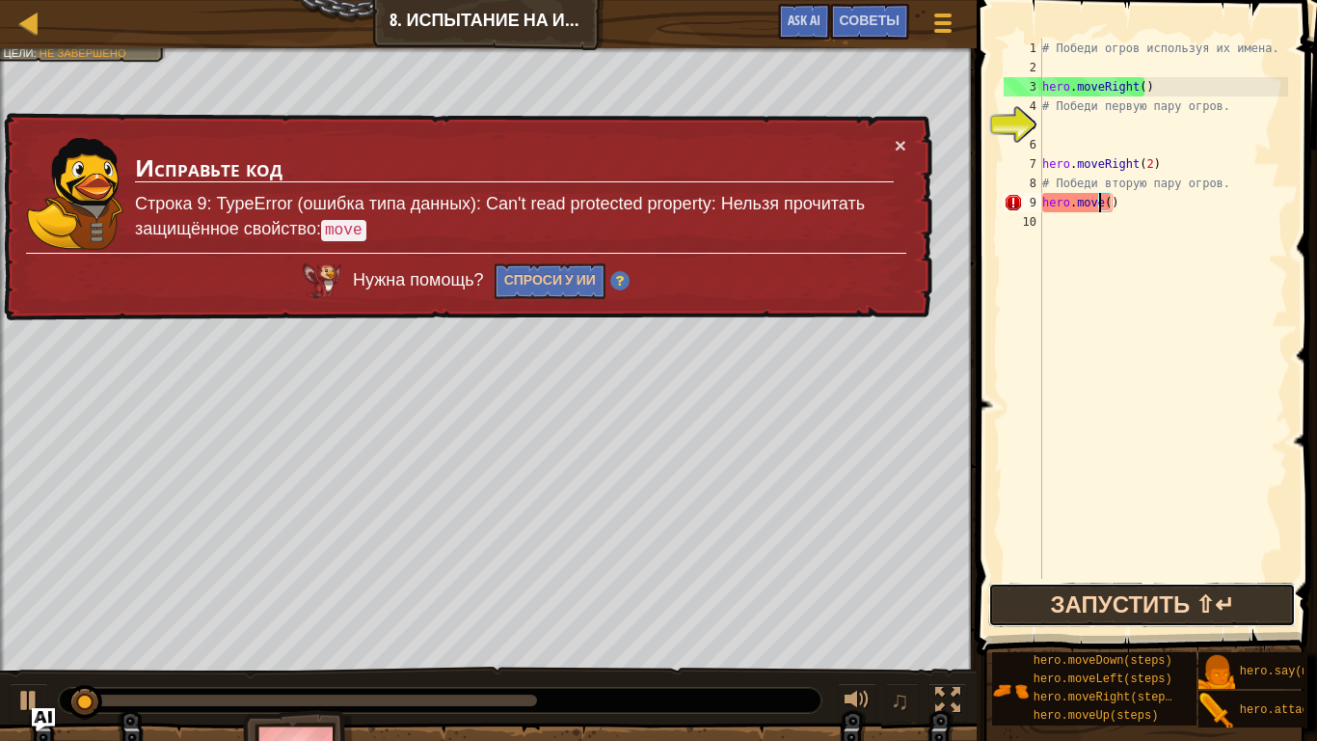
click at [1194, 584] on button "Запустить ⇧↵" at bounding box center [1142, 604] width 308 height 44
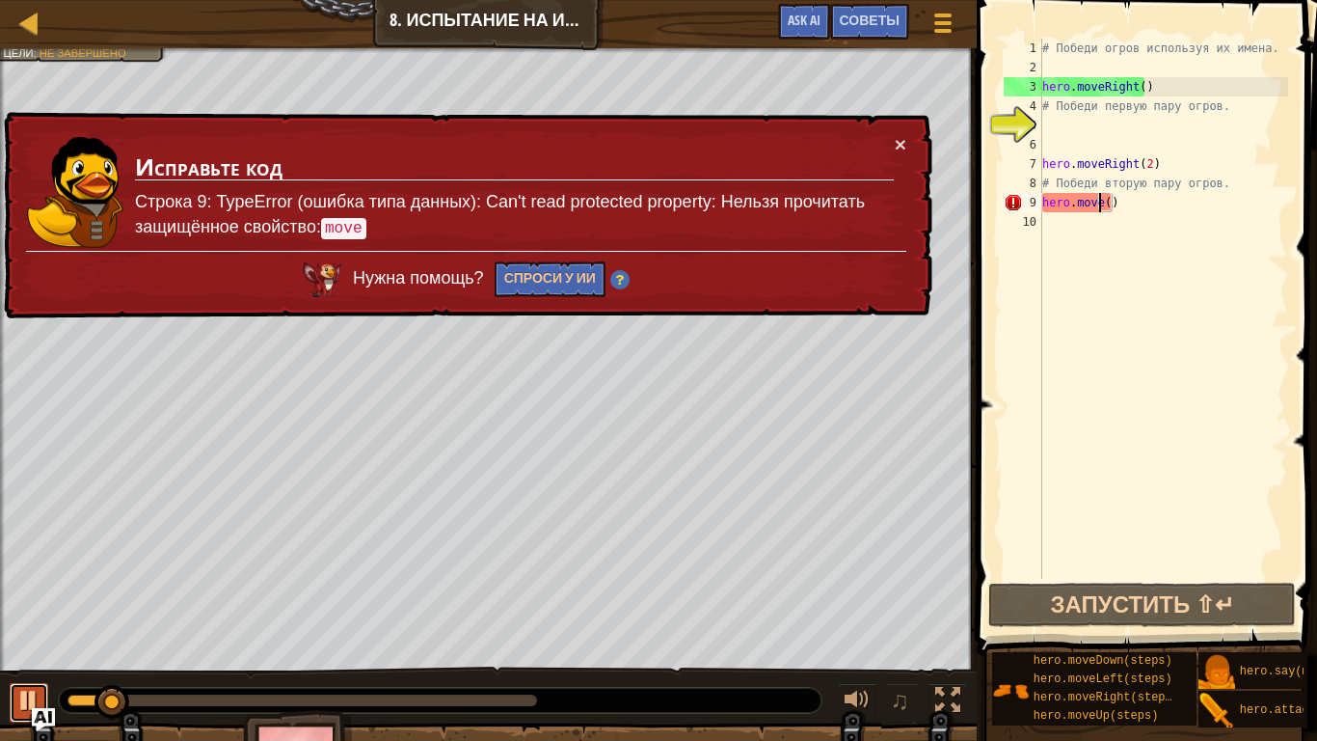
click at [28, 584] on div at bounding box center [28, 700] width 25 height 25
drag, startPoint x: 95, startPoint y: 693, endPoint x: 36, endPoint y: 700, distance: 59.2
click at [36, 584] on div "♫" at bounding box center [488, 695] width 977 height 58
click at [896, 130] on div "× Исправьте код Строка 9: TypeError (ошибка типа данных): Can't read protected …" at bounding box center [466, 215] width 935 height 220
click at [899, 142] on button "×" at bounding box center [901, 146] width 12 height 20
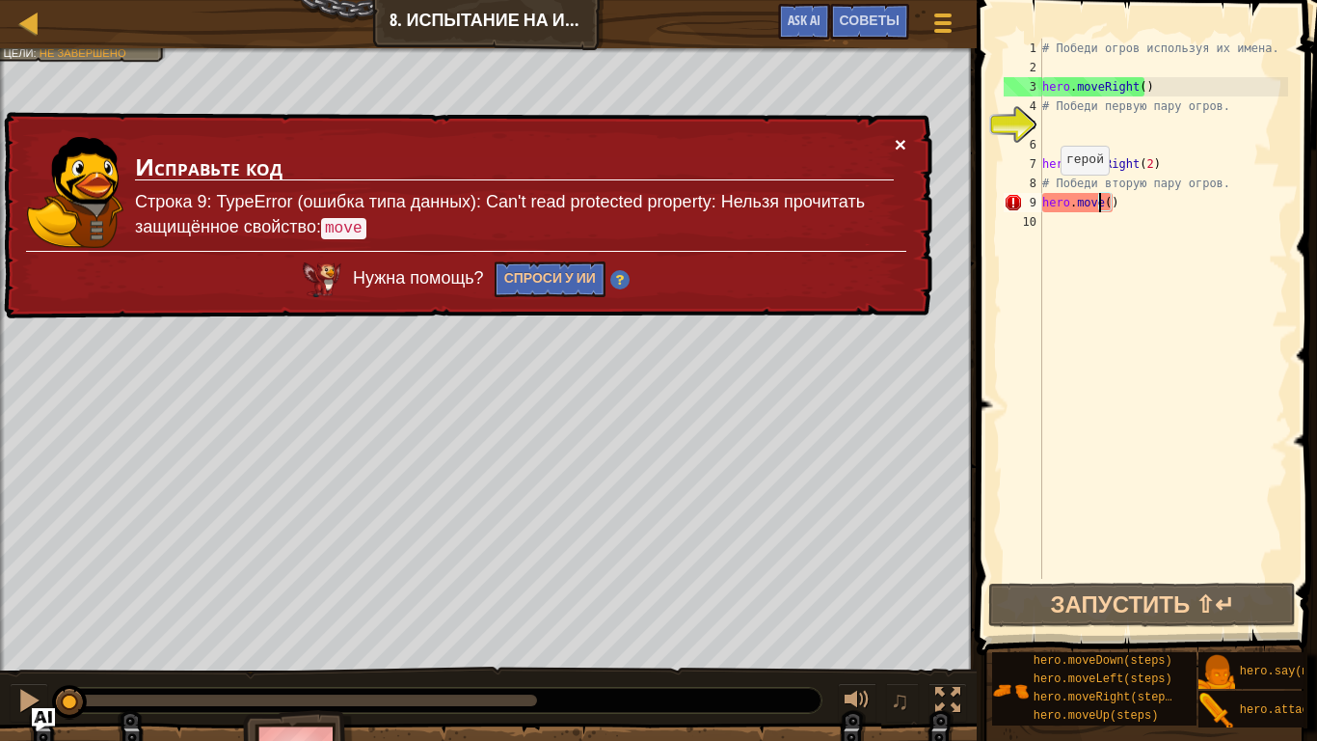
click at [902, 145] on button "×" at bounding box center [901, 144] width 12 height 20
click at [898, 141] on button "×" at bounding box center [901, 146] width 12 height 20
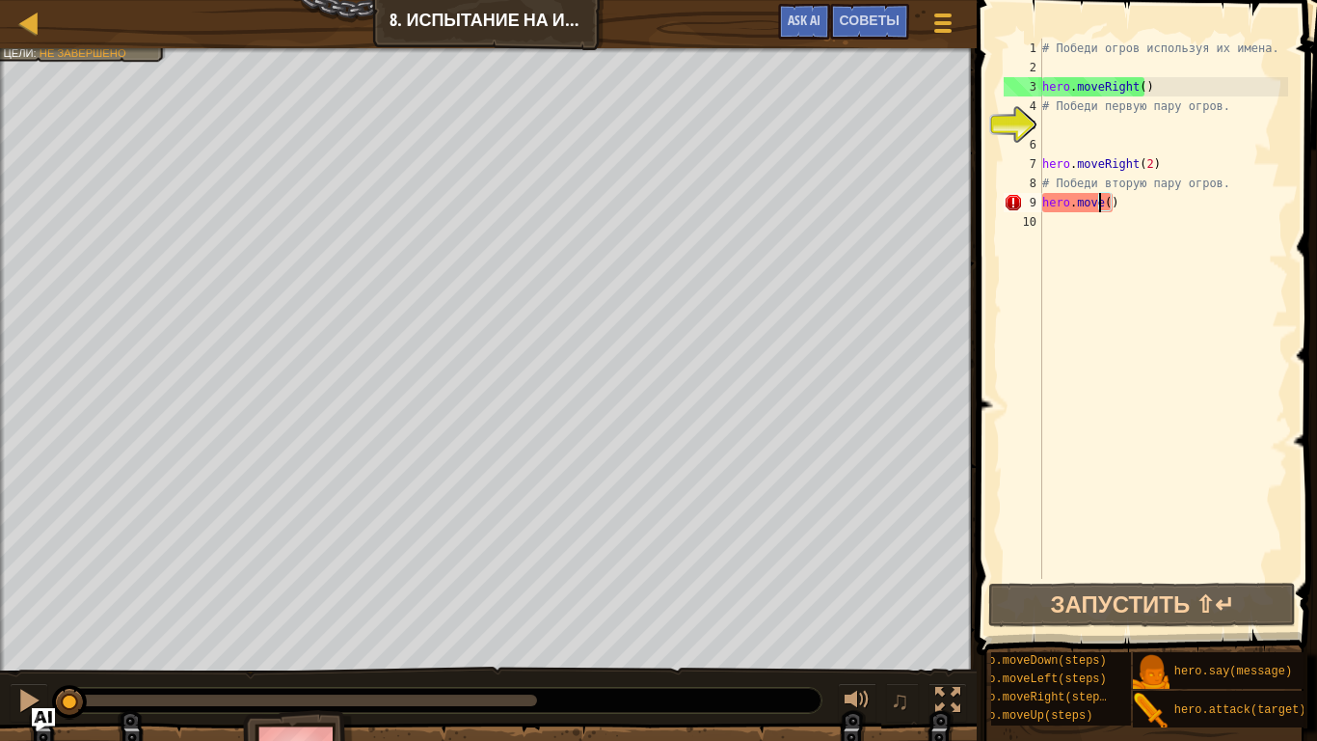
scroll to position [14, 64]
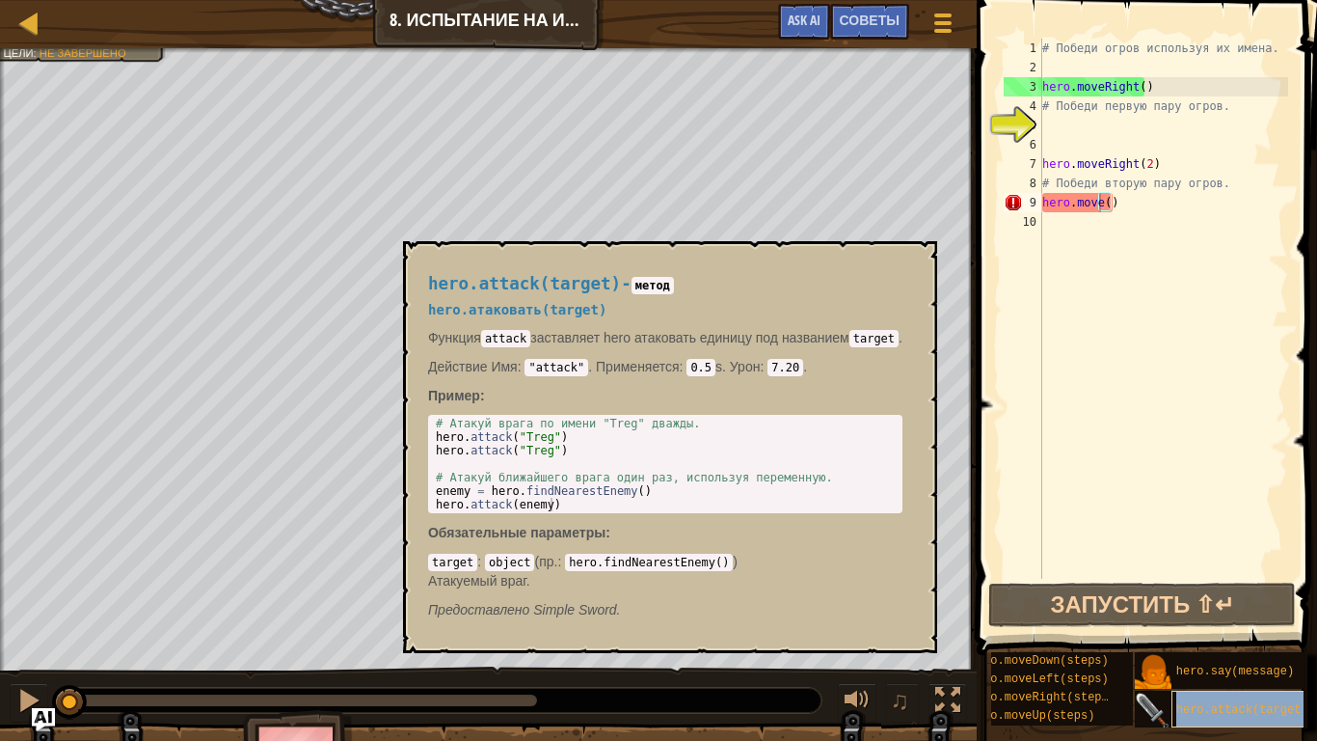
click at [1211, 584] on span "hero.attack(target)" at bounding box center [1243, 710] width 132 height 14
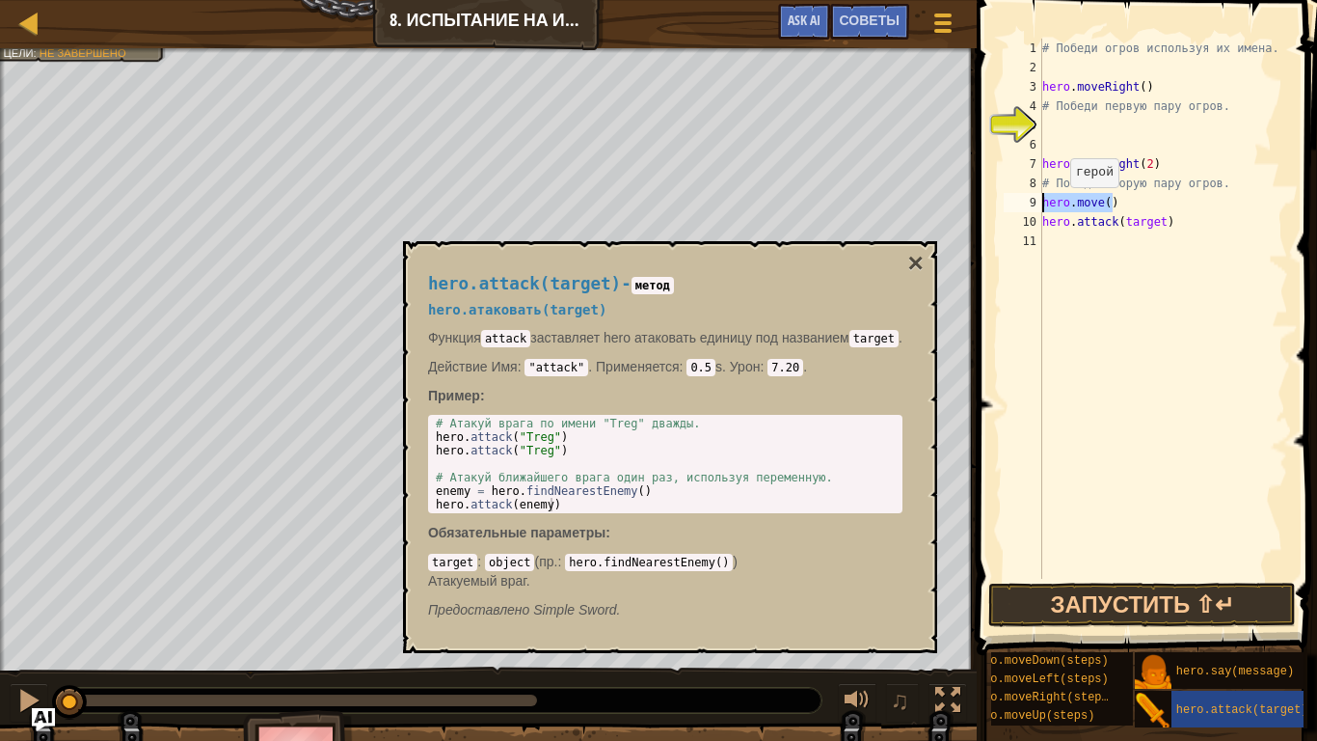
drag, startPoint x: 1105, startPoint y: 207, endPoint x: 986, endPoint y: 206, distance: 119.6
click at [986, 206] on div "hero.attack(target) 1 2 3 4 5 6 7 8 9 10 11 # Победи огров используя их имена. …" at bounding box center [1144, 366] width 346 height 712
type textarea "hero.move()"
drag, startPoint x: 1162, startPoint y: 223, endPoint x: 1015, endPoint y: 214, distance: 146.8
click at [1015, 214] on div "1 2 3 4 5 6 7 8 9 10 11 # Победи огров используя их имена. hero . moveRight ( )…" at bounding box center [1144, 309] width 288 height 540
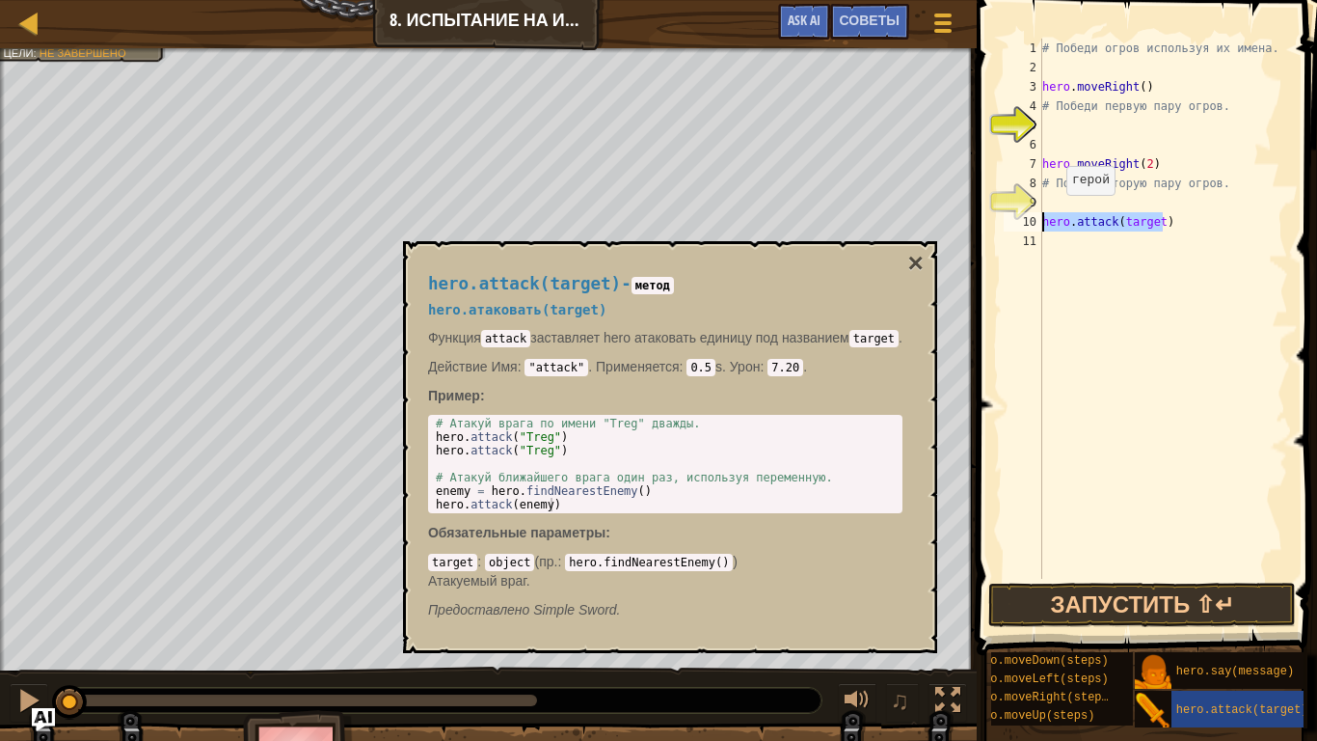
type textarea "hero.attack(target)"
click at [1097, 194] on div "# Победи огров используя их имена. hero . moveRight ( ) # Победи первую пару ог…" at bounding box center [1164, 328] width 250 height 579
paste textarea "hero.attack(target)"
type textarea "hero.attack(target)"
click at [1151, 203] on div "# Победи огров используя их имена. hero . moveRight ( ) # Победи первую пару ог…" at bounding box center [1164, 328] width 250 height 579
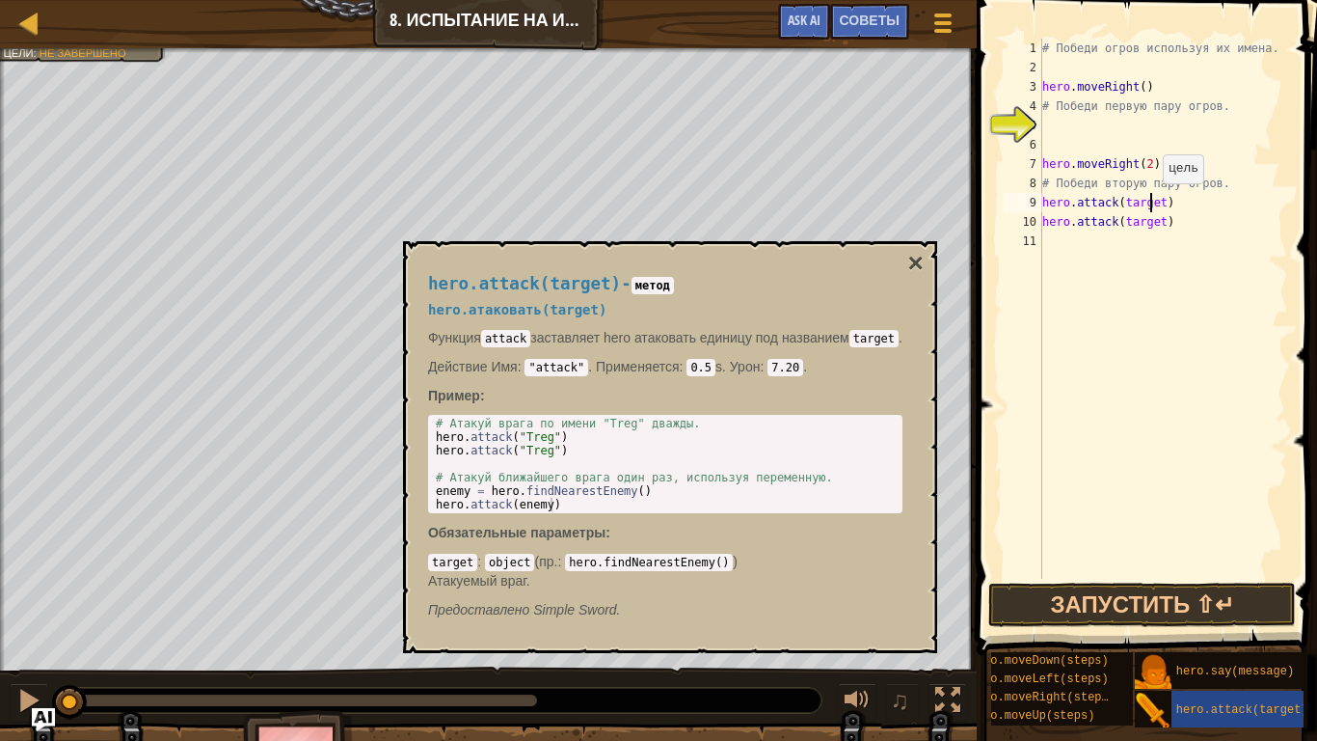
click at [1153, 203] on div "# Победи огров используя их имена. hero . moveRight ( ) # Победи первую пару ог…" at bounding box center [1164, 328] width 250 height 579
click at [1157, 203] on div "# Победи огров используя их имена. hero . moveRight ( ) # Победи первую пару ог…" at bounding box center [1164, 328] width 250 height 579
click at [924, 257] on button "×" at bounding box center [915, 263] width 15 height 27
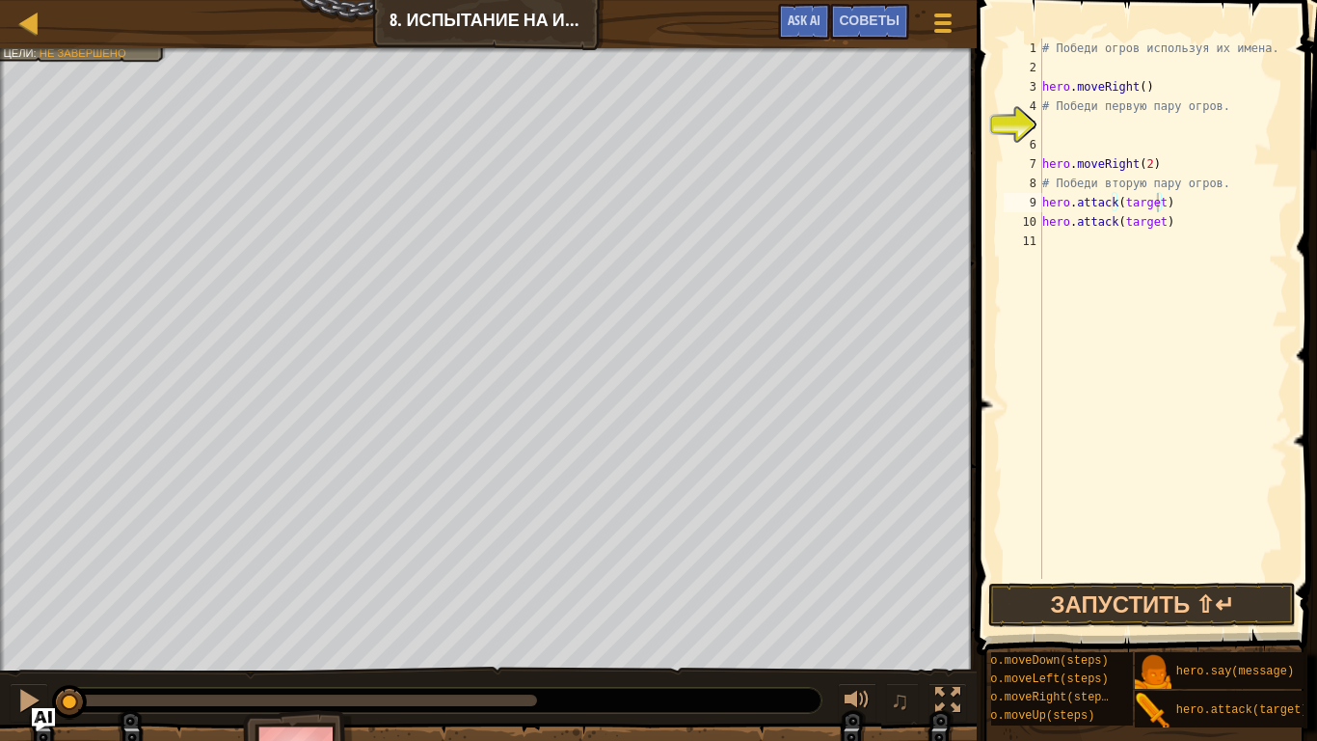
click at [1145, 275] on div "# Победи огров используя их имена. hero . moveRight ( ) # Победи первую пару ог…" at bounding box center [1164, 328] width 250 height 579
click at [1158, 206] on div "# Победи огров используя их имена. hero . moveRight ( ) # Победи первую пару ог…" at bounding box center [1164, 328] width 250 height 579
click at [1153, 225] on div "# Победи огров используя их имена. hero . moveRight ( ) # Победи первую пару ог…" at bounding box center [1164, 328] width 250 height 579
click at [1157, 226] on div "# Победи огров используя их имена. hero . moveRight ( ) # Победи первую пару ог…" at bounding box center [1164, 328] width 250 height 579
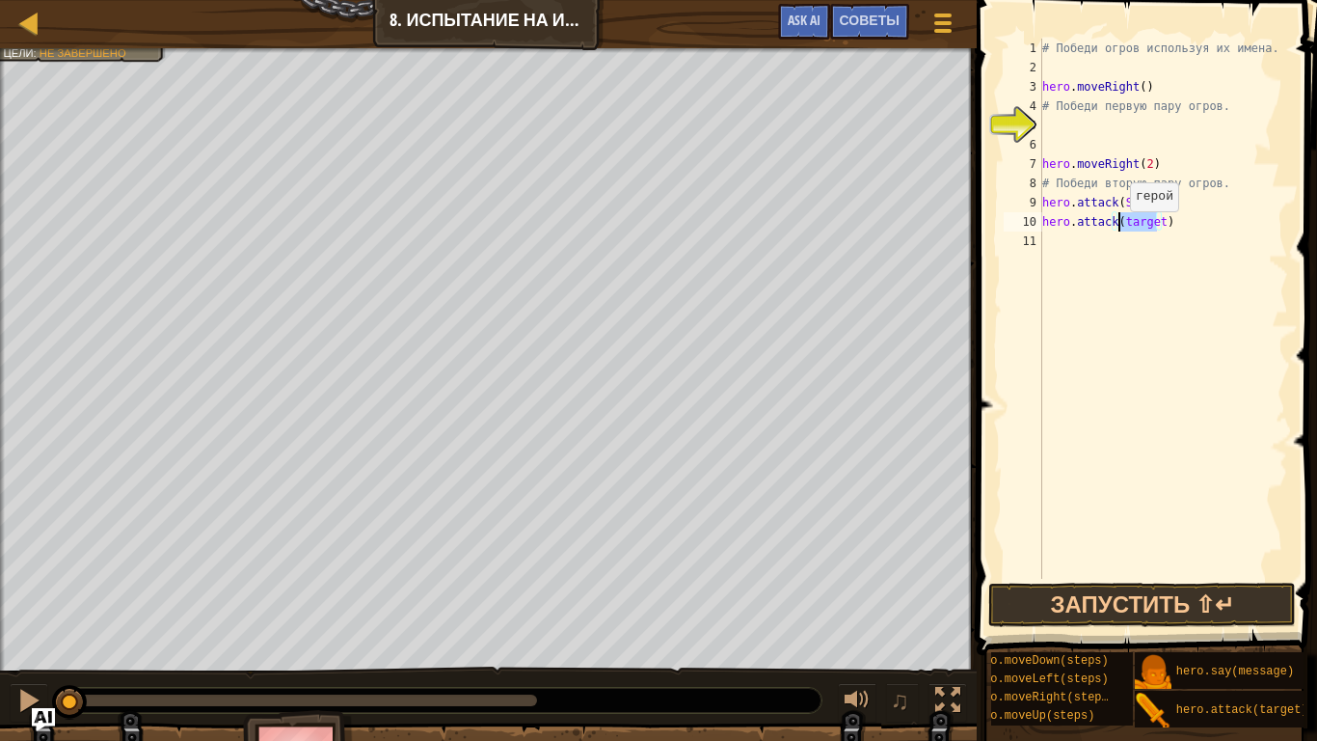
drag, startPoint x: 1156, startPoint y: 227, endPoint x: 1121, endPoint y: 230, distance: 35.9
click at [1121, 230] on div "# Победи огров используя их имена. hero . moveRight ( ) # Победи первую пару ог…" at bounding box center [1164, 328] width 250 height 579
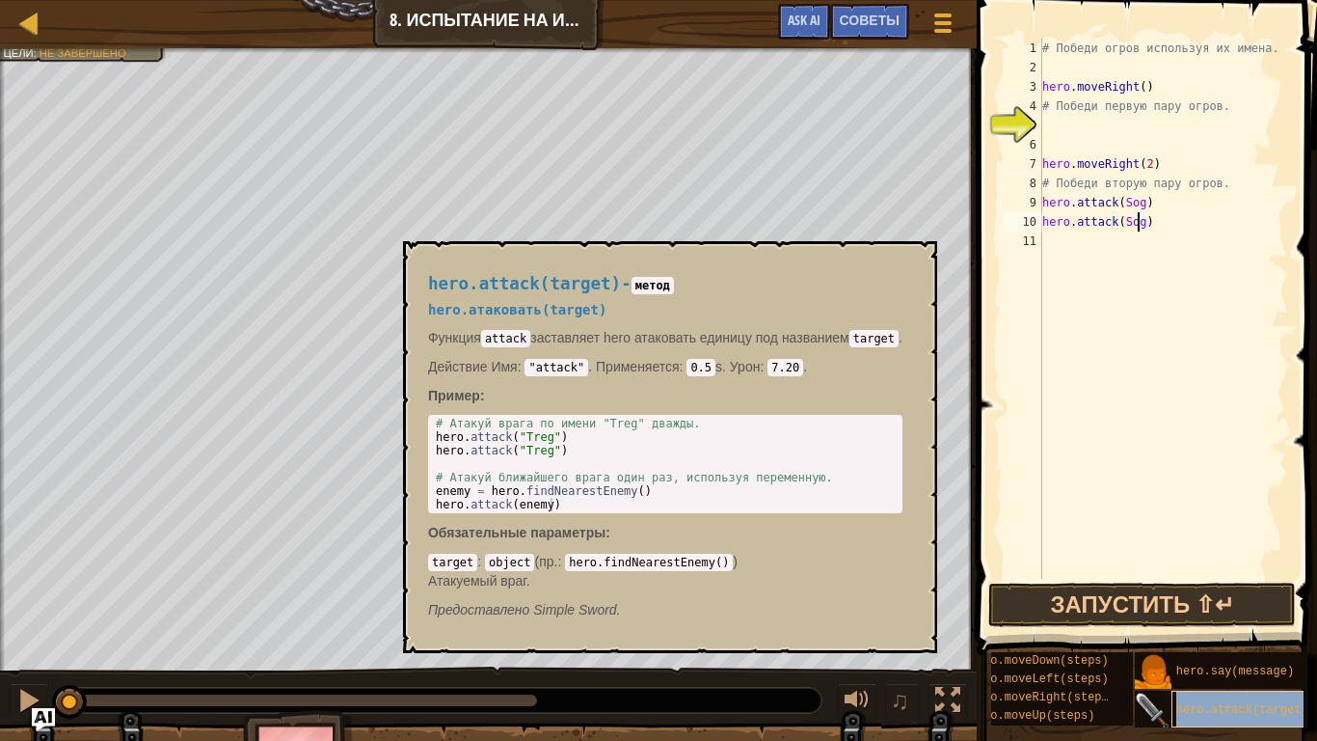
click at [1192, 584] on span "hero.attack(target)" at bounding box center [1243, 710] width 132 height 14
type textarea "hero.attack(target)"
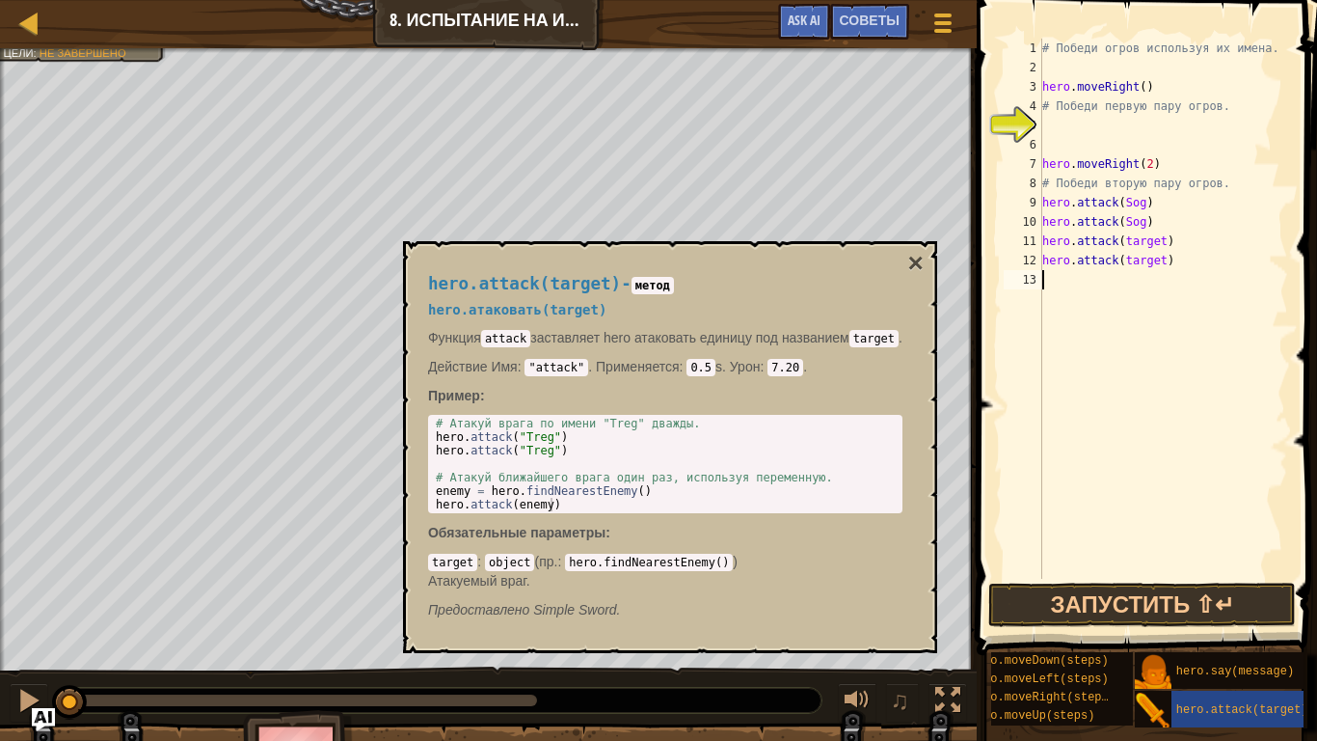
click at [1233, 320] on div "# Победи огров используя их имена. hero . moveRight ( ) # Победи первую пару ог…" at bounding box center [1164, 328] width 250 height 579
click at [920, 262] on button "×" at bounding box center [915, 263] width 15 height 27
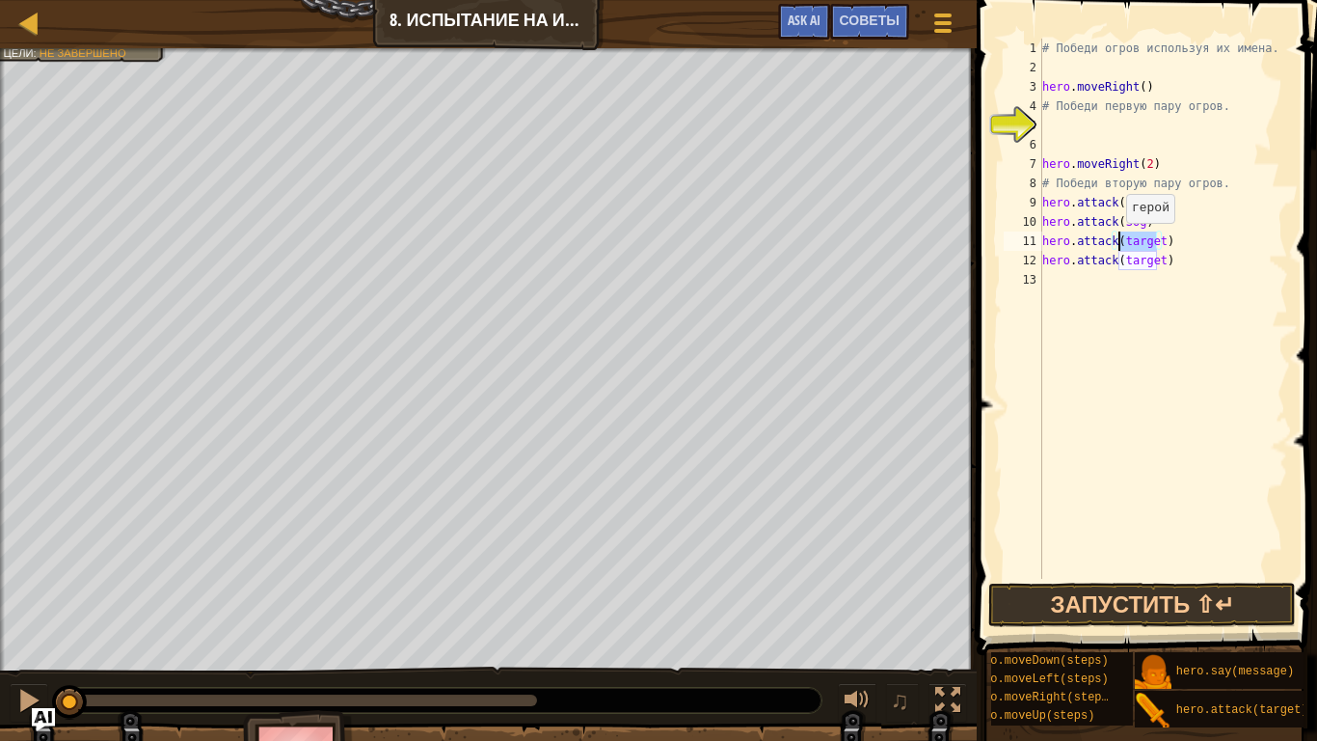
drag, startPoint x: 1155, startPoint y: 248, endPoint x: 1117, endPoint y: 242, distance: 39.0
click at [1117, 242] on div "# Победи огров используя их имена. hero . moveRight ( ) # Победи первую пару ог…" at bounding box center [1164, 328] width 250 height 579
drag, startPoint x: 1155, startPoint y: 263, endPoint x: 1116, endPoint y: 261, distance: 39.6
click at [1116, 261] on div "# Победи огров используя их имена. hero . moveRight ( ) # Победи первую пару ог…" at bounding box center [1164, 328] width 250 height 579
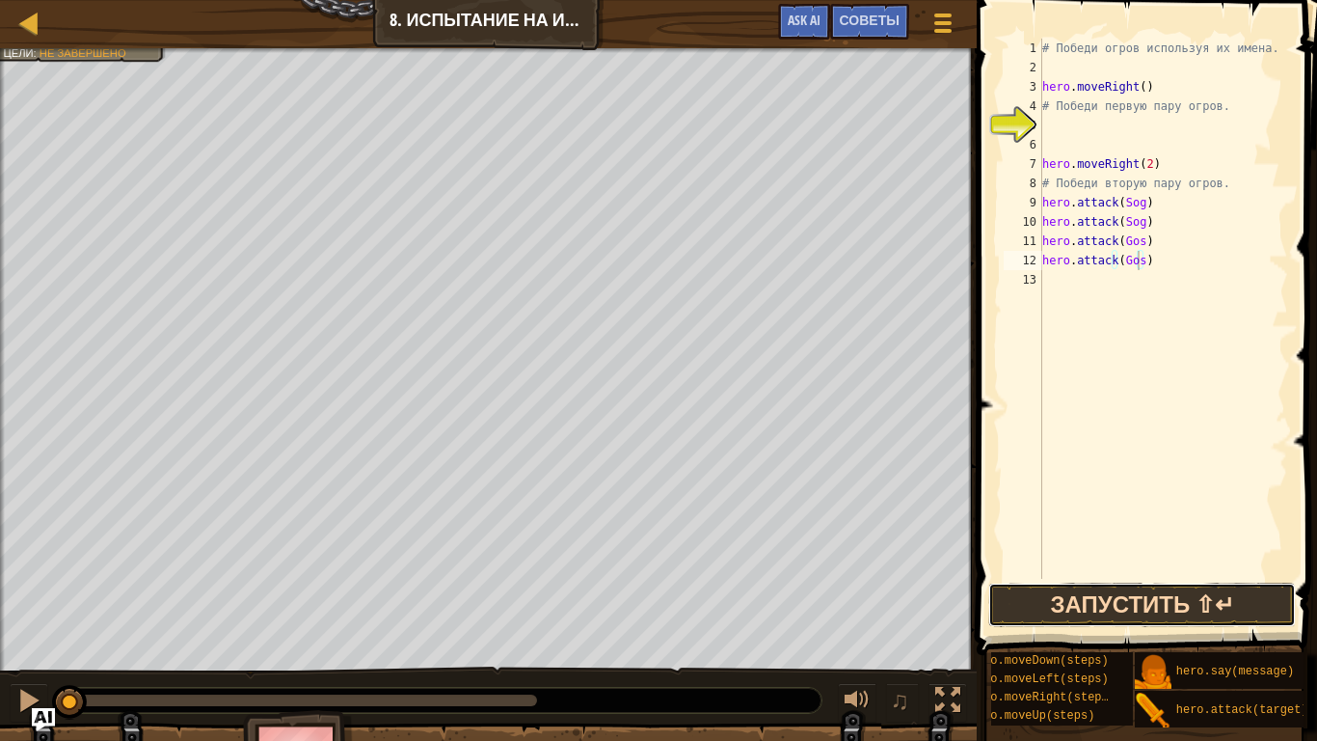
click at [1157, 584] on button "Запустить ⇧↵" at bounding box center [1142, 604] width 308 height 44
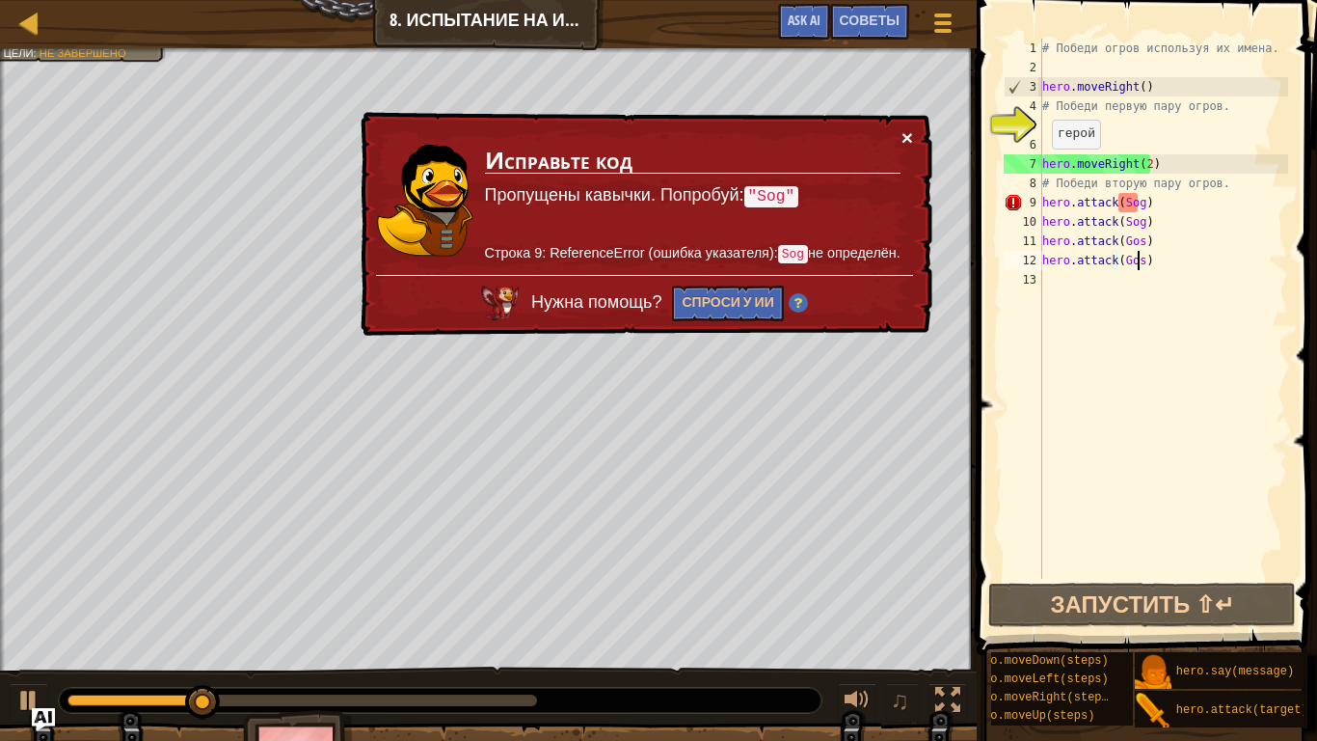
click at [911, 140] on button "×" at bounding box center [909, 141] width 13 height 20
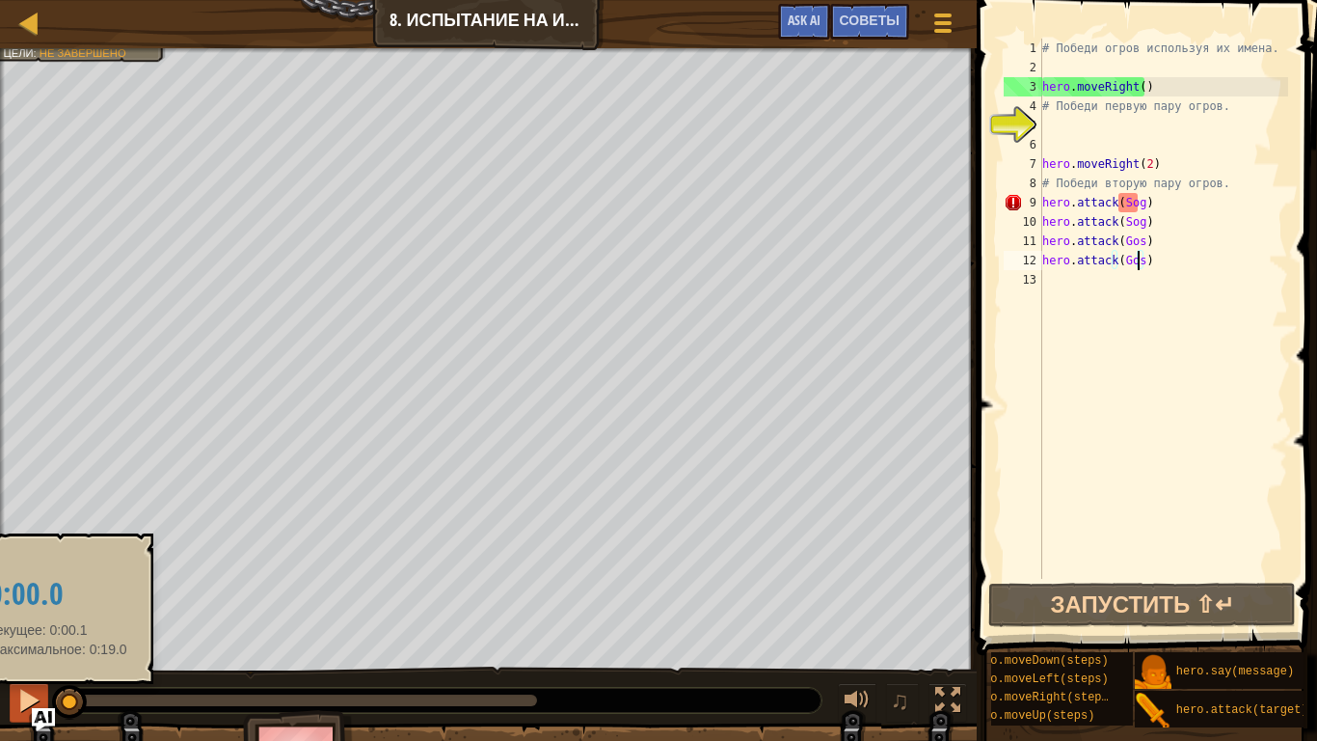
drag, startPoint x: 392, startPoint y: 692, endPoint x: 41, endPoint y: 696, distance: 350.1
click at [53, 584] on div at bounding box center [69, 702] width 35 height 35
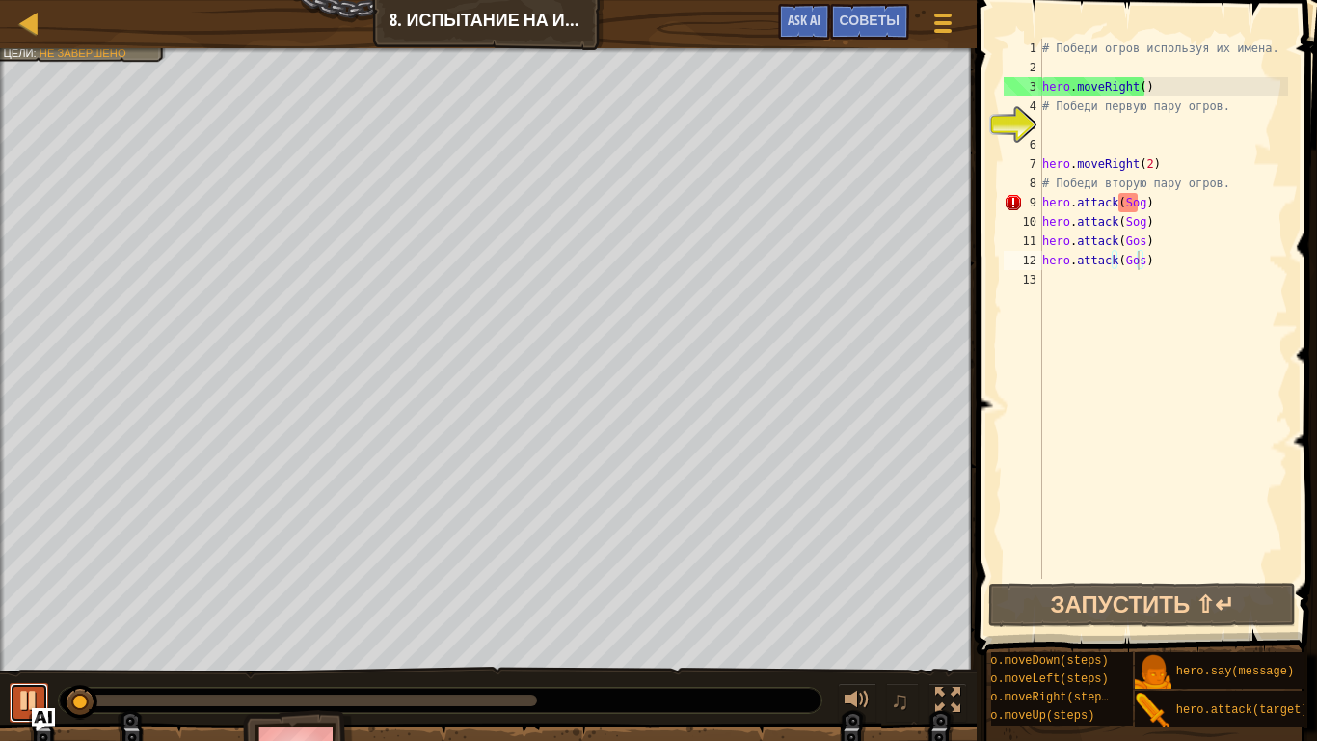
click at [31, 584] on div at bounding box center [28, 700] width 25 height 25
drag, startPoint x: 76, startPoint y: 695, endPoint x: 49, endPoint y: 690, distance: 27.4
click at [49, 584] on div "♫" at bounding box center [488, 695] width 977 height 58
click at [1137, 203] on div "# Победи огров используя их имена. hero . moveRight ( ) # Победи первую пару ог…" at bounding box center [1164, 328] width 250 height 579
click at [1134, 202] on div "# Победи огров используя их имена. hero . moveRight ( ) # Победи первую пару ог…" at bounding box center [1164, 328] width 250 height 579
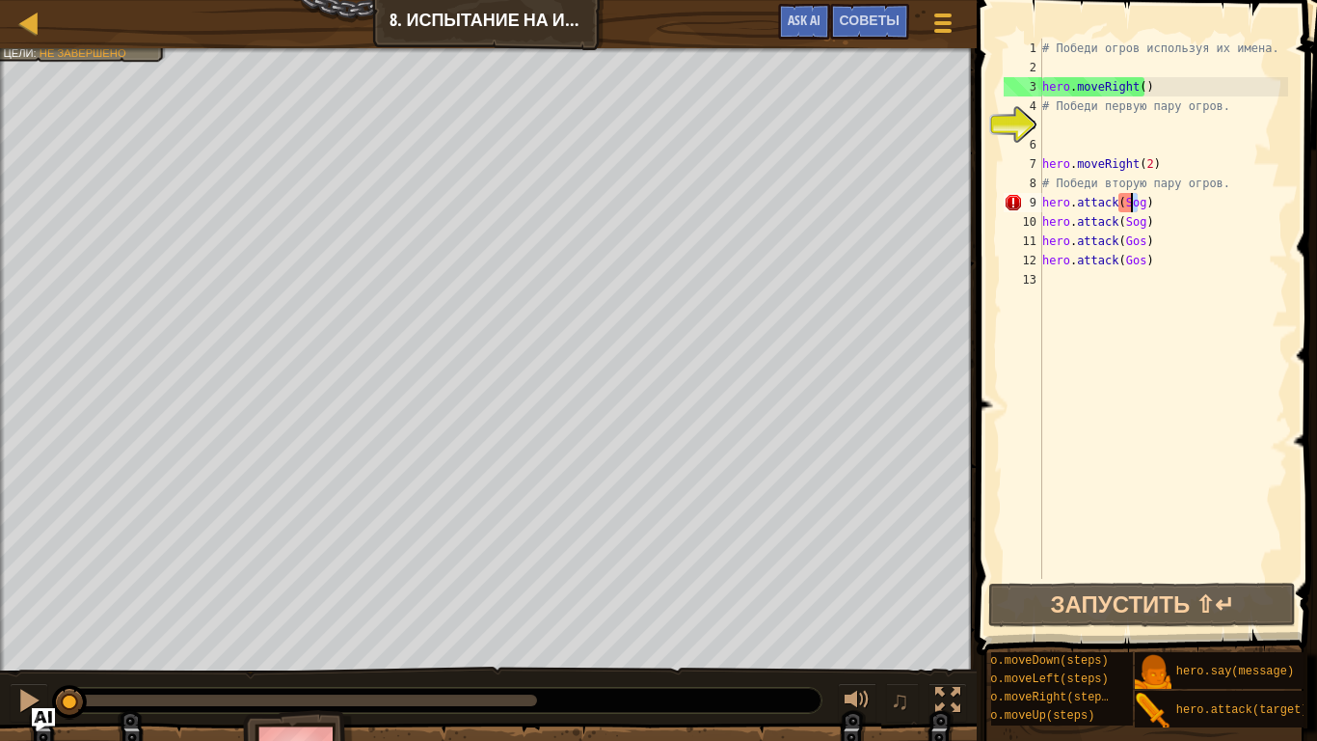
click at [1136, 204] on div "# Победи огров используя их имена. hero . moveRight ( ) # Победи первую пару ог…" at bounding box center [1164, 309] width 250 height 540
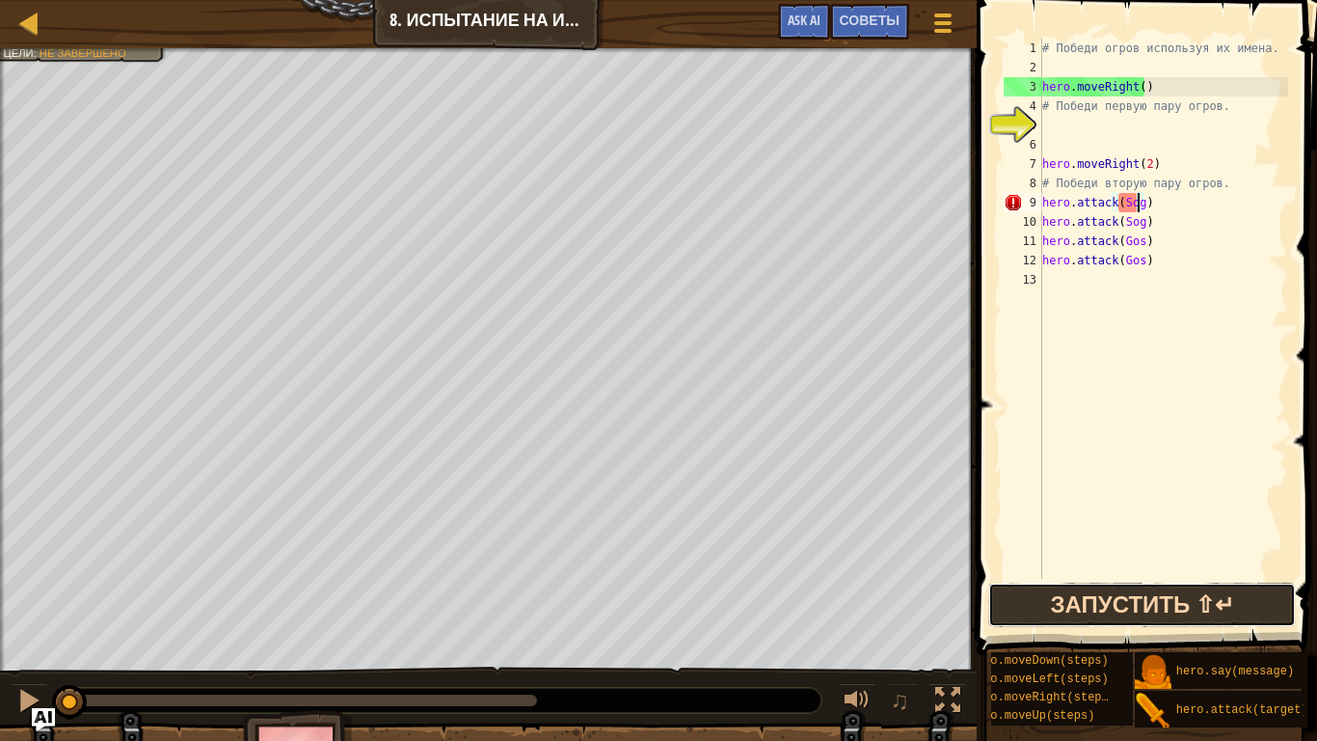
click at [1150, 584] on button "Запустить ⇧↵" at bounding box center [1142, 604] width 308 height 44
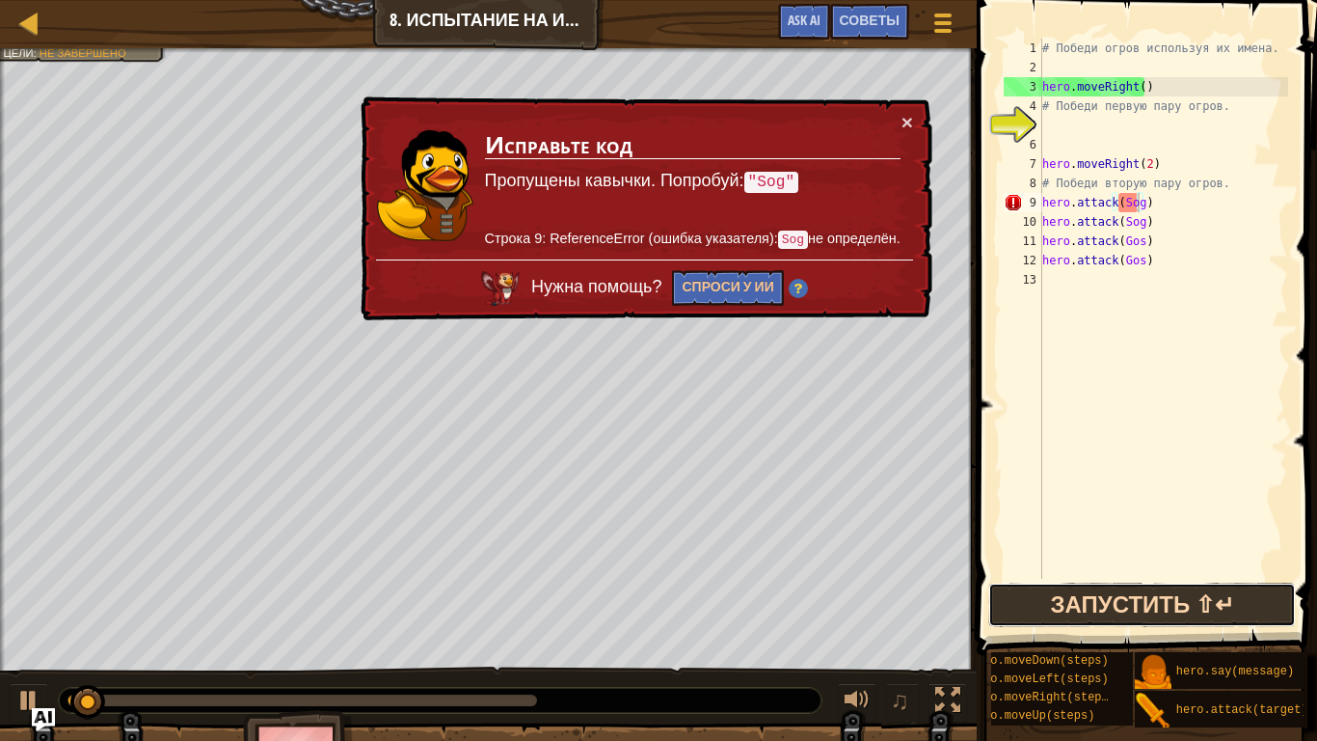
click at [1121, 584] on button "Запустить ⇧↵" at bounding box center [1142, 604] width 308 height 44
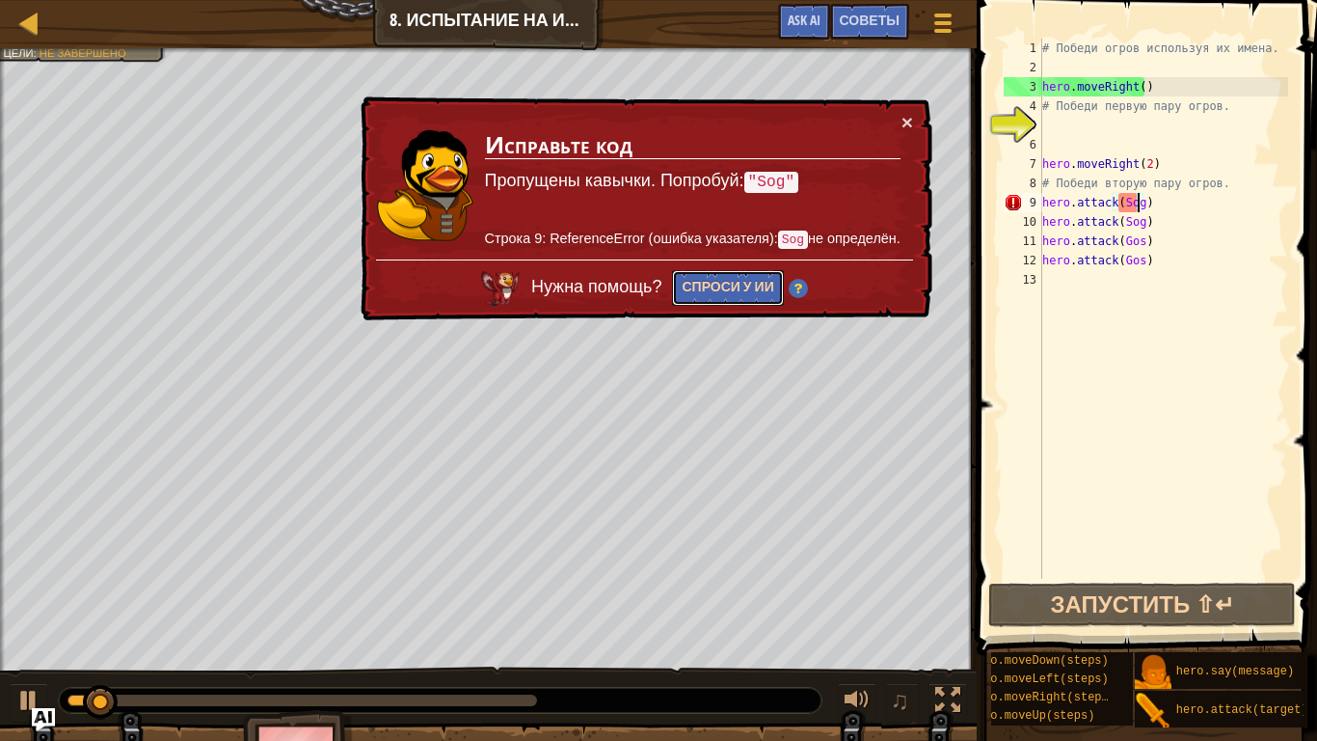
click at [744, 279] on button "Спроси у ИИ" at bounding box center [727, 288] width 111 height 37
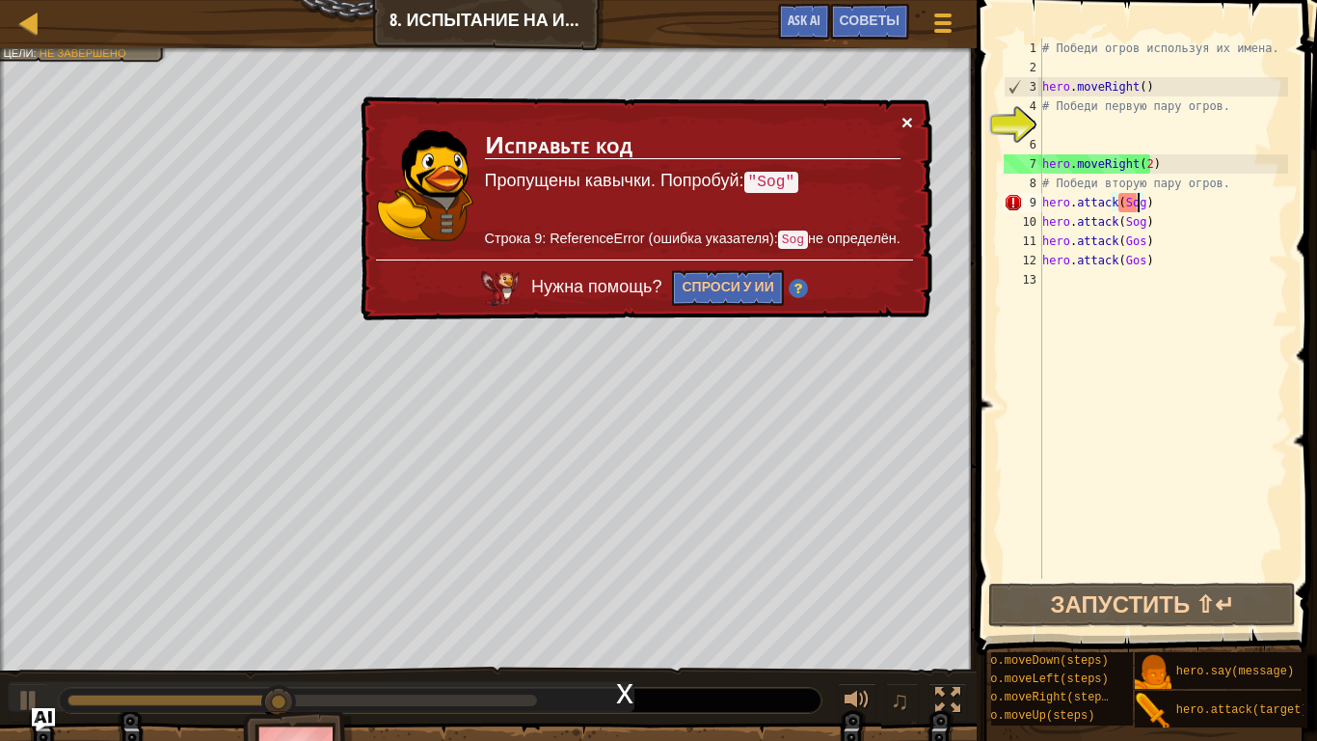
click at [911, 115] on div "× Исправьте код Пропущены кавычки. Попробуй: "Sog" Строка 9: ReferenceError (ош…" at bounding box center [645, 209] width 578 height 229
click at [908, 117] on button "×" at bounding box center [909, 127] width 13 height 20
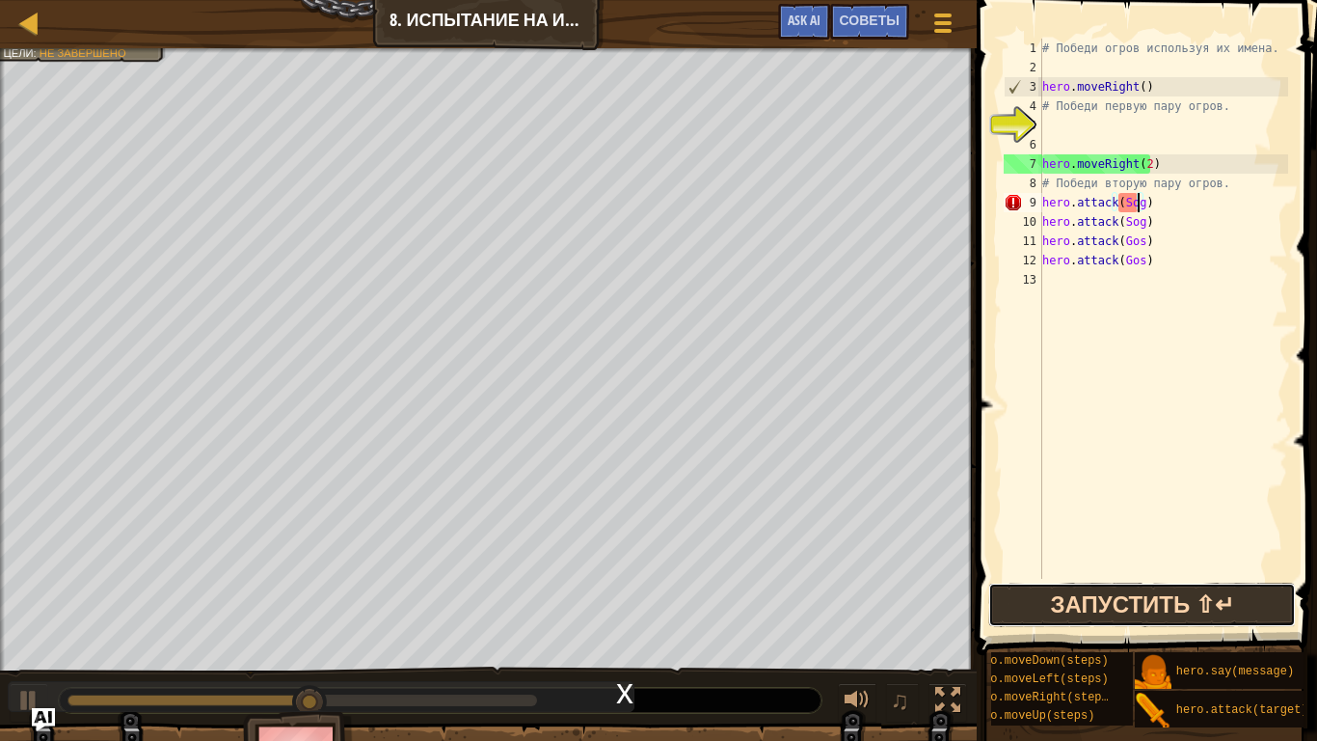
click at [1143, 584] on button "Запустить ⇧↵" at bounding box center [1142, 604] width 308 height 44
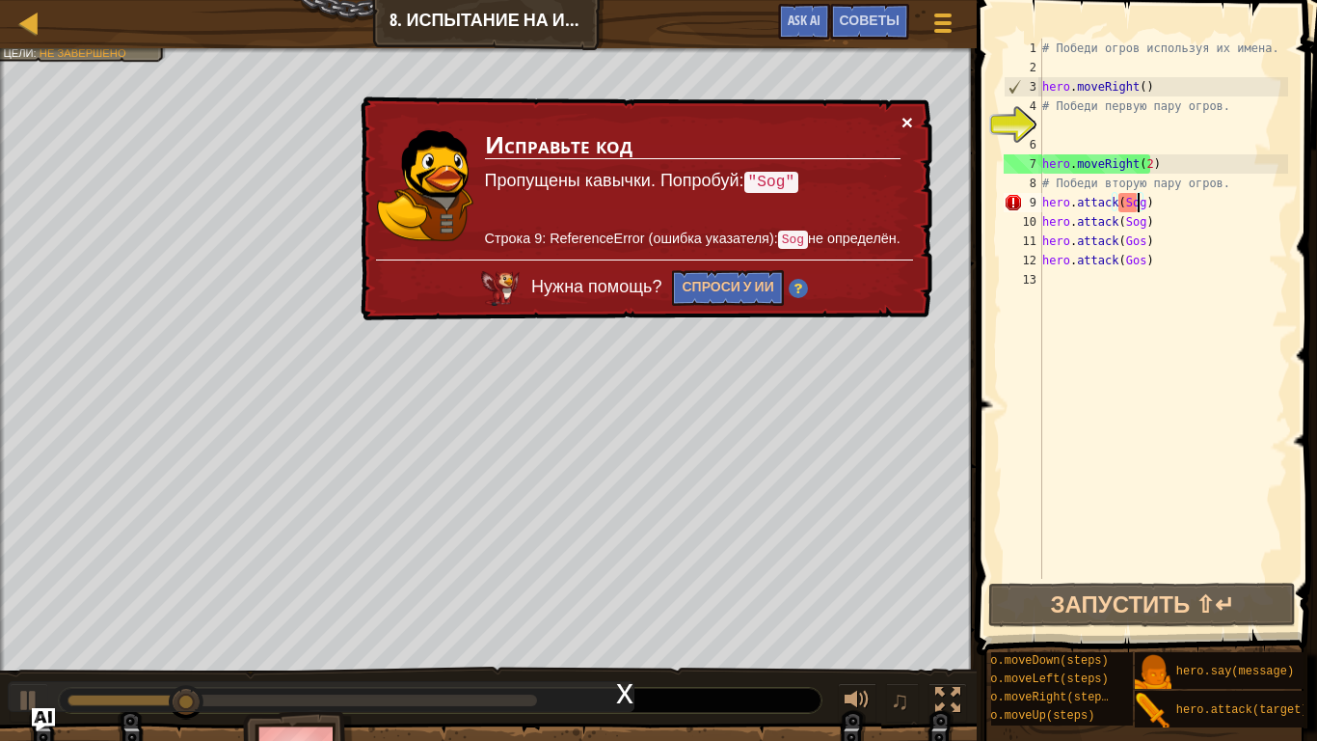
click at [909, 123] on button "×" at bounding box center [909, 125] width 13 height 20
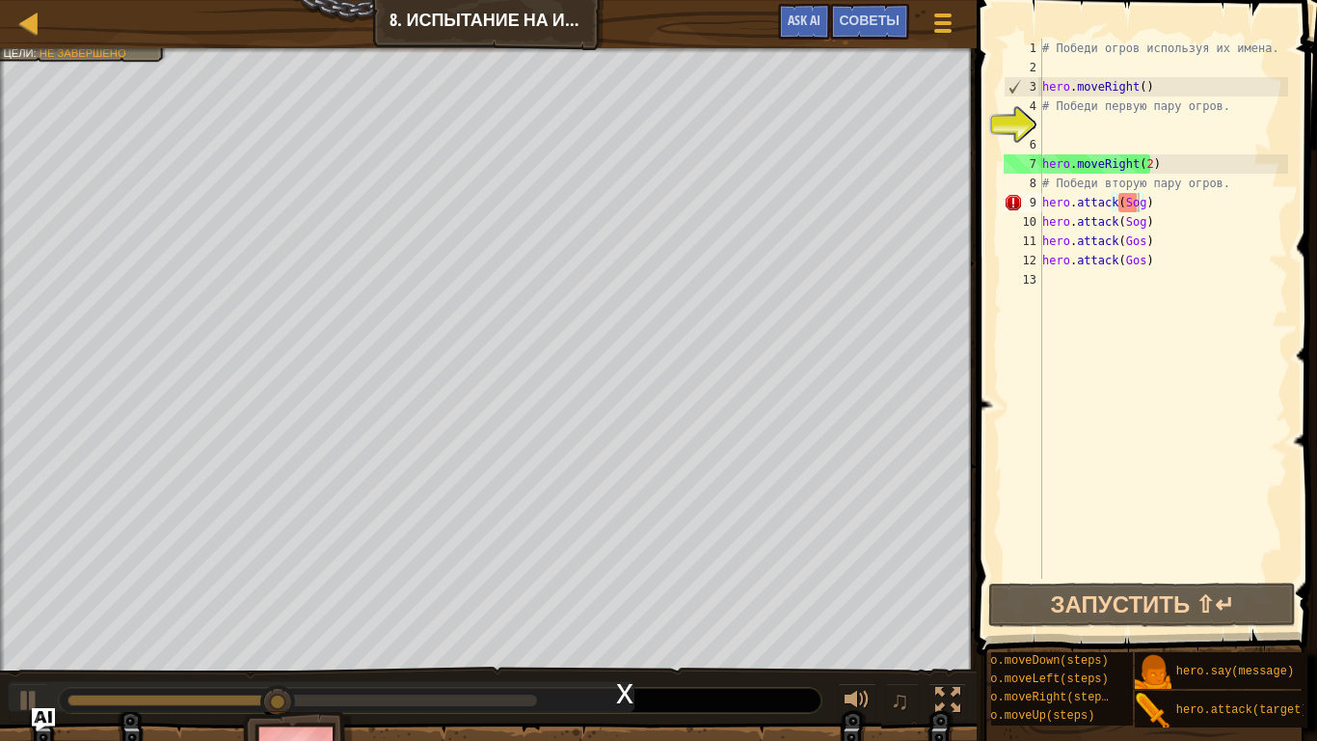
drag, startPoint x: 257, startPoint y: 690, endPoint x: 296, endPoint y: 692, distance: 39.6
click at [258, 584] on div "x" at bounding box center [321, 696] width 627 height 31
click at [613, 584] on div "x" at bounding box center [321, 696] width 627 height 31
click at [618, 584] on div "x" at bounding box center [624, 691] width 17 height 19
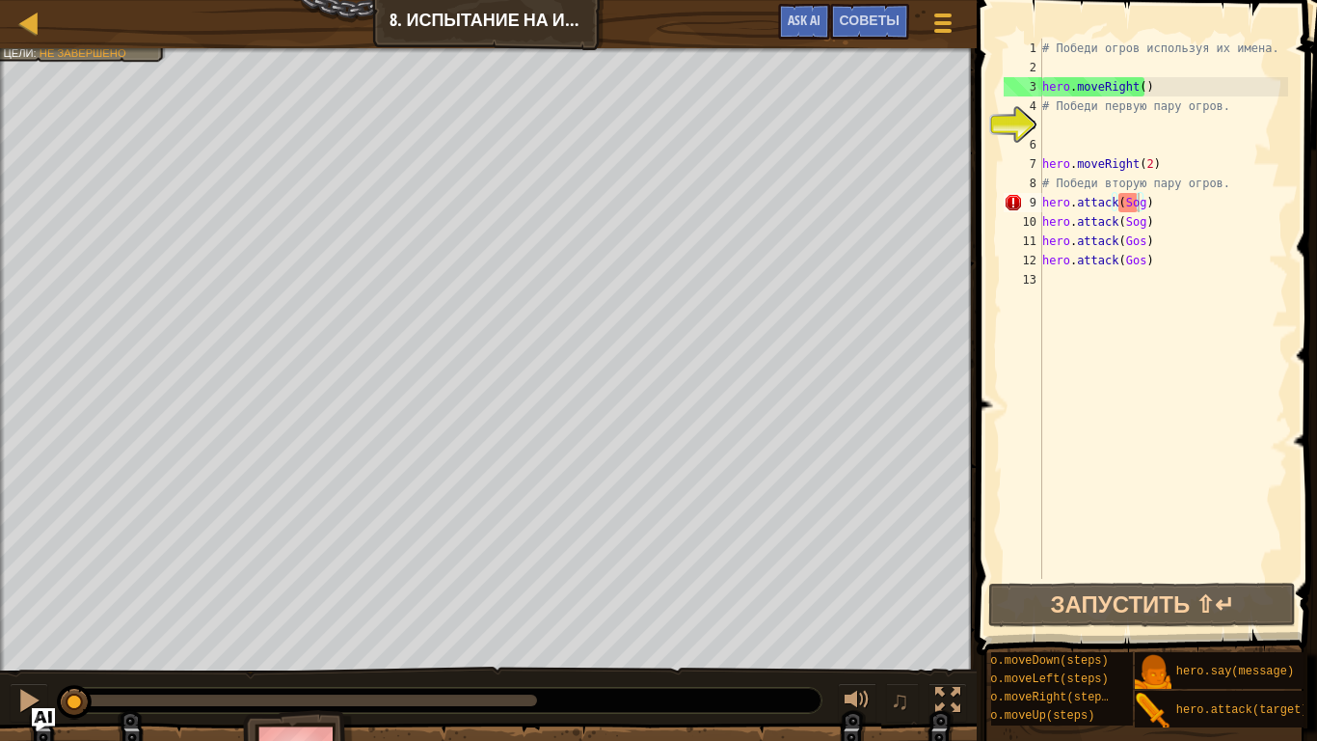
drag, startPoint x: 435, startPoint y: 702, endPoint x: 43, endPoint y: 672, distance: 392.7
click at [43, 584] on div "♫" at bounding box center [488, 695] width 977 height 58
click at [25, 584] on div at bounding box center [28, 700] width 25 height 25
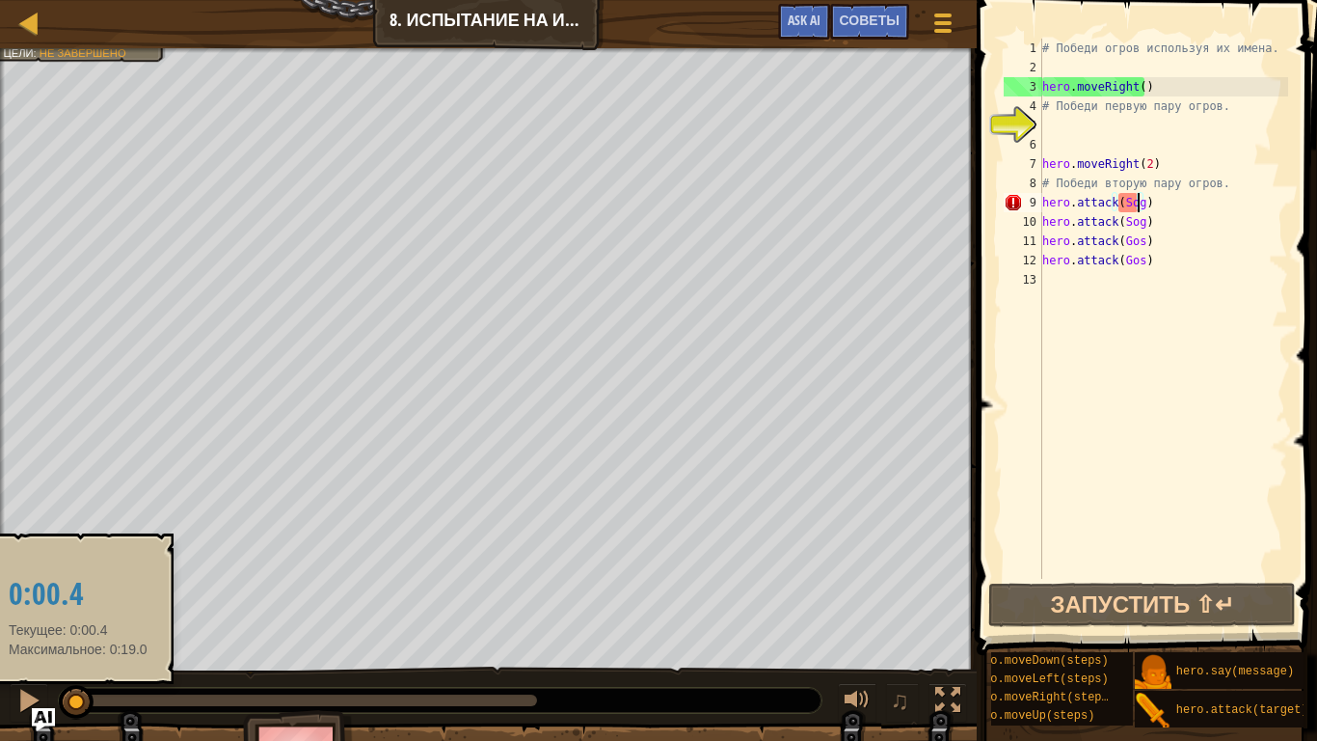
click at [82, 584] on div "Победите огров. (0/4) Ваш герой должен выжить. Цели : Не завершено ♫ Аррин 88 x…" at bounding box center [658, 424] width 1317 height 753
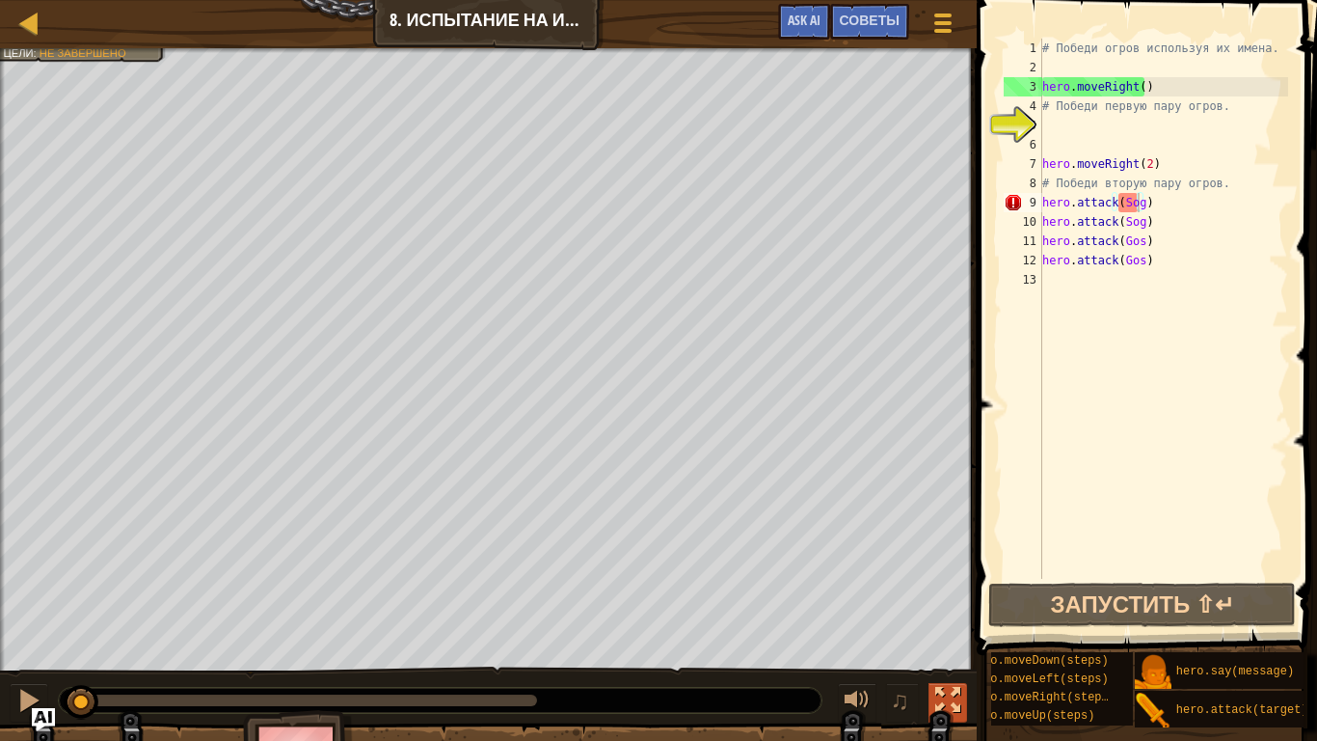
click at [954, 584] on div at bounding box center [947, 700] width 25 height 25
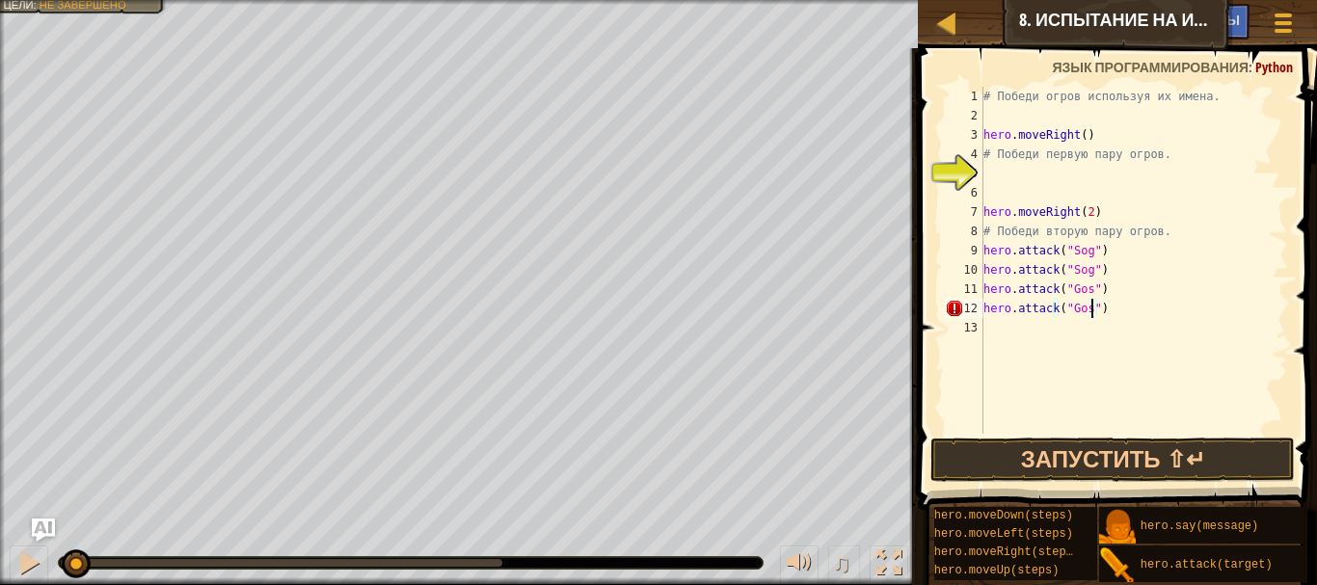
scroll to position [9, 9]
type textarea "hero.attack("Sog")"
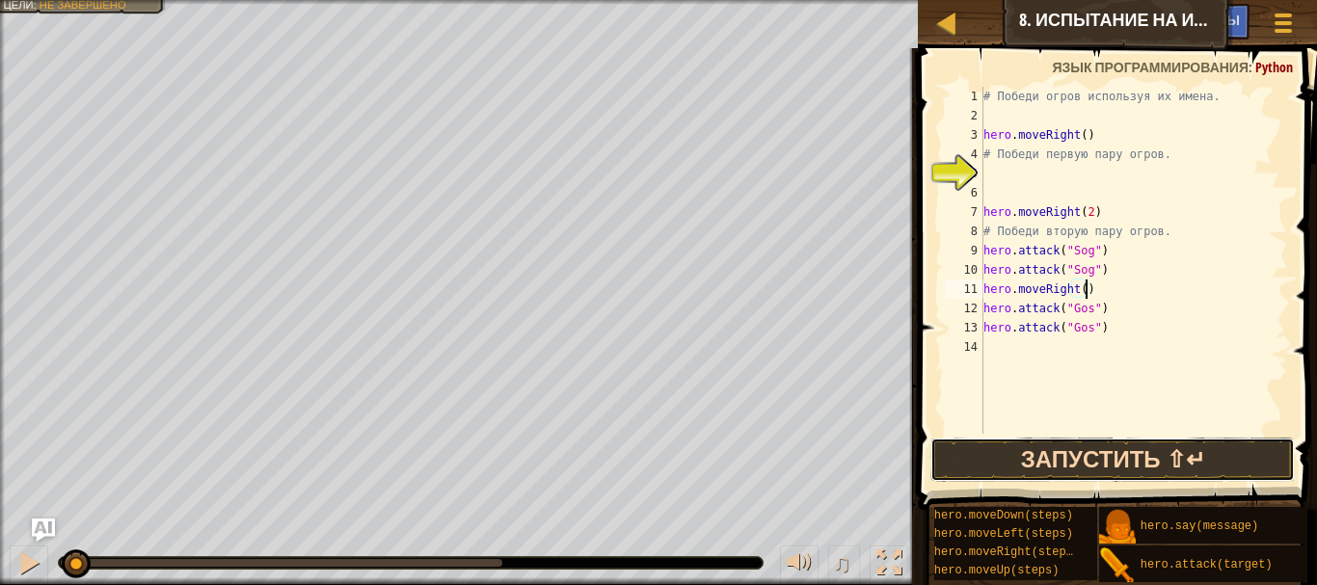
drag, startPoint x: 1139, startPoint y: 474, endPoint x: 1153, endPoint y: 465, distance: 16.9
click at [1150, 468] on button "Запустить ⇧↵" at bounding box center [1113, 460] width 365 height 44
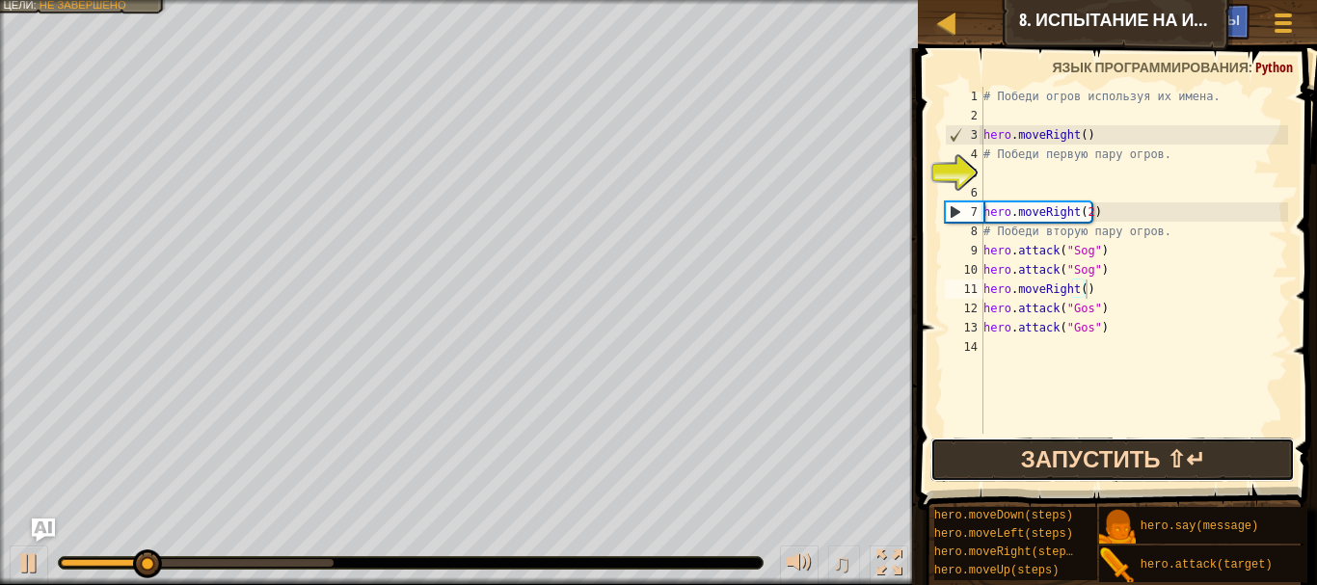
click at [1153, 465] on button "Запустить ⇧↵" at bounding box center [1113, 460] width 365 height 44
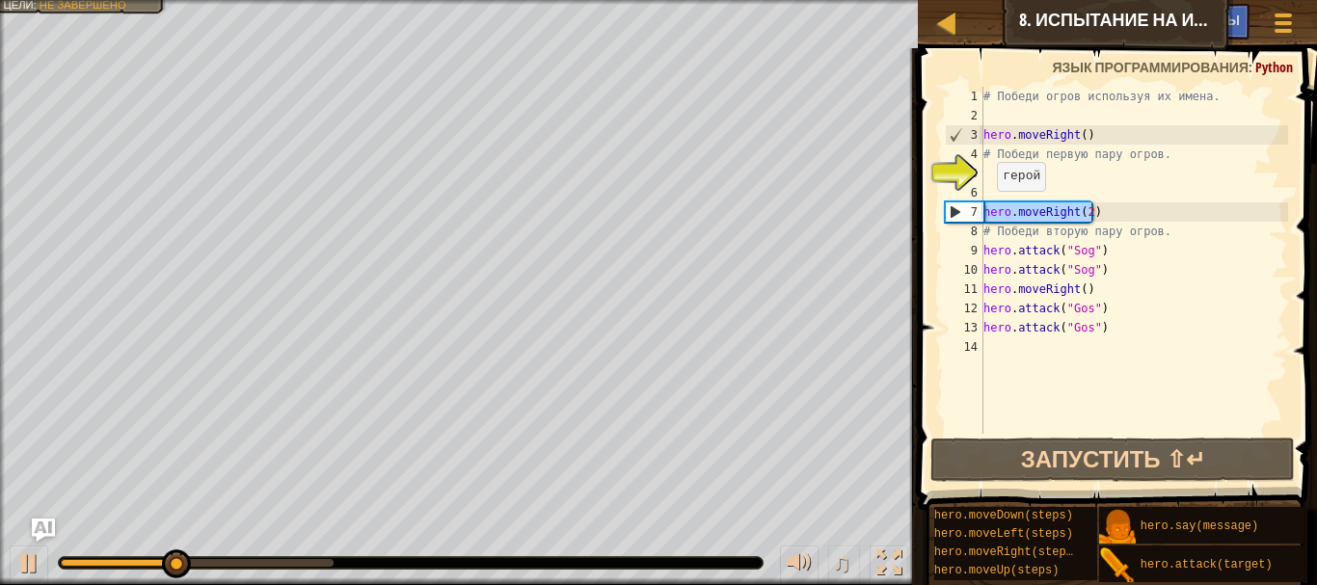
drag, startPoint x: 1101, startPoint y: 209, endPoint x: 960, endPoint y: 215, distance: 141.9
click at [960, 215] on div "hero.moveRight() 1 2 3 4 5 6 7 8 9 10 11 12 13 14 # Победи огров используя их и…" at bounding box center [1114, 260] width 347 height 347
type textarea "hero.moveRight(2)"
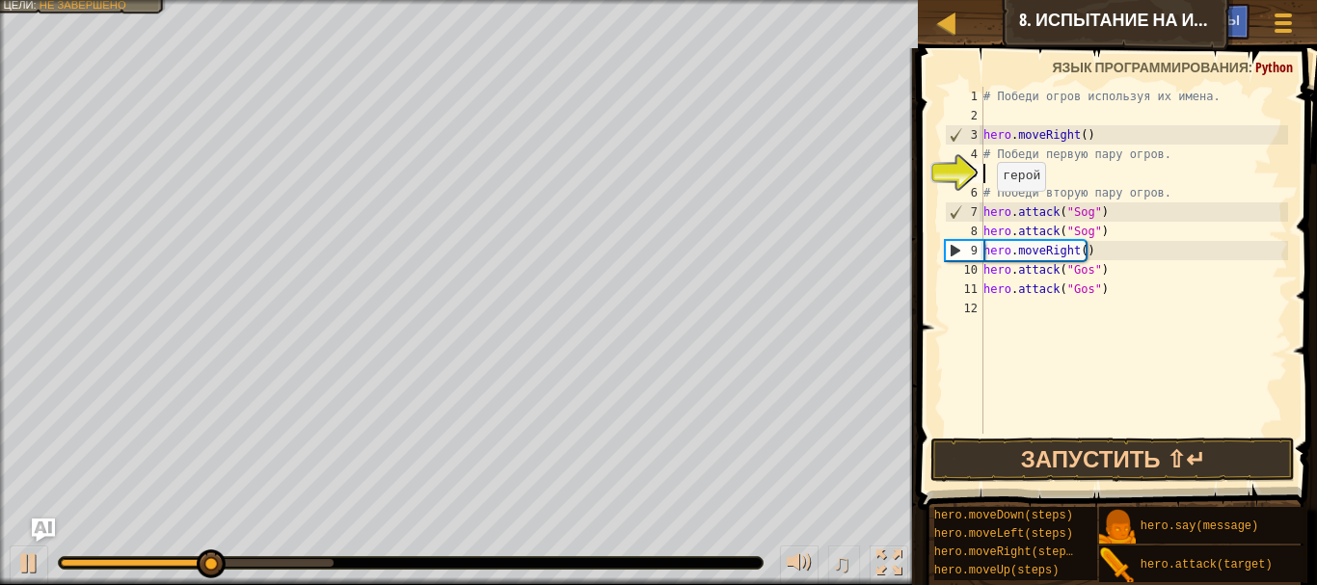
type textarea "# Победи первую пару огров."
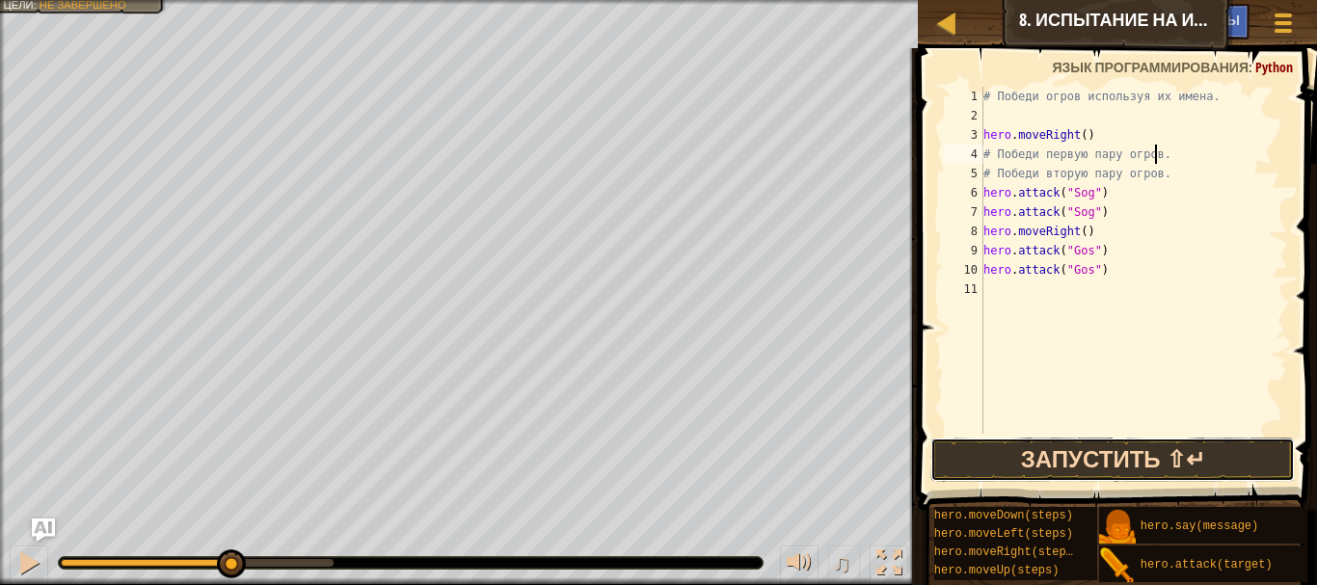
click at [1090, 462] on button "Запустить ⇧↵" at bounding box center [1113, 460] width 365 height 44
